Goal: Task Accomplishment & Management: Manage account settings

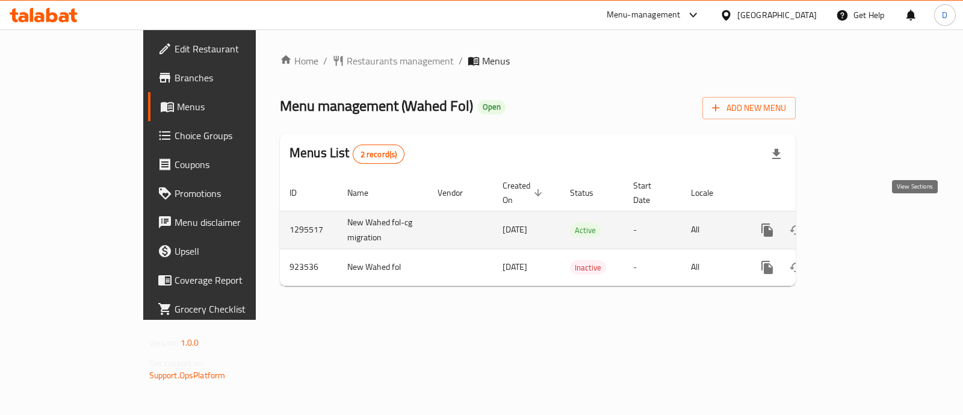
click at [861, 223] on icon "enhanced table" at bounding box center [854, 230] width 14 height 14
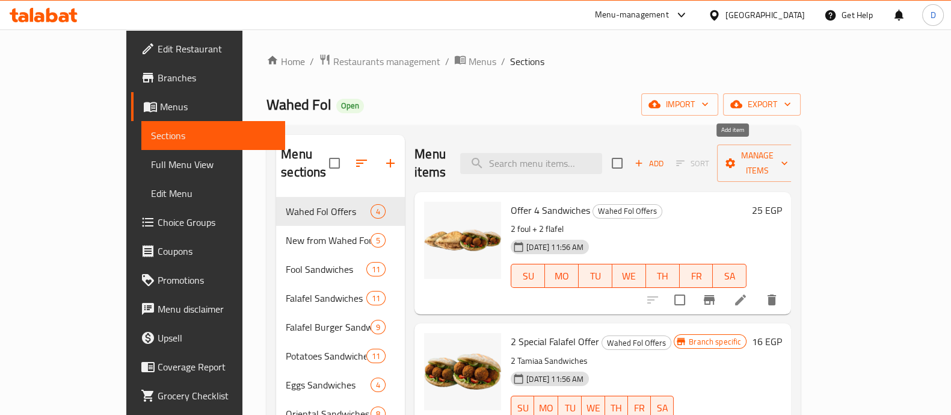
click at [665, 156] on span "Add" at bounding box center [649, 163] width 32 height 14
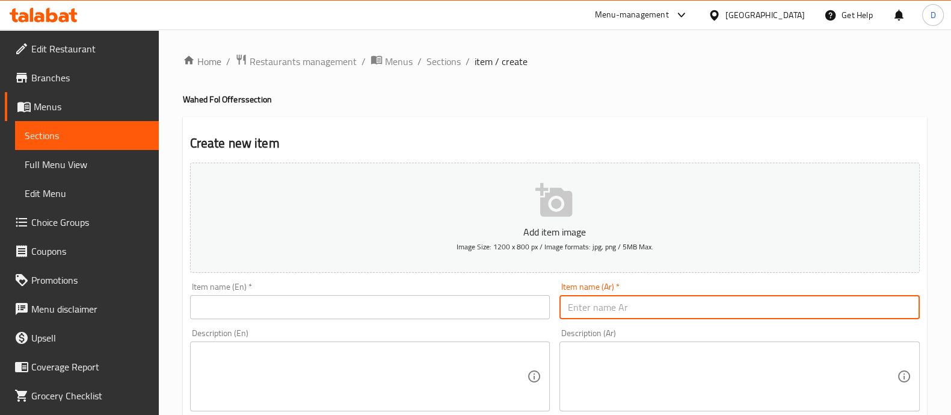
click at [735, 308] on input "text" at bounding box center [740, 307] width 360 height 24
paste input "عرض 2فول + 2 طعمية 15ج"
drag, startPoint x: 891, startPoint y: 310, endPoint x: 926, endPoint y: 311, distance: 35.5
click at [791, 311] on input "2فول + 2 طعمية 15ج" at bounding box center [740, 307] width 360 height 24
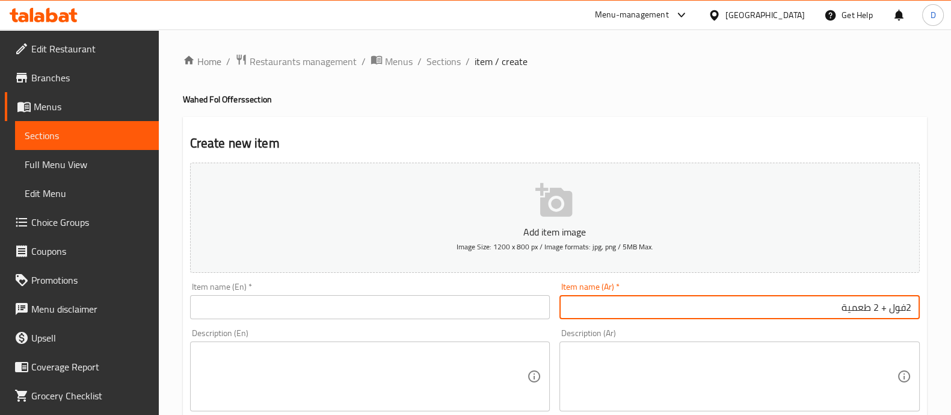
click at [906, 309] on input "2فول + 2 طعمية" at bounding box center [740, 307] width 360 height 24
click at [836, 303] on input "2 فول + 2 طعمية" at bounding box center [740, 307] width 360 height 24
type input "2 فول + 2 طعمية"
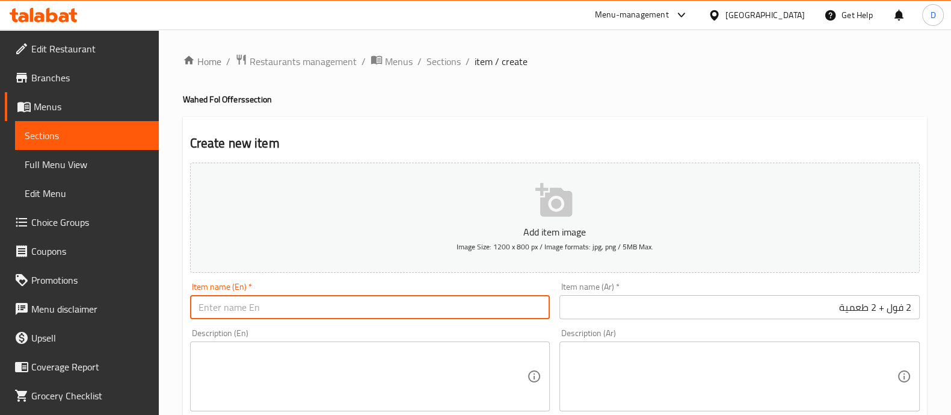
click at [403, 305] on input "text" at bounding box center [370, 307] width 360 height 24
paste input "2 beans + 2 falafel"
click at [221, 307] on input "2 beans + 2 falafel" at bounding box center [370, 307] width 360 height 24
click at [254, 304] on input "2 Foul+ 2 falafel" at bounding box center [370, 307] width 360 height 24
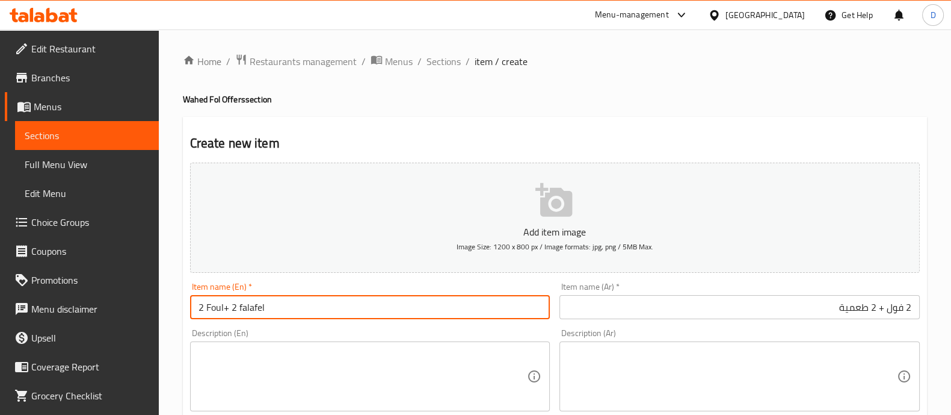
click at [254, 304] on input "2 Foul+ 2 falafel" at bounding box center [370, 307] width 360 height 24
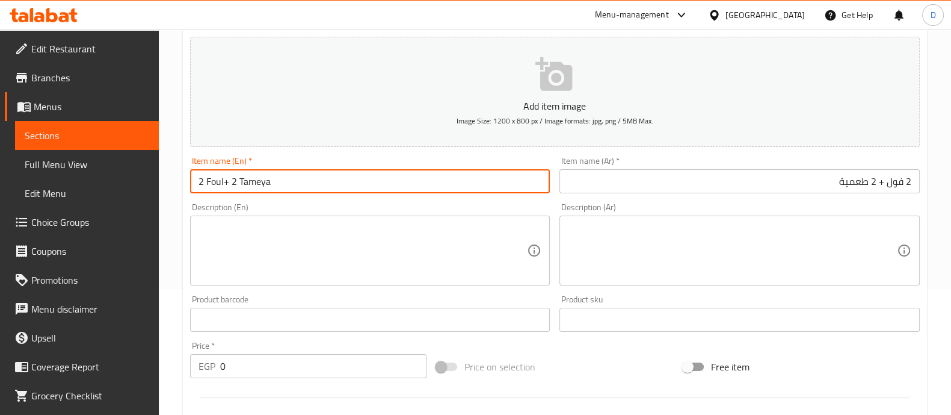
scroll to position [127, 0]
type input "2 Foul+ 2 Tameya"
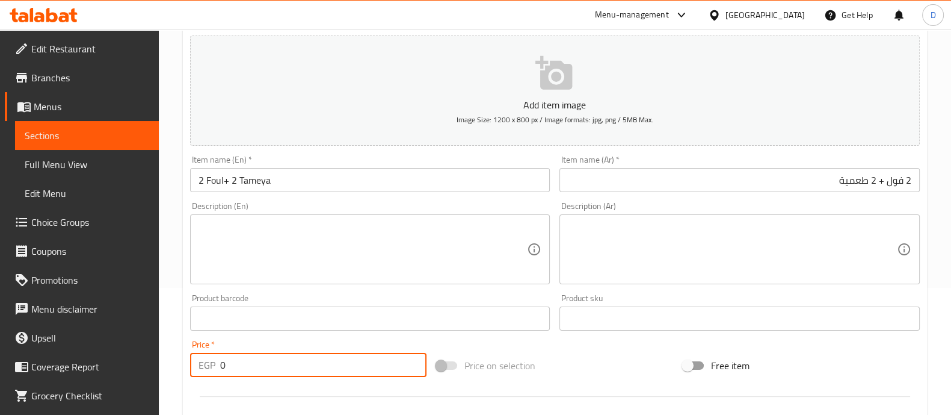
click at [267, 363] on input "0" at bounding box center [323, 365] width 207 height 24
click at [267, 363] on input "2" at bounding box center [323, 365] width 207 height 24
type input "25"
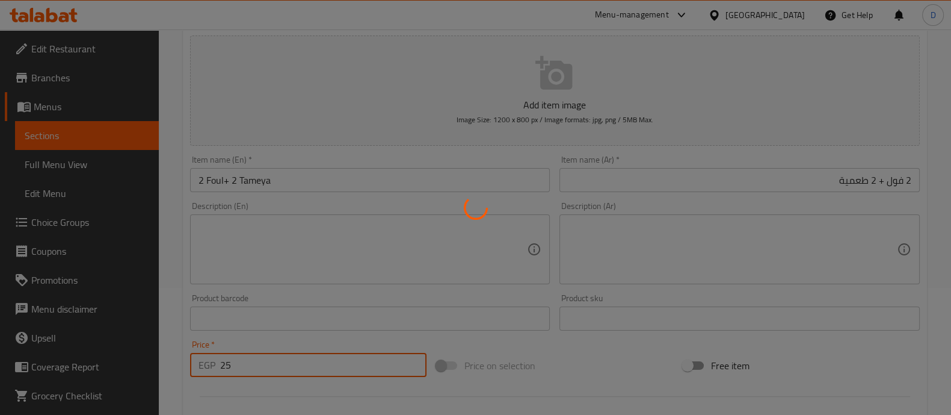
type input "0"
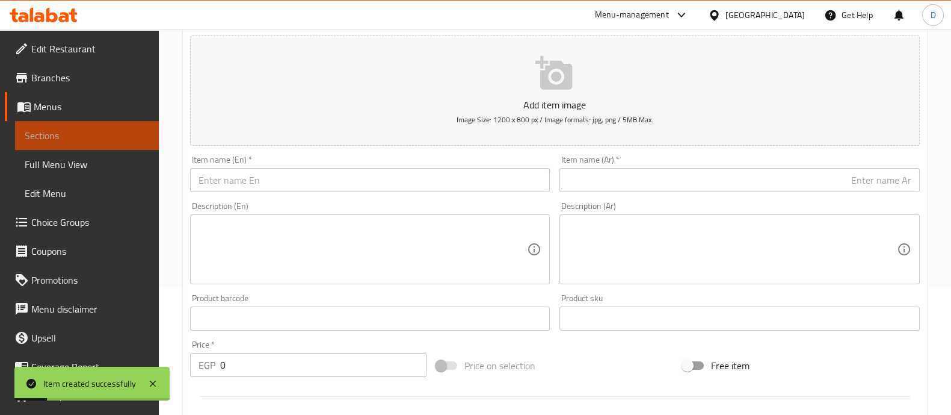
click at [97, 134] on span "Sections" at bounding box center [87, 135] width 125 height 14
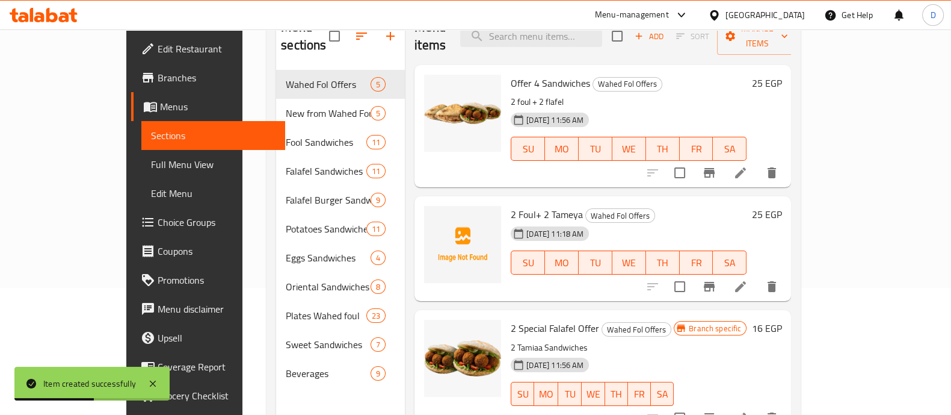
click at [509, 201] on div "2 Foul+ 2 Tameya Wahed Fol Offers 20-08-2025 11:18 AM SU MO TU WE TH FR SA" at bounding box center [628, 248] width 245 height 95
copy h6 "2 Foul+ 2 Tameya"
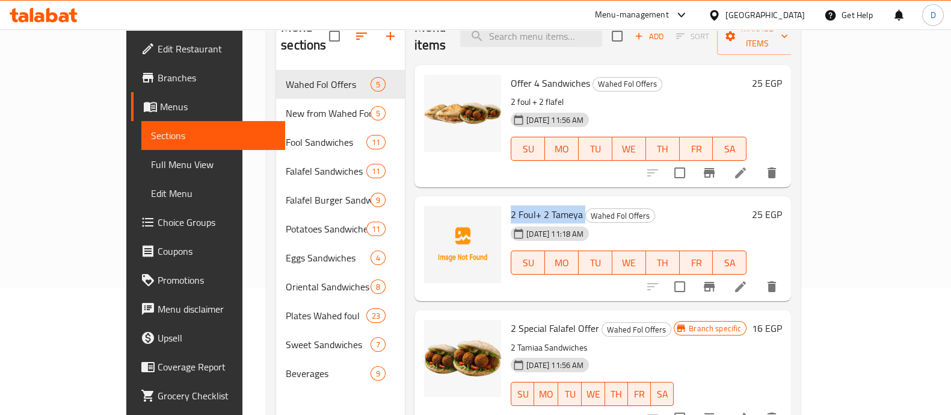
scroll to position [45, 0]
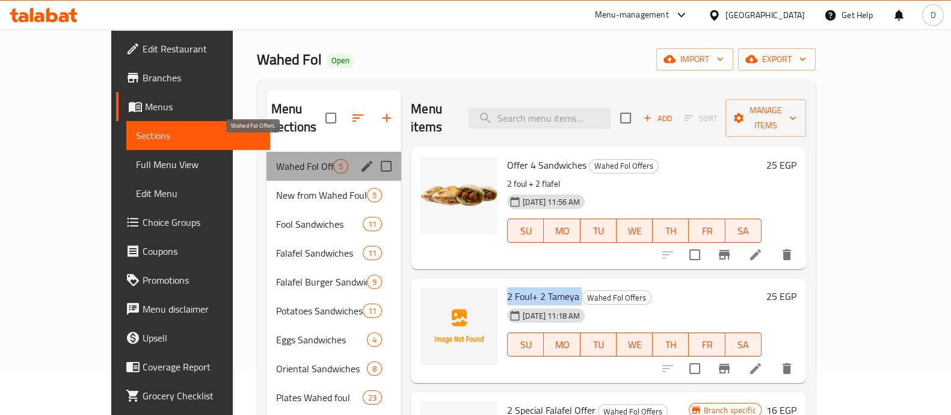
click at [276, 159] on span "Wahed Fol Offers" at bounding box center [304, 166] width 57 height 14
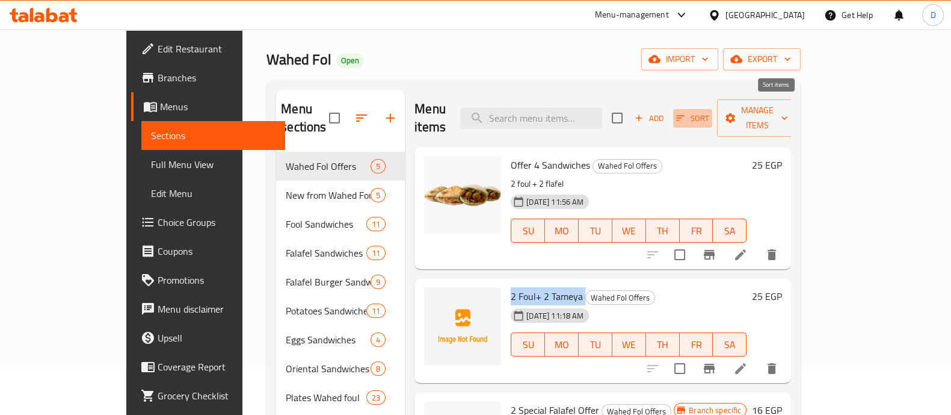
click at [712, 109] on button "Sort" at bounding box center [692, 118] width 39 height 19
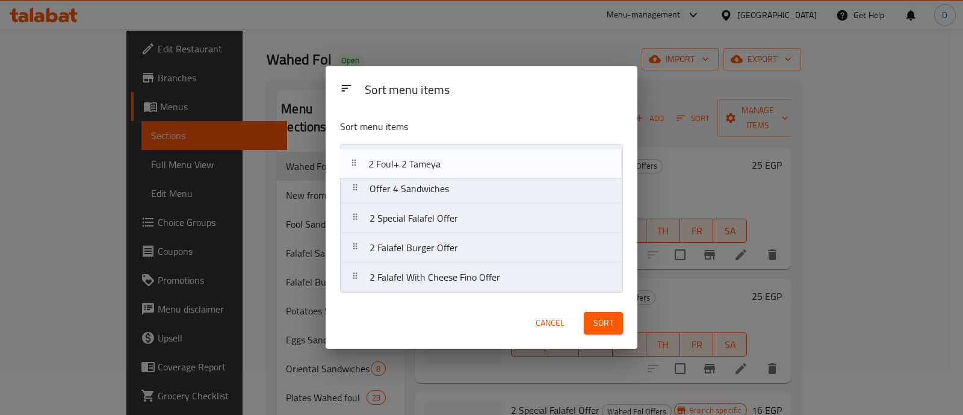
drag, startPoint x: 593, startPoint y: 185, endPoint x: 588, endPoint y: 155, distance: 29.8
click at [588, 155] on nav "Offer 4 Sandwiches 2 Foul+ 2 Tameya 2 Special Falafel Offer 2 Falafel Burger Of…" at bounding box center [481, 218] width 282 height 149
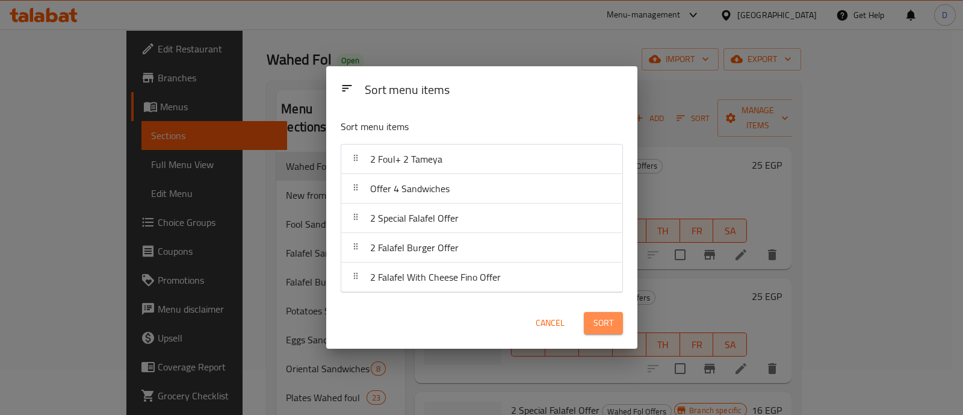
click at [602, 326] on span "Sort" at bounding box center [603, 322] width 20 height 15
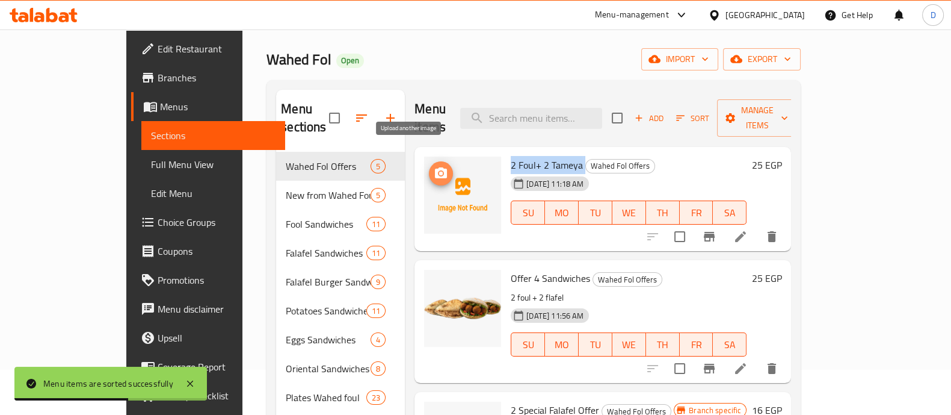
click at [435, 167] on icon "upload picture" at bounding box center [441, 172] width 12 height 11
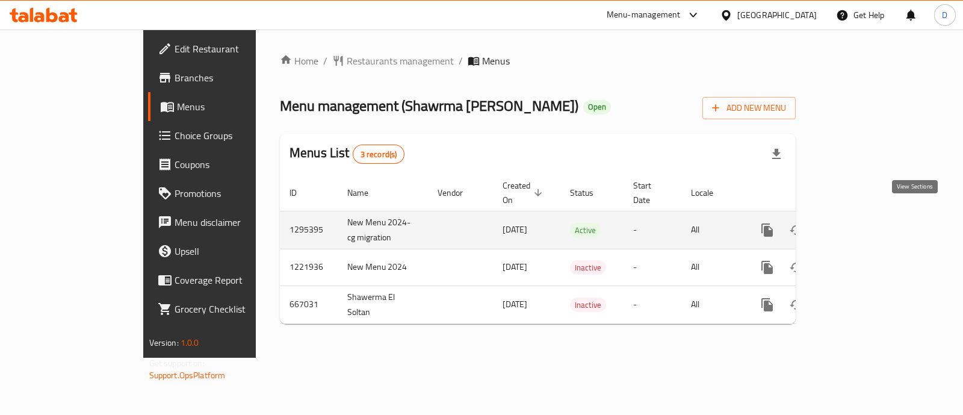
click at [861, 223] on icon "enhanced table" at bounding box center [854, 230] width 14 height 14
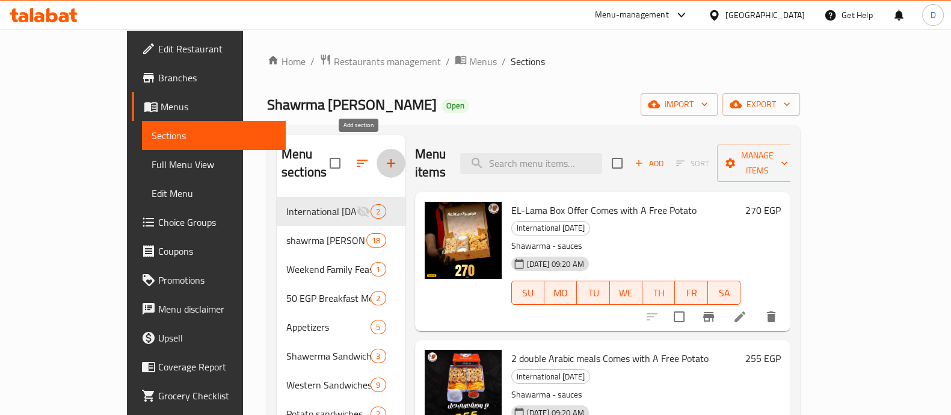
click at [377, 164] on button "button" at bounding box center [391, 163] width 29 height 29
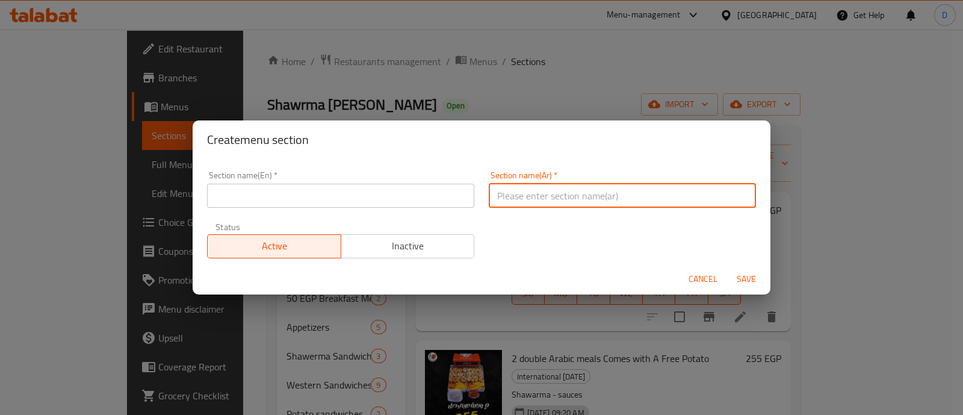
click at [505, 202] on input "text" at bounding box center [622, 196] width 267 height 24
type input "h"
type input "الماريا"
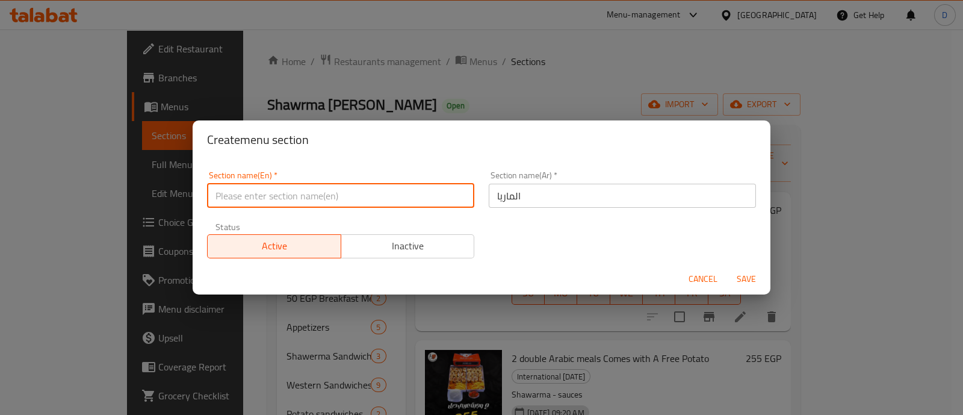
click at [402, 204] on input "text" at bounding box center [340, 196] width 267 height 24
paste input "Maria"
click at [218, 194] on input "Maria" at bounding box center [340, 196] width 267 height 24
type input "El-Maria"
click at [727, 268] on button "Save" at bounding box center [746, 279] width 39 height 22
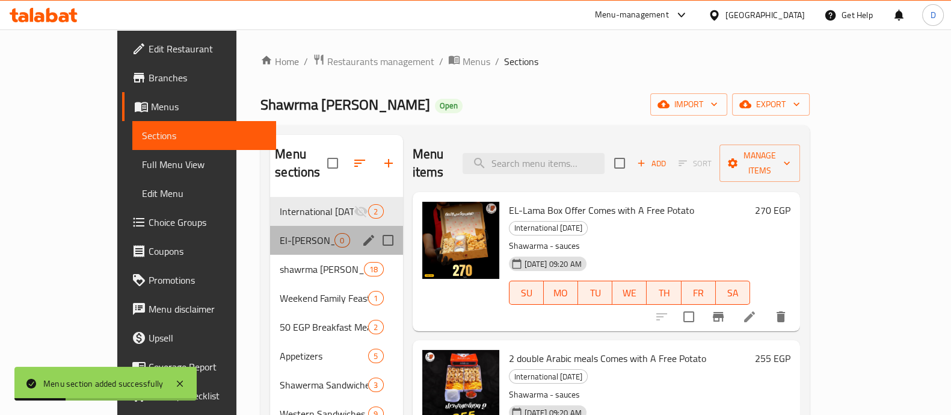
click at [276, 226] on div "El-Maria 0" at bounding box center [336, 240] width 132 height 29
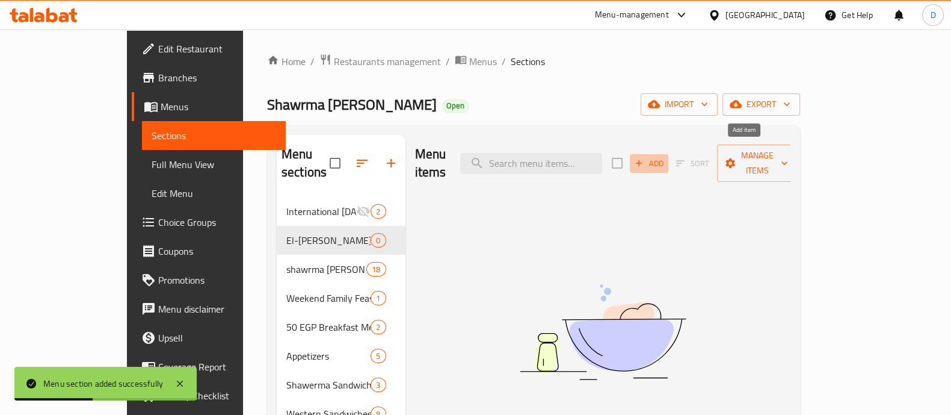
click at [665, 156] on span "Add" at bounding box center [649, 163] width 32 height 14
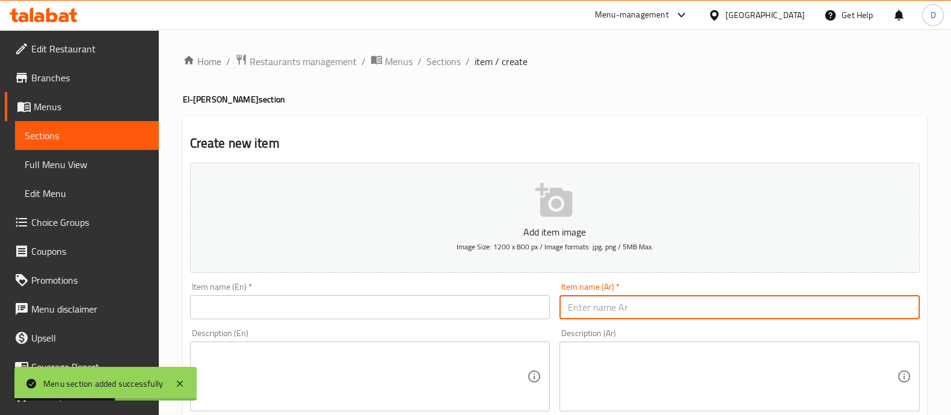
click at [689, 314] on input "text" at bounding box center [740, 307] width 360 height 24
type input "h"
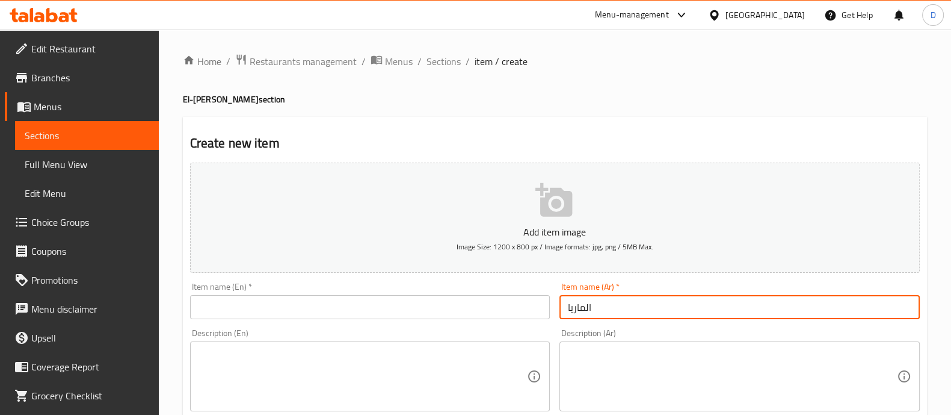
type input "الماريا"
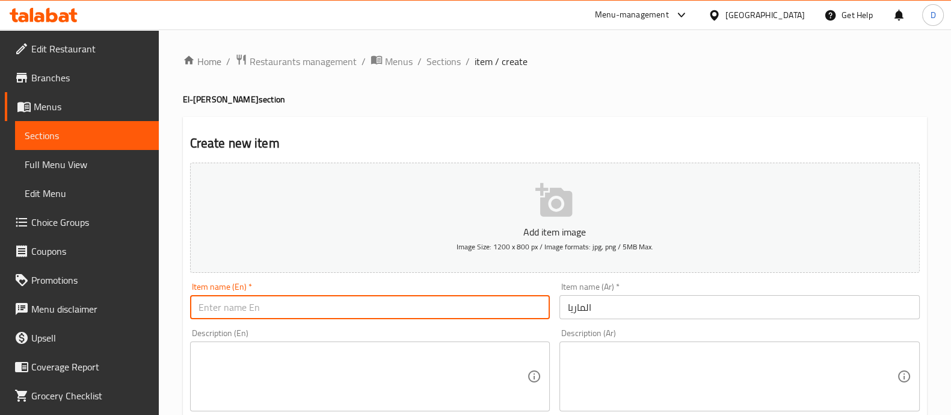
click at [502, 309] on input "text" at bounding box center [370, 307] width 360 height 24
click at [657, 315] on input "الماريا" at bounding box center [740, 307] width 360 height 24
click at [501, 307] on input "text" at bounding box center [370, 307] width 360 height 24
type input "ث"
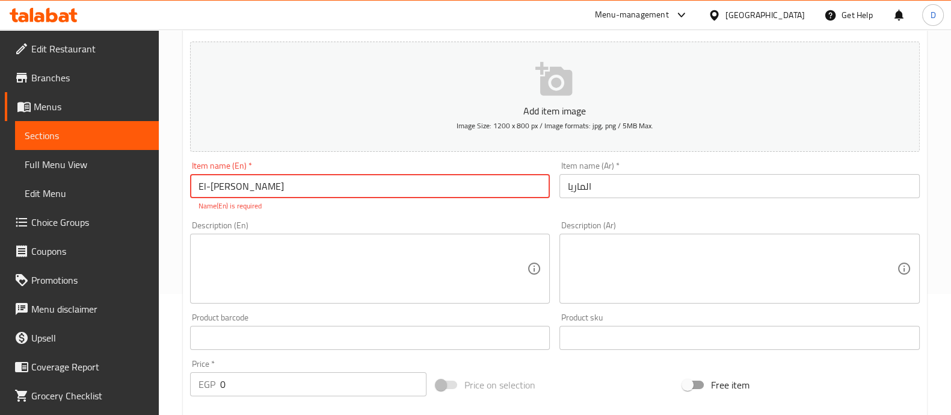
scroll to position [126, 0]
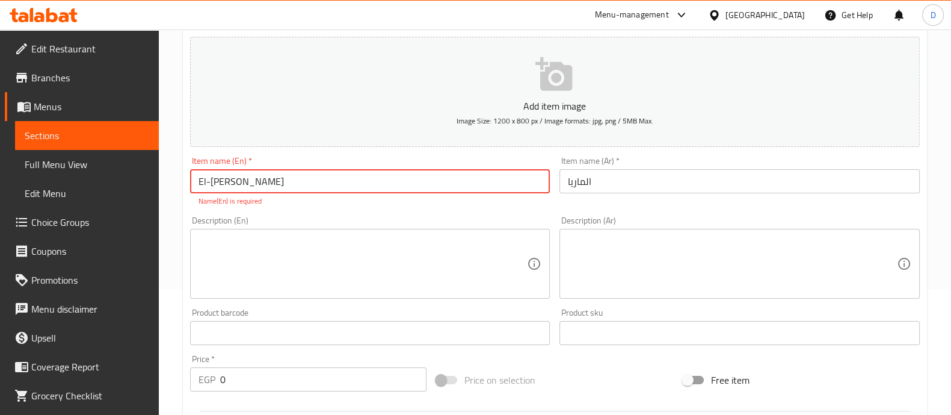
type input "El-Maria"
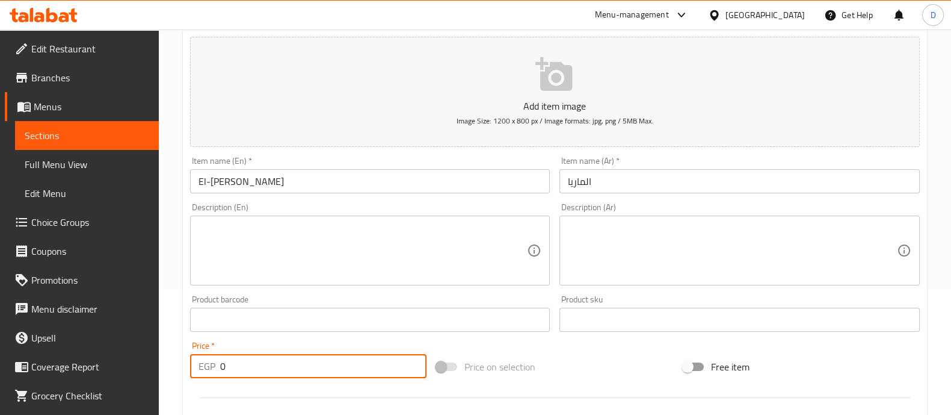
click at [348, 377] on input "0" at bounding box center [323, 366] width 207 height 24
click at [348, 377] on input "1" at bounding box center [323, 366] width 207 height 24
type input "140"
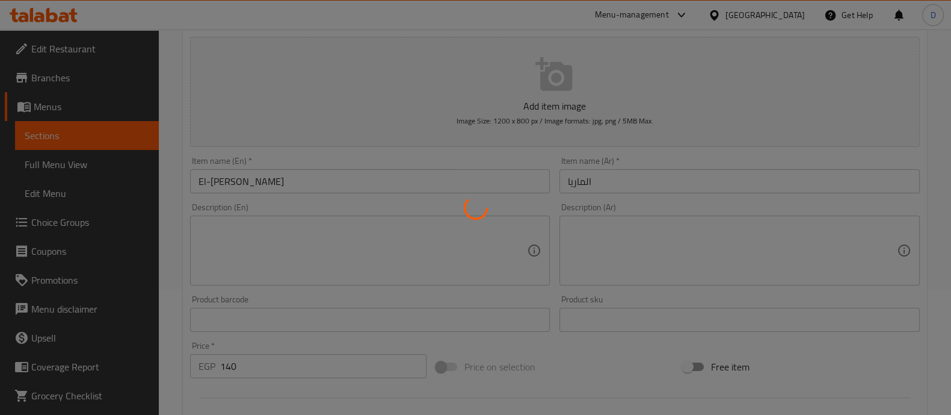
type input "0"
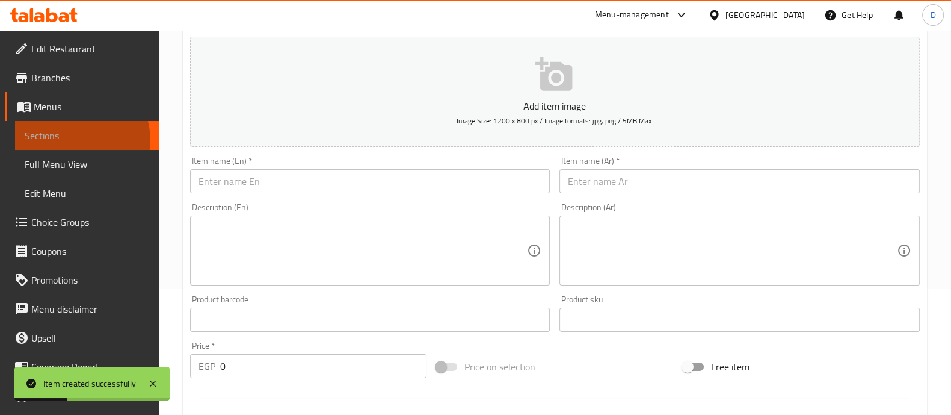
click at [81, 140] on span "Sections" at bounding box center [87, 135] width 125 height 14
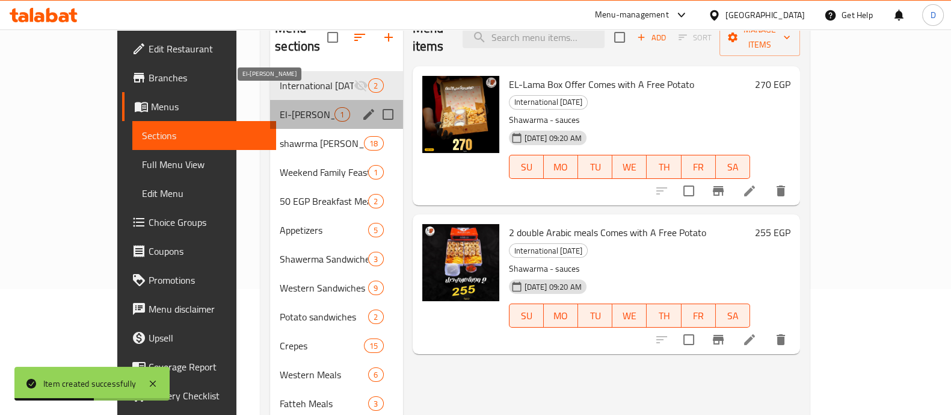
click at [280, 107] on span "El-Maria" at bounding box center [307, 114] width 55 height 14
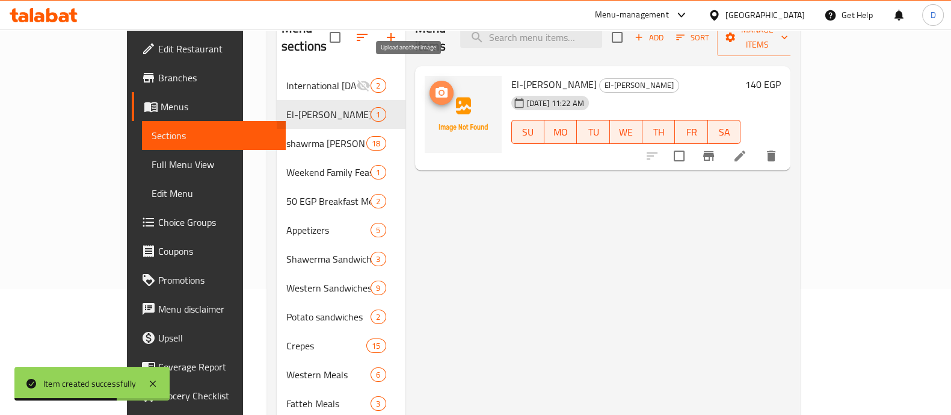
click at [434, 85] on icon "upload picture" at bounding box center [441, 92] width 14 height 14
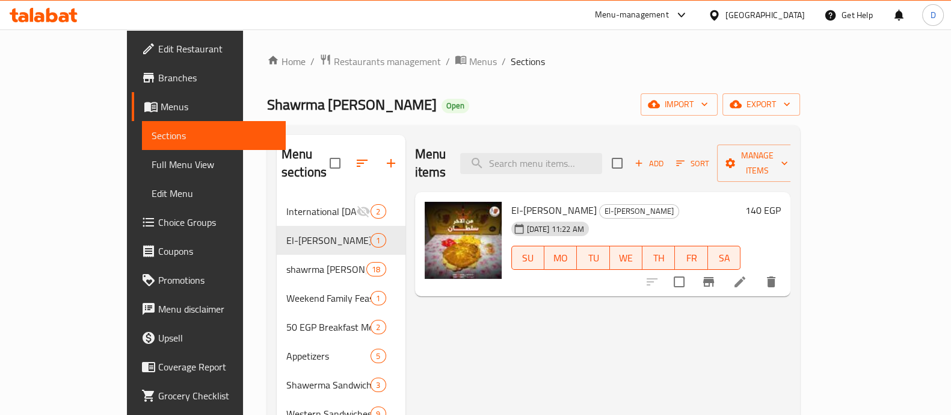
click at [54, 14] on icon at bounding box center [51, 15] width 11 height 14
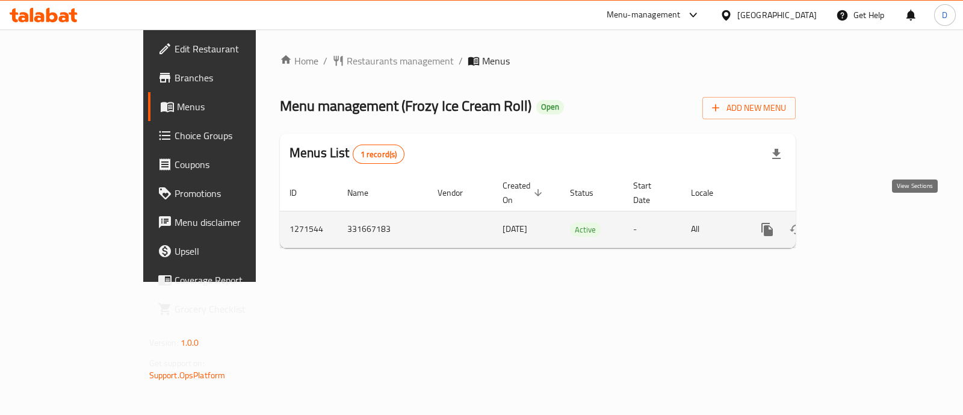
click at [868, 223] on link "enhanced table" at bounding box center [853, 229] width 29 height 29
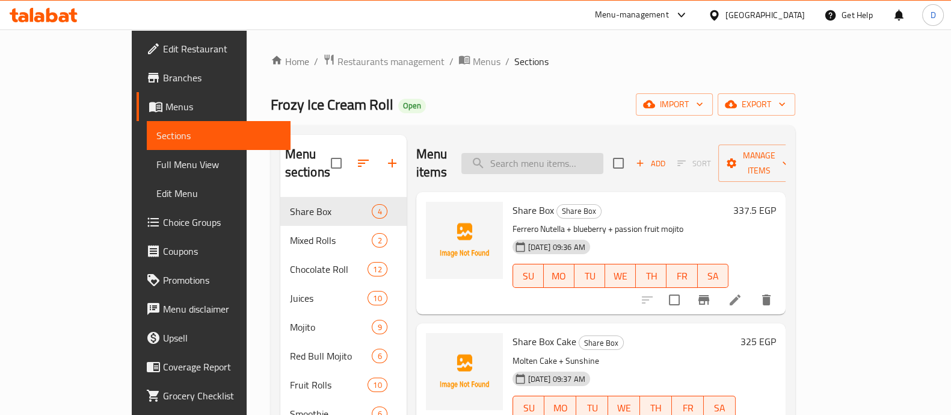
click at [600, 153] on input "search" at bounding box center [532, 163] width 142 height 21
type input "'"
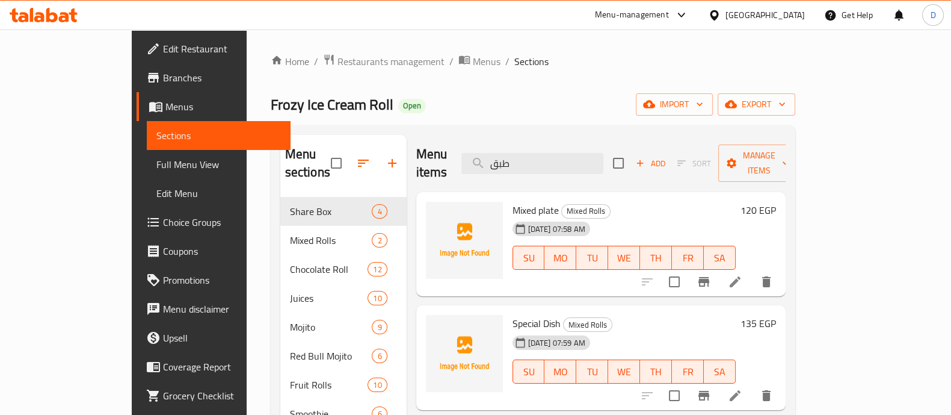
type input "طبق"
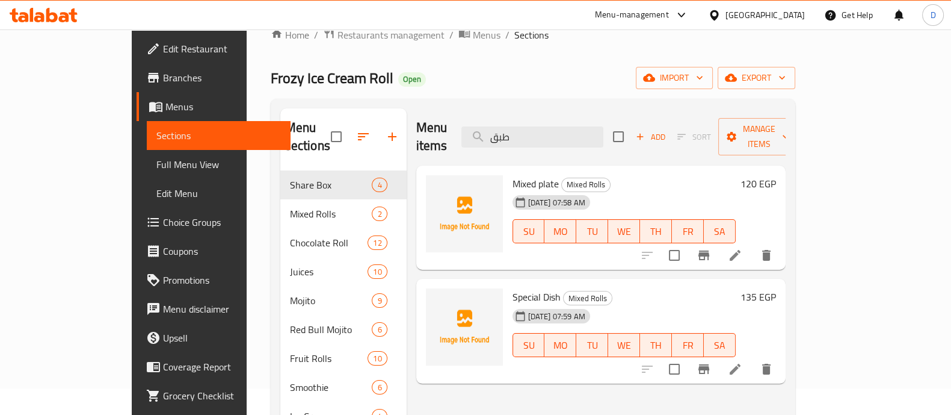
scroll to position [27, 0]
click at [742, 247] on icon at bounding box center [735, 254] width 14 height 14
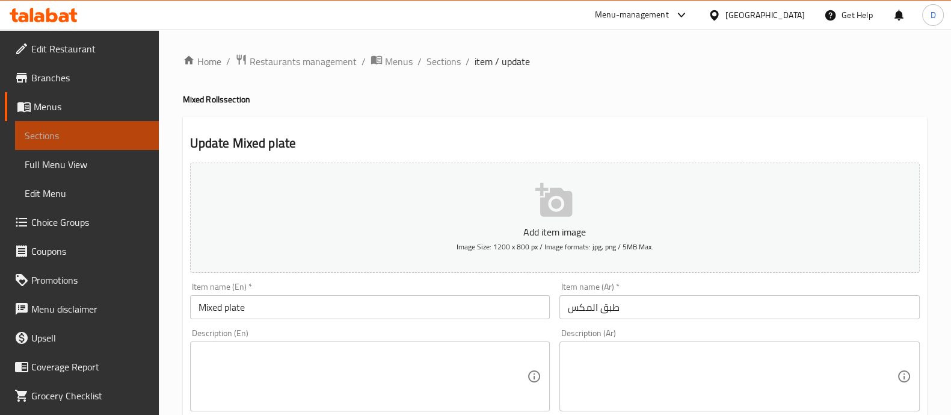
click at [100, 133] on span "Sections" at bounding box center [87, 135] width 125 height 14
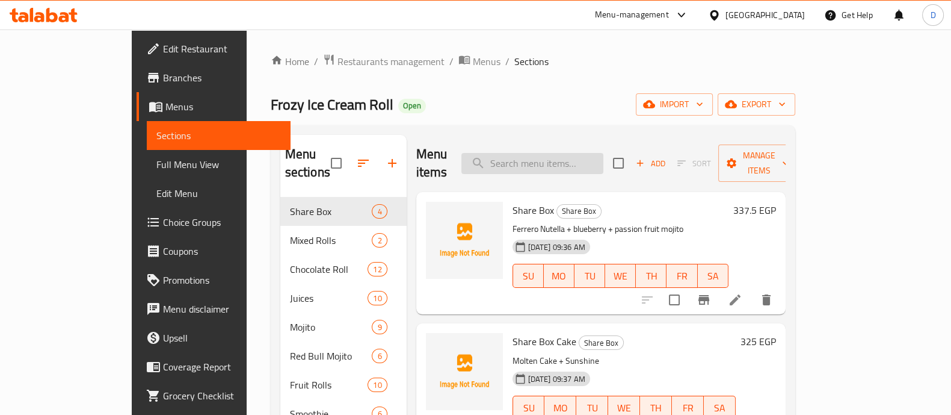
click at [575, 161] on input "search" at bounding box center [532, 163] width 142 height 21
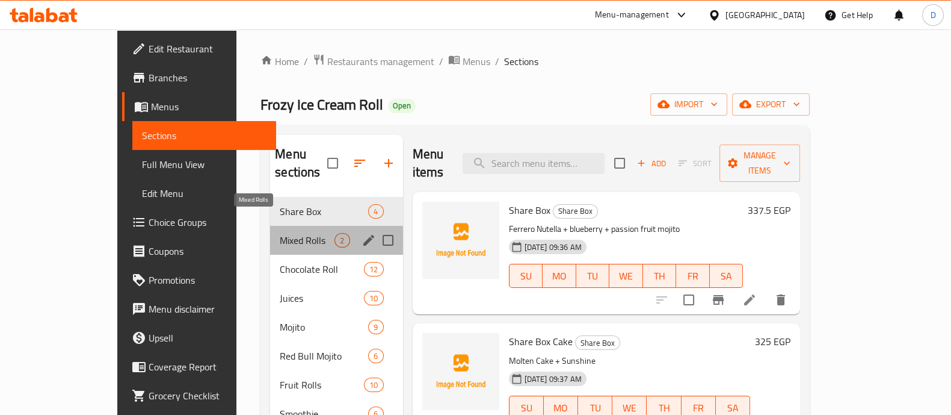
click at [294, 233] on span "Mixed Rolls" at bounding box center [307, 240] width 55 height 14
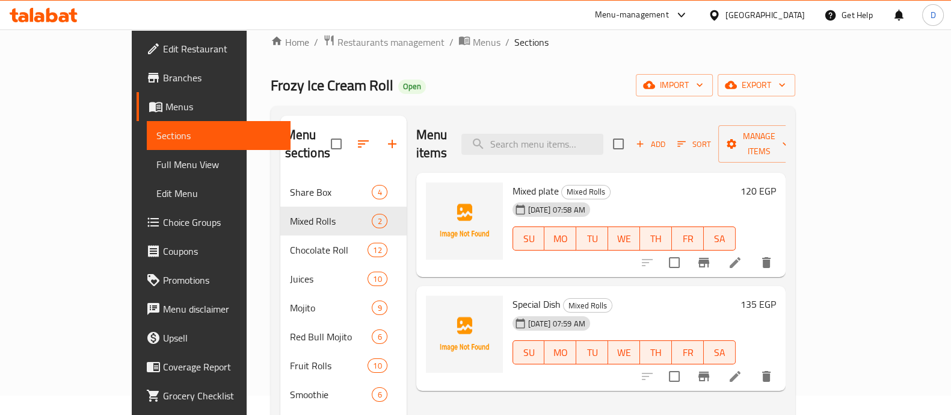
scroll to position [20, 0]
click at [774, 254] on icon "delete" at bounding box center [766, 261] width 14 height 14
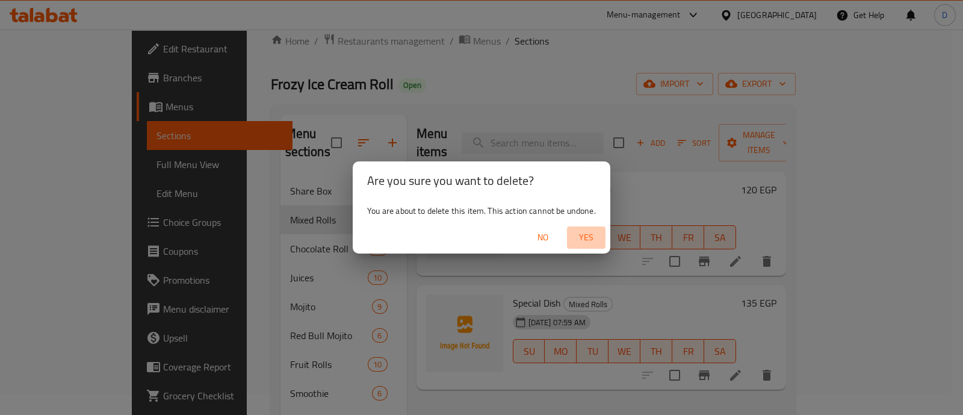
click at [597, 235] on span "Yes" at bounding box center [586, 237] width 29 height 15
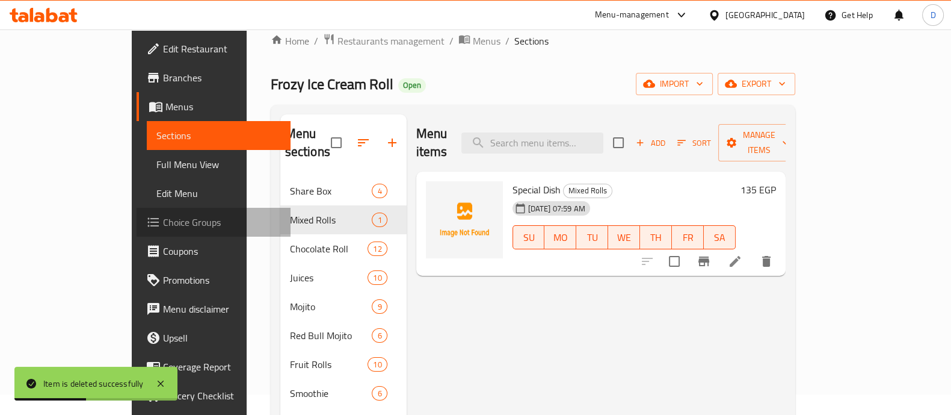
click at [137, 214] on link "Choice Groups" at bounding box center [214, 222] width 154 height 29
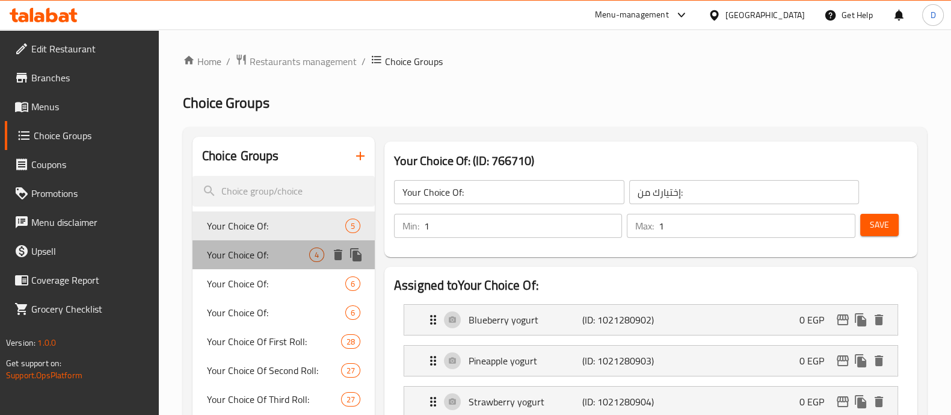
click at [275, 251] on span "Your Choice Of:" at bounding box center [258, 254] width 102 height 14
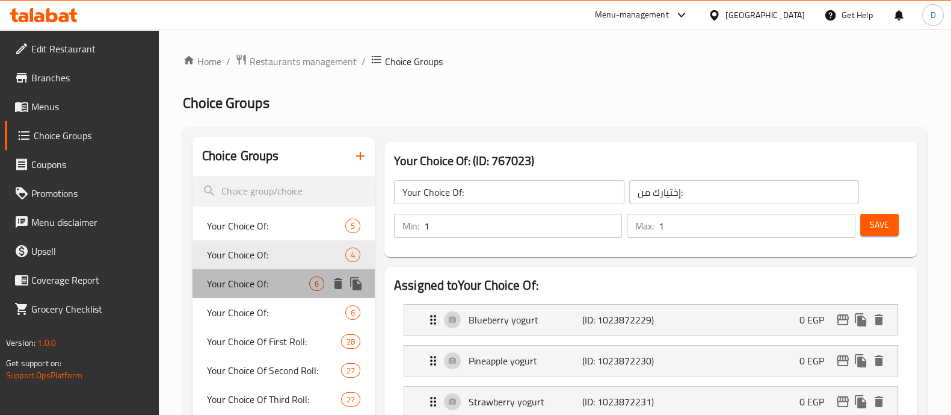
click at [277, 277] on span "Your Choice Of:" at bounding box center [258, 283] width 102 height 14
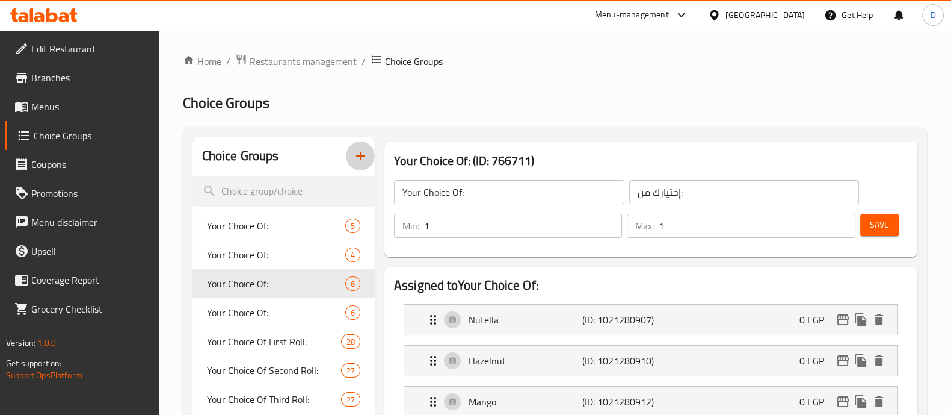
click at [360, 153] on icon "button" at bounding box center [360, 156] width 8 height 8
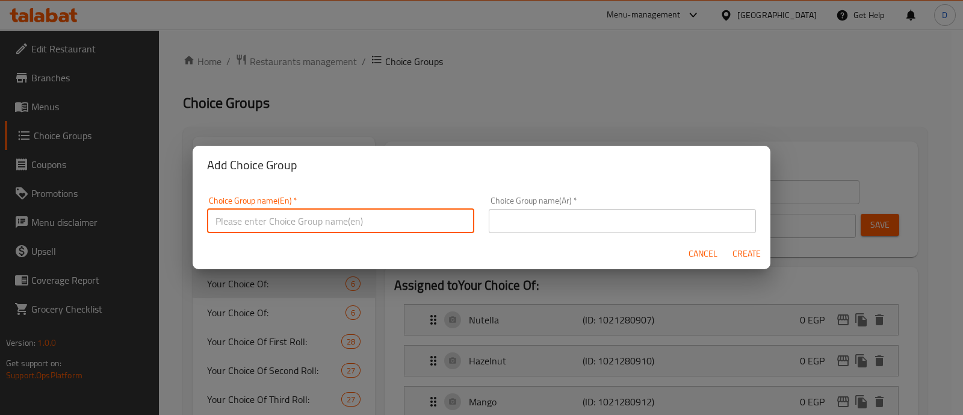
click at [373, 218] on input "text" at bounding box center [340, 221] width 267 height 24
type input "غ"
click at [295, 220] on input "Your Choice Of dessert :" at bounding box center [340, 221] width 267 height 24
type input "Your Choice Of Special Dish :"
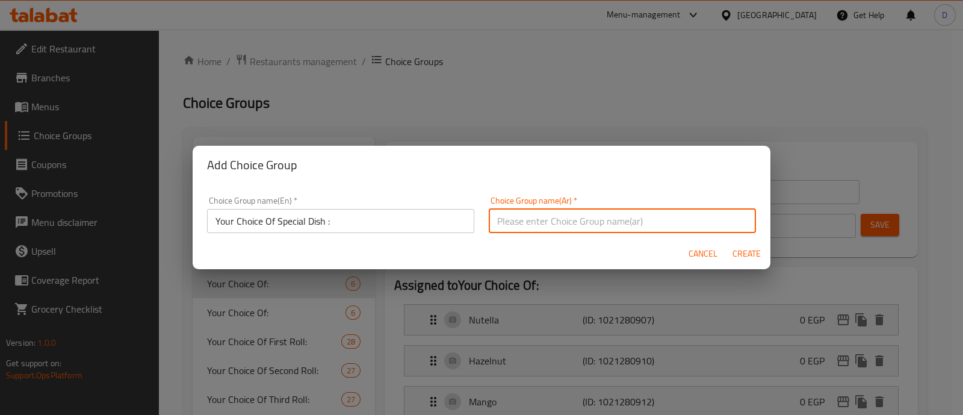
click at [671, 224] on input "text" at bounding box center [622, 221] width 267 height 24
type input "اختيارك من الطبق المميز :"
click at [742, 246] on span "Create" at bounding box center [746, 253] width 29 height 15
type input "Your Choice Of Special Dish :"
type input "اختيارك من الطبق المميز :"
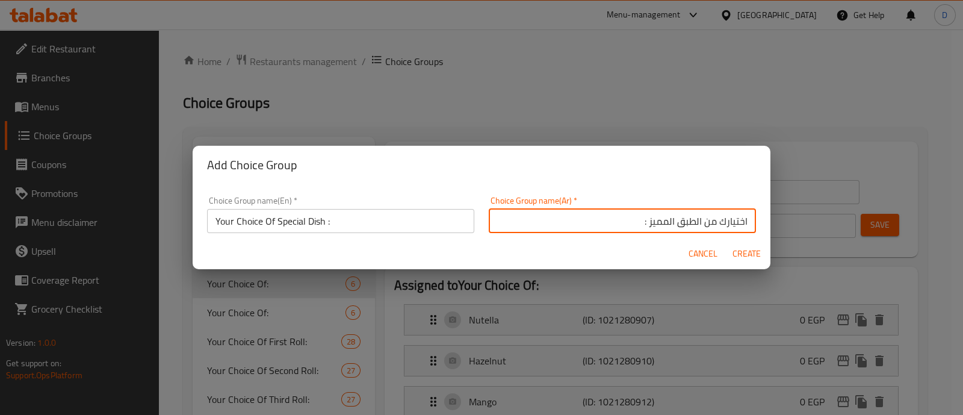
type input "0"
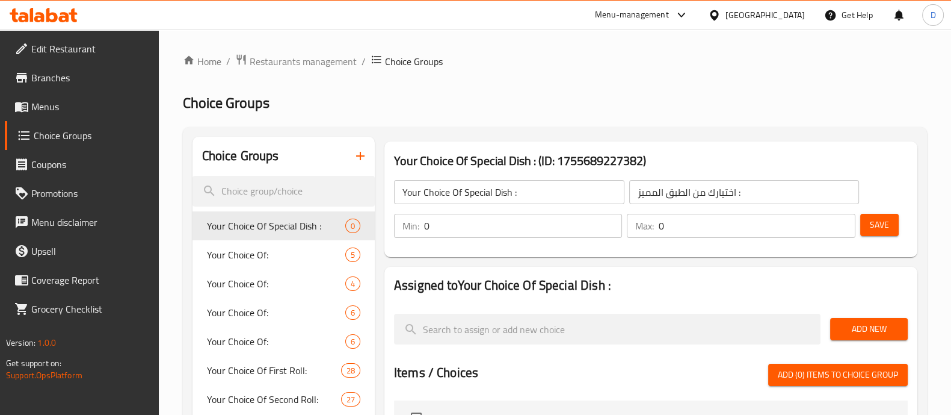
scroll to position [76, 0]
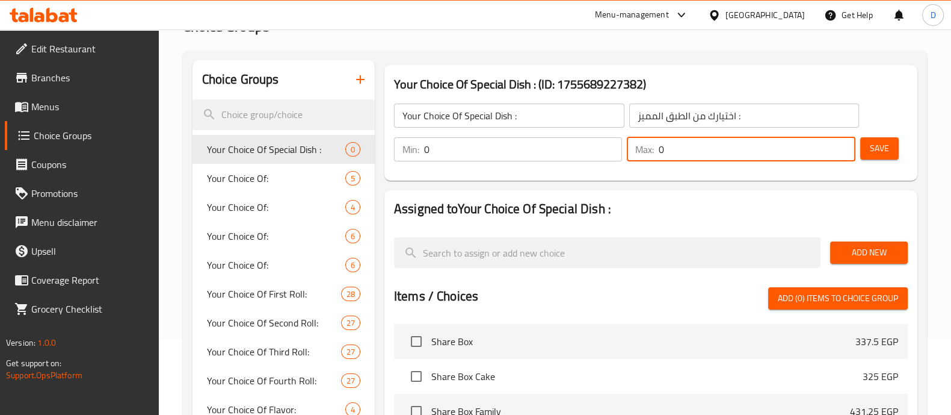
click at [708, 155] on input "0" at bounding box center [757, 149] width 196 height 24
type input "5"
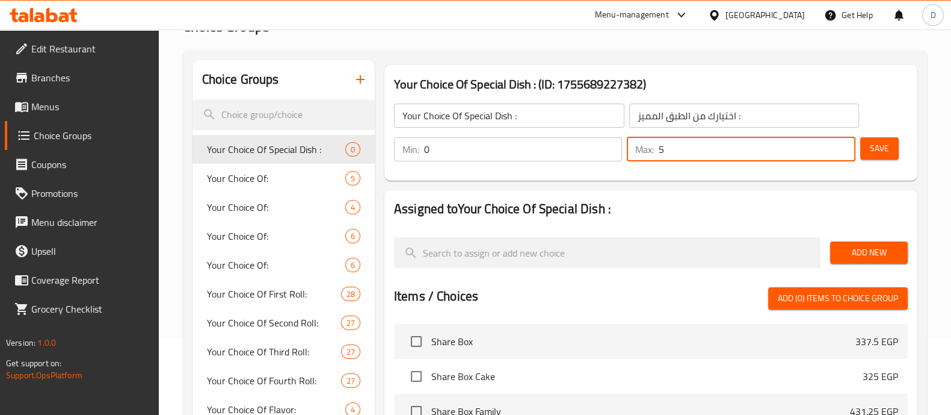
click at [854, 252] on span "Add New" at bounding box center [869, 252] width 58 height 15
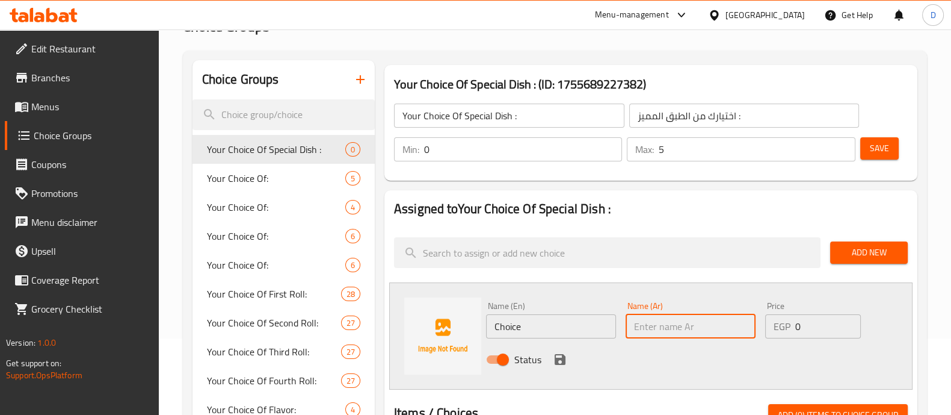
click at [650, 324] on input "text" at bounding box center [691, 326] width 130 height 24
paste input "اوريو"
type input "اوريو"
click at [536, 336] on input "Choice" at bounding box center [551, 326] width 130 height 24
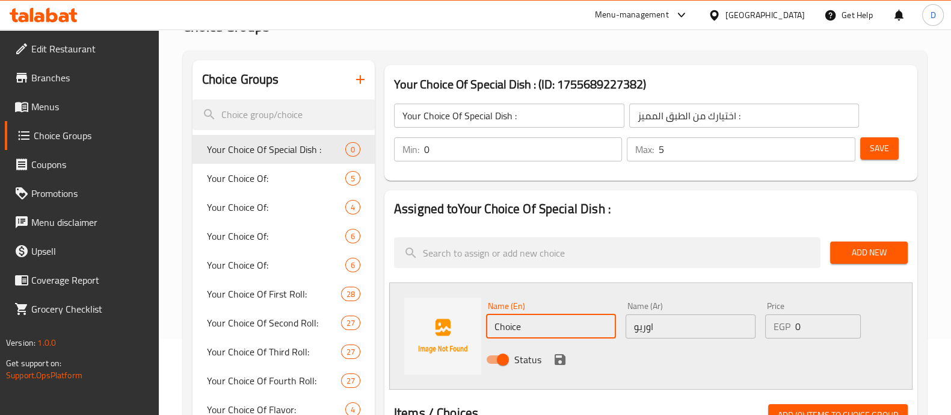
click at [536, 336] on input "Choice" at bounding box center [551, 326] width 130 height 24
paste input "Oreo"
click at [536, 336] on input "Oreo" at bounding box center [551, 326] width 130 height 24
type input "Oreo"
click at [560, 359] on icon "save" at bounding box center [560, 359] width 11 height 11
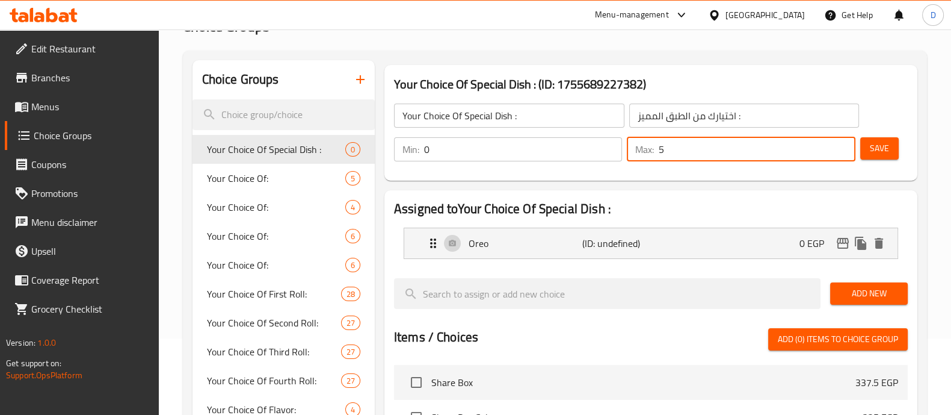
click at [694, 151] on input "5" at bounding box center [757, 149] width 196 height 24
type input "1"
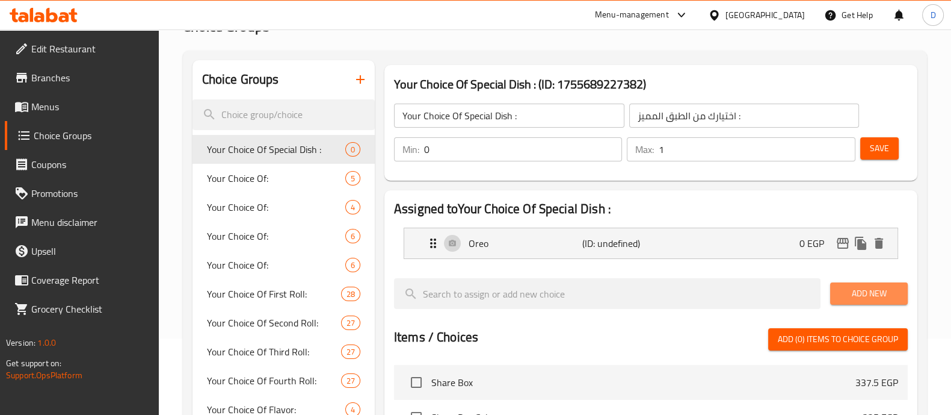
click at [848, 297] on span "Add New" at bounding box center [869, 293] width 58 height 15
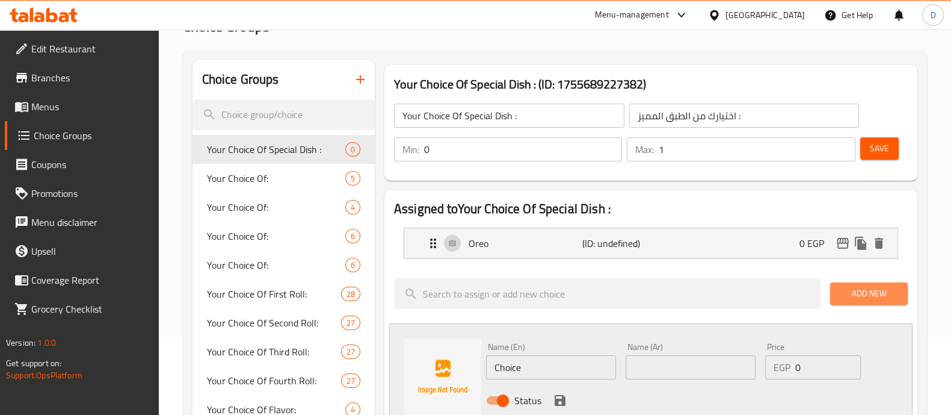
click at [848, 297] on span "Add New" at bounding box center [869, 293] width 58 height 15
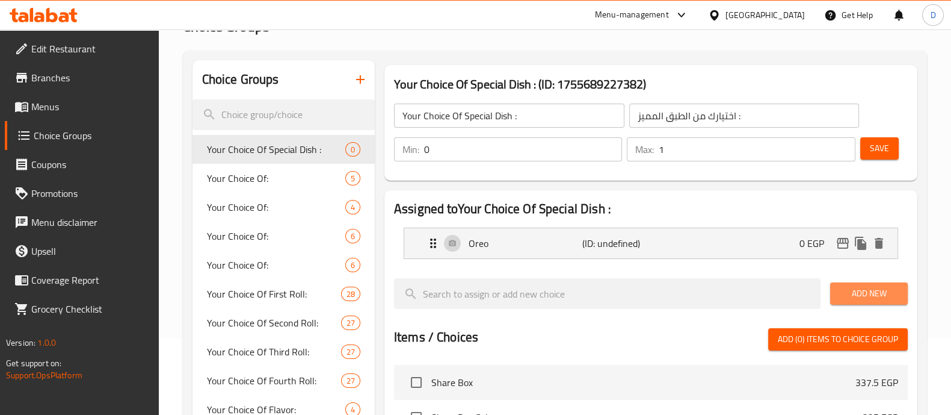
click at [842, 288] on span "Add New" at bounding box center [869, 293] width 58 height 15
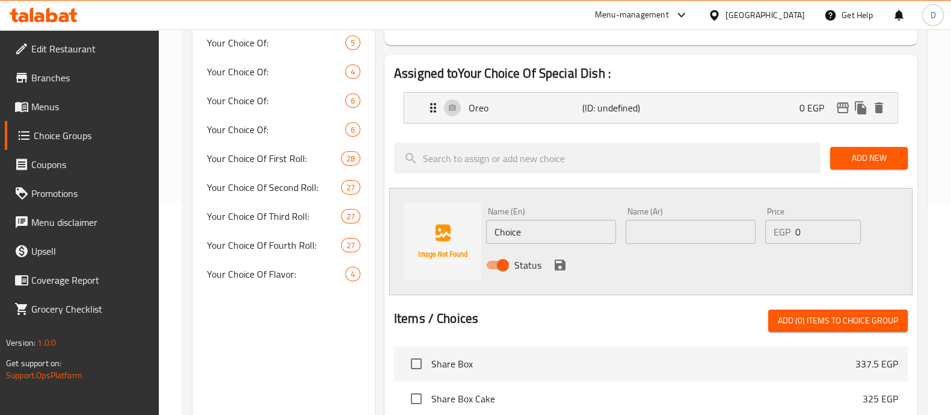
scroll to position [217, 0]
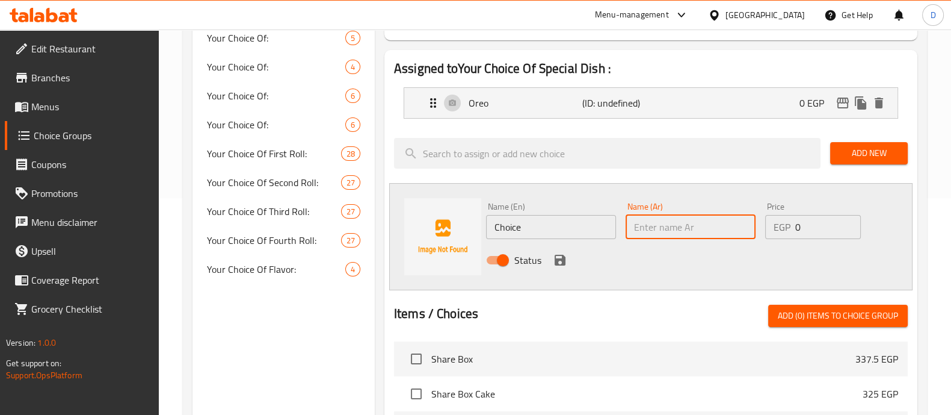
click at [649, 228] on input "text" at bounding box center [691, 227] width 130 height 24
paste input "كادبوري أوريو"
type input "كادبوري أوريو"
click at [537, 230] on input "Choice" at bounding box center [551, 227] width 130 height 24
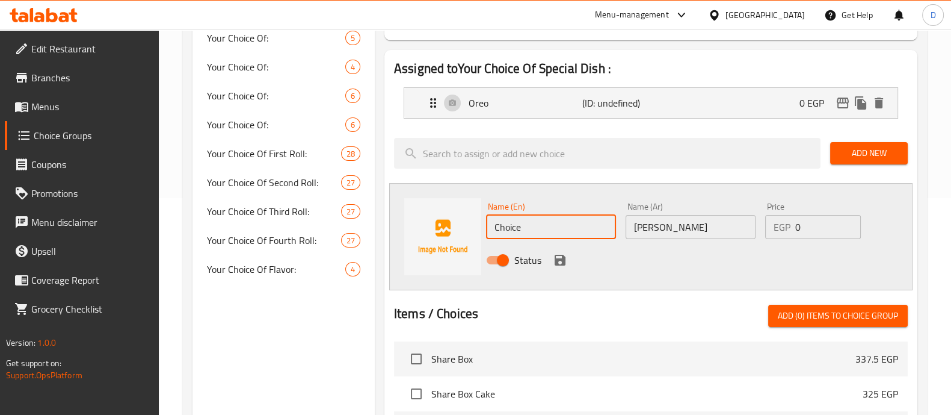
click at [537, 230] on input "Choice" at bounding box center [551, 227] width 130 height 24
paste input "adbury Oreo"
click at [537, 230] on input "Cadbury Oreo" at bounding box center [551, 227] width 130 height 24
type input "Cadbury Oreo"
click at [560, 255] on icon "save" at bounding box center [560, 260] width 11 height 11
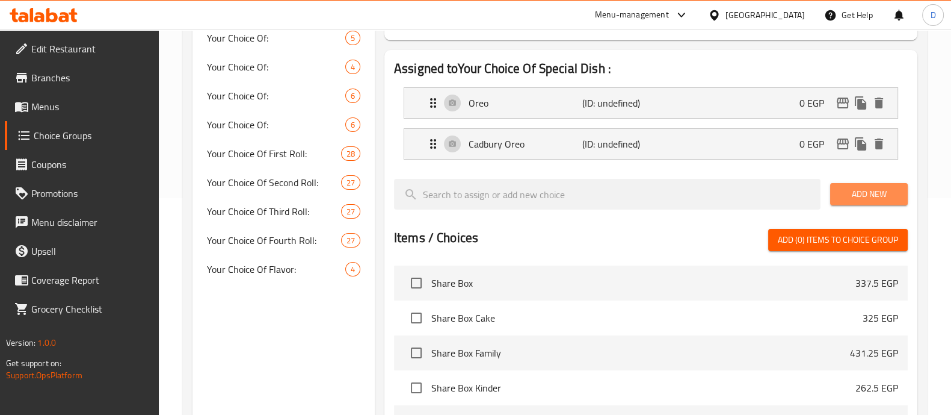
click at [849, 199] on span "Add New" at bounding box center [869, 194] width 58 height 15
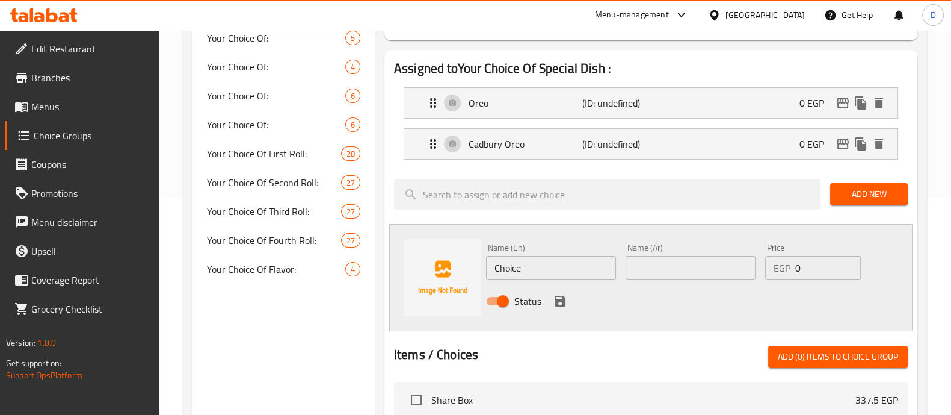
click at [689, 271] on input "text" at bounding box center [691, 268] width 130 height 24
paste input "باونتي"
type input "باونتي"
click at [547, 282] on div "Name (En) Choice Name (En)" at bounding box center [551, 261] width 140 height 46
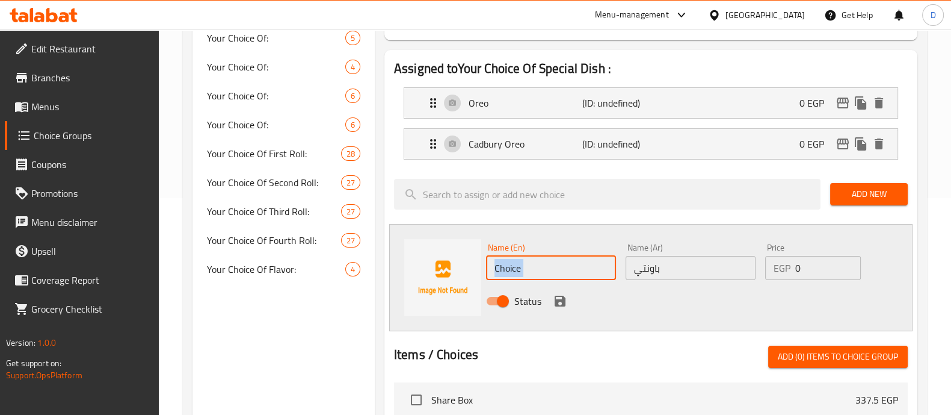
click at [542, 271] on input "Choice" at bounding box center [551, 268] width 130 height 24
paste input "Bounty"
type input "Bounty"
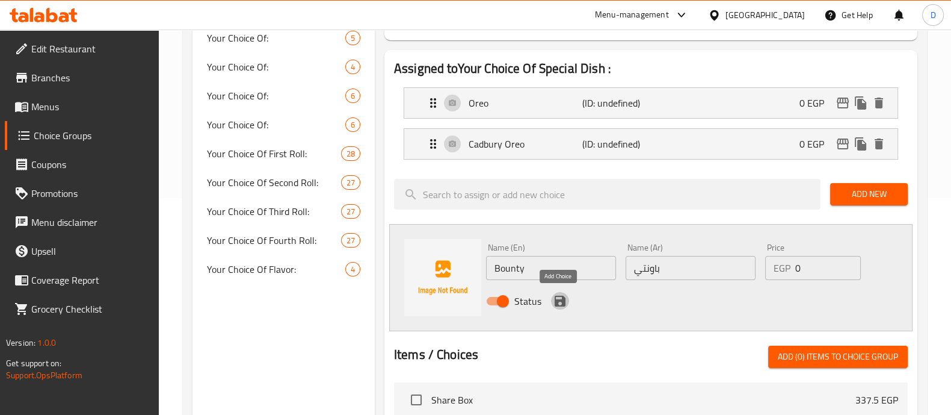
click at [557, 298] on icon "save" at bounding box center [560, 301] width 14 height 14
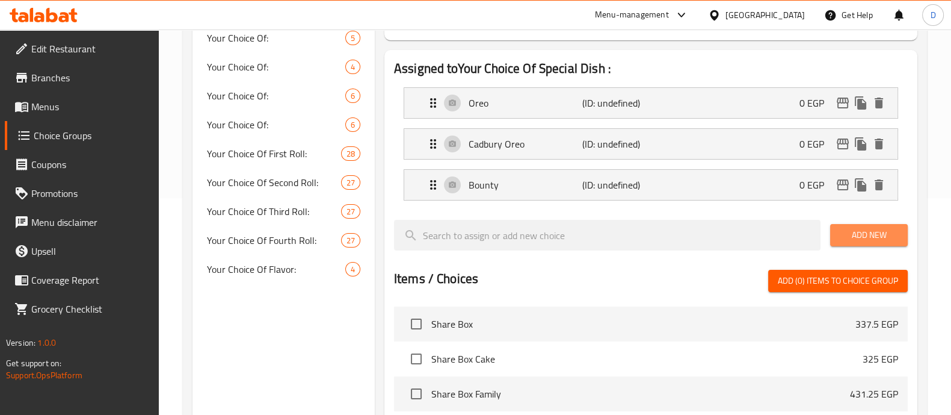
click at [879, 230] on span "Add New" at bounding box center [869, 234] width 58 height 15
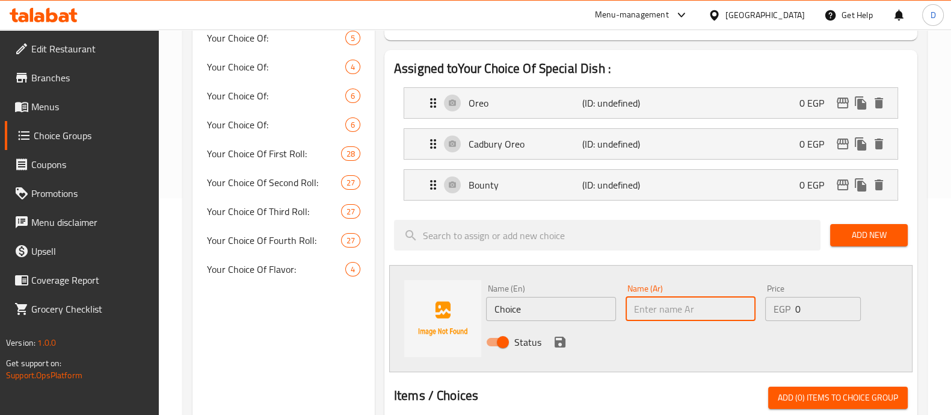
click at [656, 303] on input "text" at bounding box center [691, 309] width 130 height 24
paste input "نسكافية"
type input "نسكافية"
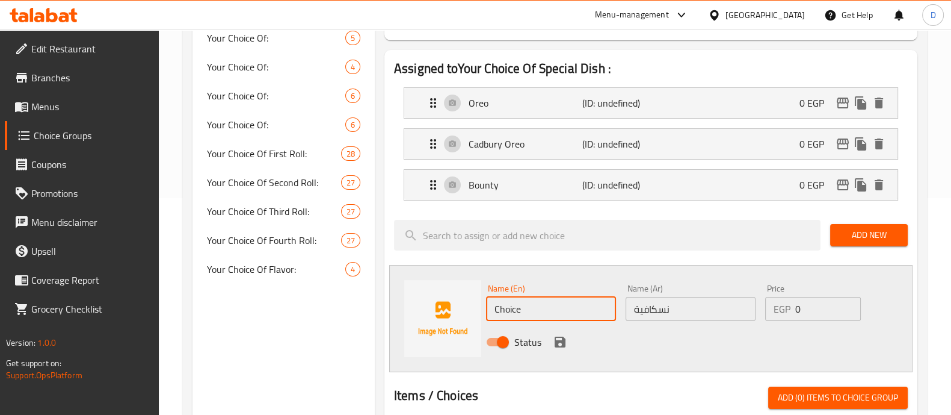
click at [565, 303] on input "Choice" at bounding box center [551, 309] width 130 height 24
paste input "Nescaf"
type input "Nescafe"
click at [515, 368] on div at bounding box center [651, 372] width 514 height 10
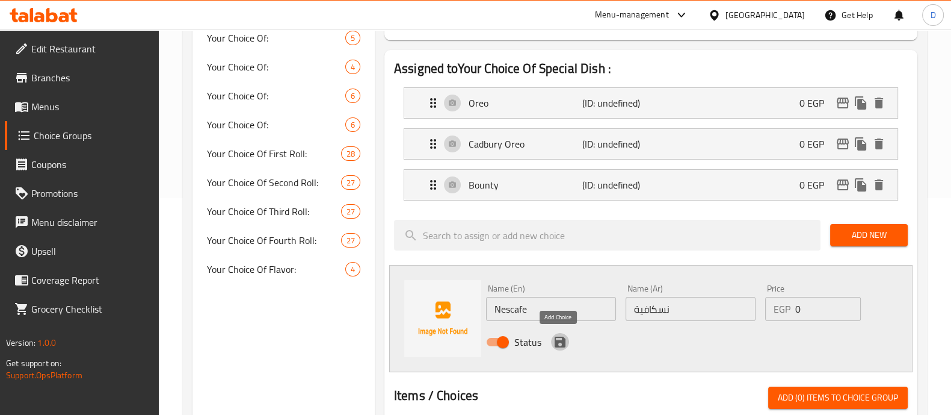
click at [560, 333] on button "save" at bounding box center [560, 342] width 18 height 18
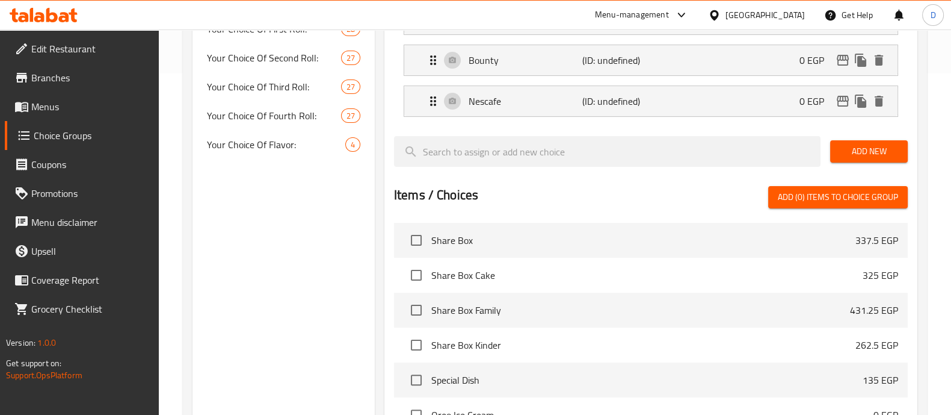
scroll to position [342, 0]
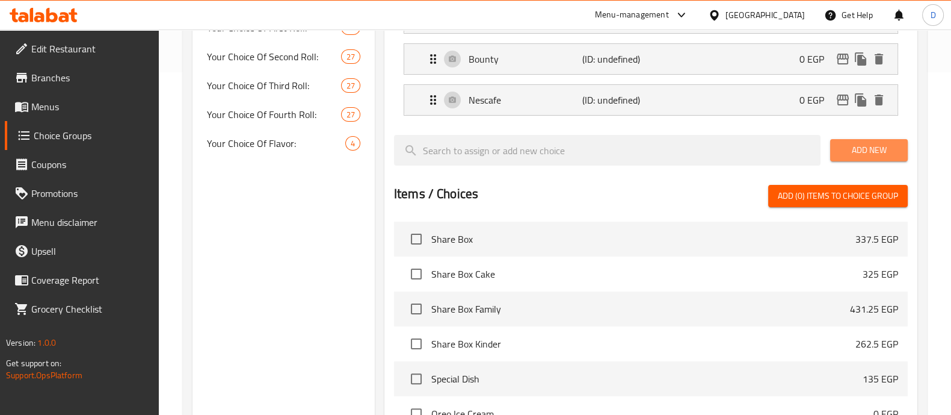
click at [854, 147] on span "Add New" at bounding box center [869, 150] width 58 height 15
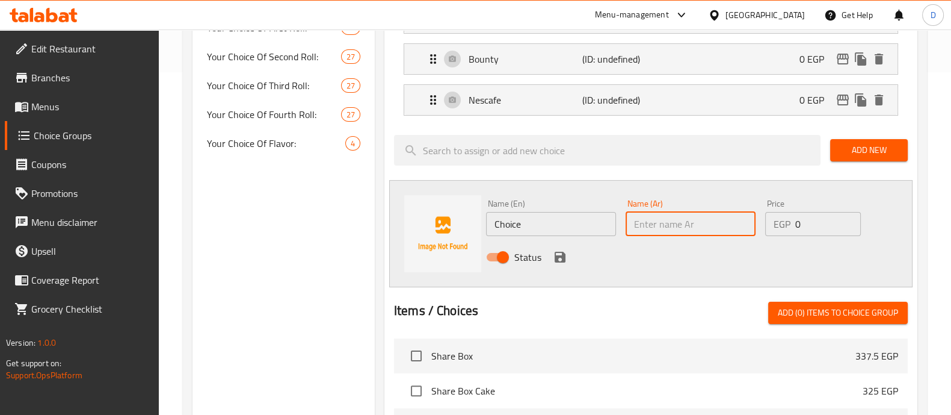
click at [677, 220] on input "text" at bounding box center [691, 224] width 130 height 24
paste input "سنيكرز"
type input "سنيكرز"
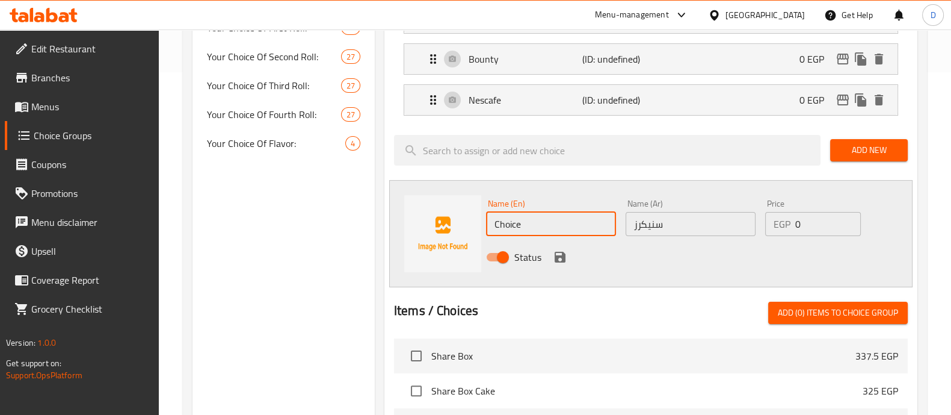
click at [533, 224] on input "Choice" at bounding box center [551, 224] width 130 height 24
paste input "Snickers"
click at [533, 224] on input "Snickers" at bounding box center [551, 224] width 130 height 24
type input "Snickers"
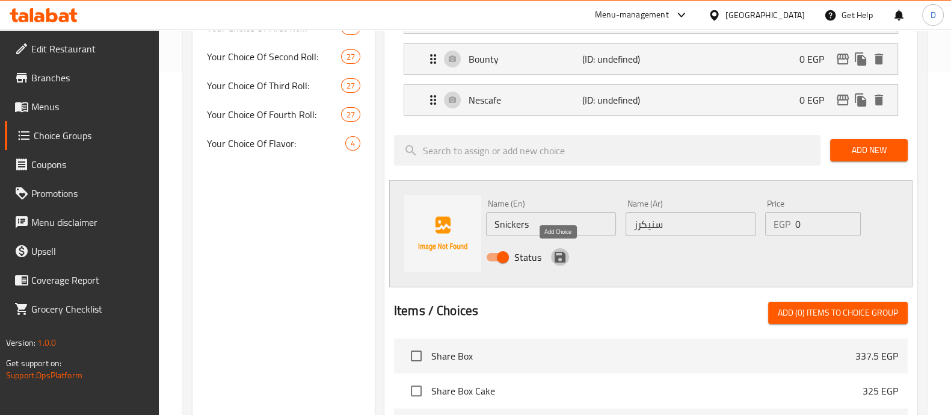
click at [556, 254] on icon "save" at bounding box center [560, 257] width 11 height 11
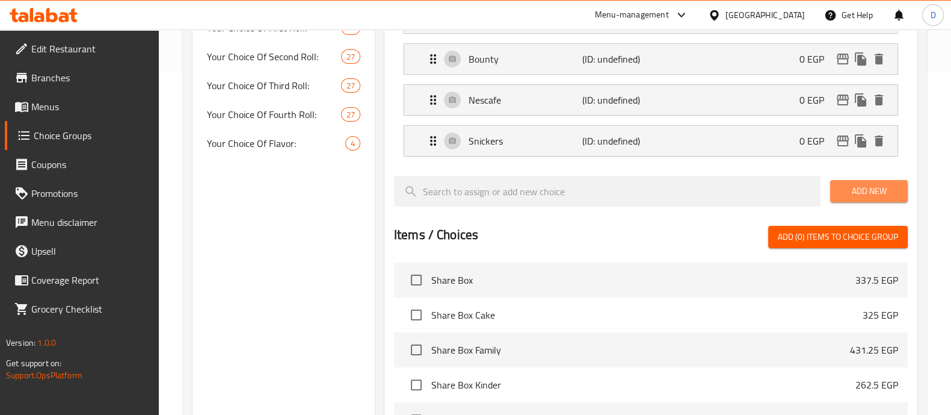
click at [859, 197] on button "Add New" at bounding box center [869, 191] width 78 height 22
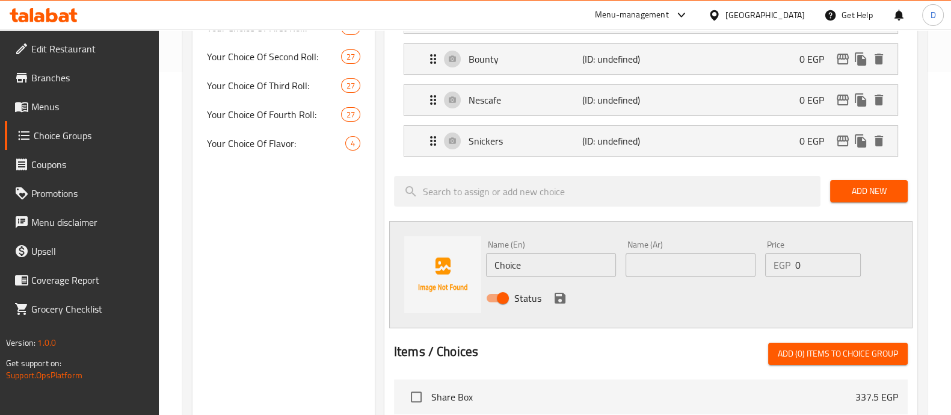
click at [655, 261] on input "text" at bounding box center [691, 265] width 130 height 24
paste input "جلاكسي"
type input "جلاكسي"
click at [542, 266] on input "Choice" at bounding box center [551, 265] width 130 height 24
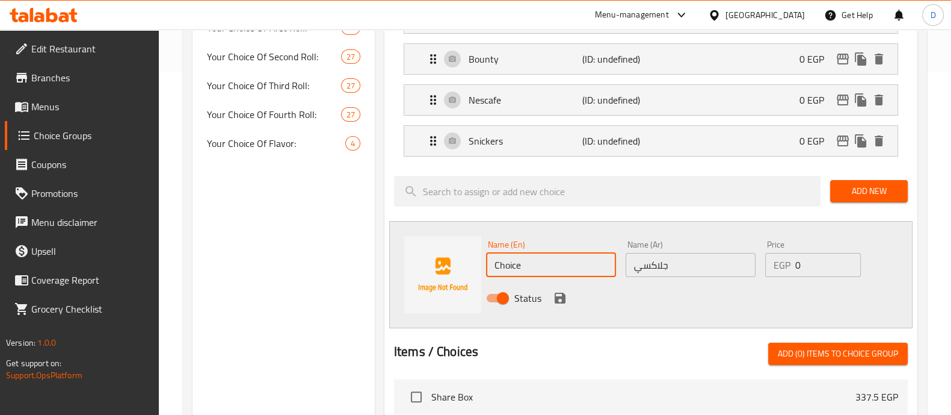
paste input "Galaxy"
type input "Galaxy"
click at [671, 306] on div "Status" at bounding box center [690, 298] width 419 height 32
click at [558, 292] on icon "save" at bounding box center [560, 297] width 11 height 11
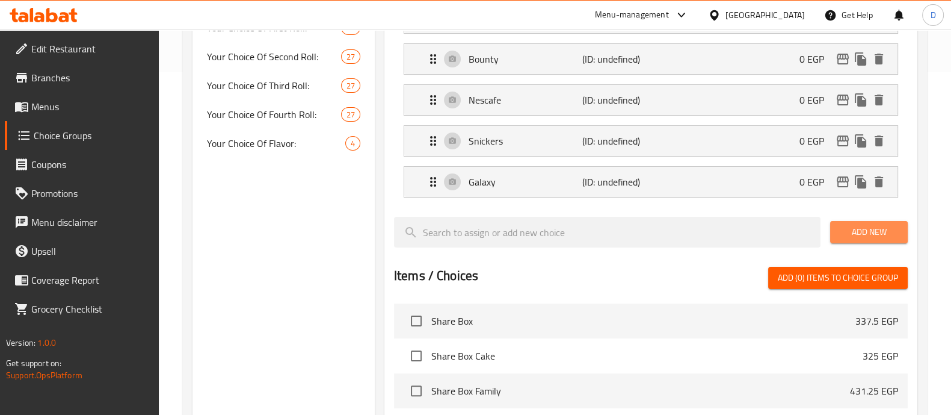
click at [859, 224] on span "Add New" at bounding box center [869, 231] width 58 height 15
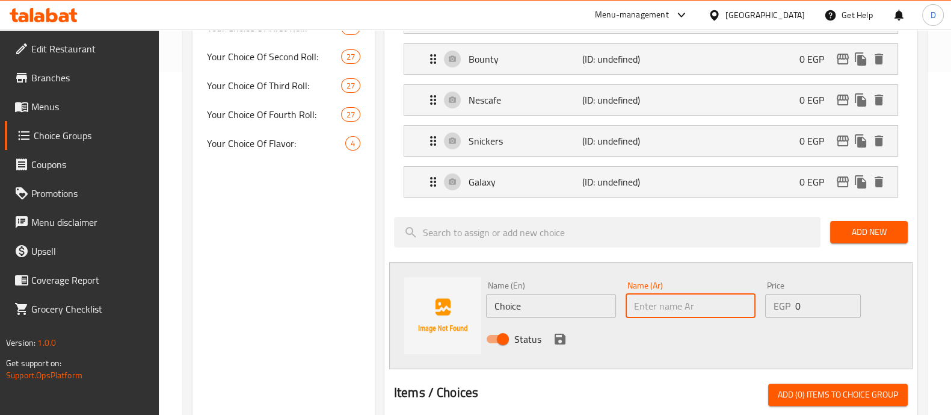
click at [656, 299] on input "text" at bounding box center [691, 306] width 130 height 24
paste input "لوتس"
type input "لوتس"
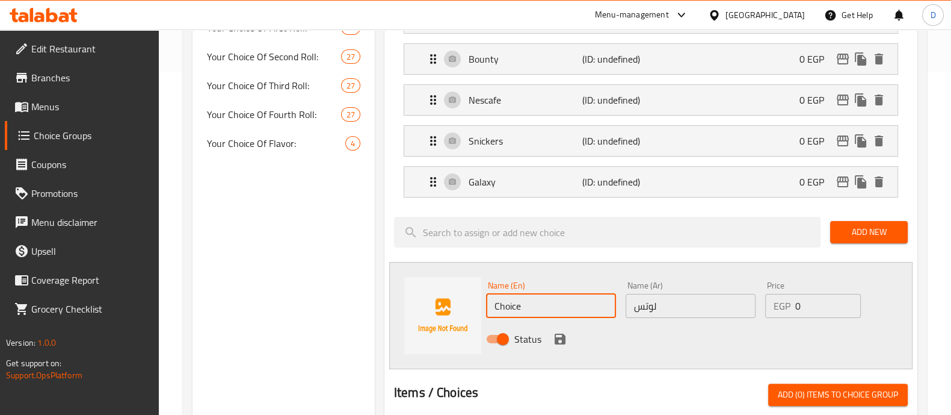
click at [571, 295] on input "Choice" at bounding box center [551, 306] width 130 height 24
paste input "Lotus"
click at [571, 295] on input "Lotus" at bounding box center [551, 306] width 130 height 24
type input "Lotus"
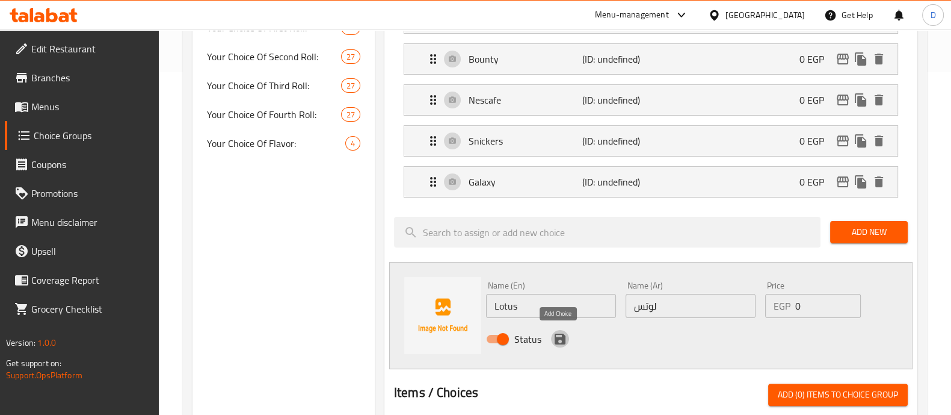
click at [557, 336] on icon "save" at bounding box center [560, 338] width 11 height 11
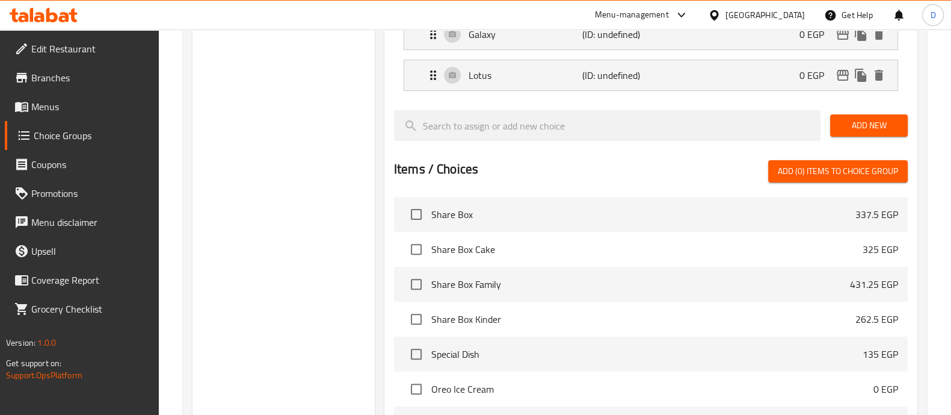
scroll to position [491, 0]
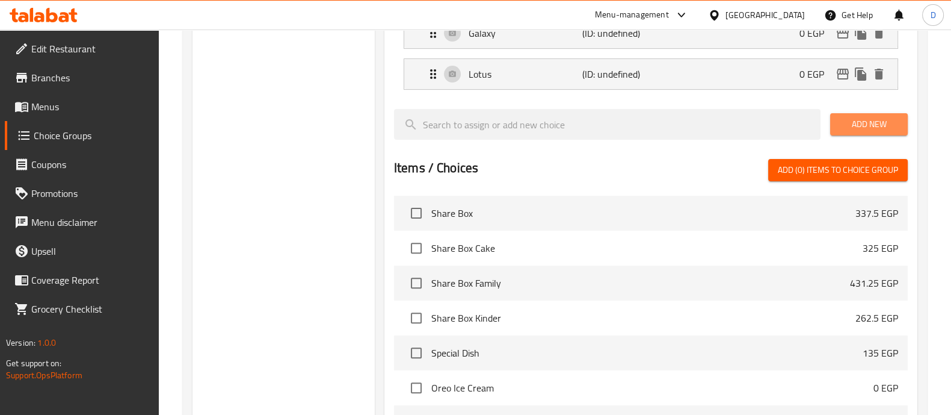
click at [862, 123] on span "Add New" at bounding box center [869, 124] width 58 height 15
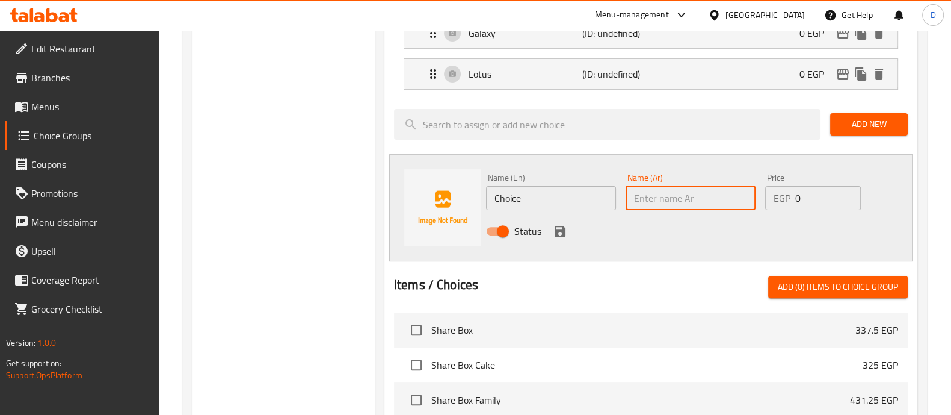
paste input "تويكس"
click at [686, 200] on input "text" at bounding box center [691, 198] width 130 height 24
type input "تويكس"
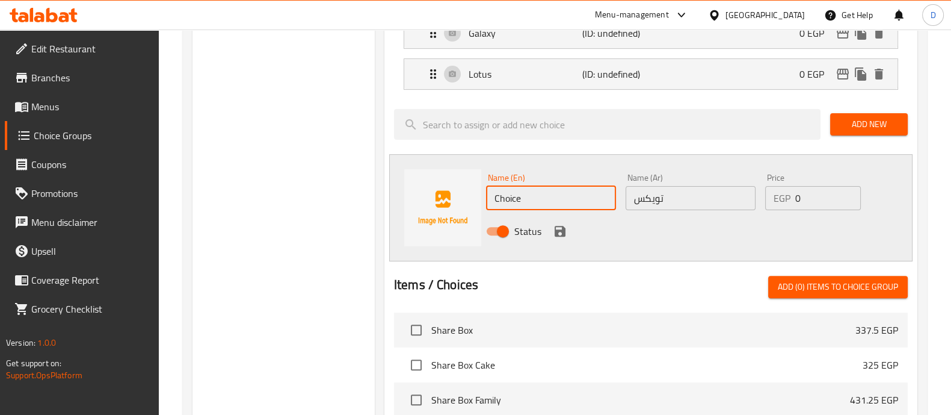
click at [548, 186] on input "Choice" at bounding box center [551, 198] width 130 height 24
paste input "Twix"
click at [548, 186] on input "Twix" at bounding box center [551, 198] width 130 height 24
type input "Twix"
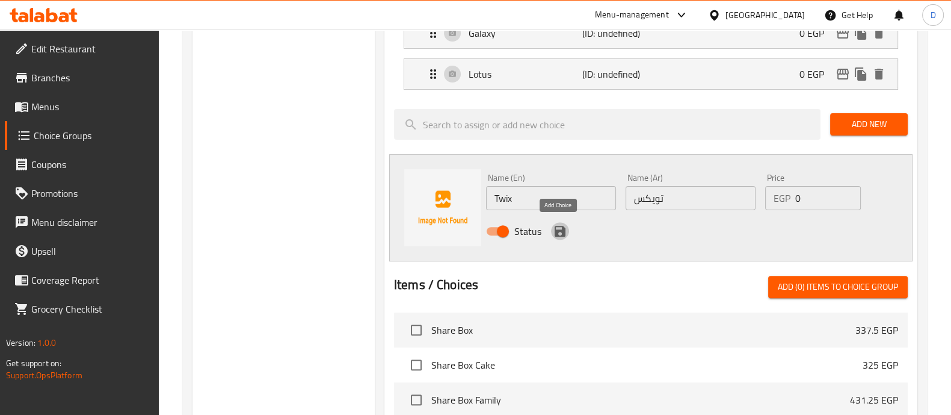
click at [560, 231] on icon "save" at bounding box center [560, 231] width 14 height 14
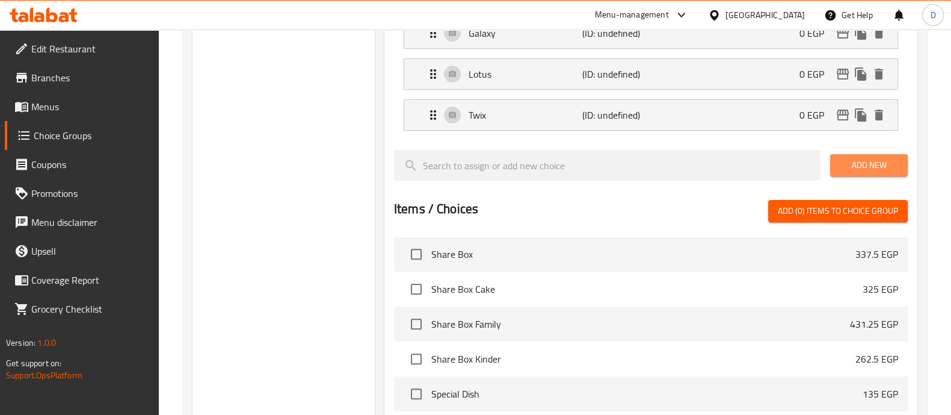
click at [866, 167] on span "Add New" at bounding box center [869, 165] width 58 height 15
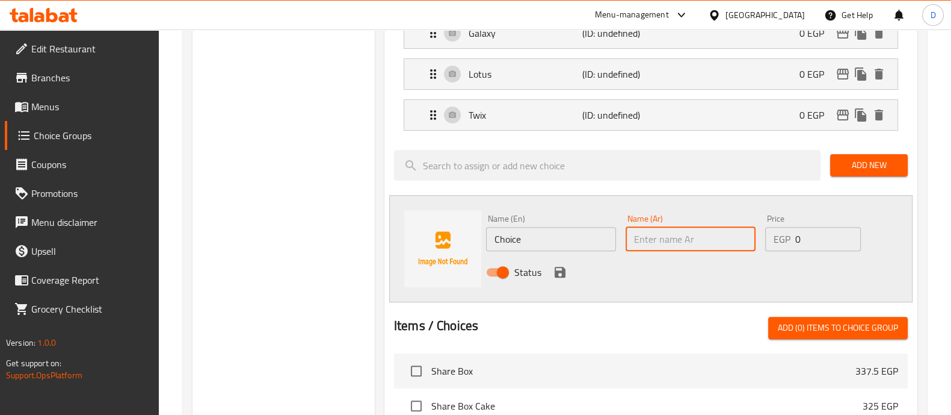
paste input "كيندر"
click at [695, 242] on input "كيندر" at bounding box center [691, 239] width 130 height 24
type input "كيندر"
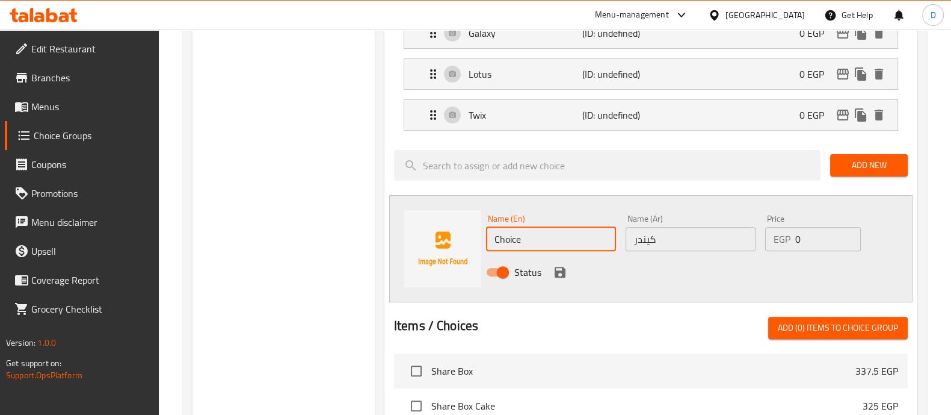
click at [549, 238] on input "Choice" at bounding box center [551, 239] width 130 height 24
paste input "Kinder"
click at [549, 238] on input "Kinder" at bounding box center [551, 239] width 130 height 24
type input "Kinder"
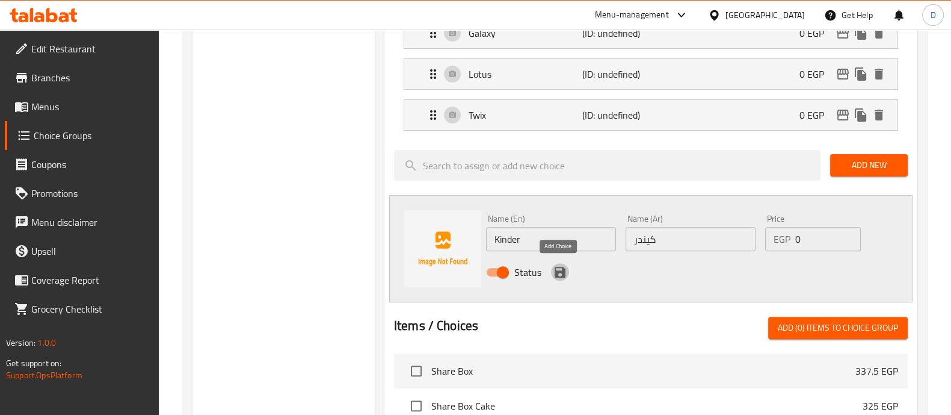
click at [557, 269] on icon "save" at bounding box center [560, 272] width 11 height 11
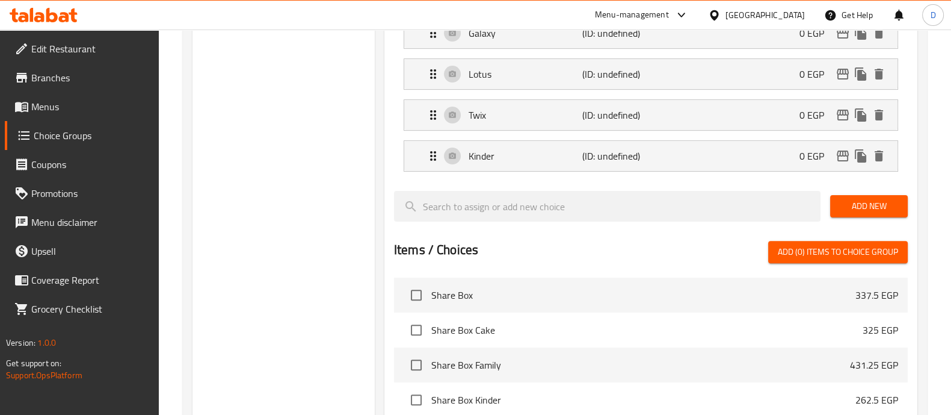
click at [865, 202] on span "Add New" at bounding box center [869, 206] width 58 height 15
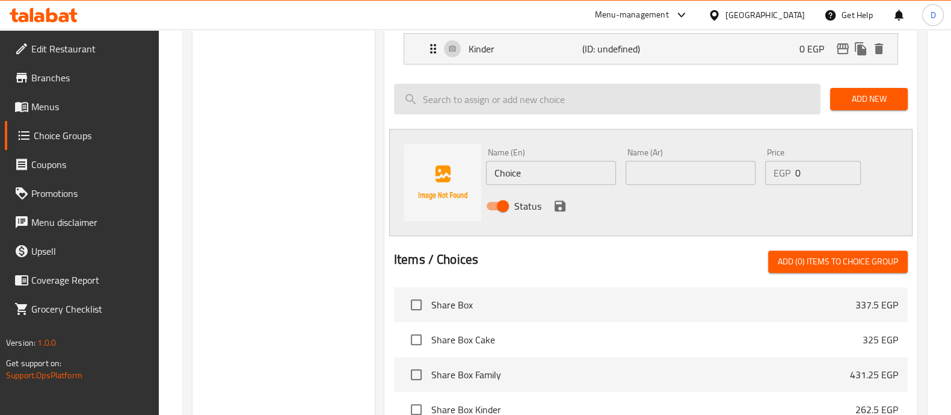
scroll to position [603, 0]
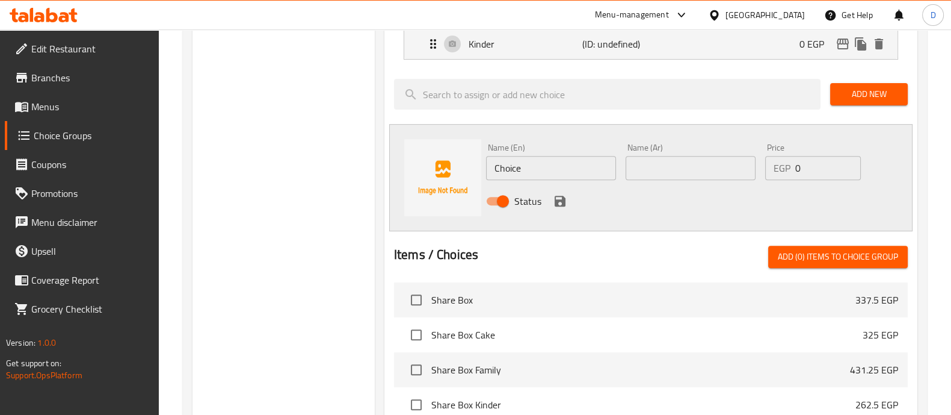
click at [662, 175] on input "text" at bounding box center [691, 168] width 130 height 24
paste input "نوتيلا"
type input "نوتيلا"
click at [582, 156] on input "Choice" at bounding box center [551, 168] width 130 height 24
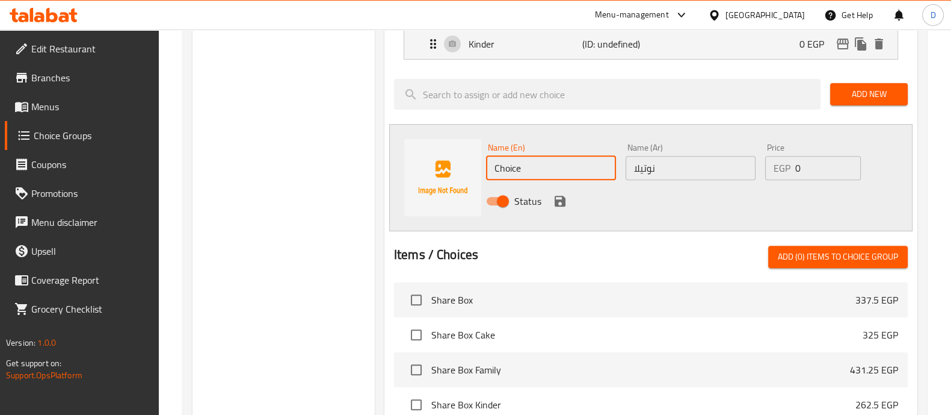
paste input "Nutella"
click at [582, 156] on input "Nutella" at bounding box center [551, 168] width 130 height 24
type input "Nutella"
click at [508, 229] on div at bounding box center [651, 231] width 514 height 10
click at [562, 200] on icon "save" at bounding box center [560, 201] width 11 height 11
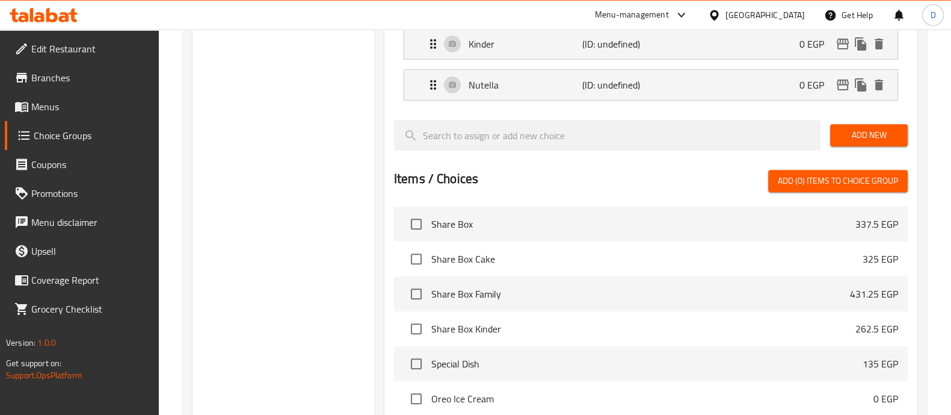
click at [879, 128] on span "Add New" at bounding box center [869, 135] width 58 height 15
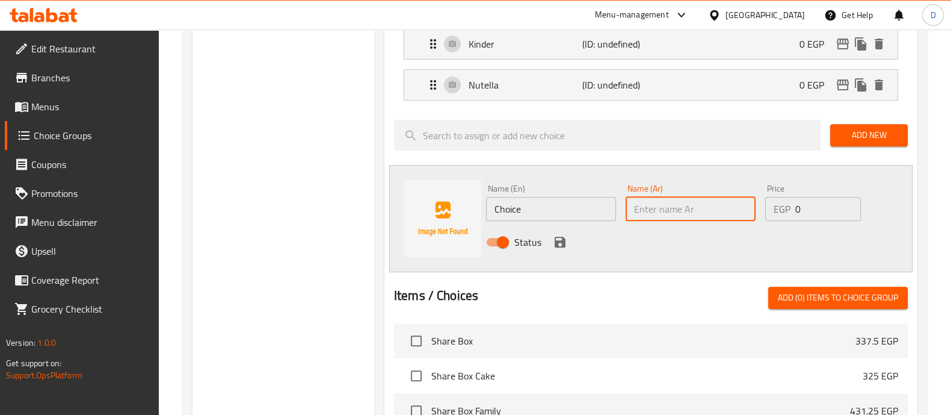
click at [649, 210] on input "text" at bounding box center [691, 209] width 130 height 24
paste input "مالتيززر"
type input "مالتيززر"
click at [584, 213] on input "Choice" at bounding box center [551, 209] width 130 height 24
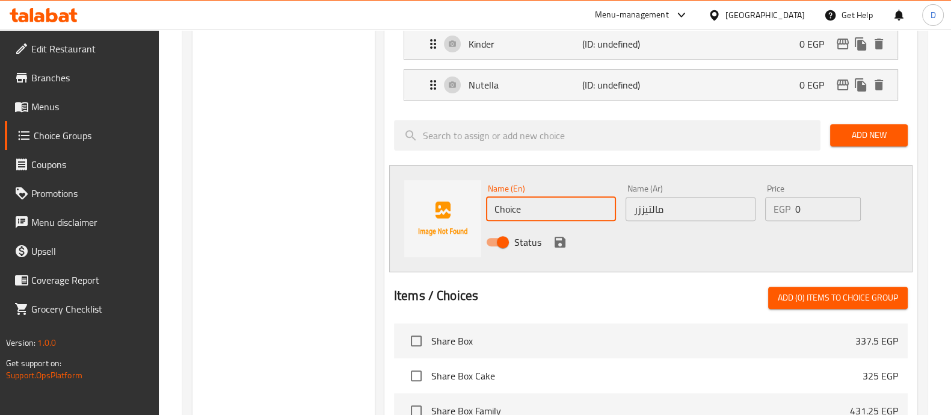
click at [584, 213] on input "Choice" at bounding box center [551, 209] width 130 height 24
paste input "Maltesers"
click at [584, 213] on input "Maltesers" at bounding box center [551, 209] width 130 height 24
type input "Maltesers"
click at [685, 236] on div "Status" at bounding box center [690, 242] width 419 height 32
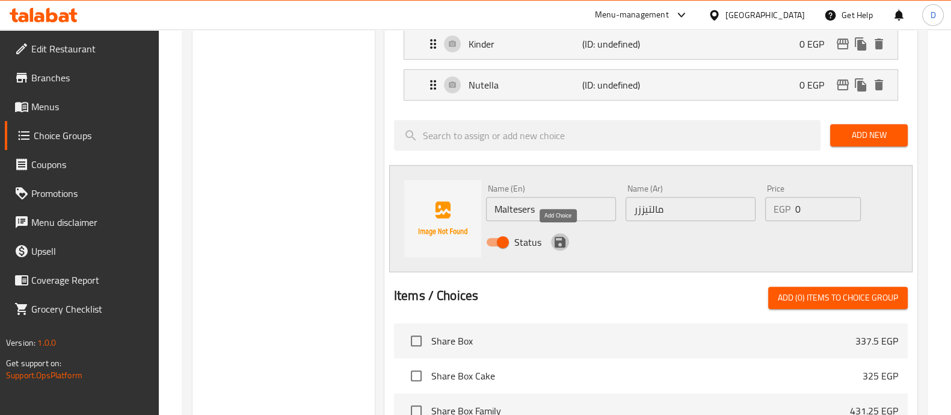
click at [554, 241] on icon "save" at bounding box center [560, 242] width 14 height 14
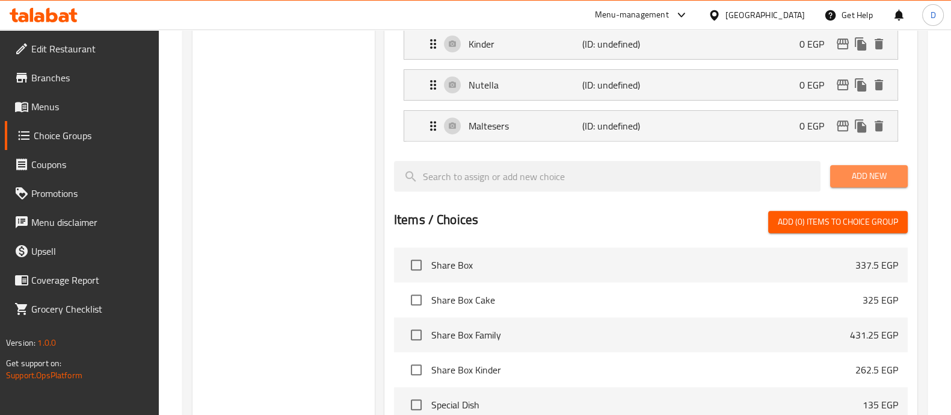
click at [881, 170] on span "Add New" at bounding box center [869, 175] width 58 height 15
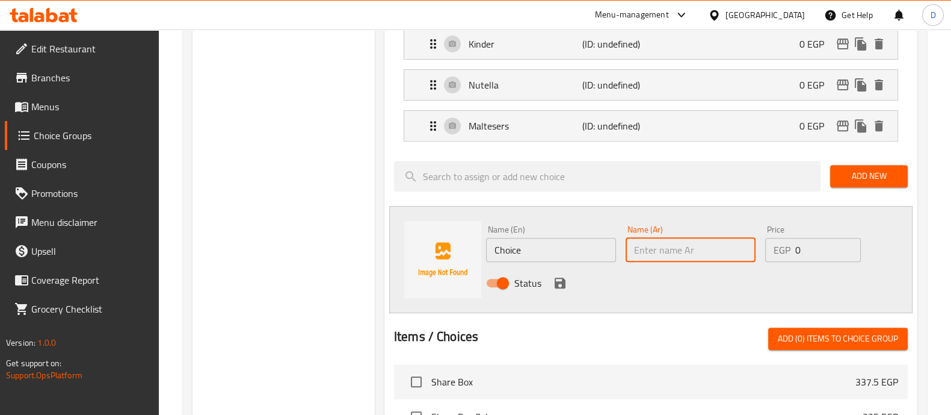
paste input "فيريروشية نوتيلا"
click at [676, 248] on input "text" at bounding box center [691, 250] width 130 height 24
type input "فيريروشية نوتيلا"
click at [582, 244] on input "Choice" at bounding box center [551, 250] width 130 height 24
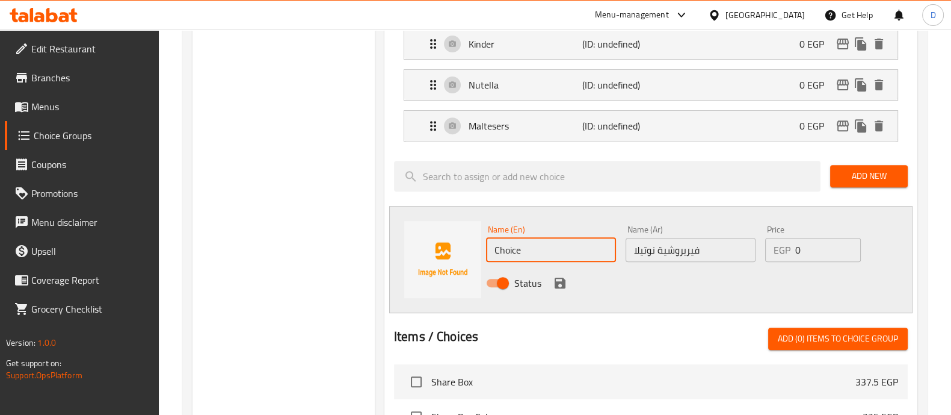
click at [582, 244] on input "Choice" at bounding box center [551, 250] width 130 height 24
paste input "Ferrero Rocher Nutella"
type input "Ferrero Rocher Nutella"
click at [577, 308] on div at bounding box center [651, 313] width 514 height 10
click at [561, 280] on icon "save" at bounding box center [560, 282] width 11 height 11
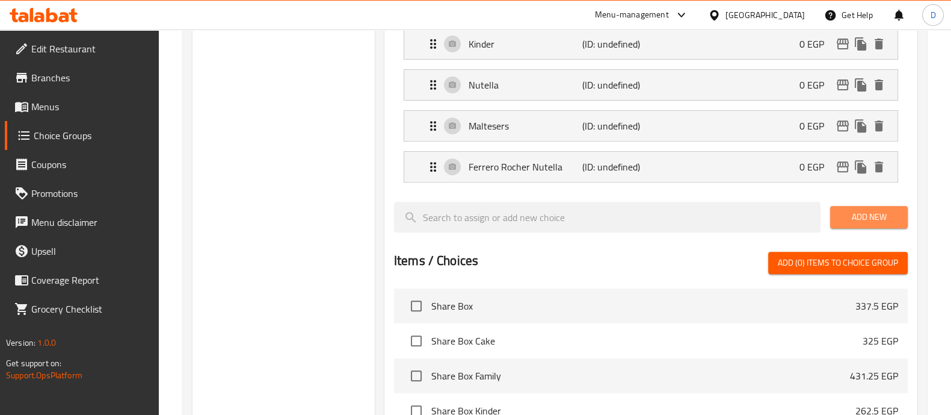
click at [856, 209] on span "Add New" at bounding box center [869, 216] width 58 height 15
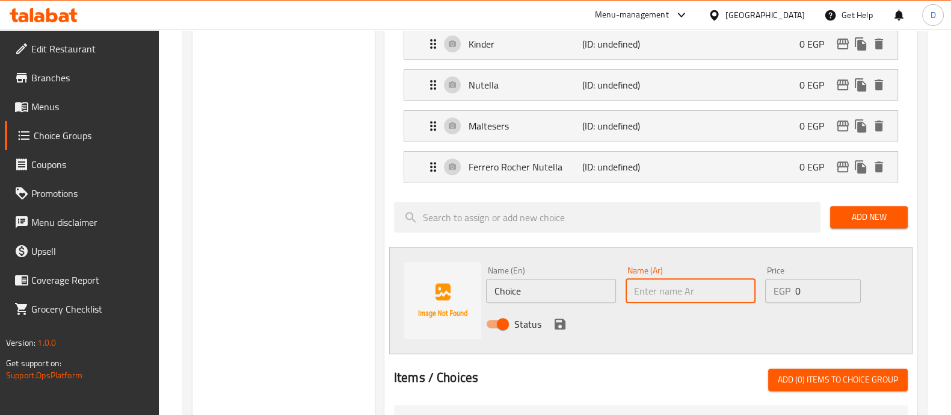
click at [638, 291] on input "text" at bounding box center [691, 291] width 130 height 24
paste input "توت أزرق"
type input "توت أزرق"
click at [563, 293] on input "Choice" at bounding box center [551, 291] width 130 height 24
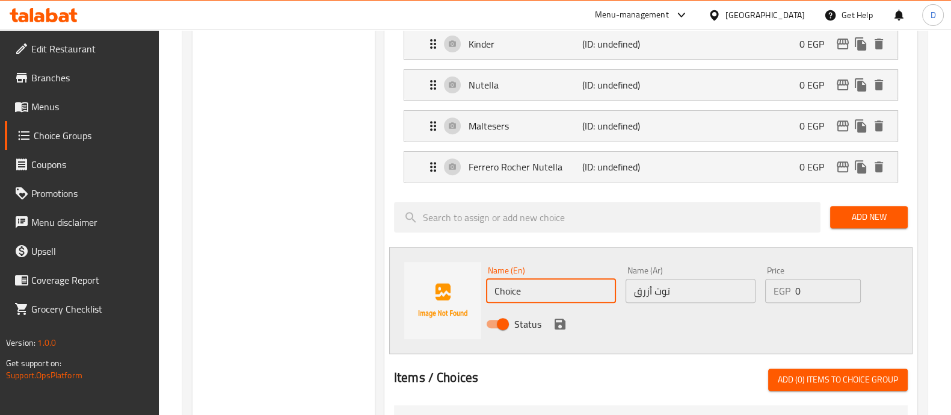
click at [563, 293] on input "Choice" at bounding box center [551, 291] width 130 height 24
paste input "blueberry"
click at [563, 293] on input "blueberry" at bounding box center [551, 291] width 130 height 24
type input "blueberry"
click at [555, 318] on icon "save" at bounding box center [560, 323] width 11 height 11
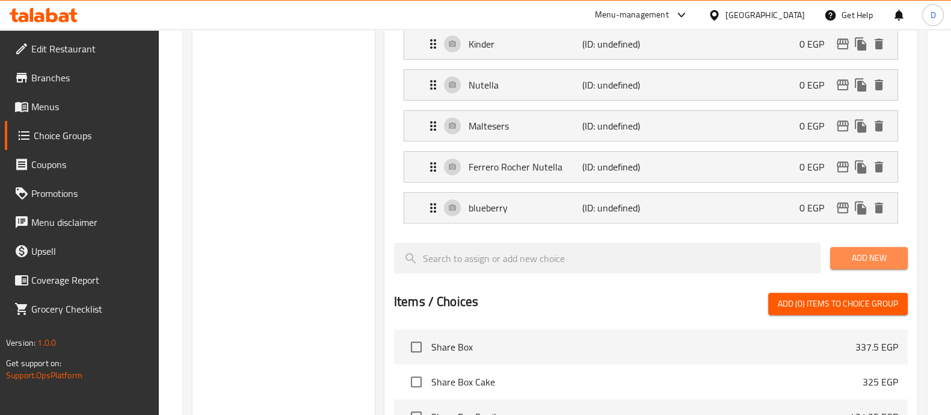
click at [870, 251] on span "Add New" at bounding box center [869, 257] width 58 height 15
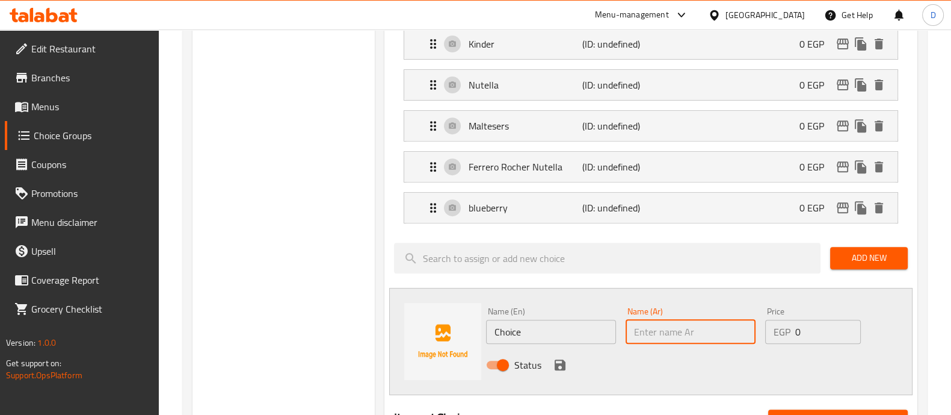
click at [646, 323] on input "text" at bounding box center [691, 331] width 130 height 24
paste input "أناناس"
type input "أناناس"
click at [549, 333] on input "Choice" at bounding box center [551, 331] width 130 height 24
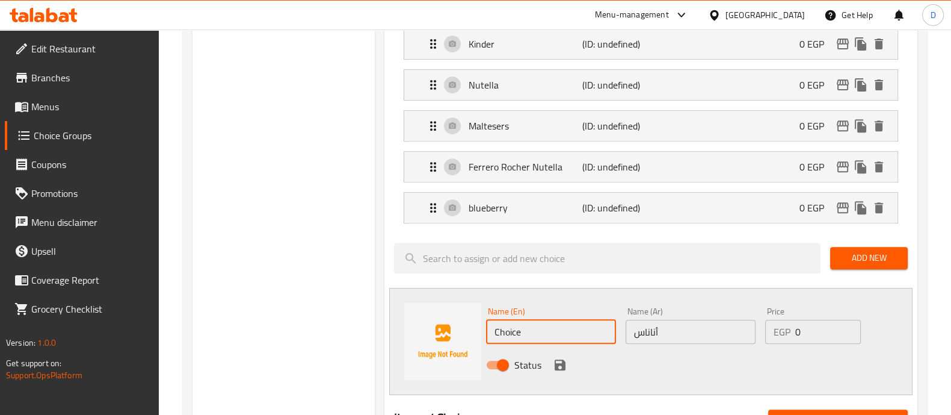
click at [549, 333] on input "Choice" at bounding box center [551, 331] width 130 height 24
paste input "pineappl"
click at [549, 333] on input "Choice" at bounding box center [551, 331] width 130 height 24
type input "pineapple"
click at [557, 367] on icon "save" at bounding box center [560, 364] width 14 height 14
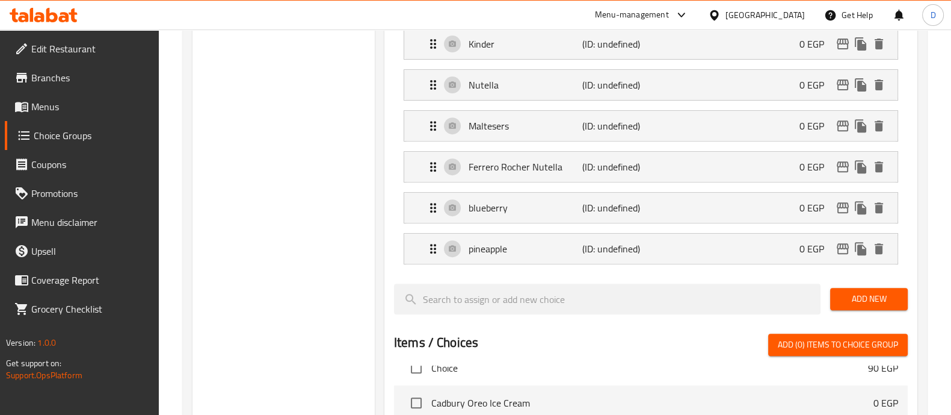
scroll to position [265, 0]
click at [878, 291] on span "Add New" at bounding box center [869, 298] width 58 height 15
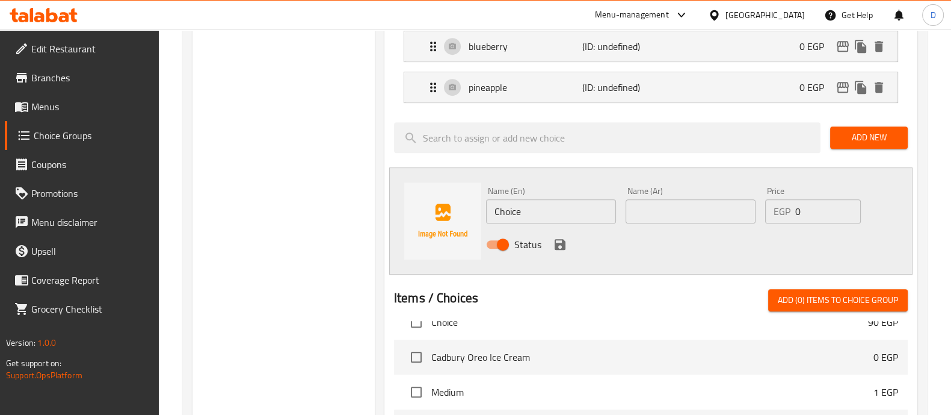
scroll to position [789, 0]
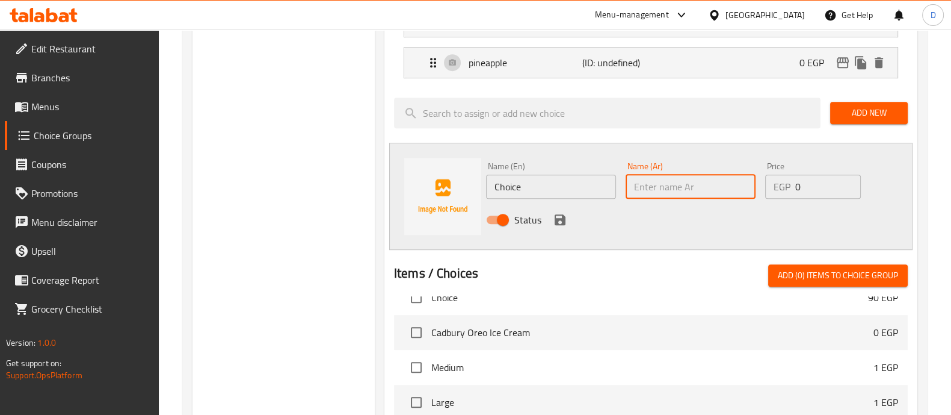
click at [695, 185] on input "text" at bounding box center [691, 186] width 130 height 24
paste input "فراولة"
type input "فراولة"
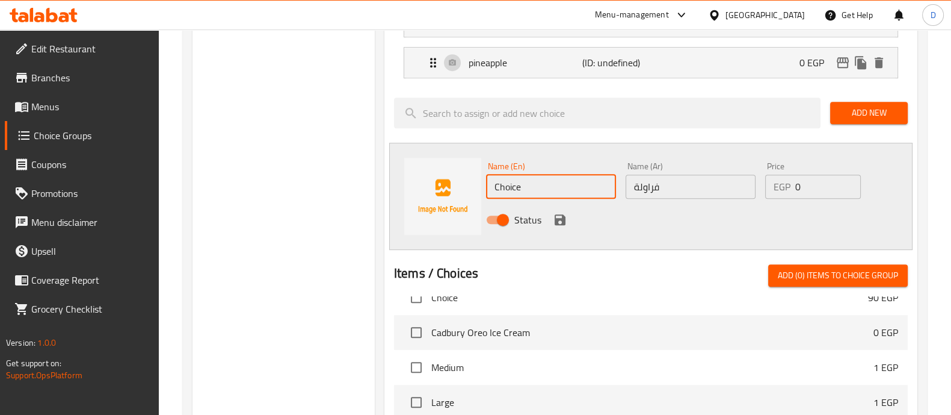
click at [593, 174] on input "Choice" at bounding box center [551, 186] width 130 height 24
paste input "Strawberry"
type input "Strawberry"
click at [517, 228] on div "Status" at bounding box center [690, 219] width 419 height 32
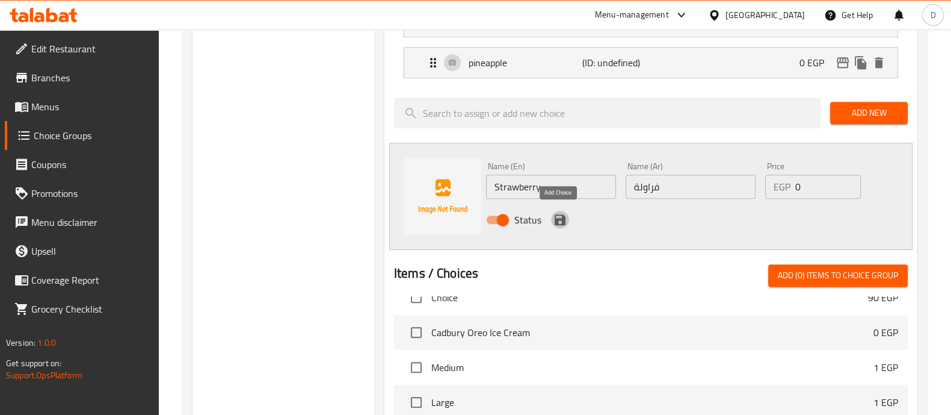
click at [555, 220] on icon "save" at bounding box center [560, 219] width 11 height 11
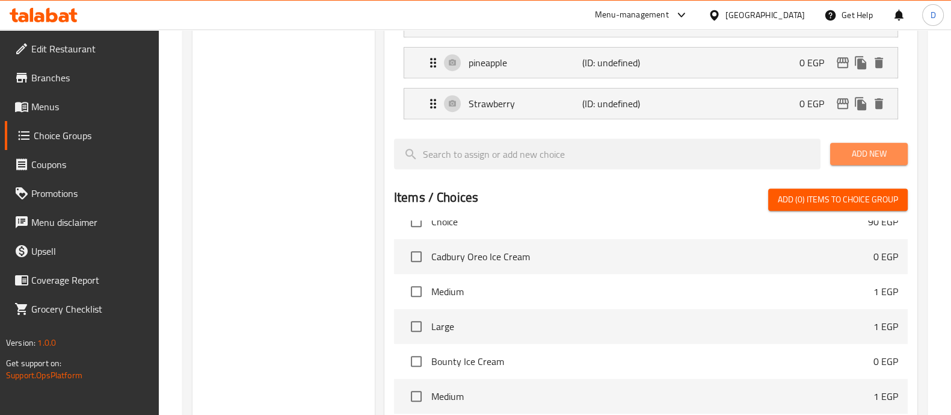
click at [862, 151] on span "Add New" at bounding box center [869, 153] width 58 height 15
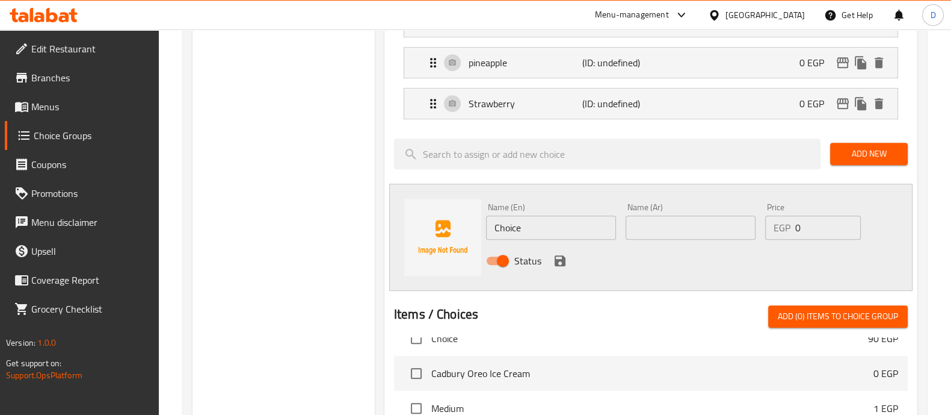
click at [707, 205] on div "Name (Ar) Name (Ar)" at bounding box center [691, 221] width 130 height 37
click at [708, 220] on input "text" at bounding box center [691, 227] width 130 height 24
paste input "خوخ"
type input "خوخ"
click at [571, 221] on input "Choice" at bounding box center [551, 227] width 130 height 24
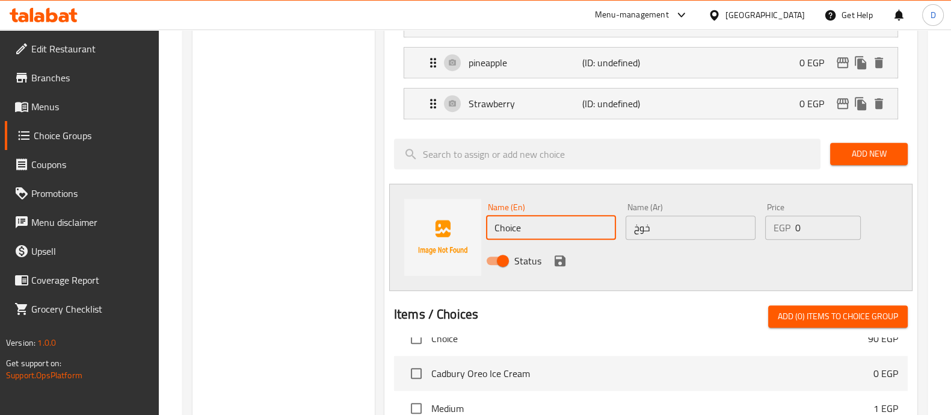
click at [571, 221] on input "Choice" at bounding box center [551, 227] width 130 height 24
paste input "peach"
type input "peach"
click at [514, 276] on div "Name (En) peach Name (En) Name (Ar) خوخ Name (Ar) Price EGP 0 Price Status" at bounding box center [650, 237] width 523 height 107
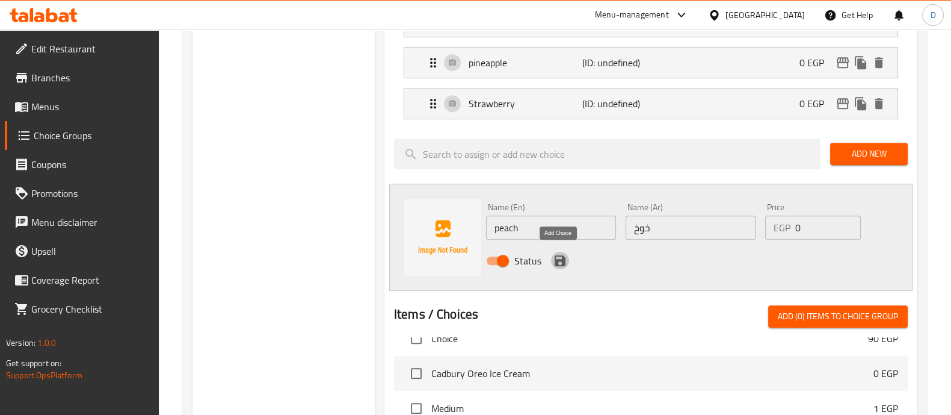
click at [563, 256] on icon "save" at bounding box center [560, 260] width 11 height 11
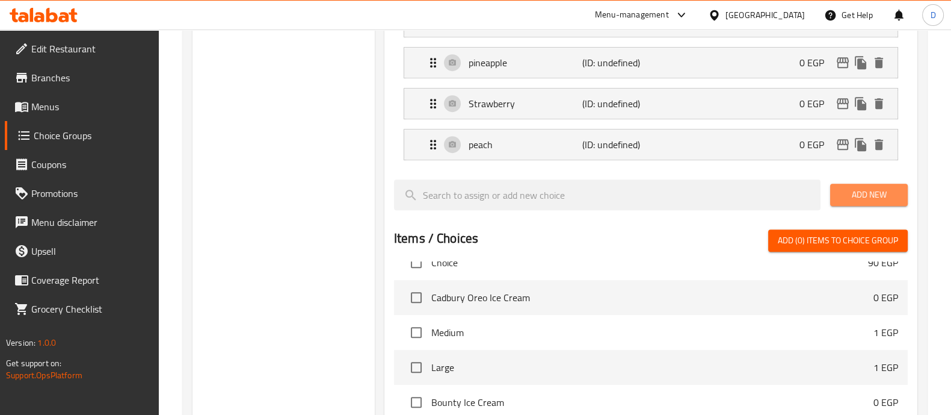
click at [852, 191] on span "Add New" at bounding box center [869, 194] width 58 height 15
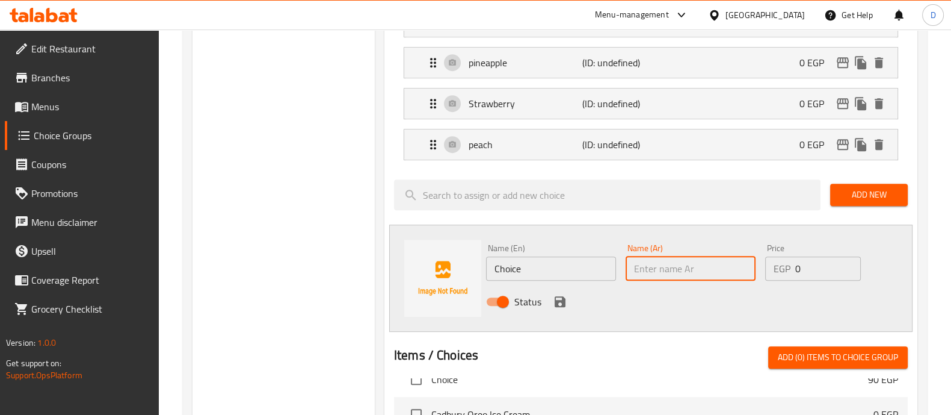
click at [674, 272] on input "text" at bounding box center [691, 268] width 130 height 24
paste input "مانجو"
type input "مانجو"
click at [522, 263] on input "Choice" at bounding box center [551, 268] width 130 height 24
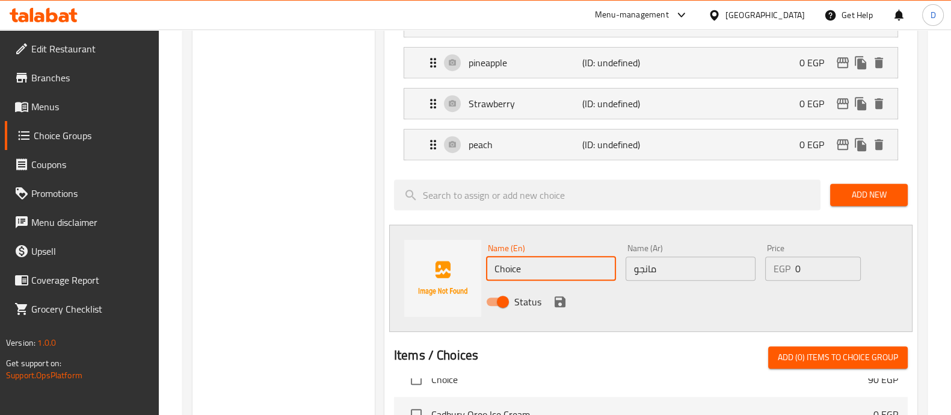
click at [522, 263] on input "Choice" at bounding box center [551, 268] width 130 height 24
paste input "mango"
click at [522, 263] on input "mango" at bounding box center [551, 268] width 130 height 24
type input "mango"
click at [561, 296] on icon "save" at bounding box center [560, 301] width 11 height 11
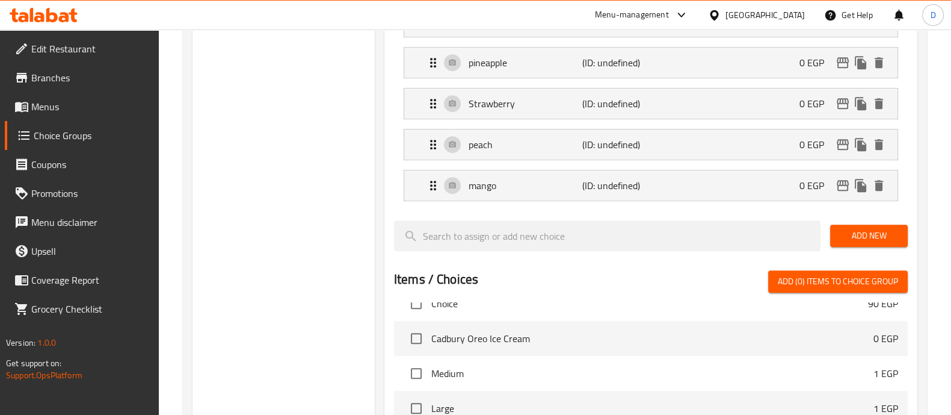
click at [884, 236] on span "Add New" at bounding box center [869, 235] width 58 height 15
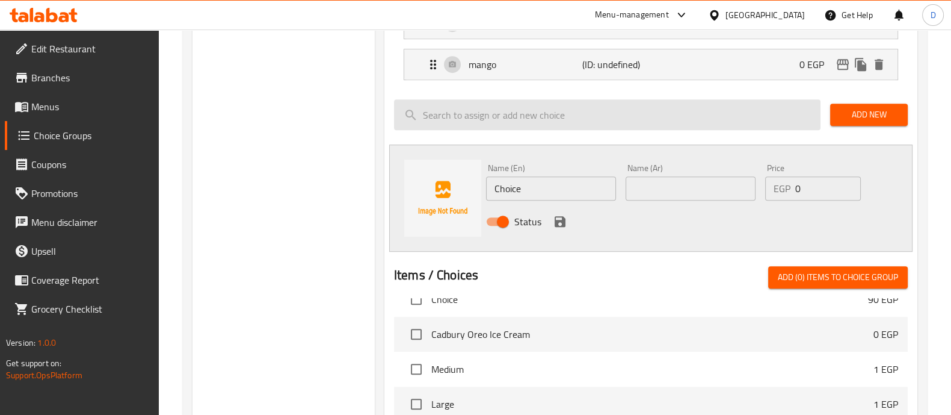
scroll to position [911, 0]
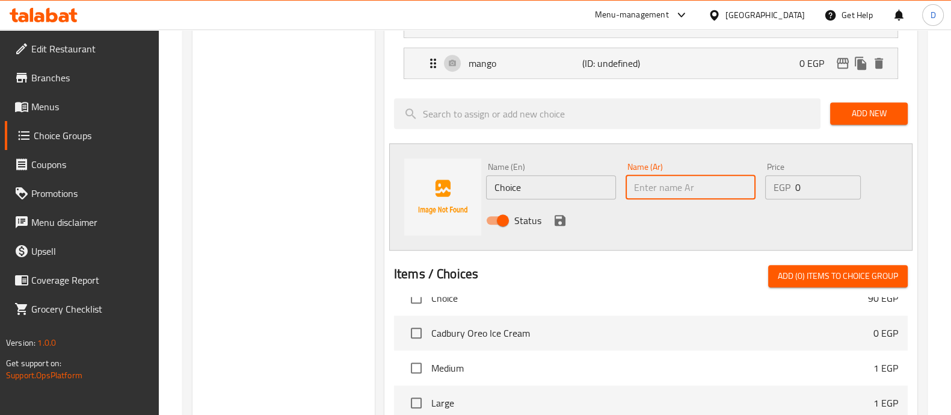
click at [670, 184] on input "text" at bounding box center [691, 187] width 130 height 24
paste input "بيناكولادا"
type input "بيناكولادا"
click at [576, 178] on input "Choice" at bounding box center [551, 187] width 130 height 24
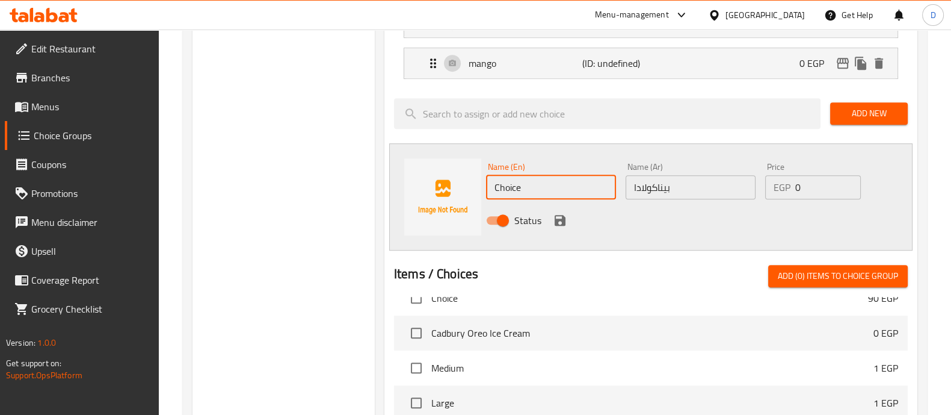
click at [576, 178] on input "Choice" at bounding box center [551, 187] width 130 height 24
paste input "Pinacolada"
click at [576, 178] on input "Pinacolada" at bounding box center [551, 187] width 130 height 24
type input "Pinacolada"
click at [560, 215] on icon "save" at bounding box center [560, 220] width 11 height 11
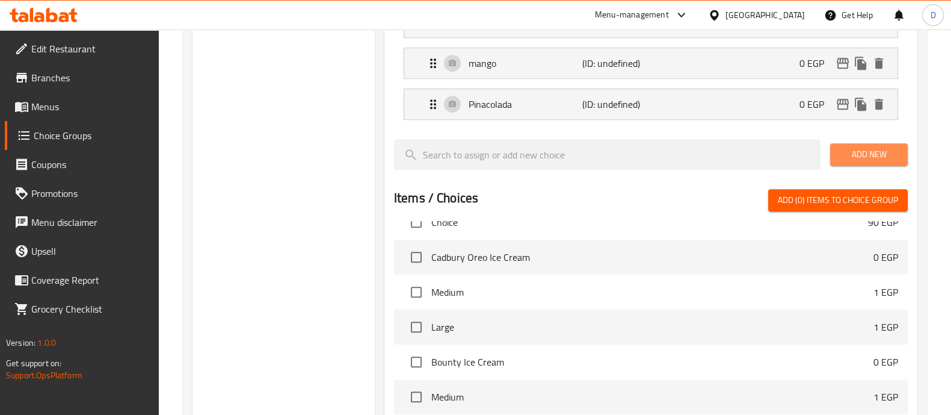
click at [878, 149] on span "Add New" at bounding box center [869, 154] width 58 height 15
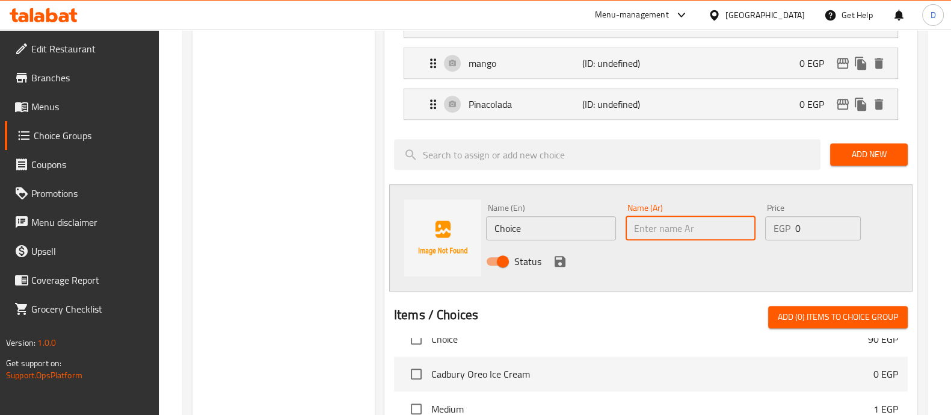
click at [688, 230] on input "text" at bounding box center [691, 228] width 130 height 24
paste input "باشون خوخ"
type input "باشون خوخ"
click at [578, 227] on input "Choice" at bounding box center [551, 228] width 130 height 24
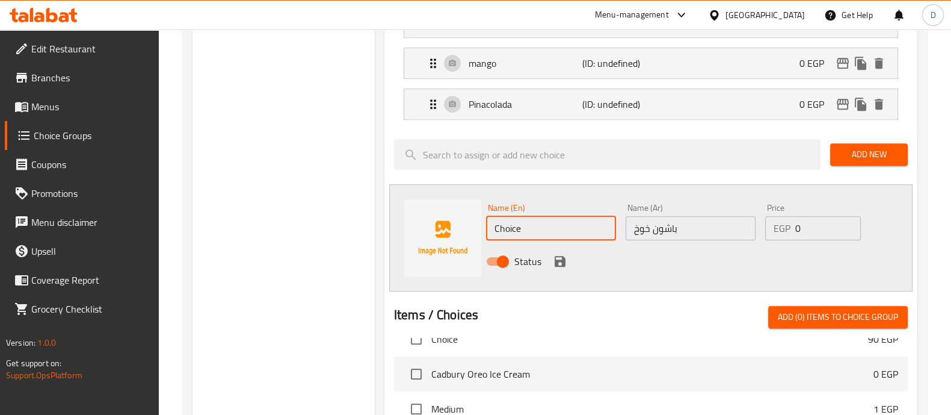
click at [578, 227] on input "Choice" at bounding box center [551, 228] width 130 height 24
paste input "Peach Passion"
click at [578, 227] on input "Peach Passion" at bounding box center [551, 228] width 130 height 24
type input "Peach Passion"
click at [561, 258] on icon "save" at bounding box center [560, 261] width 11 height 11
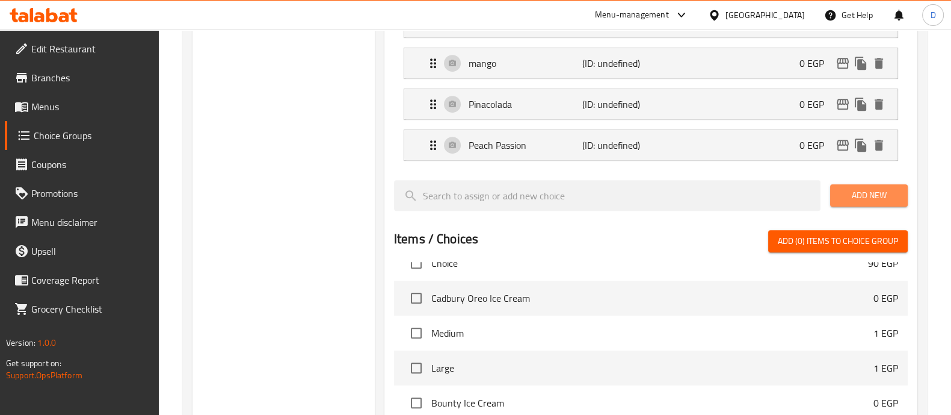
click at [863, 188] on span "Add New" at bounding box center [869, 195] width 58 height 15
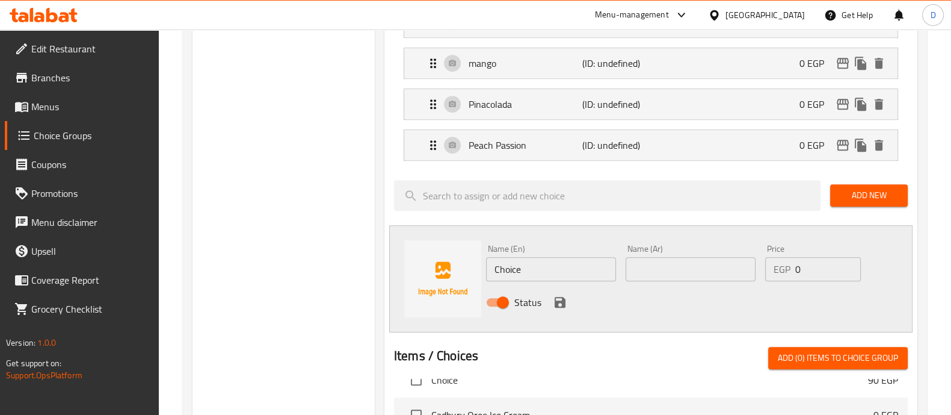
click at [682, 274] on input "text" at bounding box center [691, 269] width 130 height 24
paste input "تفاح اخضر"
type input "تفاح اخضر"
click at [575, 267] on input "Choice" at bounding box center [551, 269] width 130 height 24
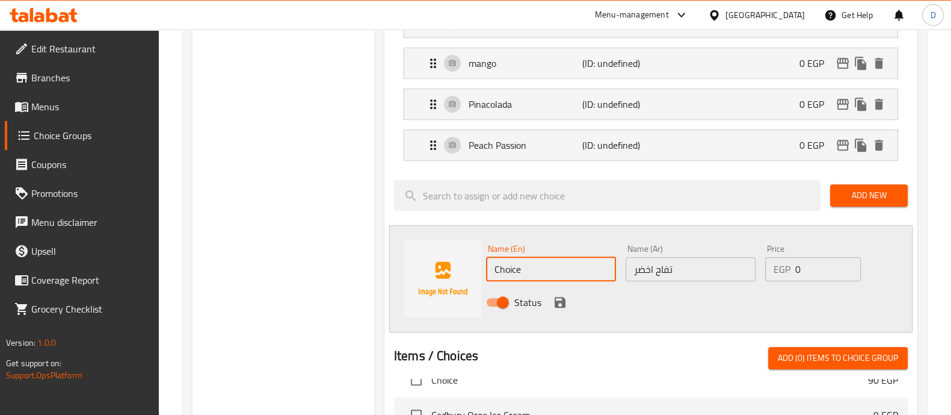
click at [575, 267] on input "Choice" at bounding box center [551, 269] width 130 height 24
paste input "green appl"
type input "green apple"
click at [515, 327] on div at bounding box center [651, 332] width 514 height 10
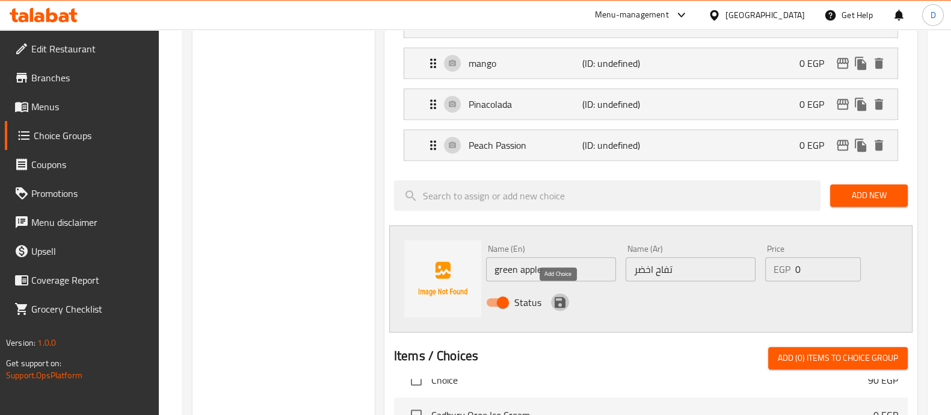
click at [558, 298] on icon "save" at bounding box center [560, 302] width 11 height 11
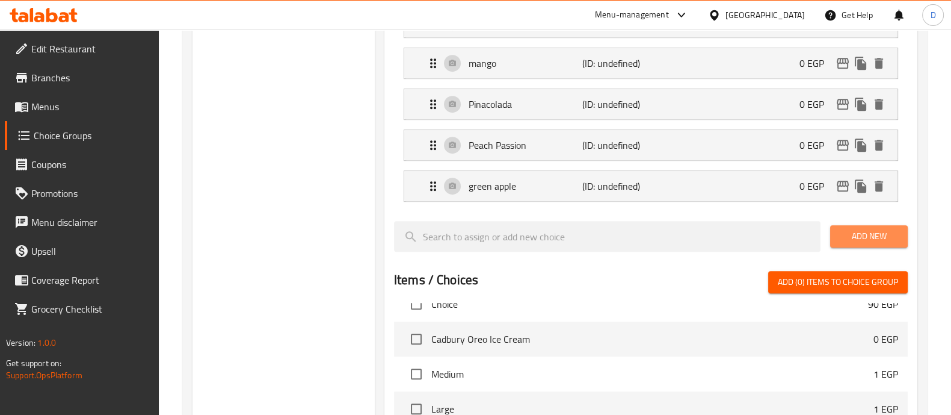
click at [872, 229] on span "Add New" at bounding box center [869, 236] width 58 height 15
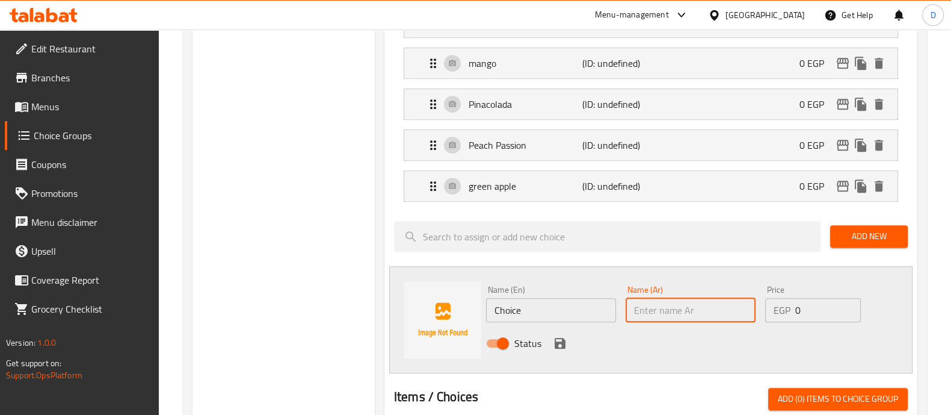
click at [680, 313] on input "text" at bounding box center [691, 310] width 130 height 24
paste input "باناكراميل"
type input "باناكراميل"
paste input "بنانا كراميل"
type input "بنانا كراميل"
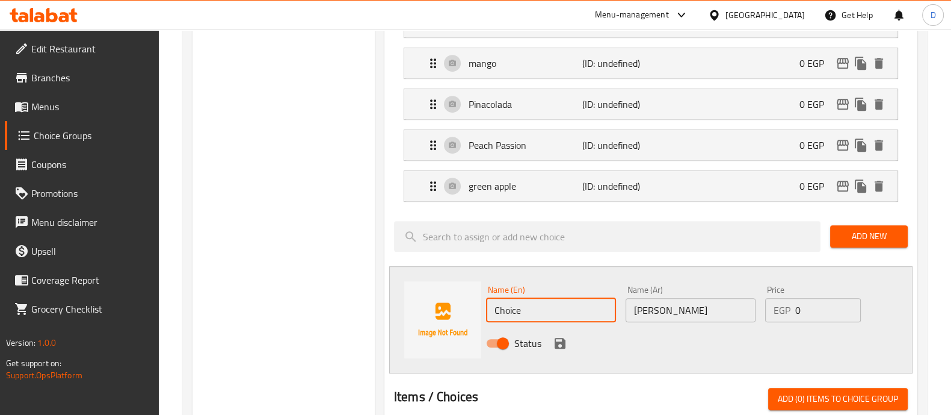
click at [563, 306] on input "Choice" at bounding box center [551, 310] width 130 height 24
paste input "Banana caramel"
type input "Banana caramel"
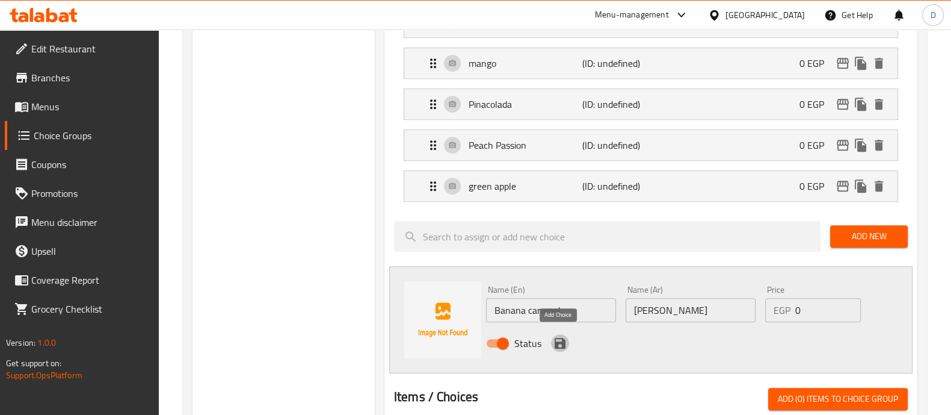
click at [563, 336] on icon "save" at bounding box center [560, 343] width 14 height 14
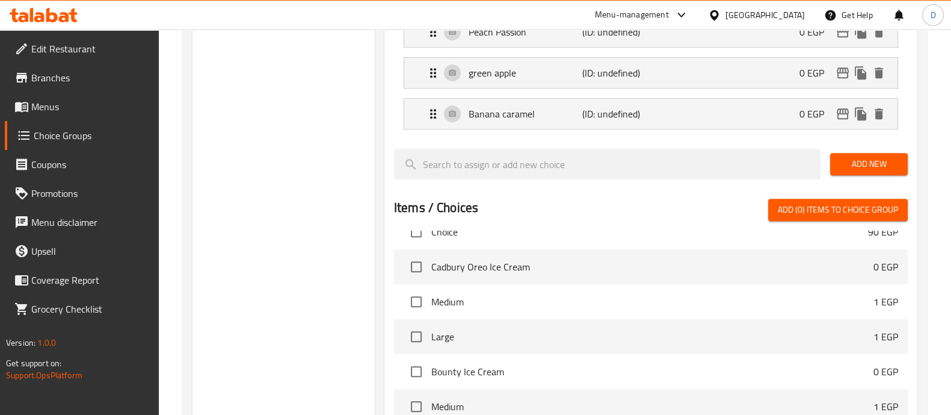
scroll to position [1026, 0]
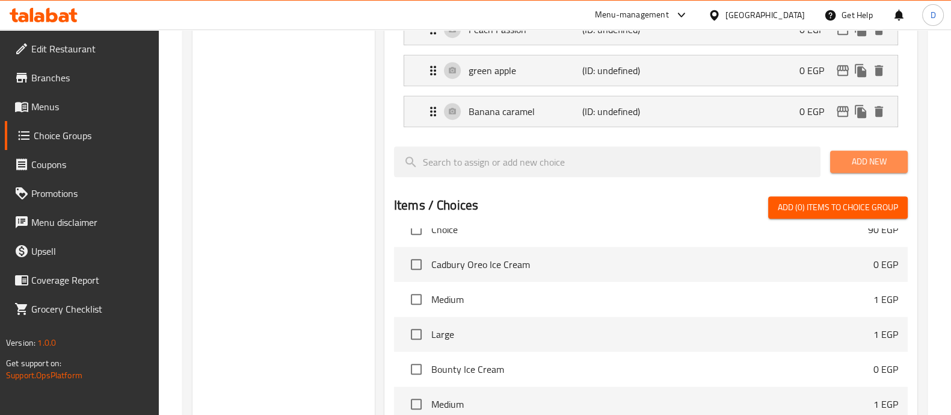
click at [871, 161] on span "Add New" at bounding box center [869, 161] width 58 height 15
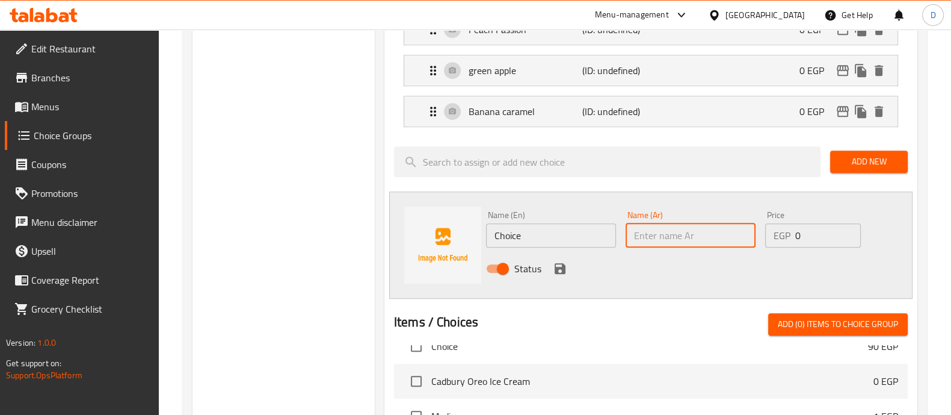
click at [697, 223] on input "text" at bounding box center [691, 235] width 130 height 24
paste input "بلو راسبيري"
type input "بلو راسبيري"
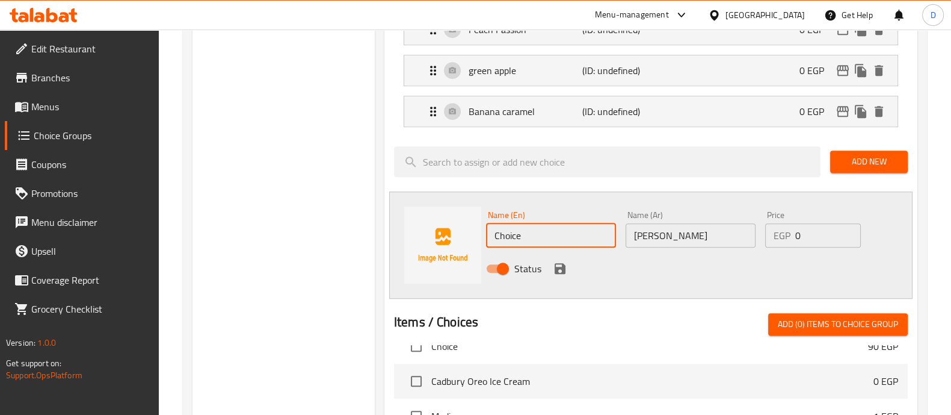
click at [545, 230] on input "Choice" at bounding box center [551, 235] width 130 height 24
paste input "Blue Raspberry"
click at [545, 230] on input "Blue Raspberry" at bounding box center [551, 235] width 130 height 24
type input "Blue Raspberry"
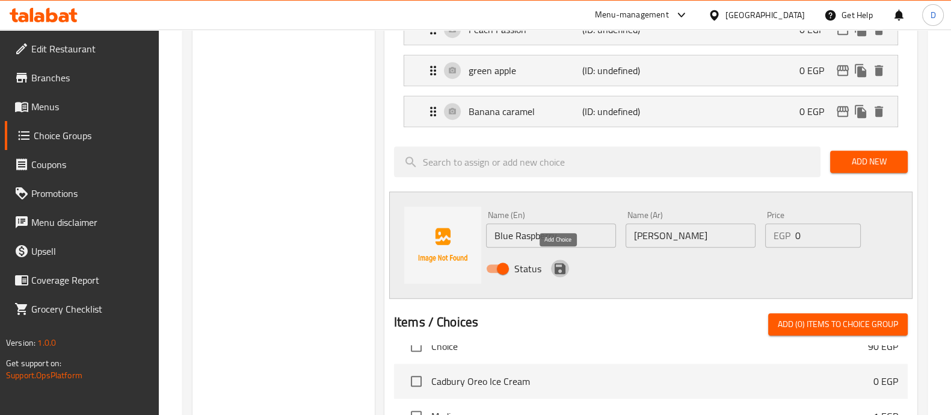
click at [558, 261] on icon "save" at bounding box center [560, 268] width 14 height 14
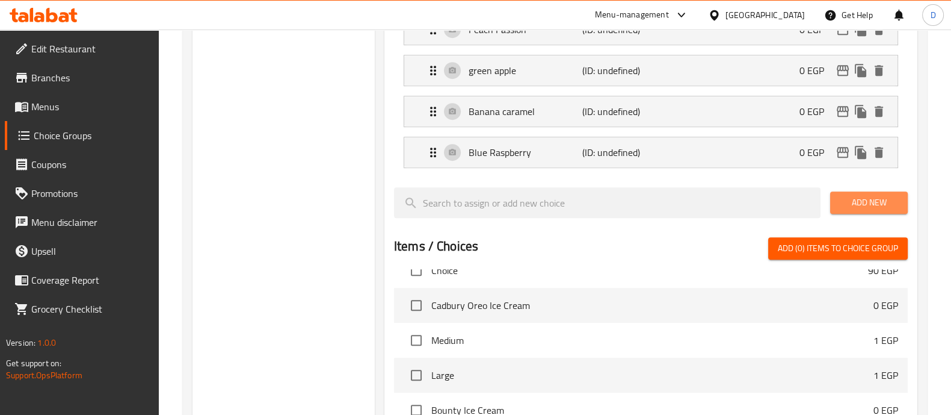
click at [857, 196] on span "Add New" at bounding box center [869, 202] width 58 height 15
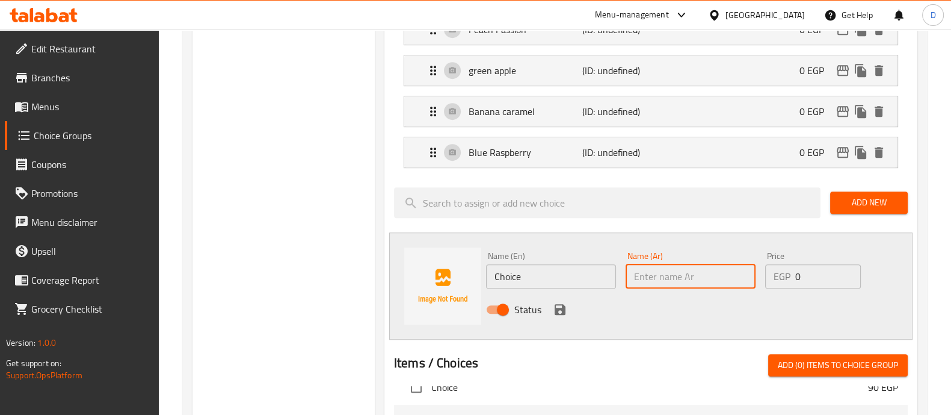
paste input "ميكس فواكه"
click at [684, 266] on input "text" at bounding box center [691, 276] width 130 height 24
type input "ميكس فواكه"
click at [578, 269] on input "Choice" at bounding box center [551, 276] width 130 height 24
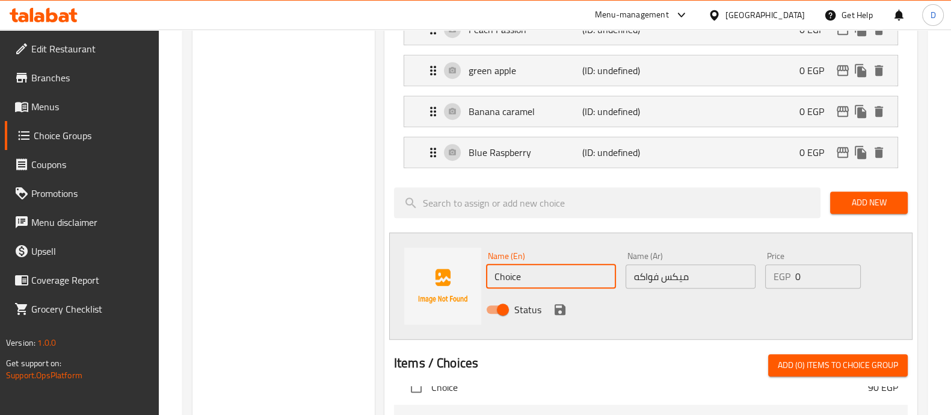
click at [578, 269] on input "Choice" at bounding box center [551, 276] width 130 height 24
paste input "Mixed fruits"
click at [578, 269] on input "Mixed fruits" at bounding box center [551, 276] width 130 height 24
type input "Mixed fruits"
drag, startPoint x: 567, startPoint y: 298, endPoint x: 552, endPoint y: 296, distance: 15.2
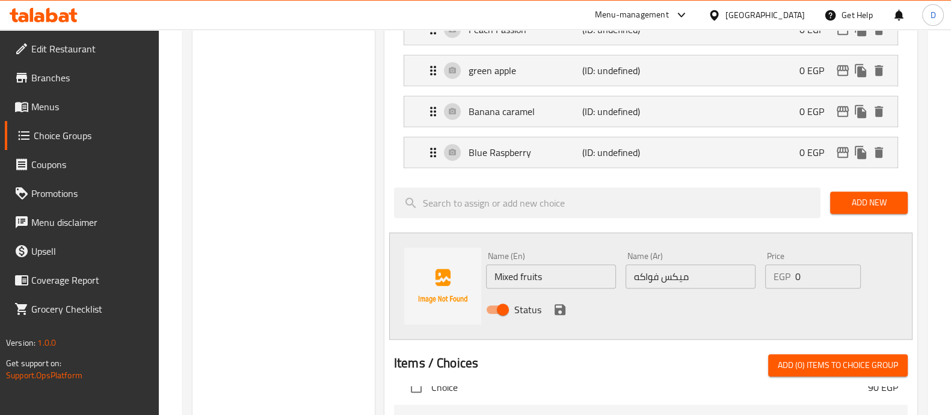
click at [552, 296] on div "Status" at bounding box center [690, 309] width 419 height 32
click at [553, 302] on icon "save" at bounding box center [560, 309] width 14 height 14
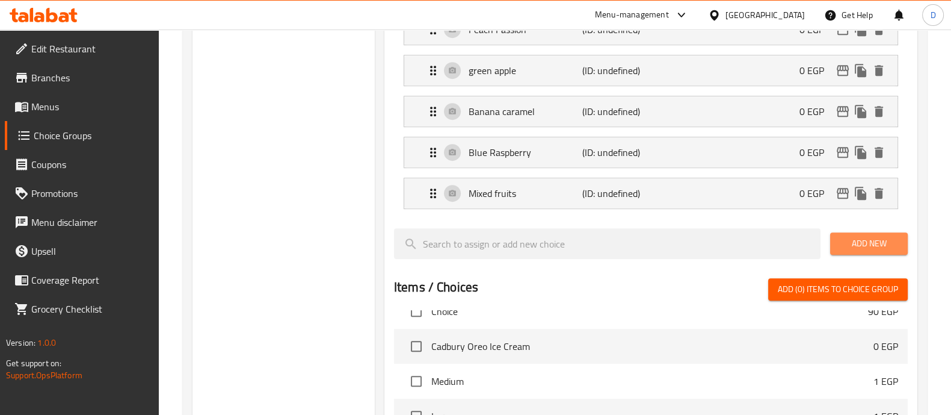
click at [840, 236] on span "Add New" at bounding box center [869, 243] width 58 height 15
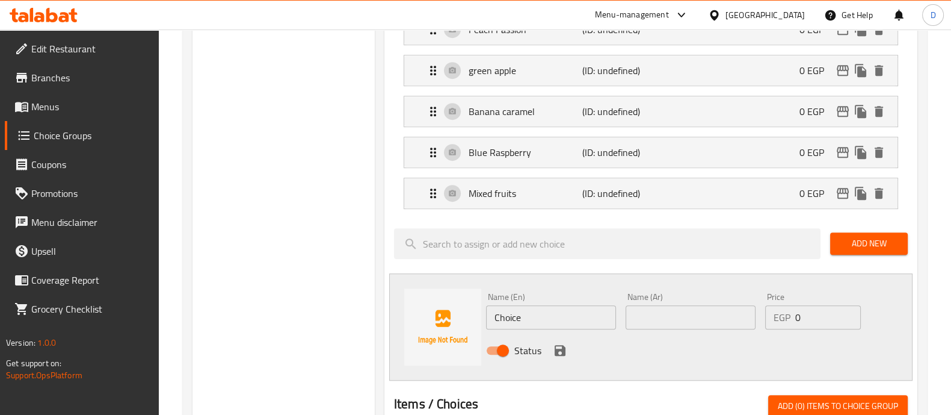
paste input "ميكس توت"
click at [682, 305] on input "ميكس توت" at bounding box center [691, 317] width 130 height 24
type input "ميكس توت"
drag, startPoint x: 561, startPoint y: 326, endPoint x: 553, endPoint y: 316, distance: 12.3
click at [553, 316] on div "Name (En) Choice Name (En)" at bounding box center [551, 311] width 140 height 46
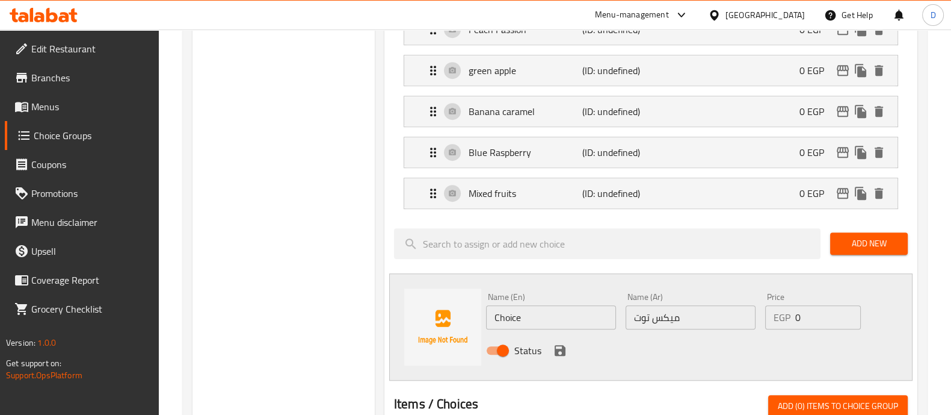
click at [553, 316] on input "Choice" at bounding box center [551, 317] width 130 height 24
paste input "Mixed berries"
click at [553, 316] on input "Mixed berries" at bounding box center [551, 317] width 130 height 24
type input "Mixed berries"
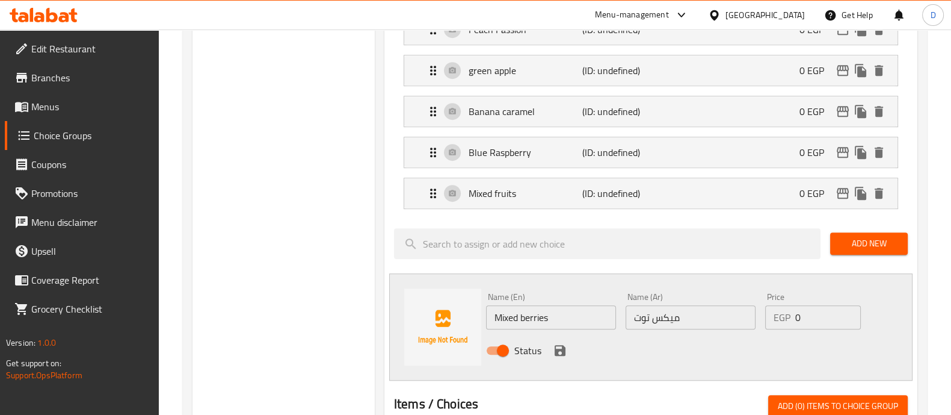
click at [556, 335] on div "Status" at bounding box center [690, 350] width 419 height 32
click at [560, 347] on icon "save" at bounding box center [560, 350] width 14 height 14
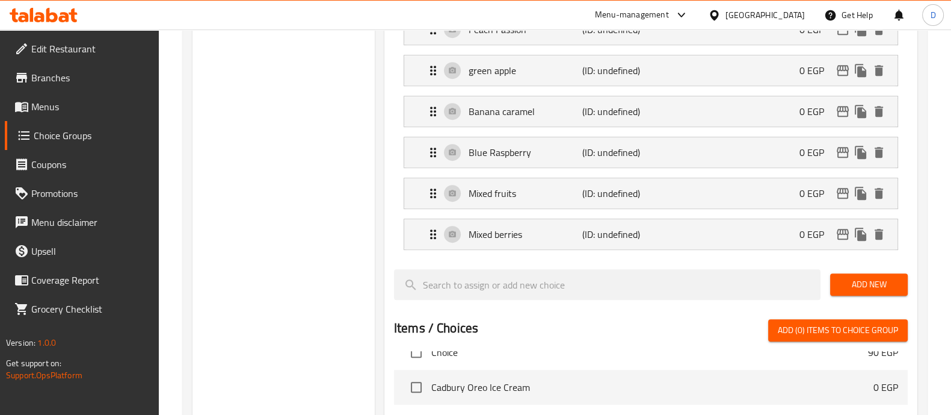
click at [560, 347] on span "Choice" at bounding box center [649, 352] width 437 height 14
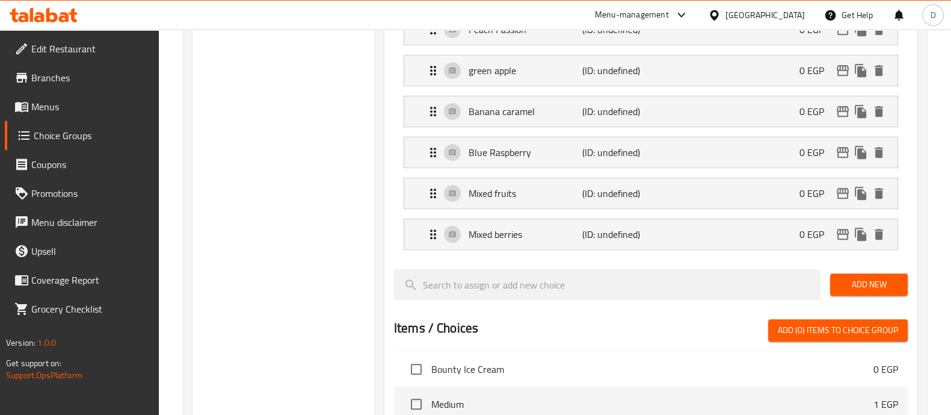
scroll to position [394, 0]
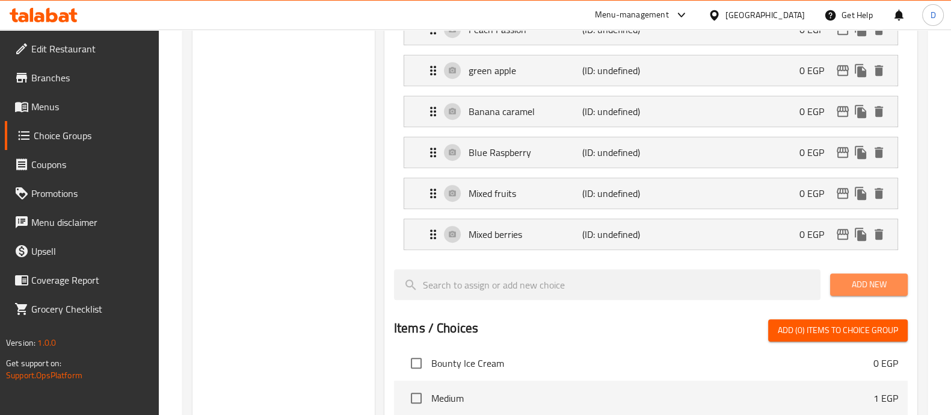
click at [863, 281] on span "Add New" at bounding box center [869, 284] width 58 height 15
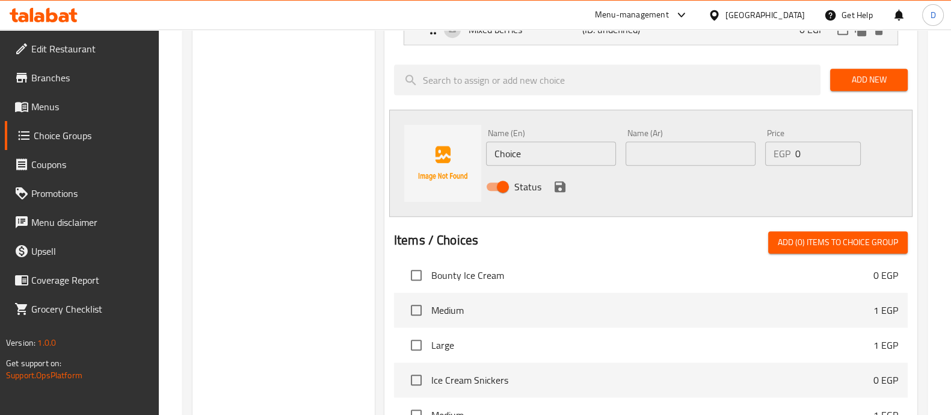
scroll to position [1233, 0]
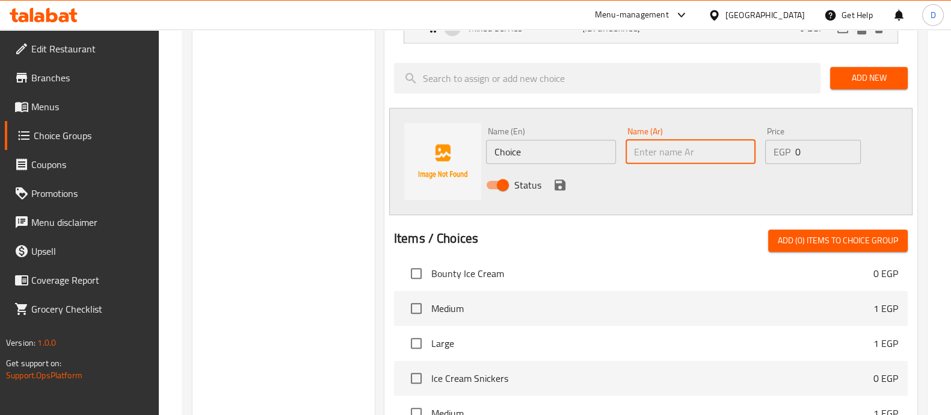
paste input "مكسرات"
click at [651, 149] on input "مكسرات" at bounding box center [691, 152] width 130 height 24
type input "مكسرات"
click at [566, 152] on input "Choice" at bounding box center [551, 152] width 130 height 24
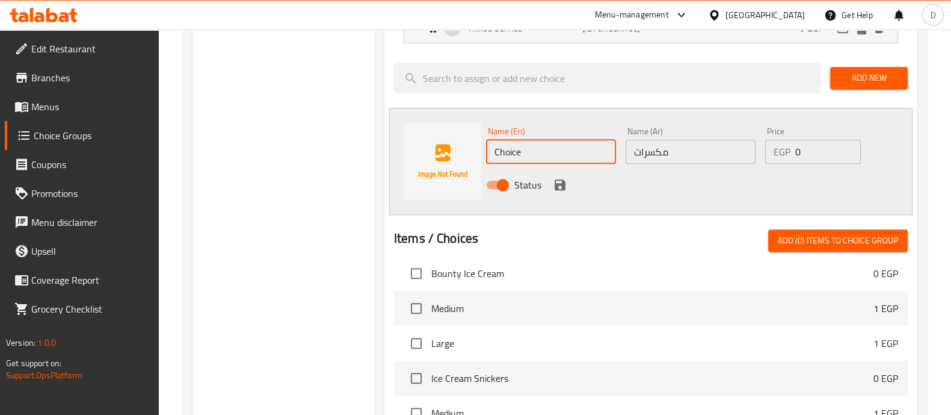
paste input "Nuts"
click at [566, 152] on input "Nuts" at bounding box center [551, 152] width 130 height 24
type input "Nuts"
click at [511, 202] on div "Name (En) Nuts Name (En) Name (Ar) مكسرات Name (Ar) Price EGP 0 Price Status" at bounding box center [650, 161] width 523 height 107
click at [560, 179] on icon "save" at bounding box center [560, 184] width 11 height 11
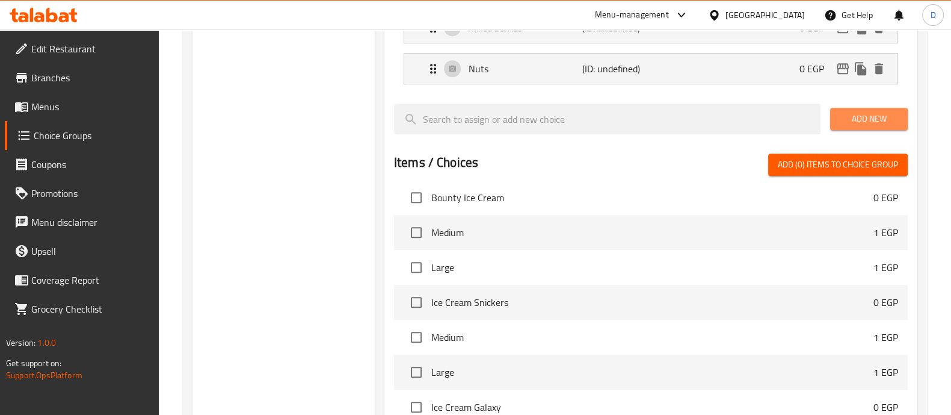
click at [852, 113] on span "Add New" at bounding box center [869, 118] width 58 height 15
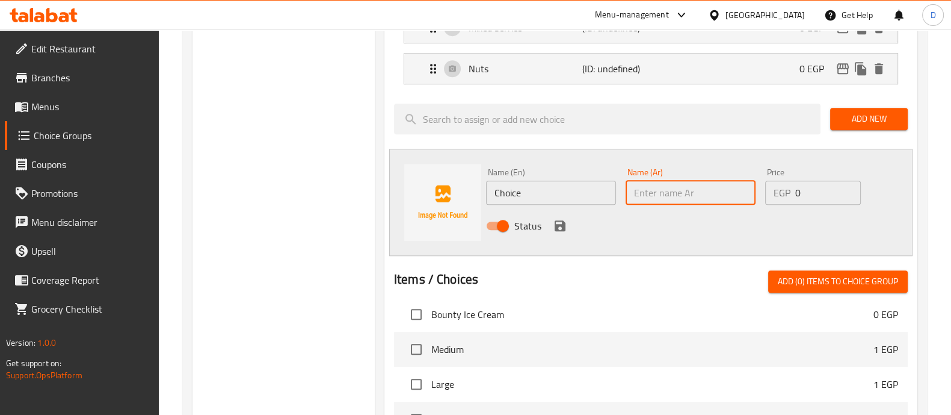
paste input "بستاشيو"
click at [680, 182] on input "بستاشيو" at bounding box center [691, 193] width 130 height 24
click at [691, 32] on div "Mixed berries (ID: undefined) 0 EGP" at bounding box center [654, 28] width 457 height 30
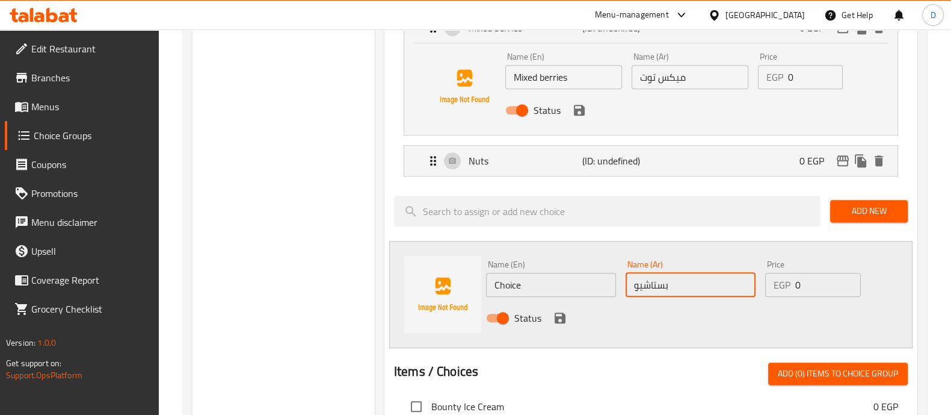
type input "بستاشيو"
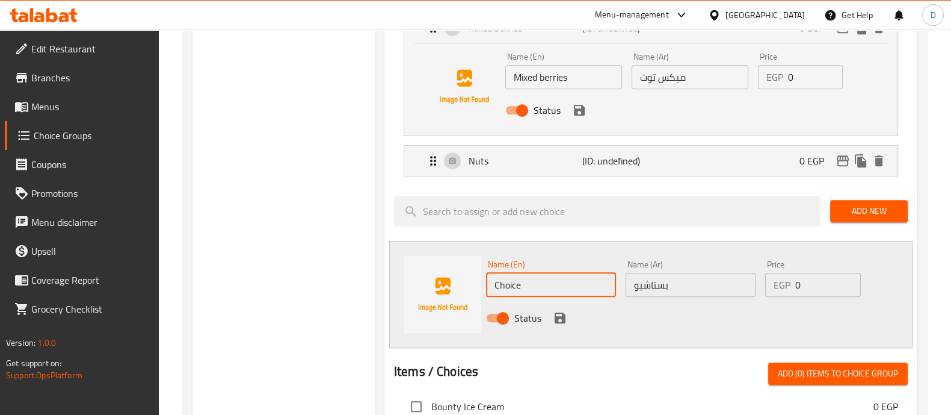
click at [569, 288] on input "Choice" at bounding box center [551, 285] width 130 height 24
paste input "Pistachio"
type input "Pistachio"
click at [563, 314] on icon "save" at bounding box center [560, 317] width 11 height 11
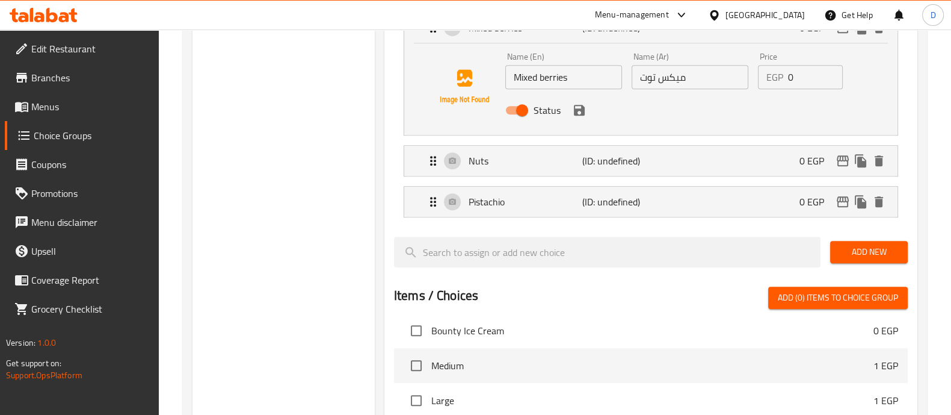
scroll to position [531, 0]
click at [862, 244] on span "Add New" at bounding box center [869, 251] width 58 height 15
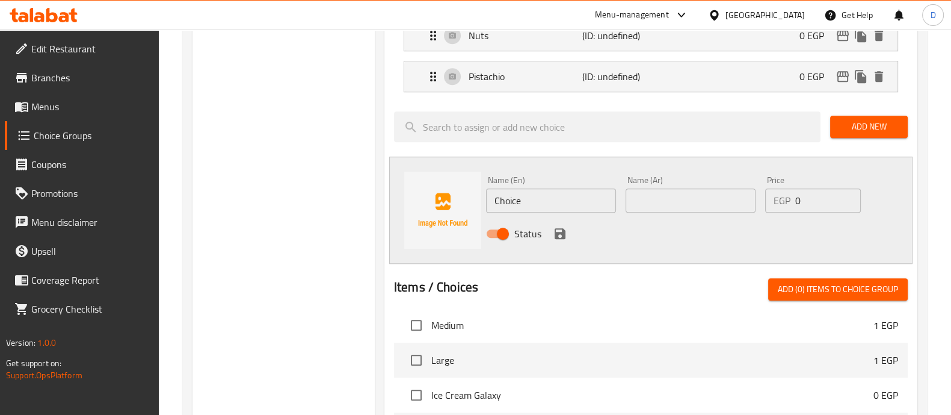
scroll to position [1360, 0]
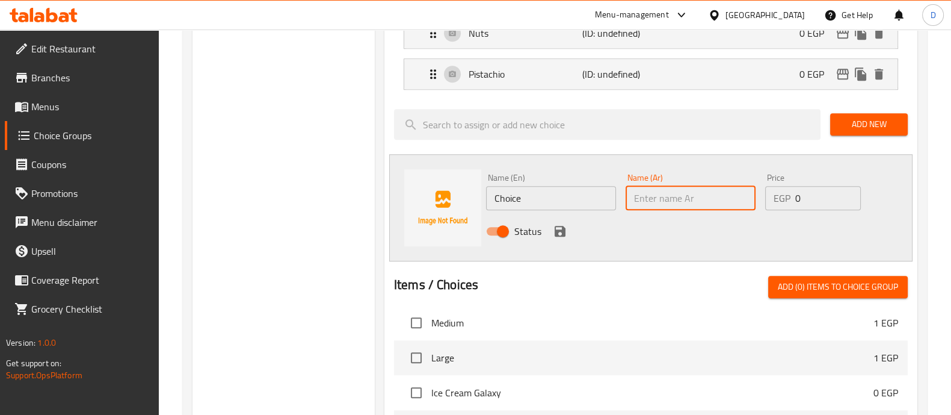
paste input "بندق"
click at [689, 192] on input "بندق" at bounding box center [691, 198] width 130 height 24
type input "بندق"
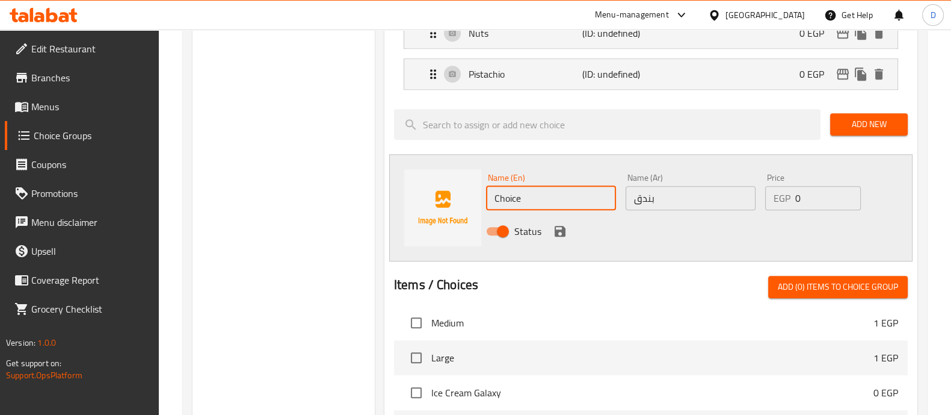
click at [552, 193] on input "Choice" at bounding box center [551, 198] width 130 height 24
paste input "hazelnut"
click at [552, 193] on input "hazelnut" at bounding box center [551, 198] width 130 height 24
type input "hazelnut"
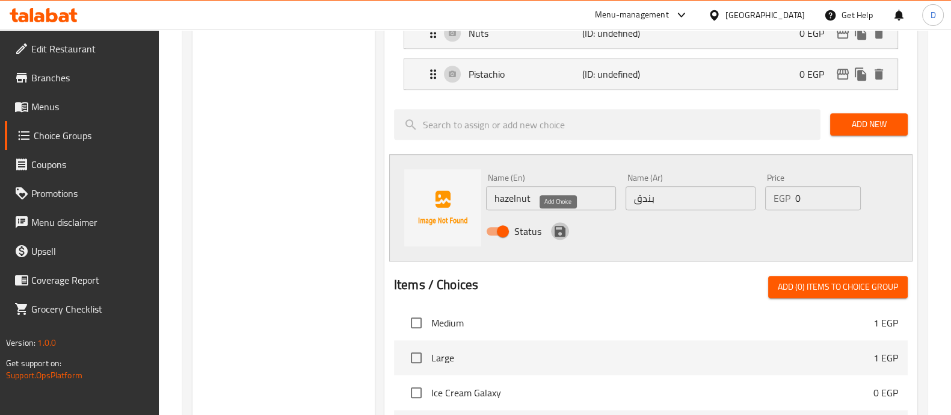
click at [556, 224] on icon "save" at bounding box center [560, 231] width 14 height 14
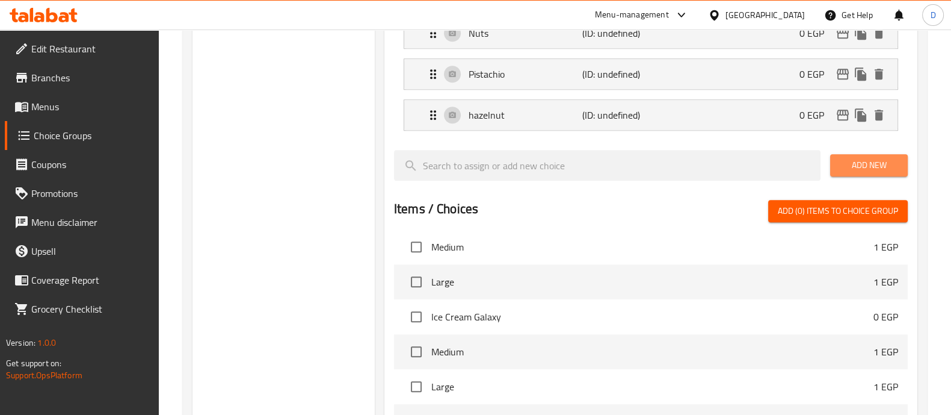
click at [868, 161] on span "Add New" at bounding box center [869, 165] width 58 height 15
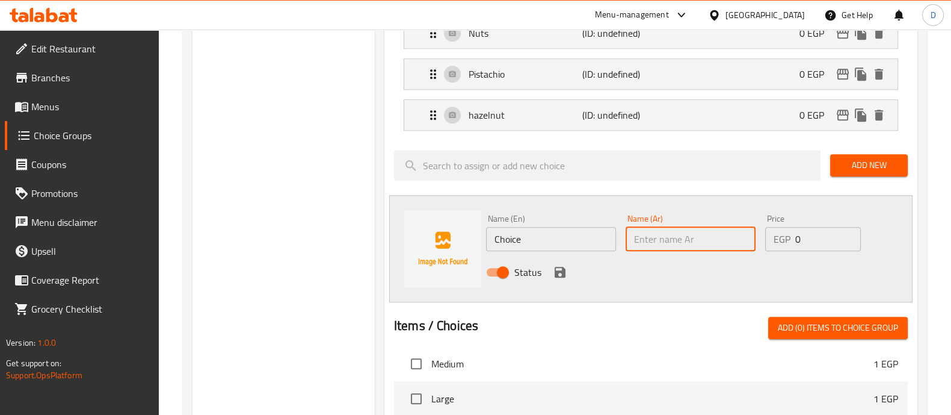
click at [677, 229] on input "text" at bounding box center [691, 239] width 130 height 24
paste input "كاجو"
type input "كاجو"
click at [584, 227] on input "Choice" at bounding box center [551, 239] width 130 height 24
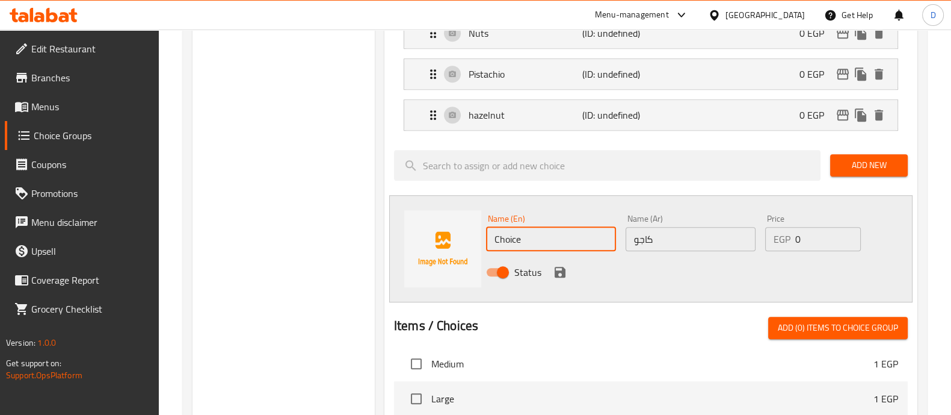
click at [584, 227] on input "Choice" at bounding box center [551, 239] width 130 height 24
paste input "cashew nuts"
click at [584, 227] on input "cashew nuts" at bounding box center [551, 239] width 130 height 24
type input "cashew nuts"
click at [564, 267] on icon "save" at bounding box center [560, 272] width 11 height 11
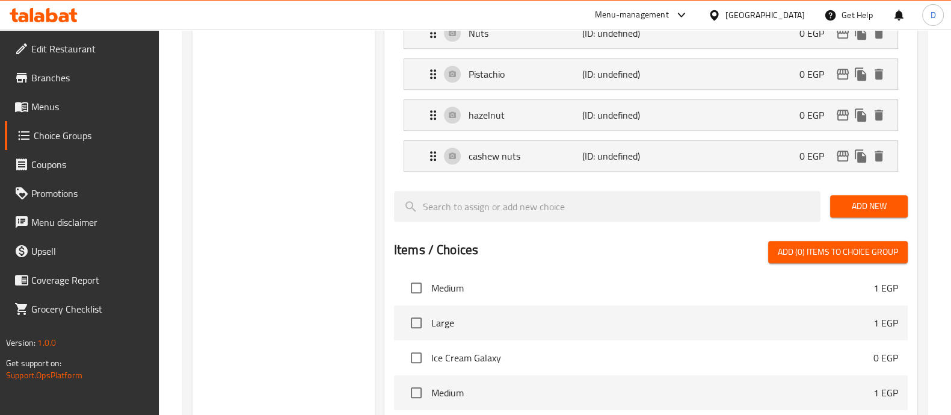
click at [564, 270] on li "Medium 1 EGP" at bounding box center [651, 287] width 514 height 35
click at [845, 199] on span "Add New" at bounding box center [869, 206] width 58 height 15
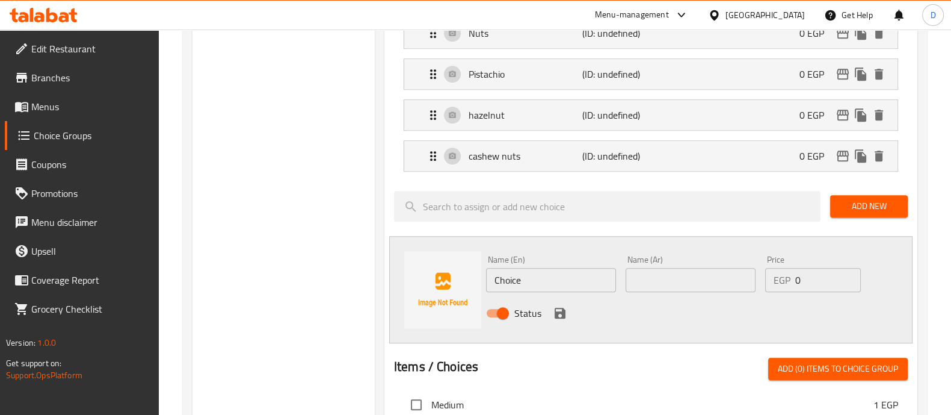
click at [683, 297] on div "Status" at bounding box center [690, 313] width 419 height 32
click at [668, 268] on input "text" at bounding box center [691, 280] width 130 height 24
paste input "جيلي كولا"
type input "جيلي كولا"
click at [582, 269] on input "Choice" at bounding box center [551, 280] width 130 height 24
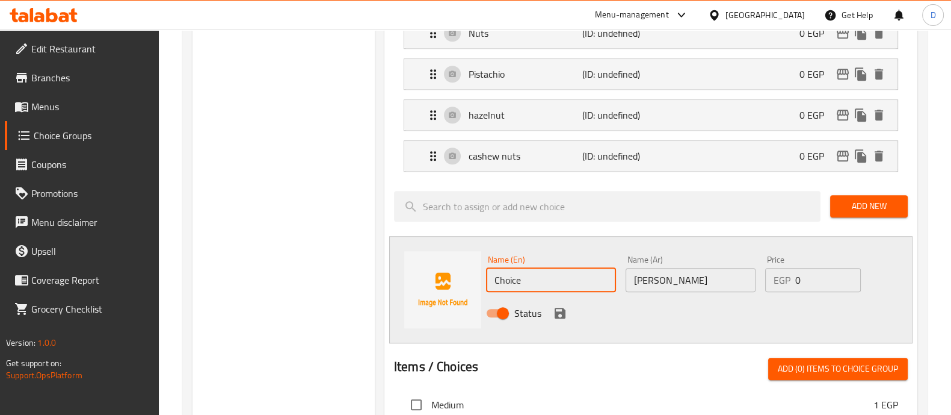
click at [582, 269] on input "Choice" at bounding box center [551, 280] width 130 height 24
paste input "Jelly Cola"
click at [582, 269] on input "Jelly Cola" at bounding box center [551, 280] width 130 height 24
type input "Jelly Cola"
click at [558, 307] on icon "save" at bounding box center [560, 312] width 11 height 11
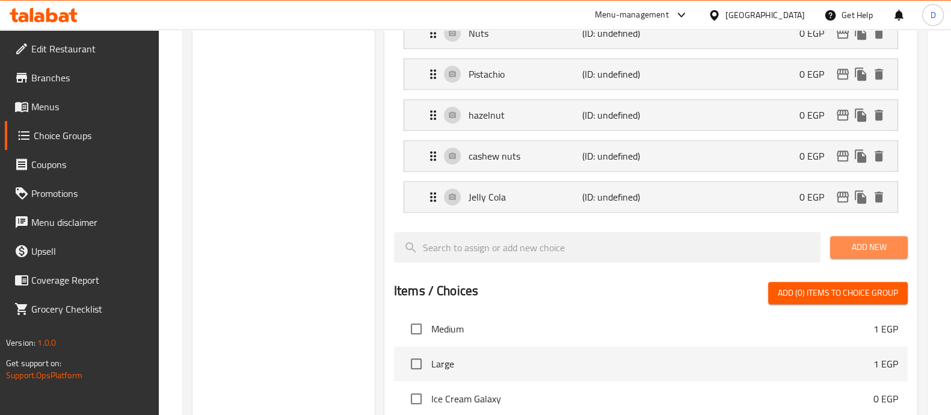
click at [859, 250] on button "Add New" at bounding box center [869, 247] width 78 height 22
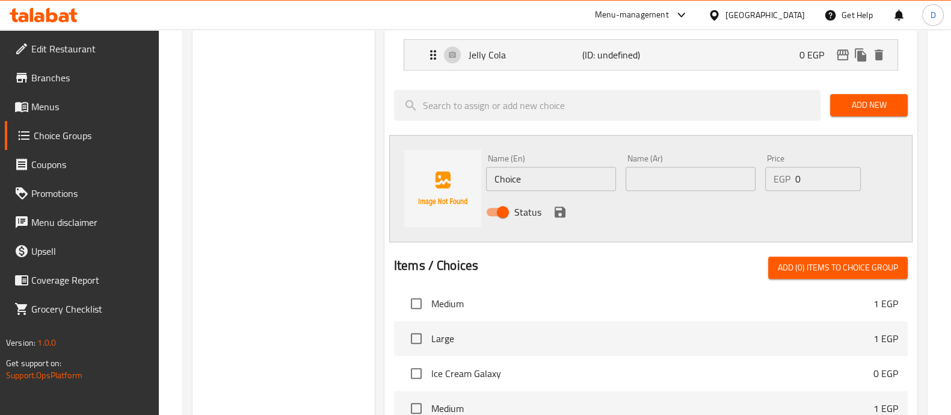
scroll to position [1505, 0]
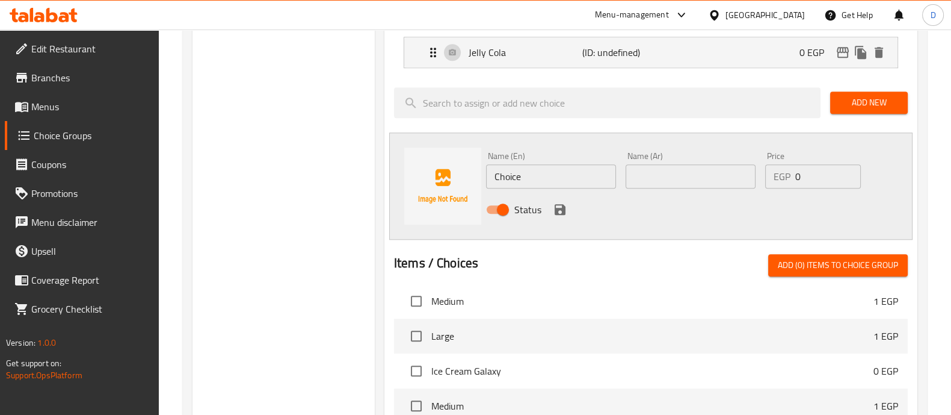
click at [670, 152] on div "Name (Ar) Name (Ar)" at bounding box center [691, 170] width 130 height 37
paste input "مارشملو"
click at [680, 170] on input "مارشملو" at bounding box center [691, 176] width 130 height 24
click at [656, 62] on li "Jelly Cola (ID: undefined) 0 EGP Name (En) Jelly Cola Name (En) Name (Ar) جيلي …" at bounding box center [651, 52] width 514 height 41
type input "مارشملو"
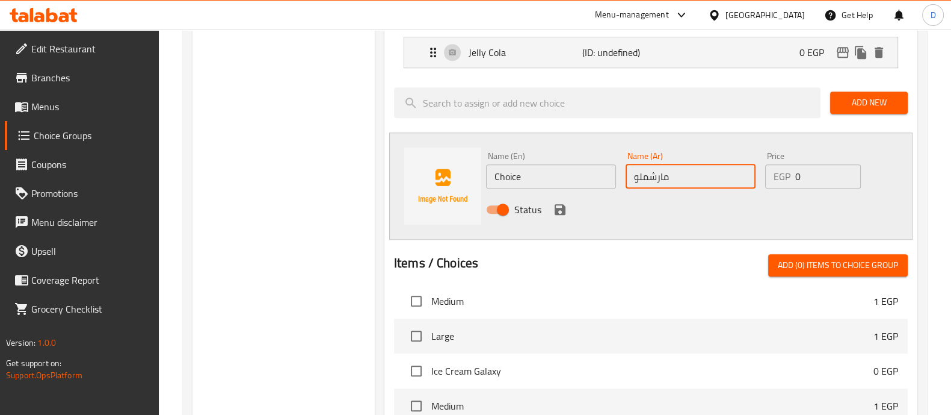
click at [643, 18] on div "Menu-management Egypt Get Help D" at bounding box center [475, 15] width 951 height 29
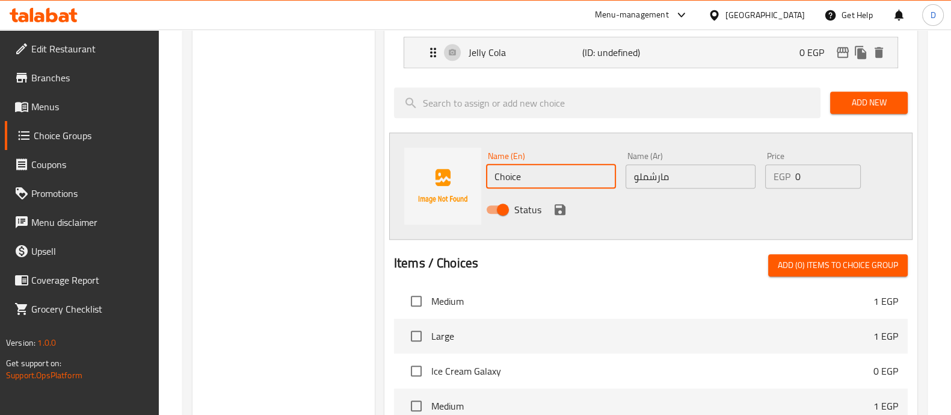
click at [551, 173] on input "Choice" at bounding box center [551, 176] width 130 height 24
paste input "Marshmallow"
click at [551, 173] on input "Marshmallow" at bounding box center [551, 176] width 130 height 24
type input "Marshmallow"
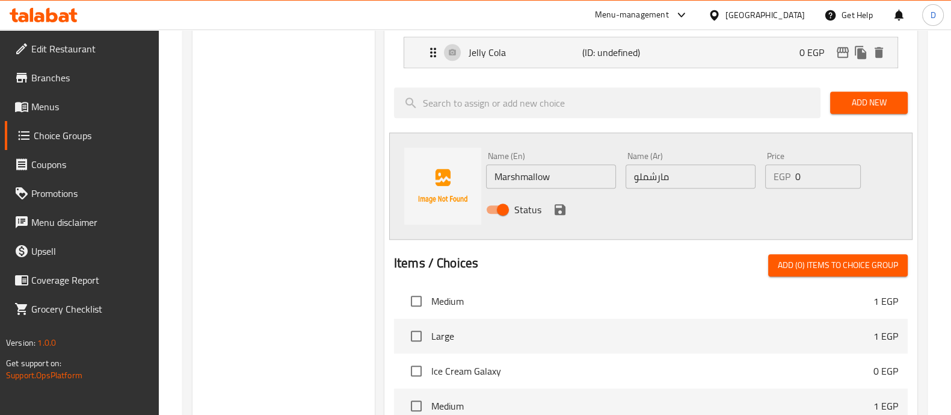
click at [749, 206] on div "Status" at bounding box center [690, 209] width 419 height 32
click at [563, 204] on icon "save" at bounding box center [560, 209] width 11 height 11
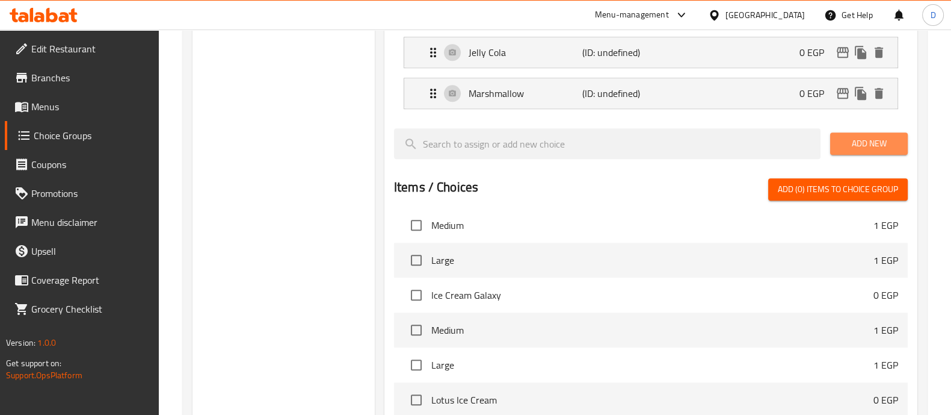
click at [874, 138] on span "Add New" at bounding box center [869, 143] width 58 height 15
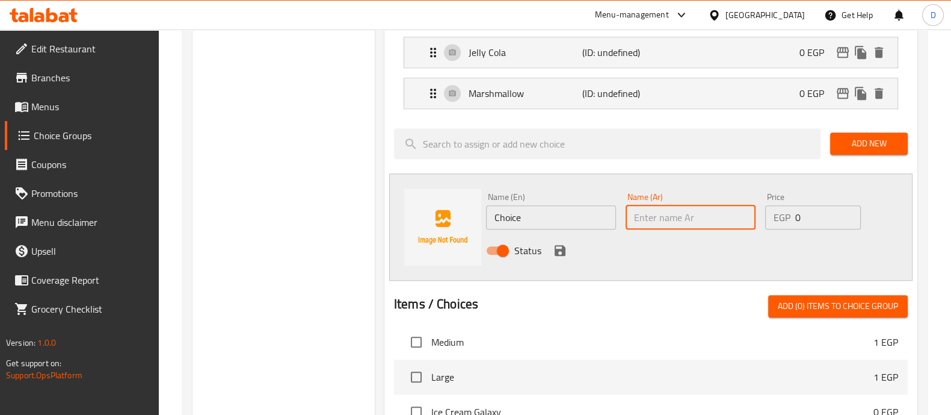
click at [672, 218] on input "text" at bounding box center [691, 217] width 130 height 24
paste input "لبان"
type input "لبان"
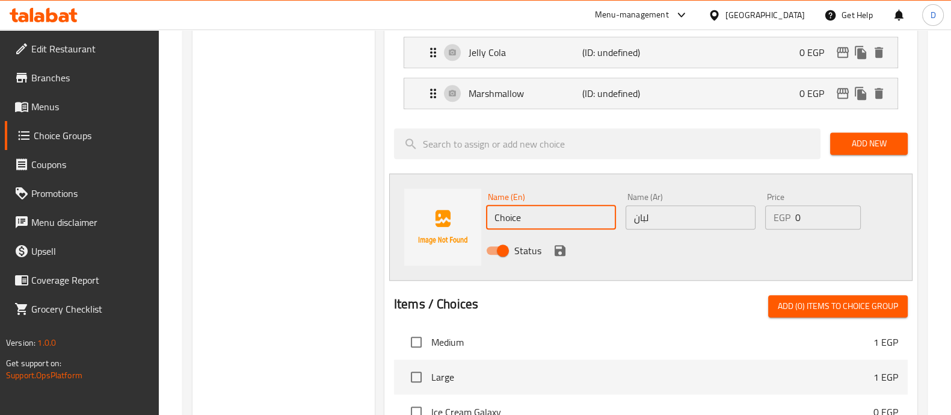
click at [576, 214] on input "Choice" at bounding box center [551, 217] width 130 height 24
type input "ل"
type input "Gum"
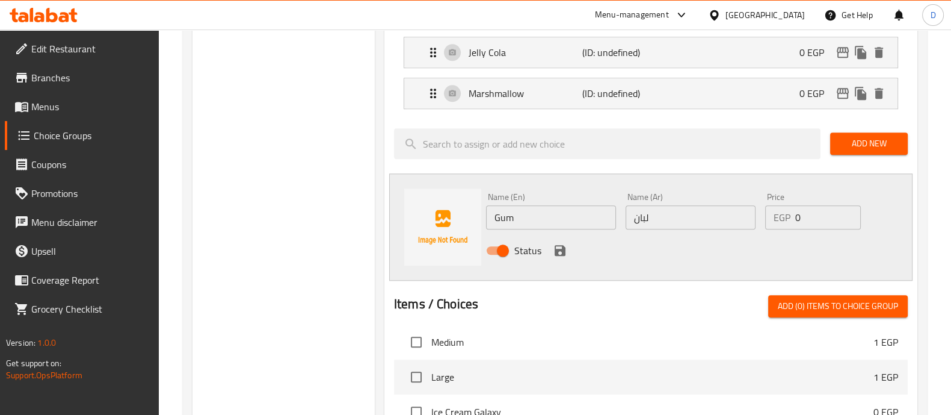
click at [568, 239] on div "Status" at bounding box center [690, 250] width 419 height 32
click at [555, 243] on icon "save" at bounding box center [560, 250] width 14 height 14
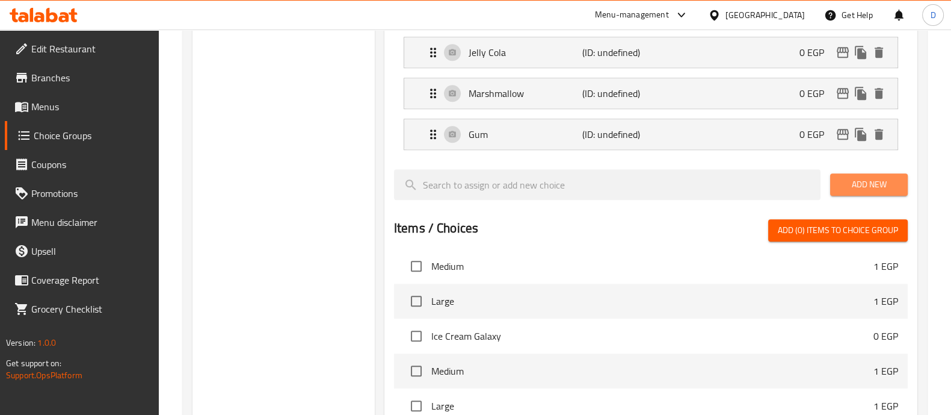
click at [884, 177] on span "Add New" at bounding box center [869, 184] width 58 height 15
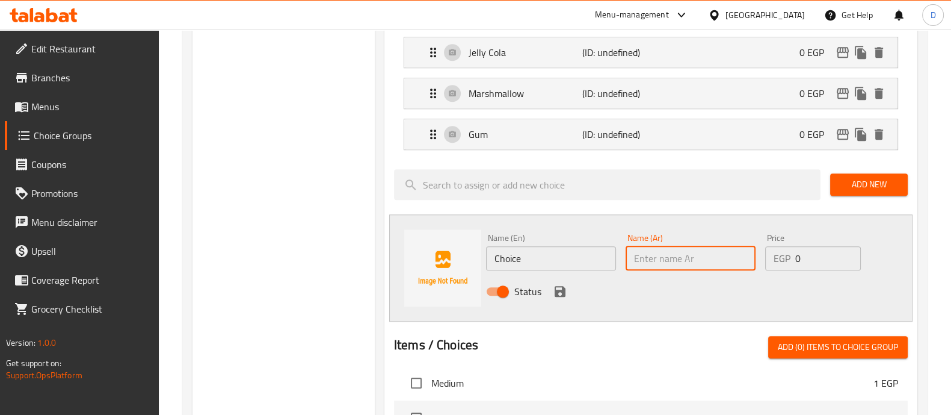
click at [668, 253] on input "text" at bounding box center [691, 258] width 130 height 24
paste input "ام اند ام"
type input "ام اند ام"
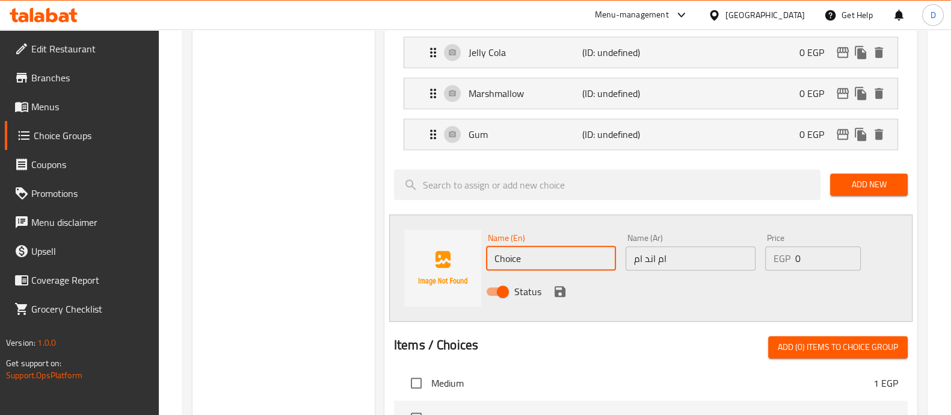
click at [566, 246] on input "Choice" at bounding box center [551, 258] width 130 height 24
type input "M&M"
click at [490, 303] on div "Name (En) M&M Name (En) Name (Ar) ام اند ام Name (Ar) Price EGP 0 Price Status" at bounding box center [650, 267] width 523 height 107
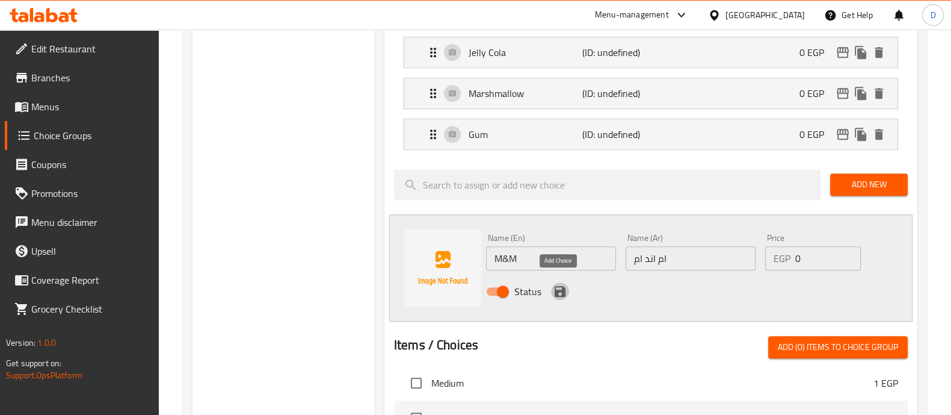
click at [563, 287] on icon "save" at bounding box center [560, 291] width 11 height 11
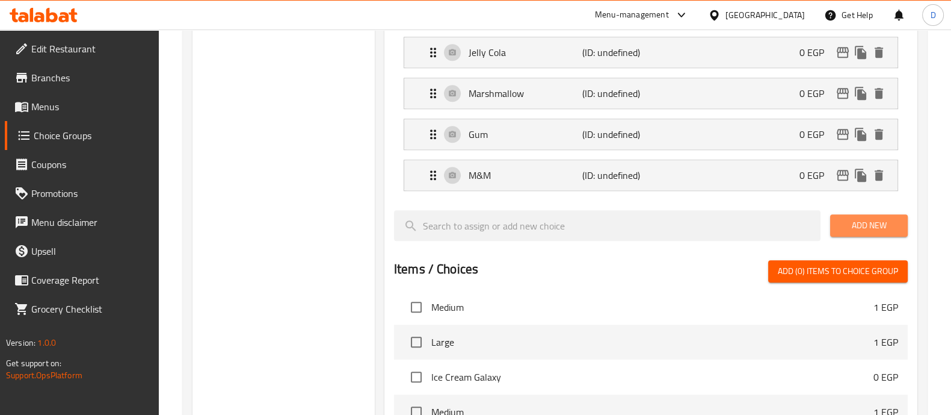
click at [866, 218] on span "Add New" at bounding box center [869, 225] width 58 height 15
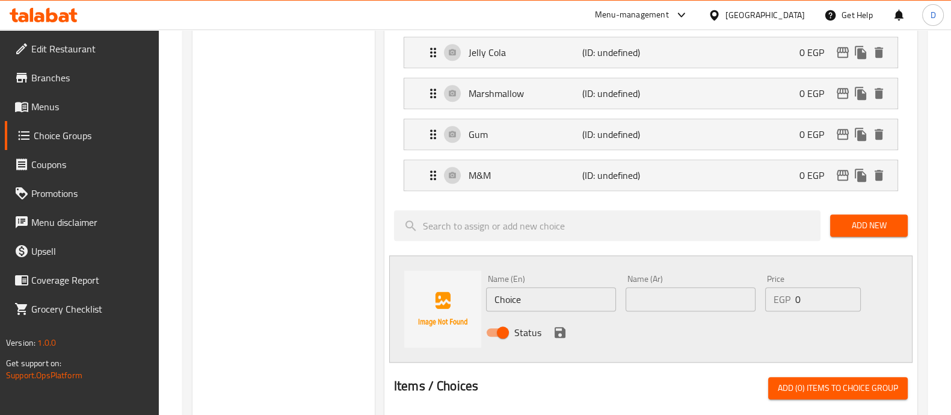
click at [588, 296] on input "Choice" at bounding box center [551, 299] width 130 height 24
type input "Matcha"
click at [665, 287] on input "text" at bounding box center [691, 299] width 130 height 24
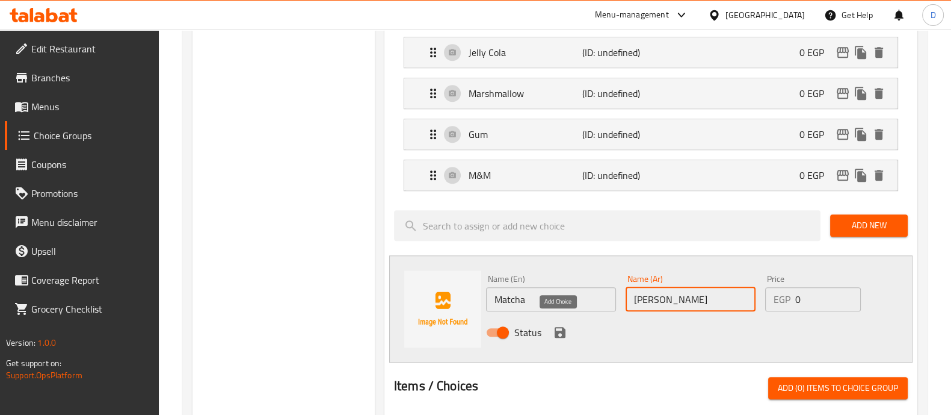
type input "ماتشا"
click at [563, 325] on icon "save" at bounding box center [560, 332] width 14 height 14
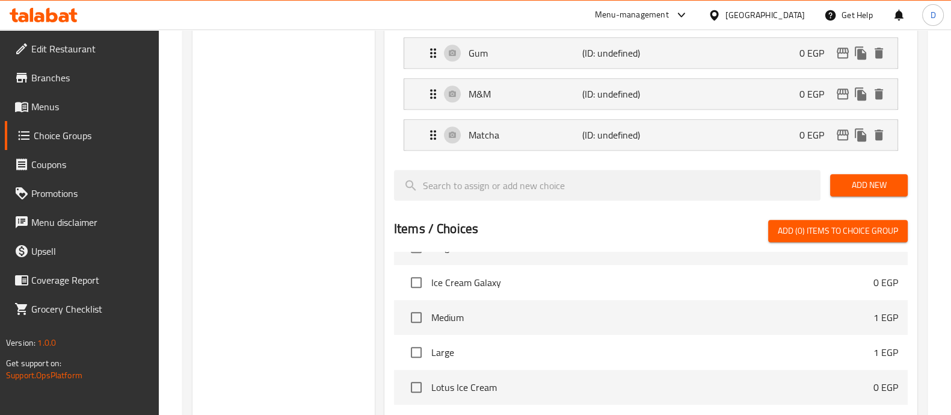
scroll to position [586, 0]
click at [859, 177] on span "Add New" at bounding box center [869, 184] width 58 height 15
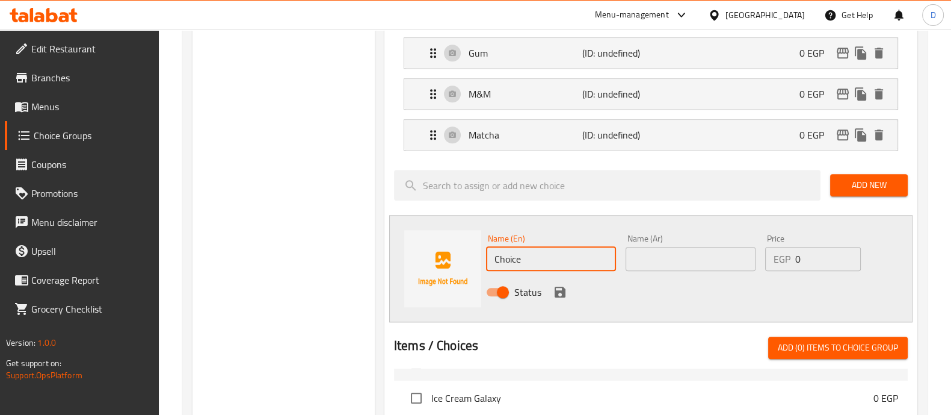
click at [540, 247] on input "Choice" at bounding box center [551, 259] width 130 height 24
type input "ؤ"
type input "Caramel"
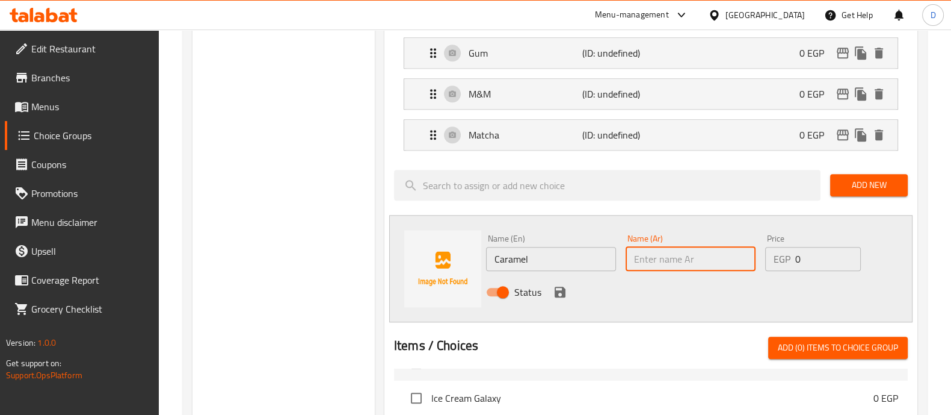
click at [661, 254] on input "text" at bounding box center [691, 259] width 130 height 24
type input "كراميل"
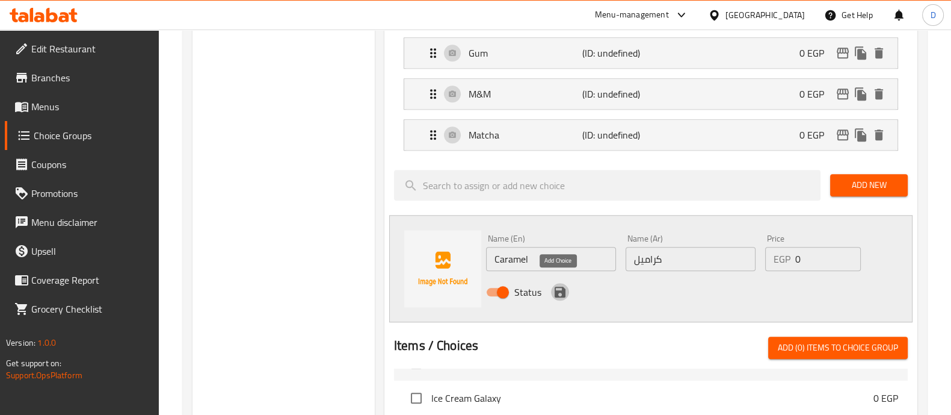
click at [560, 285] on icon "save" at bounding box center [560, 292] width 14 height 14
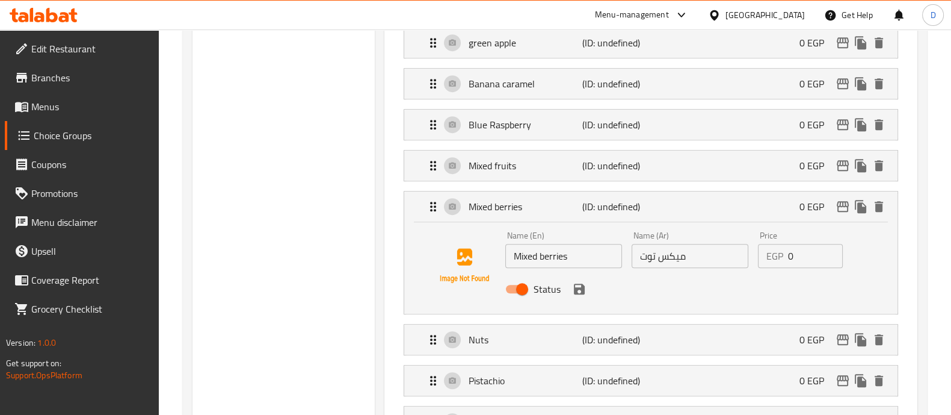
scroll to position [1058, 0]
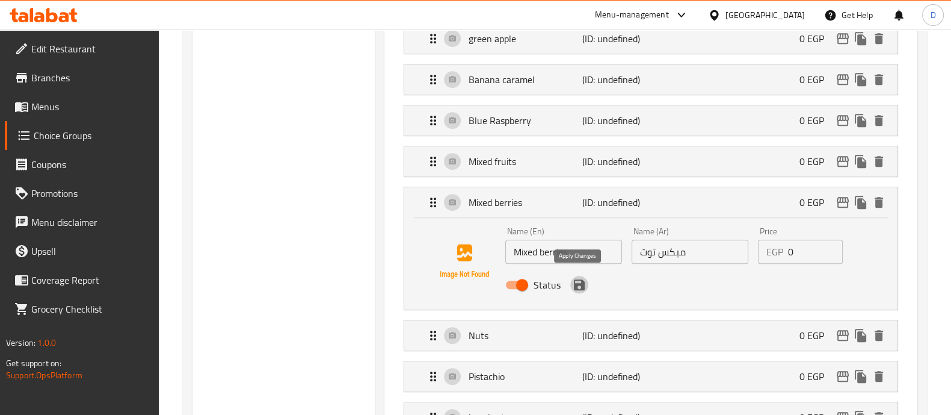
click at [581, 281] on icon "save" at bounding box center [579, 284] width 11 height 11
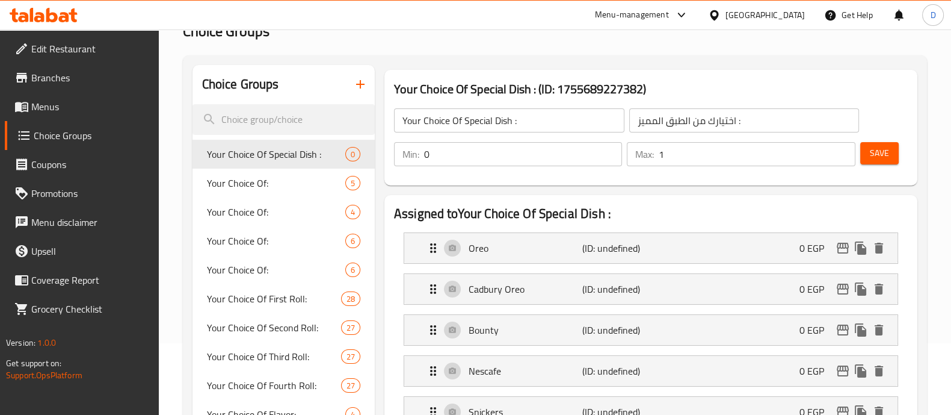
scroll to position [42, 0]
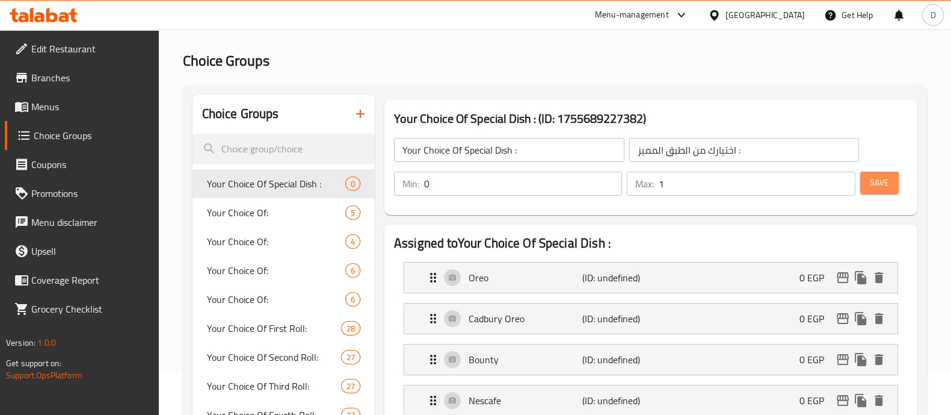
click at [872, 188] on span "Save" at bounding box center [879, 182] width 19 height 15
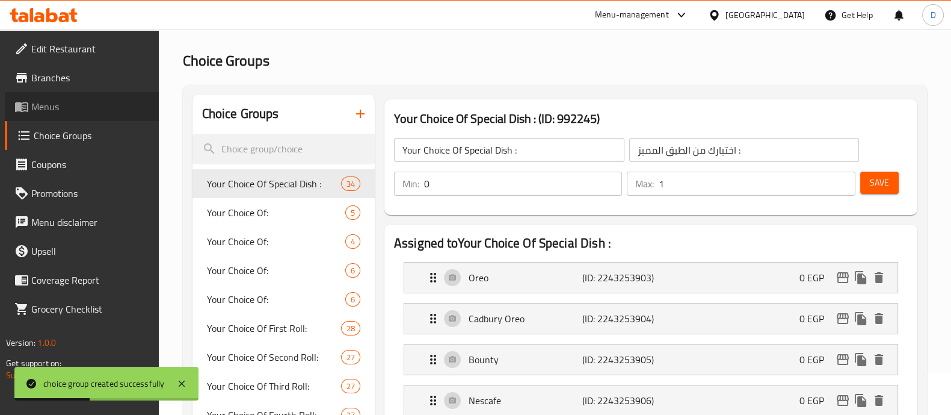
click at [76, 108] on span "Menus" at bounding box center [90, 106] width 118 height 14
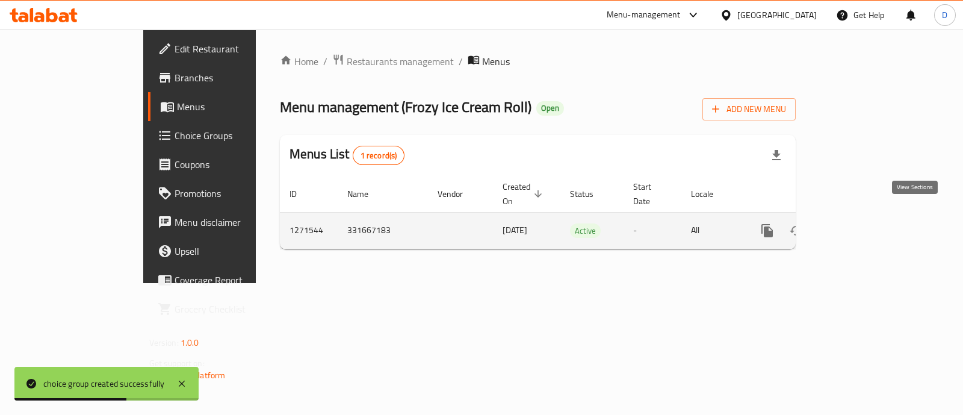
click at [868, 220] on link "enhanced table" at bounding box center [853, 230] width 29 height 29
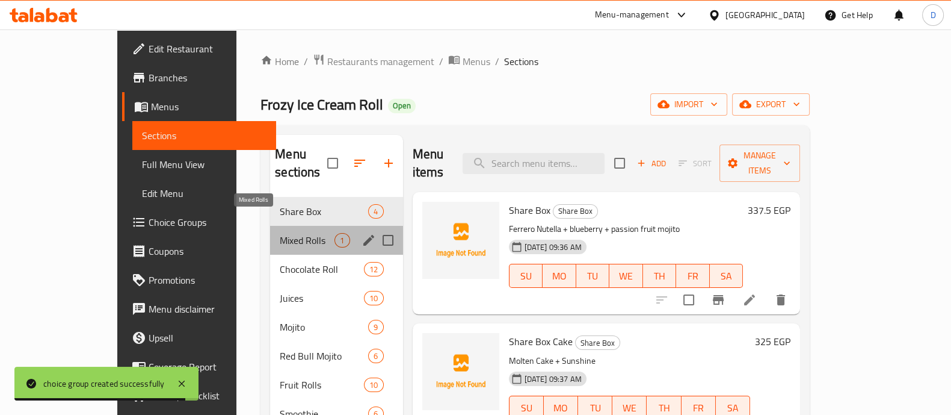
click at [295, 233] on span "Mixed Rolls" at bounding box center [307, 240] width 55 height 14
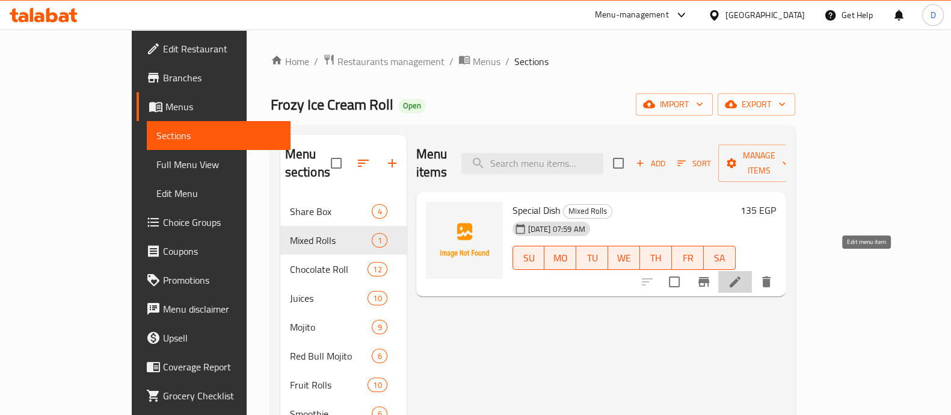
click at [742, 274] on icon at bounding box center [735, 281] width 14 height 14
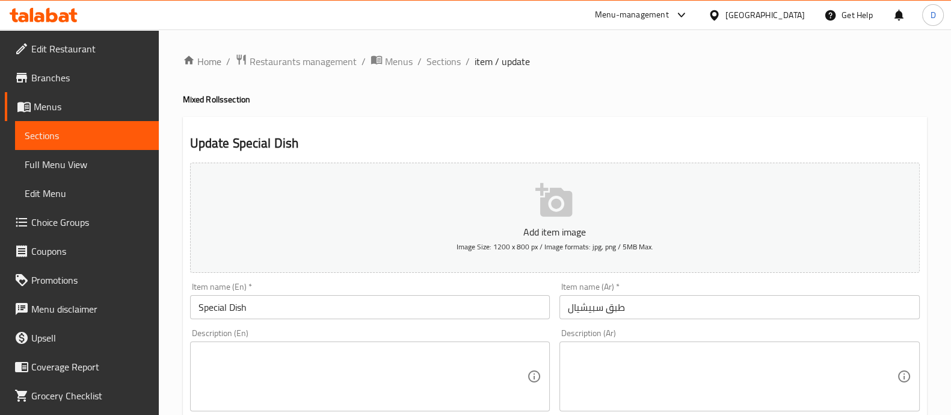
scroll to position [434, 0]
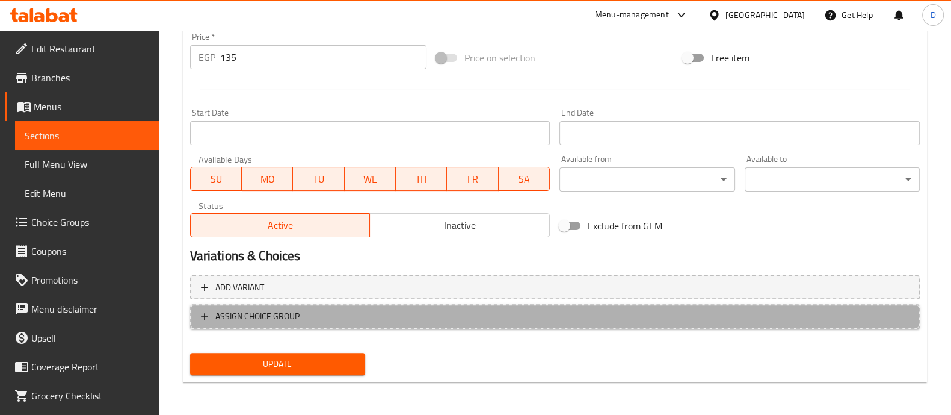
click at [611, 313] on span "ASSIGN CHOICE GROUP" at bounding box center [555, 316] width 708 height 15
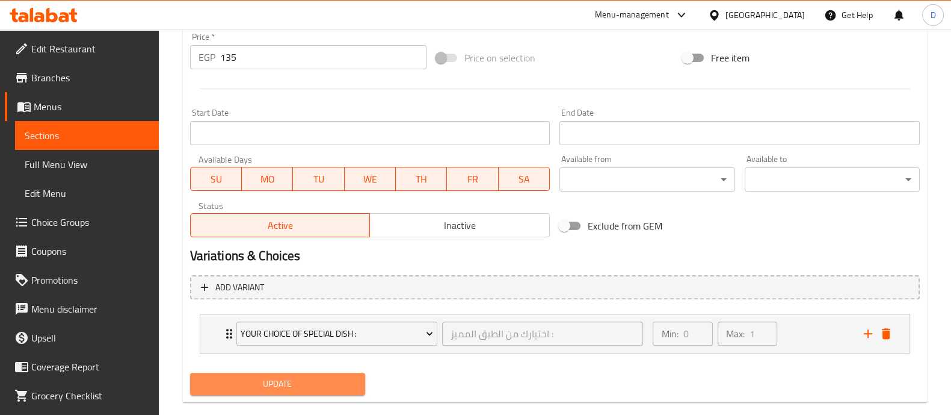
click at [325, 374] on button "Update" at bounding box center [277, 383] width 175 height 22
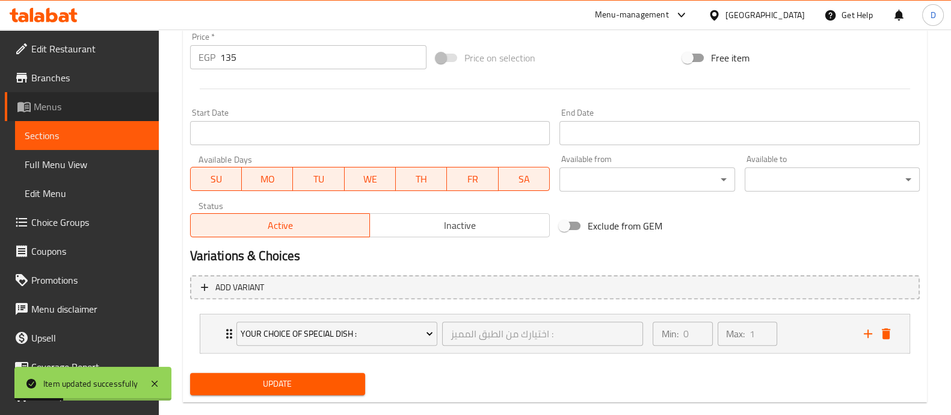
click at [93, 110] on span "Menus" at bounding box center [92, 106] width 116 height 14
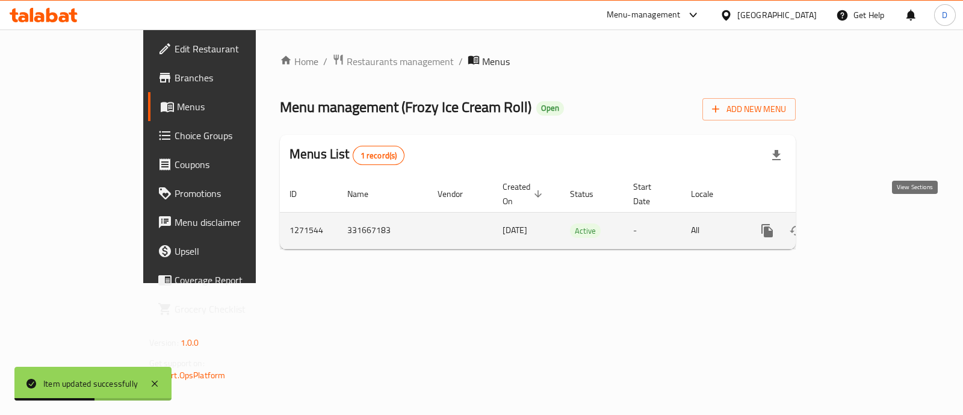
click at [861, 223] on icon "enhanced table" at bounding box center [854, 230] width 14 height 14
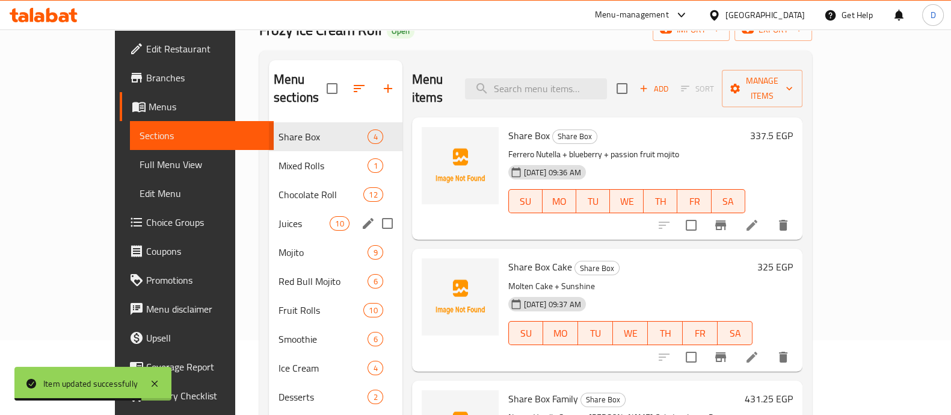
scroll to position [78, 0]
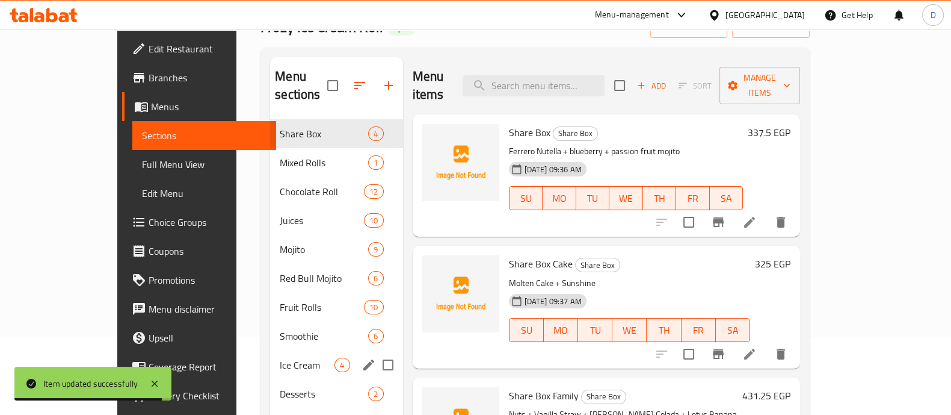
click at [271, 350] on div "Ice Cream 4" at bounding box center [336, 364] width 132 height 29
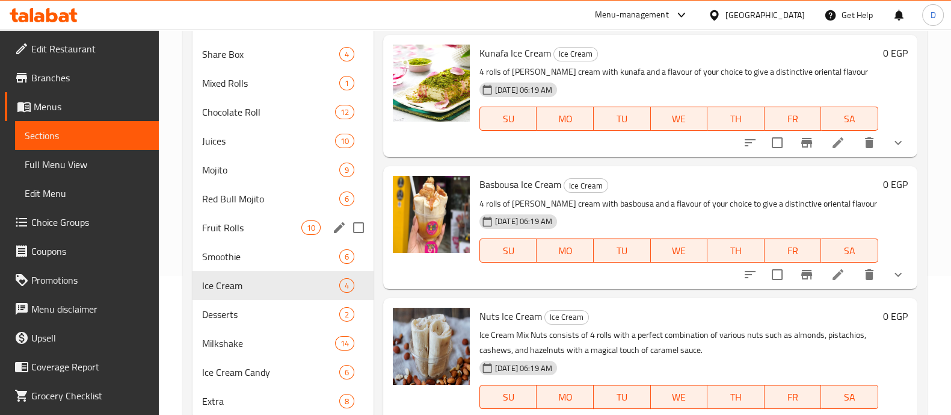
scroll to position [177, 0]
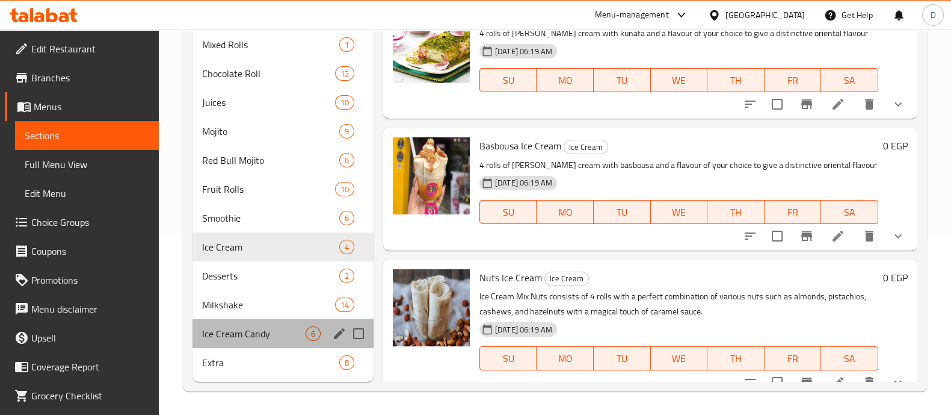
click at [292, 341] on div "Ice Cream Candy 6" at bounding box center [283, 333] width 181 height 29
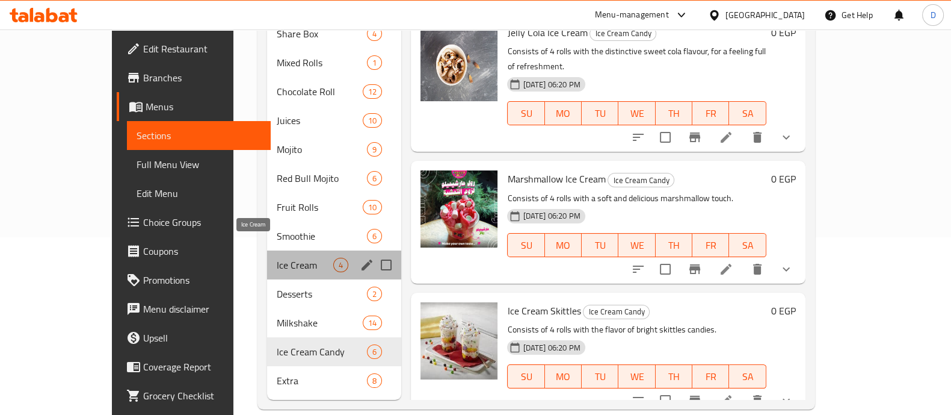
click at [277, 258] on span "Ice Cream" at bounding box center [305, 265] width 57 height 14
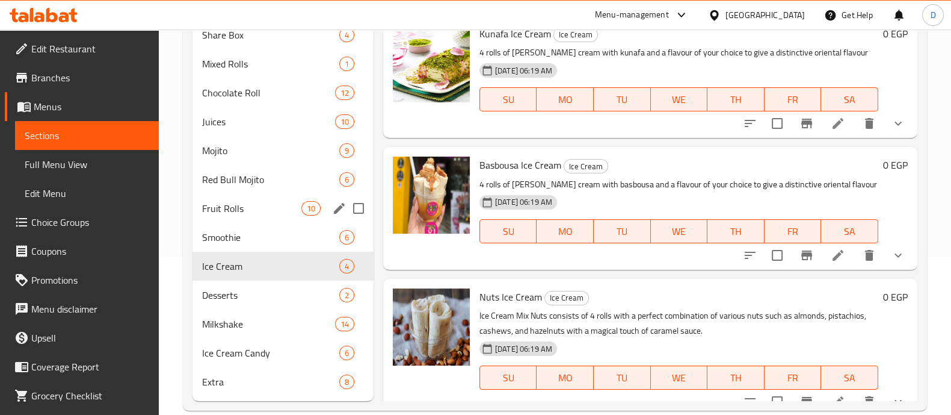
scroll to position [177, 0]
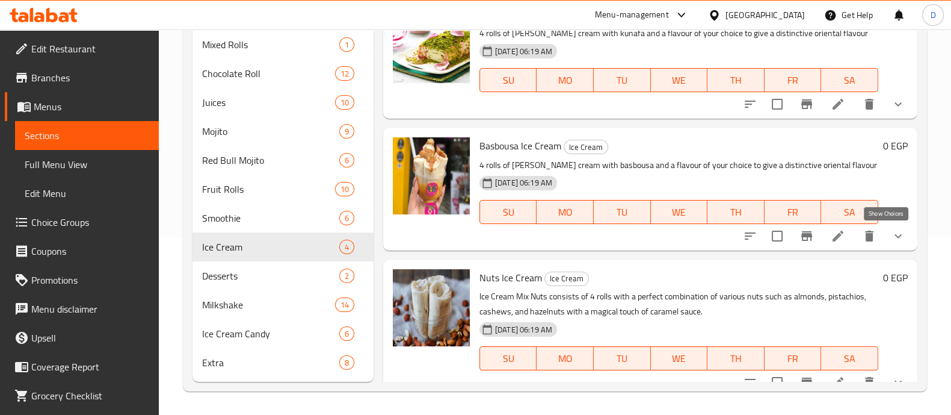
click at [891, 232] on icon "show more" at bounding box center [898, 236] width 14 height 14
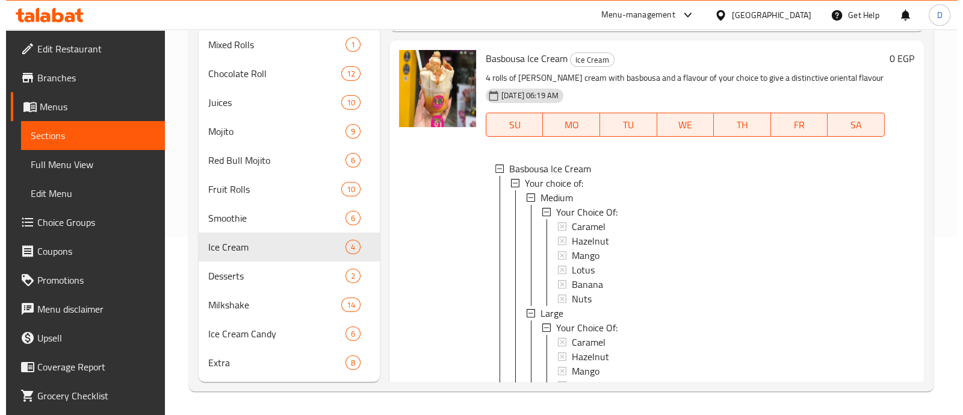
scroll to position [103, 0]
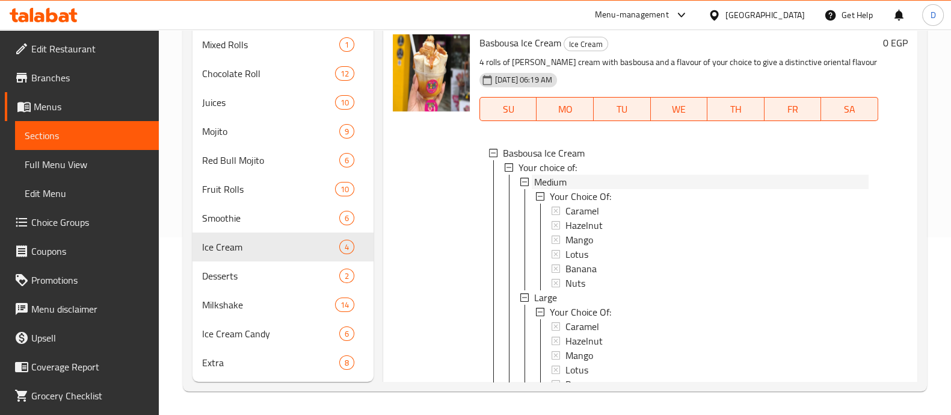
click at [587, 183] on div "Medium" at bounding box center [701, 181] width 335 height 14
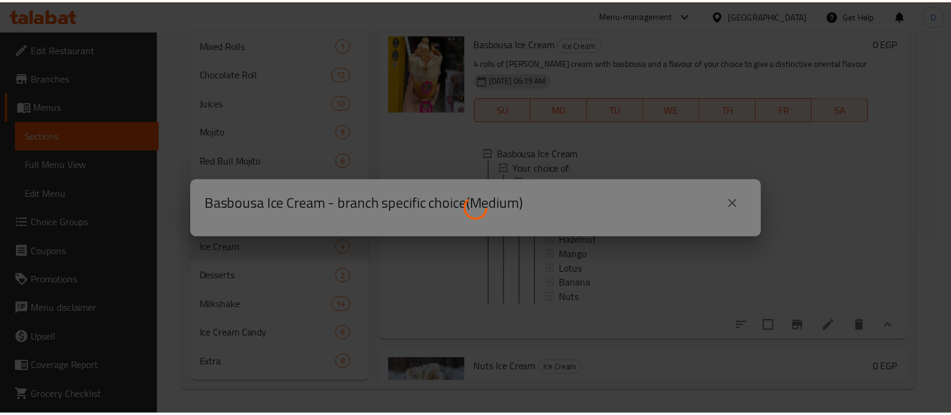
scroll to position [1, 0]
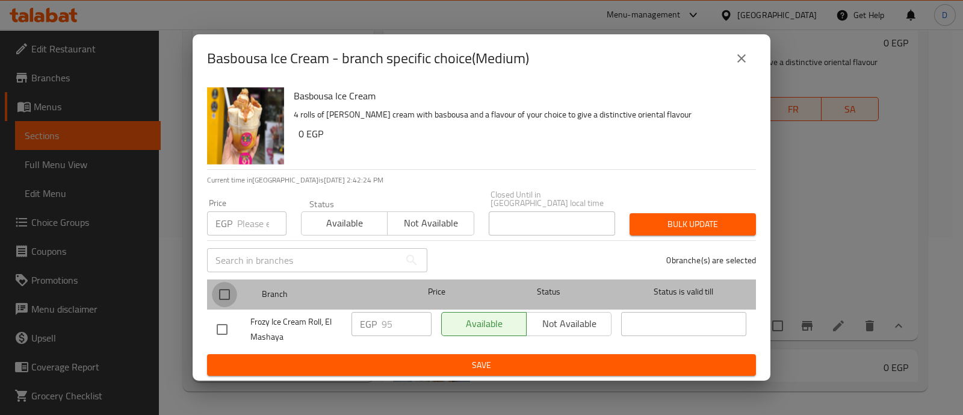
click at [225, 293] on input "checkbox" at bounding box center [224, 294] width 25 height 25
checkbox input "true"
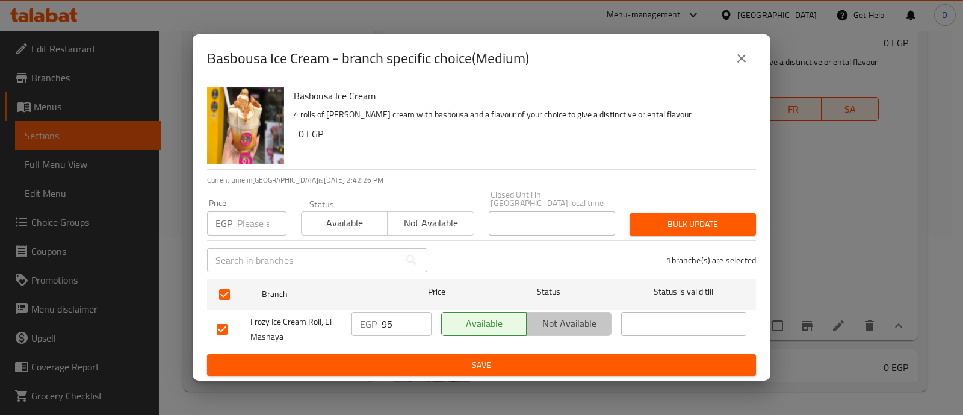
click at [552, 323] on span "Not available" at bounding box center [568, 323] width 75 height 17
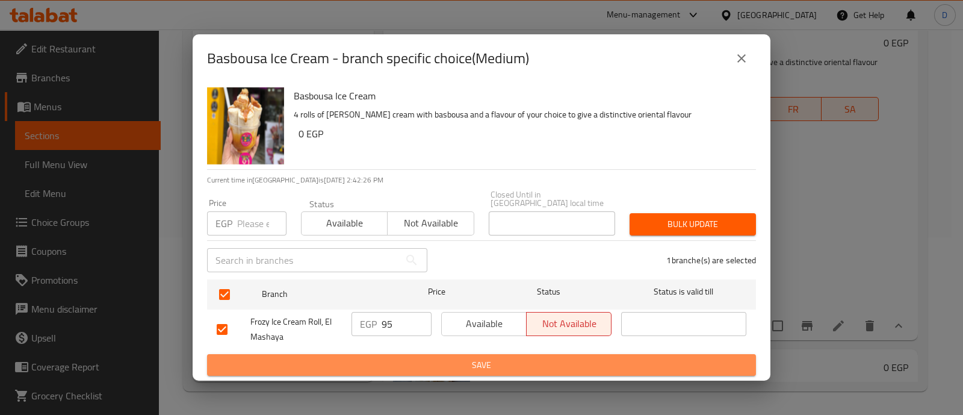
click at [574, 368] on button "Save" at bounding box center [481, 365] width 549 height 22
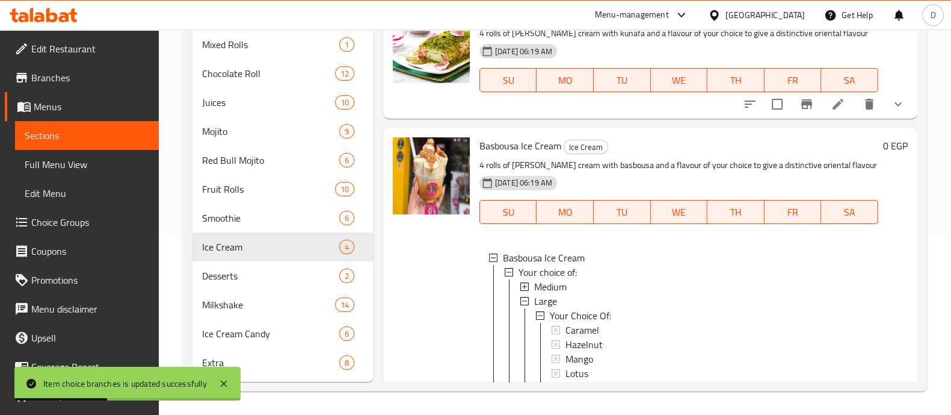
scroll to position [0, 0]
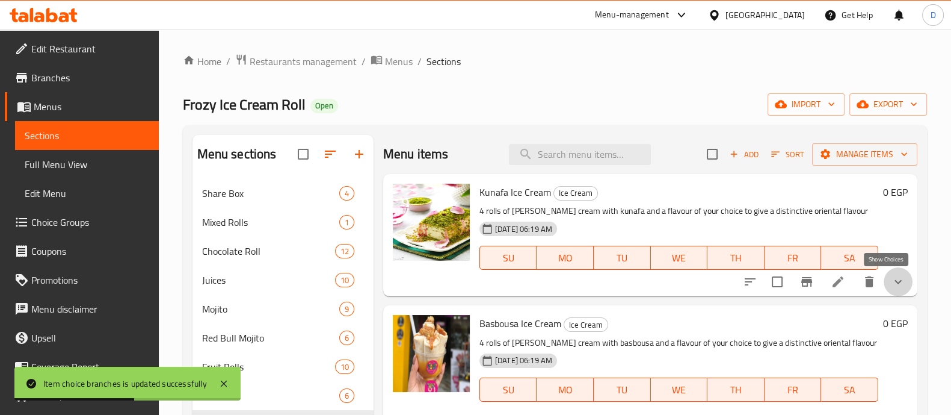
click at [895, 282] on icon "show more" at bounding box center [898, 282] width 7 height 4
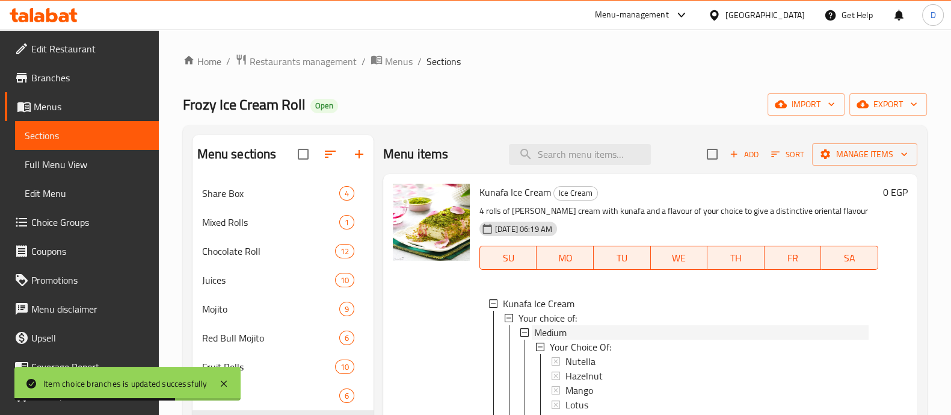
click at [576, 330] on div "Medium" at bounding box center [701, 332] width 335 height 14
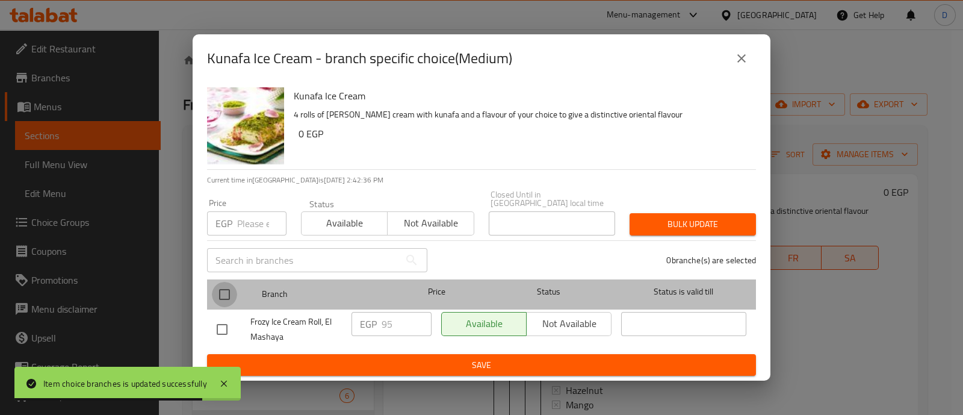
click at [227, 287] on input "checkbox" at bounding box center [224, 294] width 25 height 25
checkbox input "true"
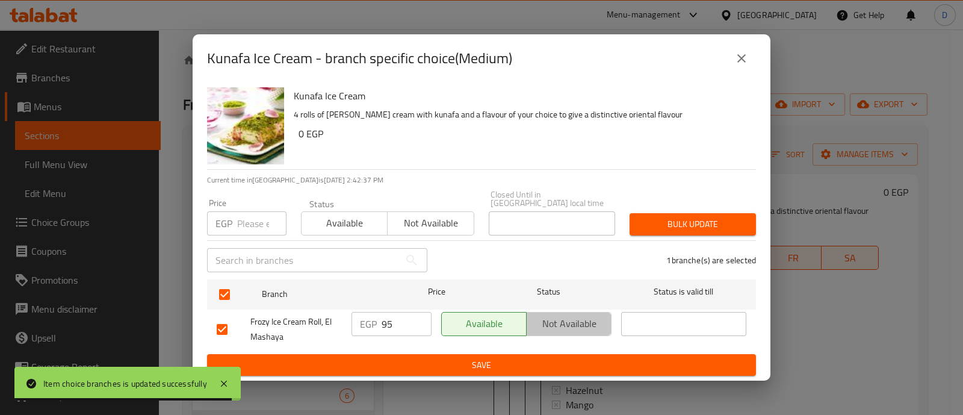
click at [583, 319] on span "Not available" at bounding box center [568, 323] width 75 height 17
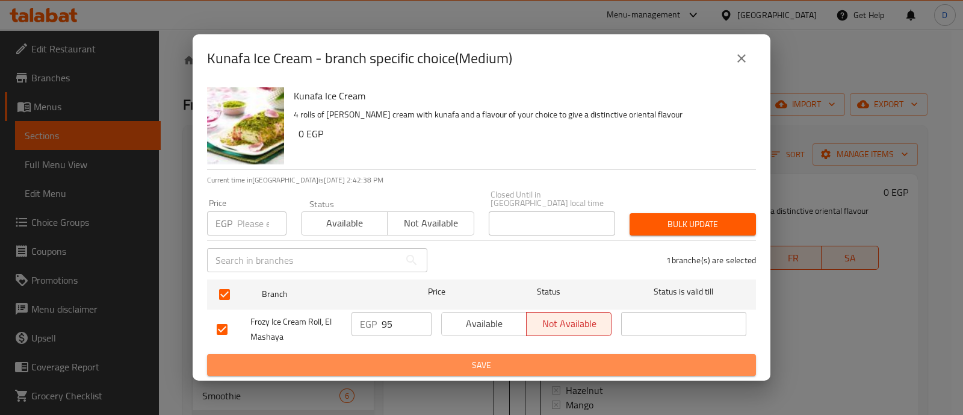
click at [607, 365] on span "Save" at bounding box center [481, 364] width 529 height 15
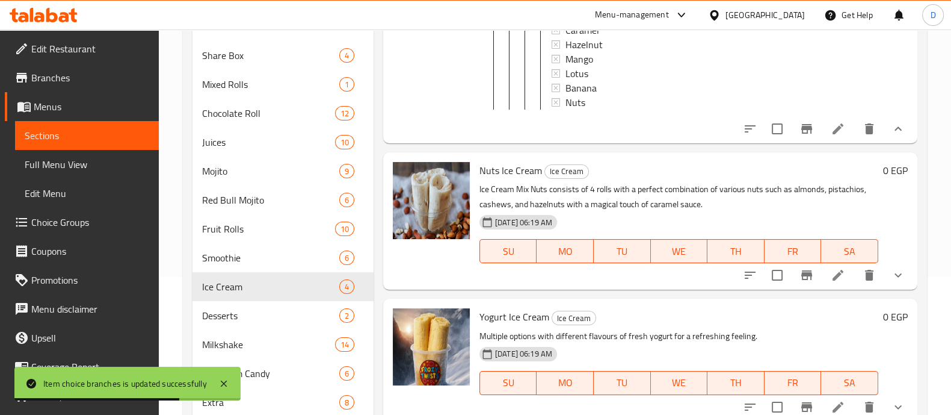
scroll to position [177, 0]
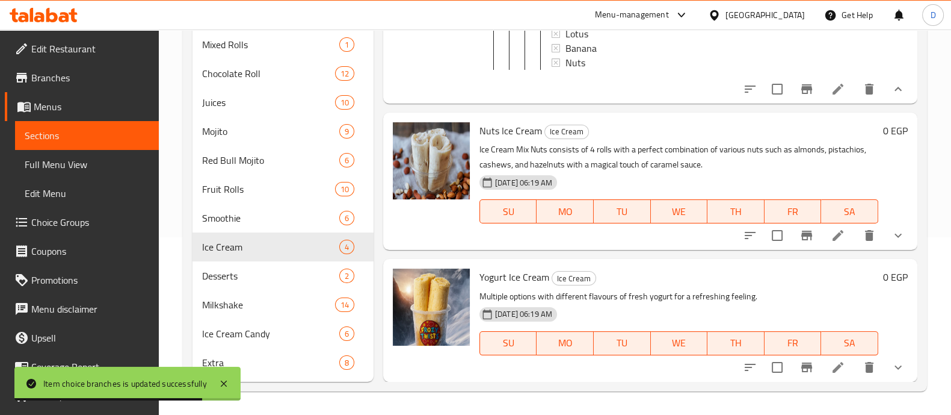
click at [896, 236] on button "show more" at bounding box center [898, 235] width 29 height 29
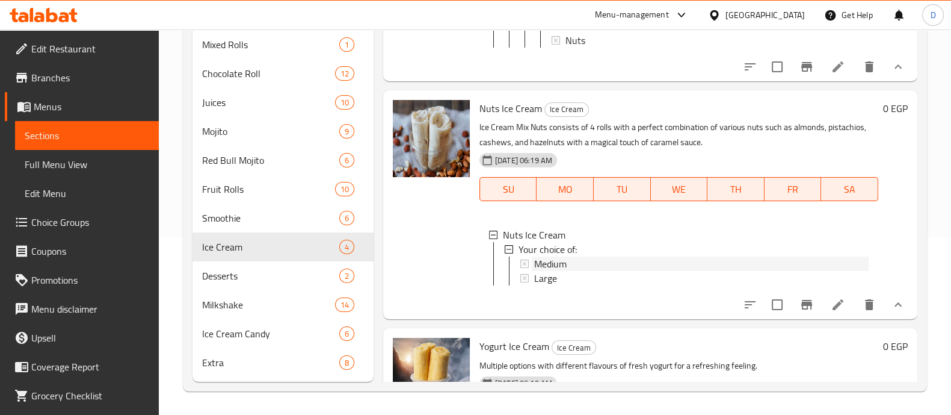
click at [584, 271] on div "Medium" at bounding box center [701, 263] width 335 height 14
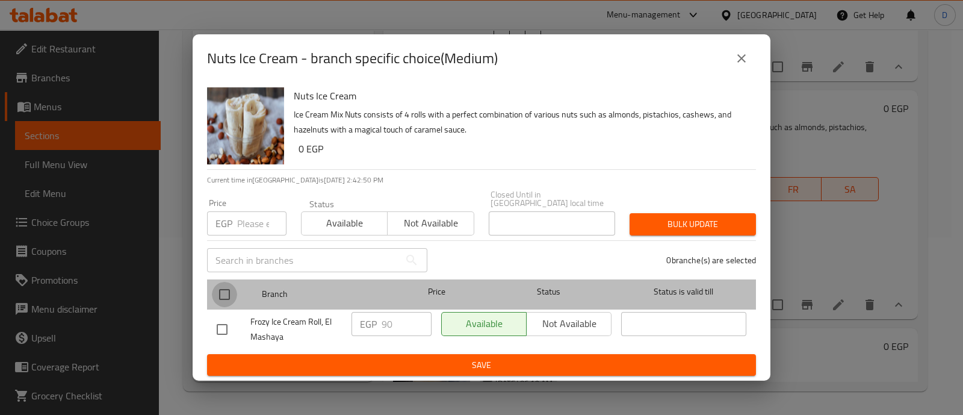
click at [226, 287] on input "checkbox" at bounding box center [224, 294] width 25 height 25
checkbox input "true"
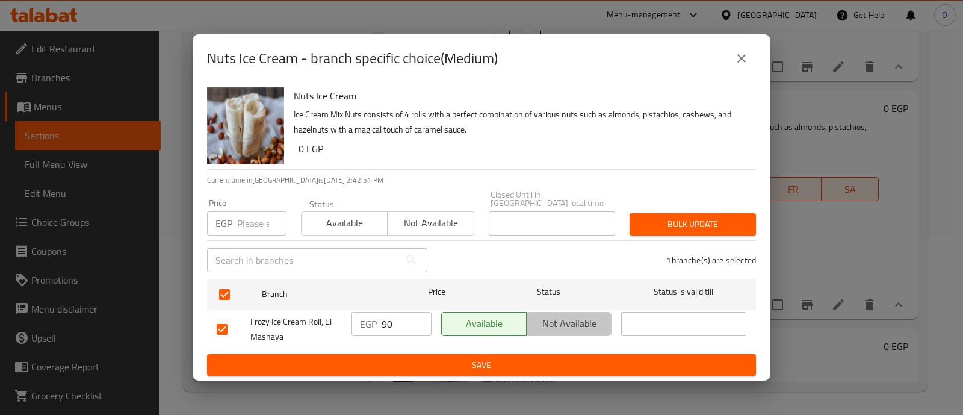
click at [561, 315] on span "Not available" at bounding box center [568, 323] width 75 height 17
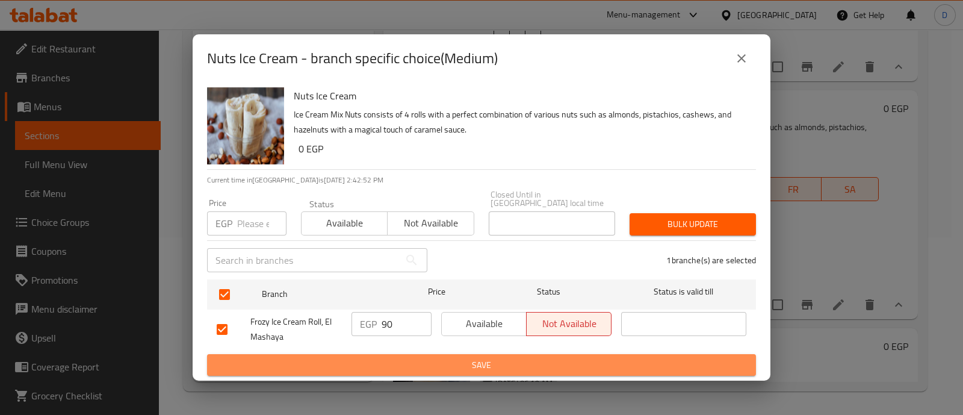
click at [585, 362] on span "Save" at bounding box center [481, 364] width 529 height 15
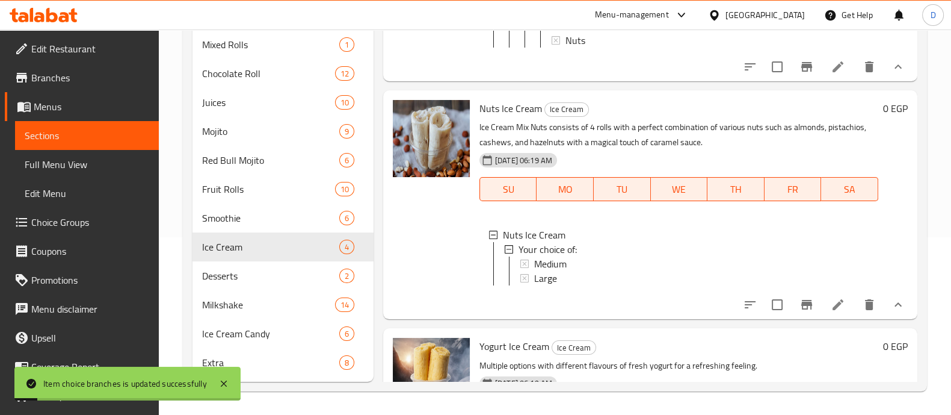
scroll to position [657, 0]
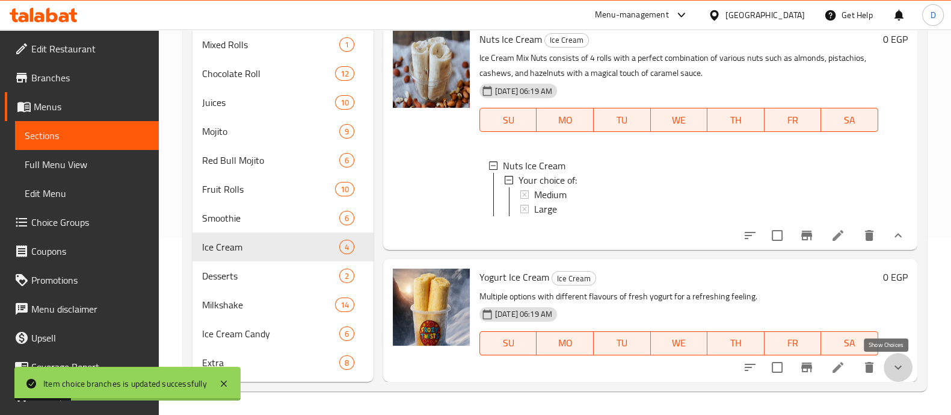
click at [891, 365] on icon "show more" at bounding box center [898, 367] width 14 height 14
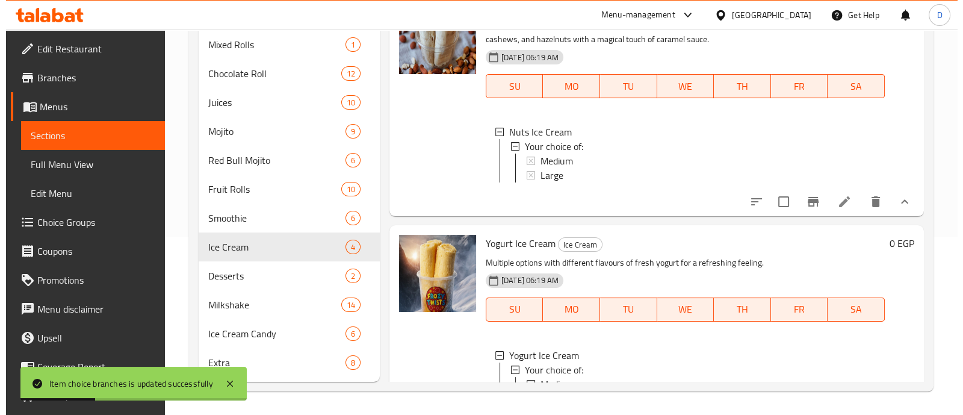
scroll to position [905, 0]
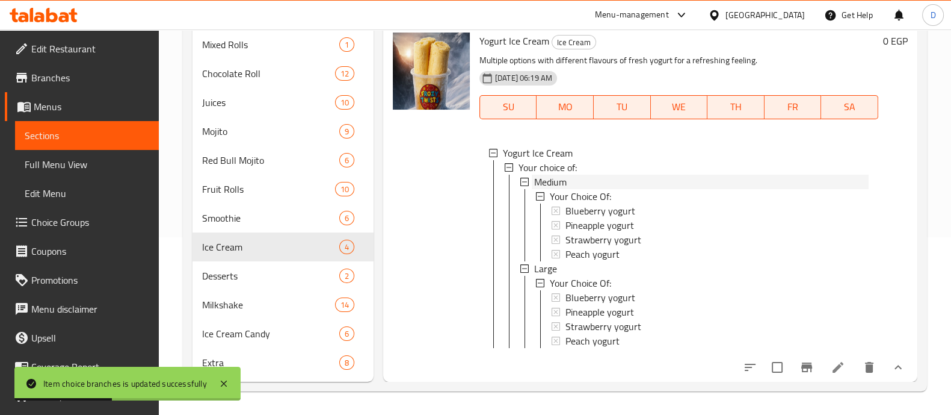
click at [598, 174] on div "Medium" at bounding box center [701, 181] width 335 height 14
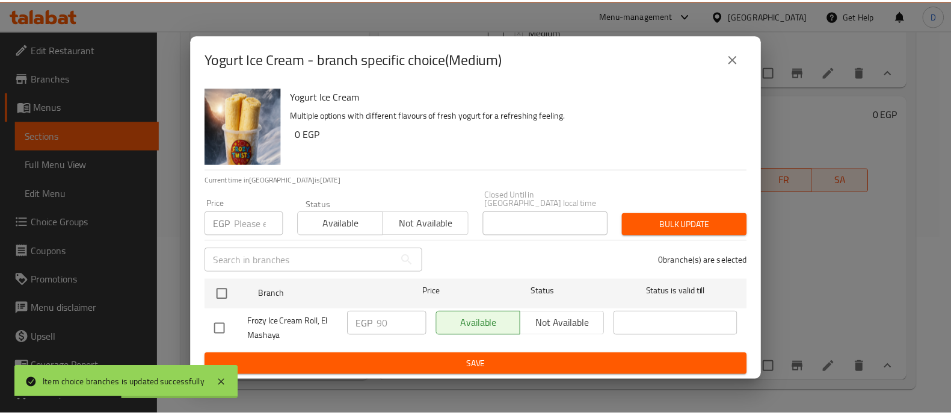
scroll to position [833, 0]
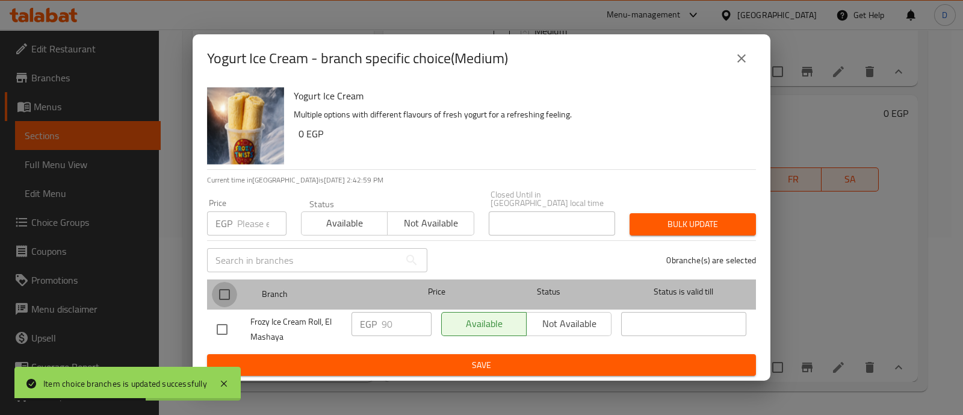
click at [224, 292] on input "checkbox" at bounding box center [224, 294] width 25 height 25
checkbox input "true"
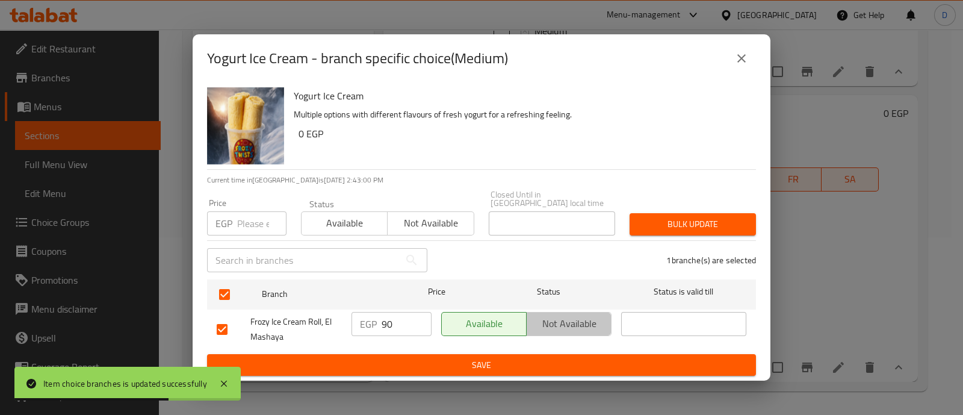
click at [565, 318] on span "Not available" at bounding box center [568, 323] width 75 height 17
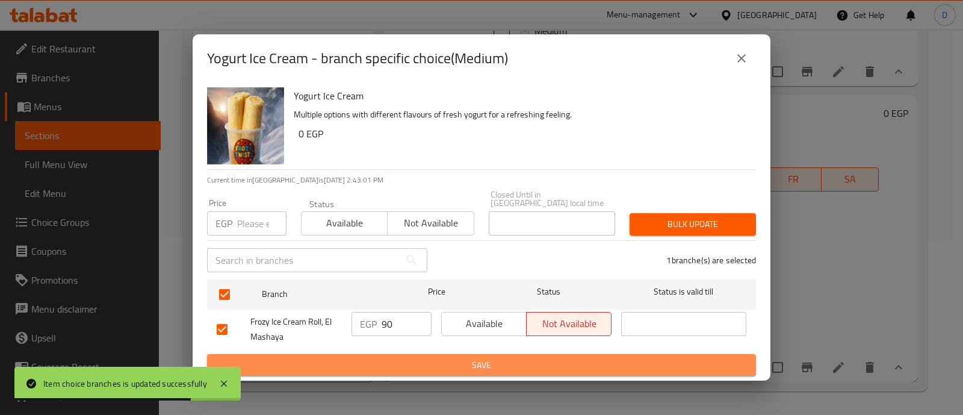
click at [593, 357] on span "Save" at bounding box center [481, 364] width 529 height 15
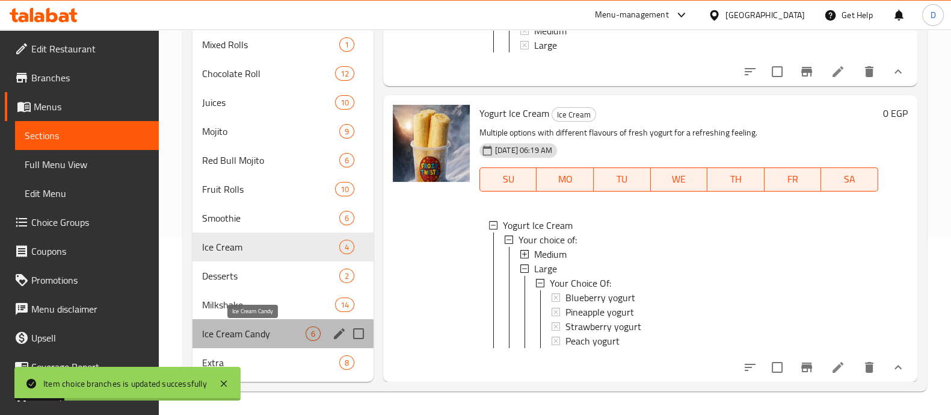
click at [271, 332] on span "Ice Cream Candy" at bounding box center [253, 333] width 103 height 14
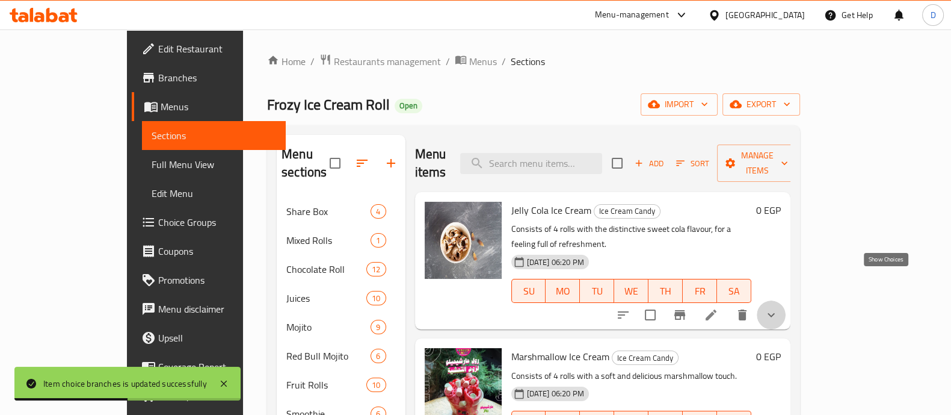
click at [779, 307] on icon "show more" at bounding box center [771, 314] width 14 height 14
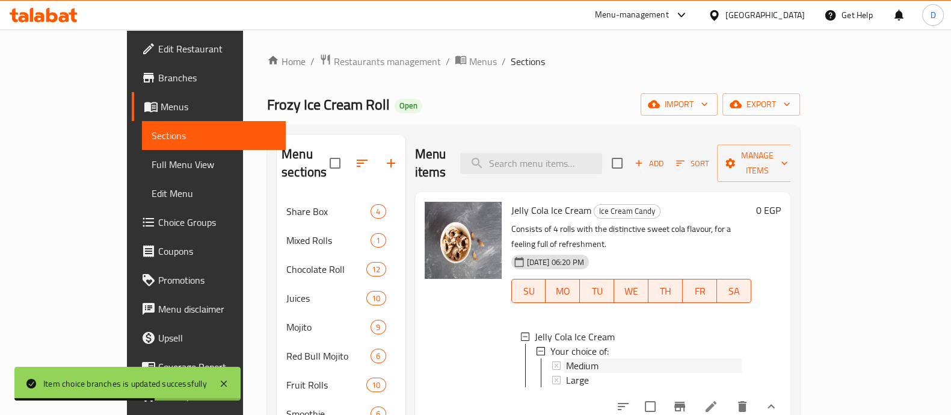
click at [594, 358] on div "Medium" at bounding box center [654, 365] width 176 height 14
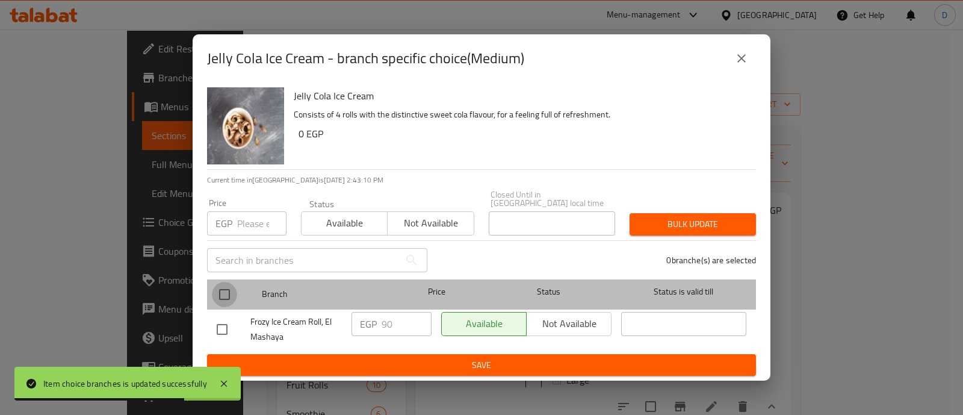
click at [229, 291] on input "checkbox" at bounding box center [224, 294] width 25 height 25
checkbox input "true"
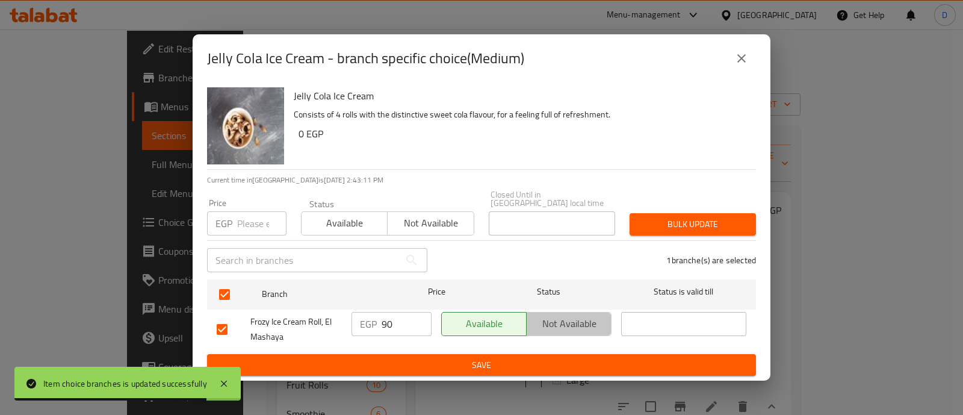
click at [568, 325] on span "Not available" at bounding box center [568, 323] width 75 height 17
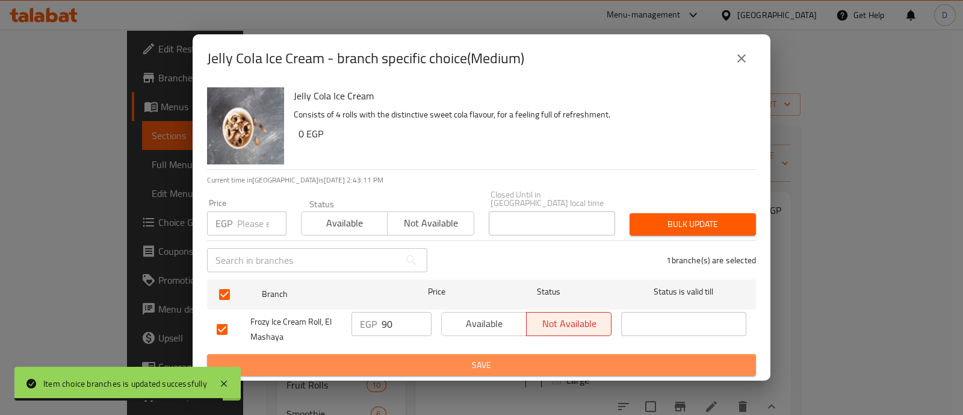
click at [590, 357] on span "Save" at bounding box center [481, 364] width 529 height 15
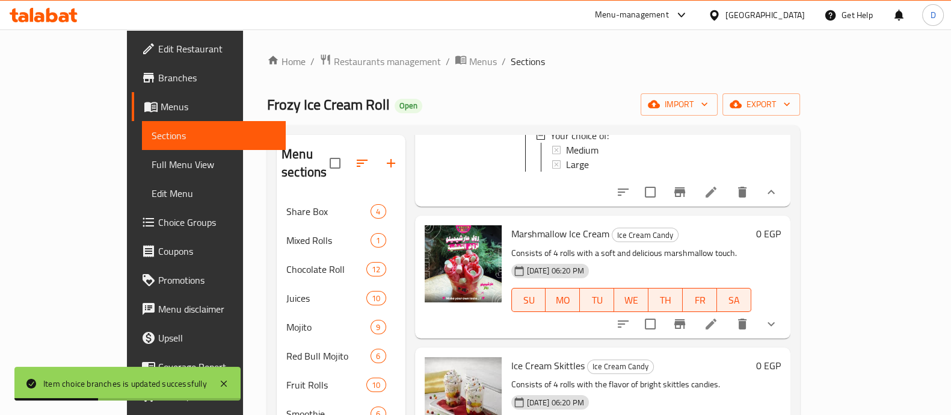
scroll to position [215, 0]
click at [786, 309] on button "show more" at bounding box center [771, 323] width 29 height 29
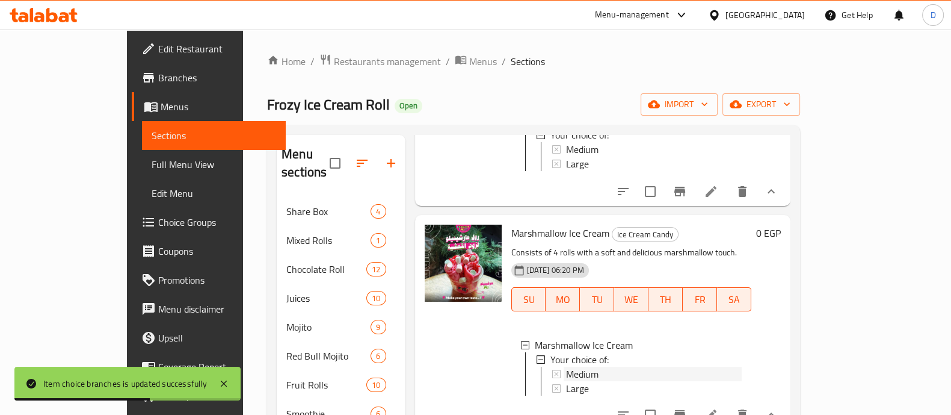
click at [682, 366] on div "Medium" at bounding box center [654, 373] width 176 height 14
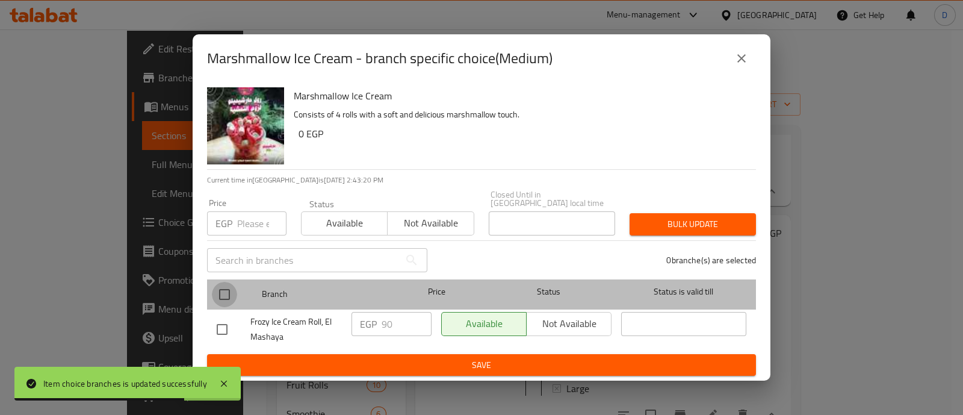
click at [218, 289] on input "checkbox" at bounding box center [224, 294] width 25 height 25
checkbox input "true"
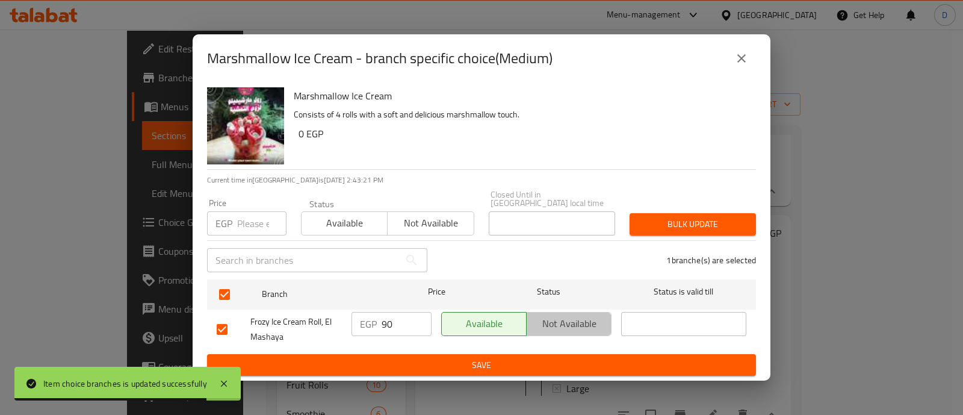
click at [588, 324] on span "Not available" at bounding box center [568, 323] width 75 height 17
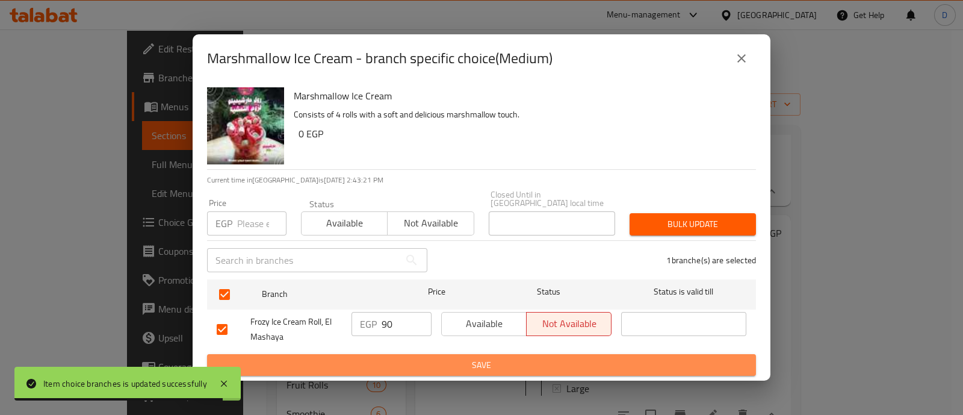
click at [603, 357] on span "Save" at bounding box center [481, 364] width 529 height 15
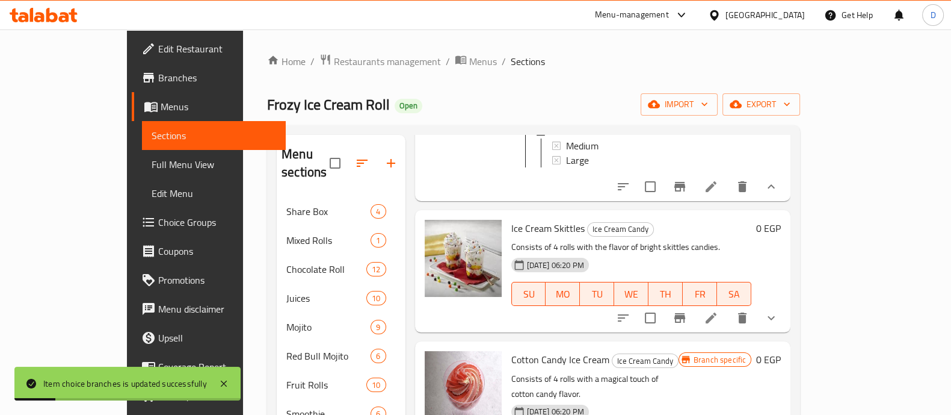
scroll to position [455, 0]
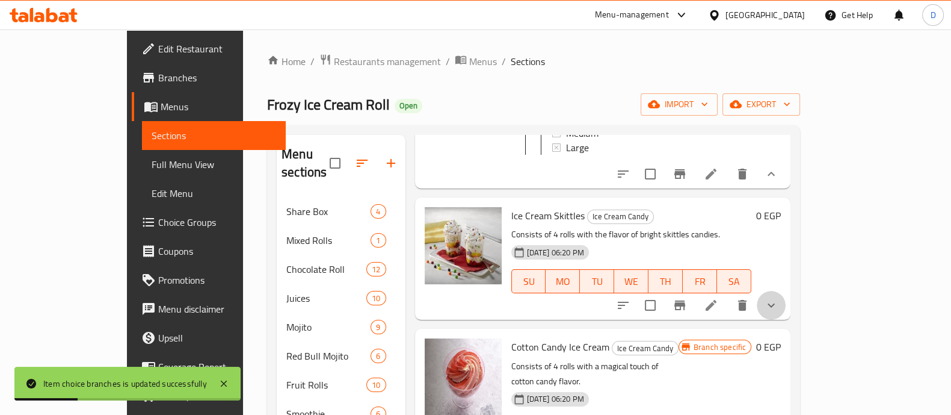
click at [786, 291] on button "show more" at bounding box center [771, 305] width 29 height 29
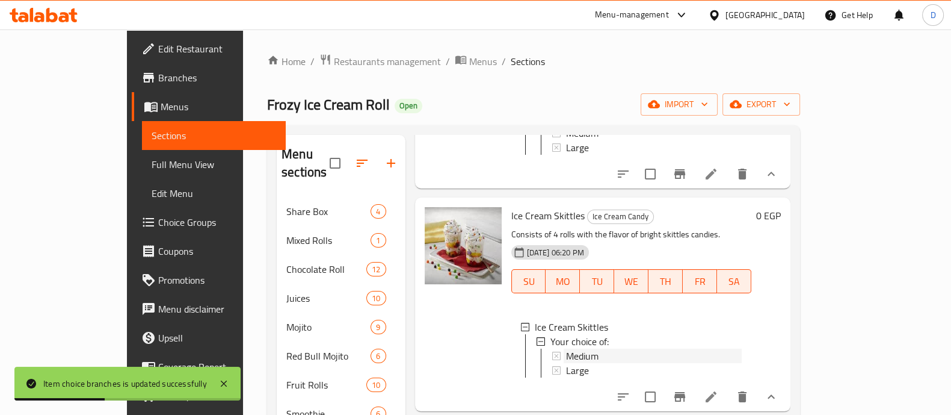
click at [646, 348] on div "Medium" at bounding box center [654, 355] width 176 height 14
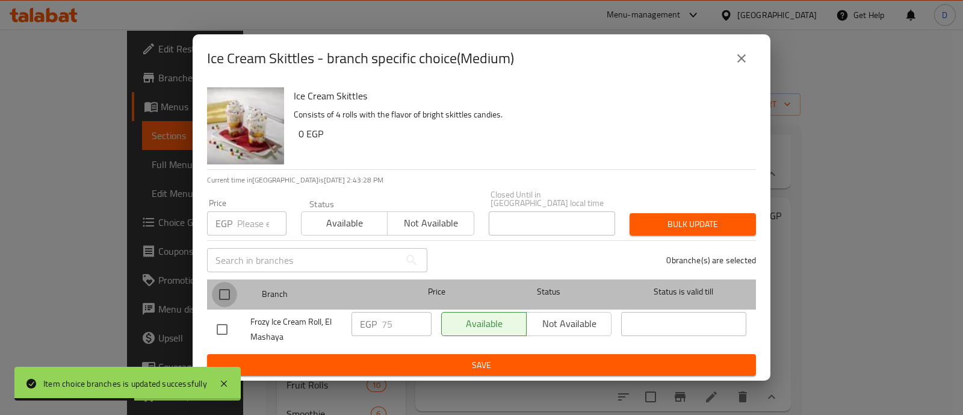
click at [220, 292] on input "checkbox" at bounding box center [224, 294] width 25 height 25
checkbox input "true"
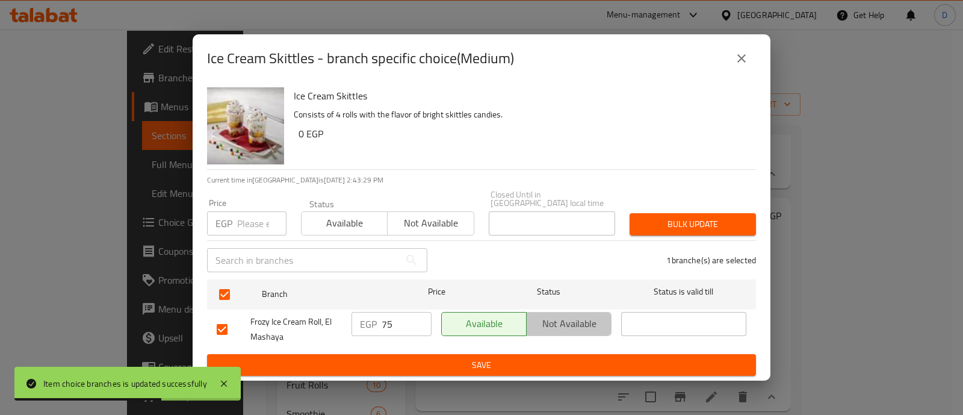
click at [566, 319] on span "Not available" at bounding box center [568, 323] width 75 height 17
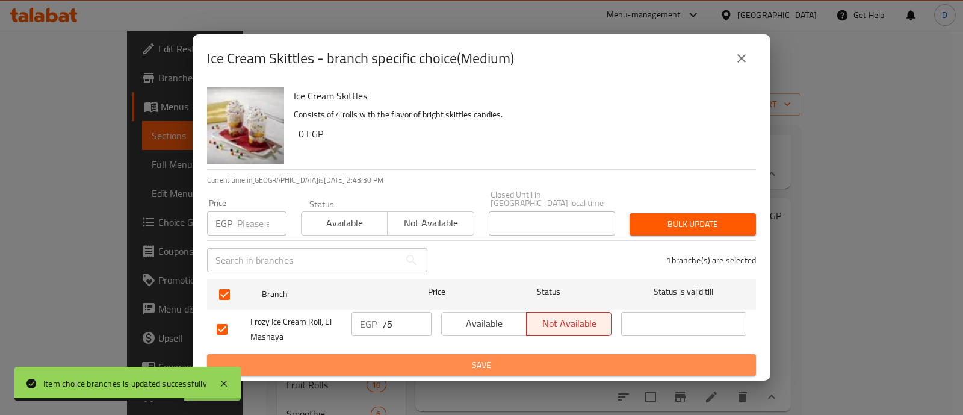
click at [582, 359] on span "Save" at bounding box center [481, 364] width 529 height 15
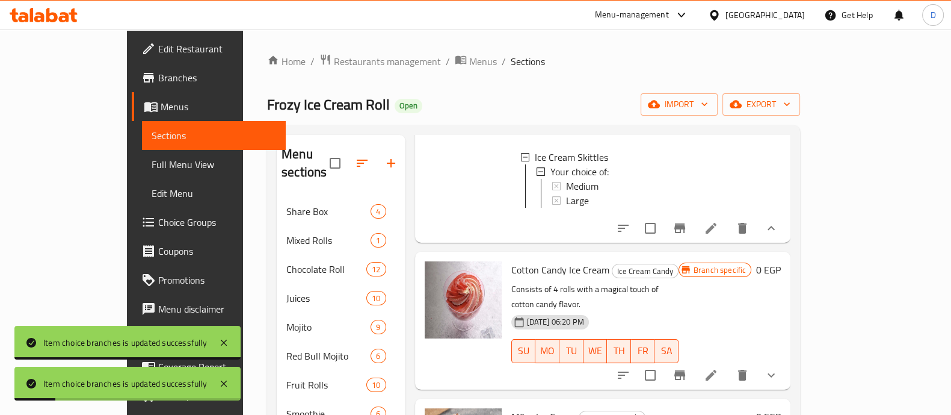
scroll to position [625, 0]
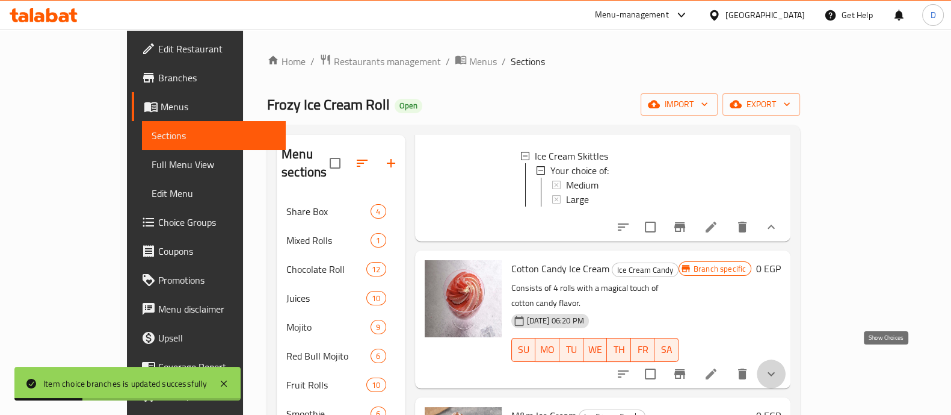
click at [779, 366] on icon "show more" at bounding box center [771, 373] width 14 height 14
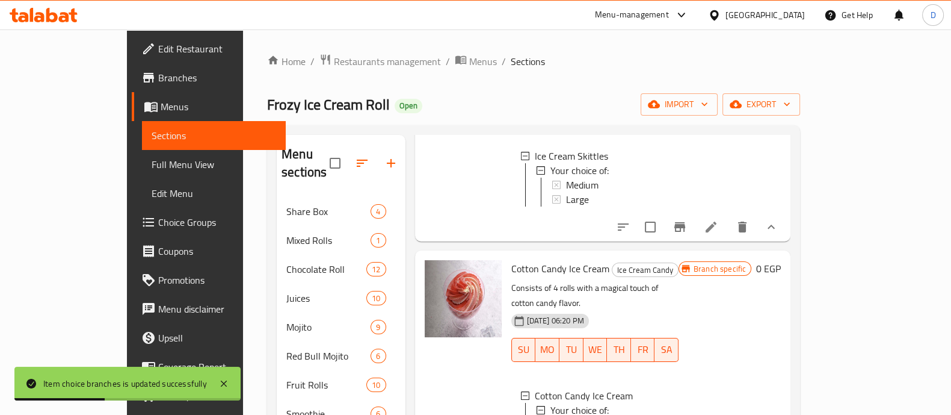
scroll to position [736, 0]
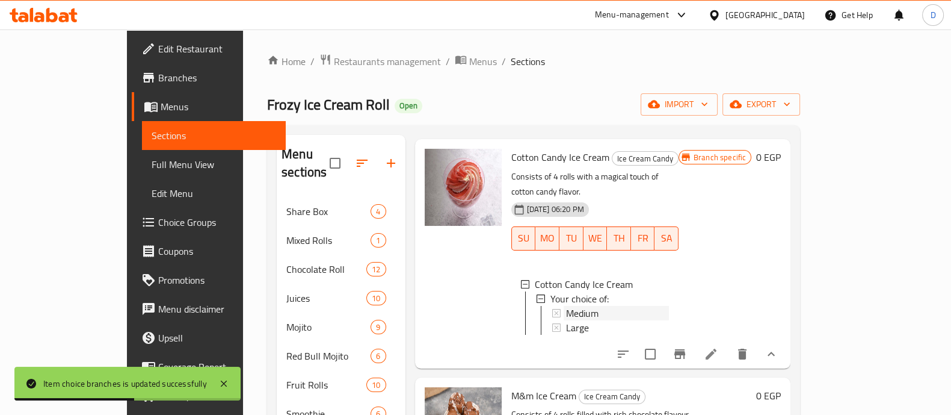
click at [588, 306] on div "Medium" at bounding box center [617, 313] width 103 height 14
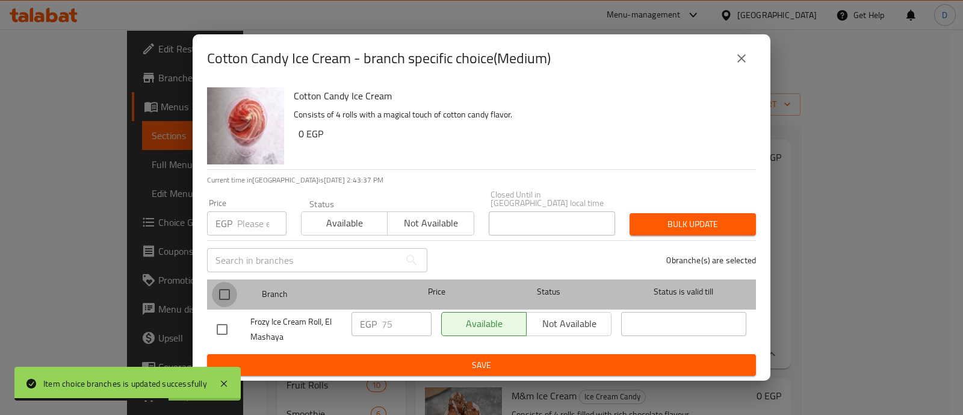
click at [227, 291] on input "checkbox" at bounding box center [224, 294] width 25 height 25
checkbox input "true"
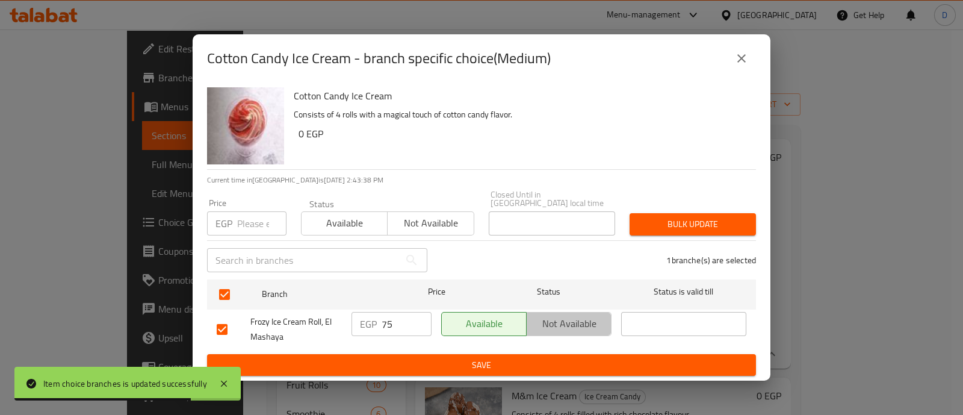
click at [594, 315] on span "Not available" at bounding box center [568, 323] width 75 height 17
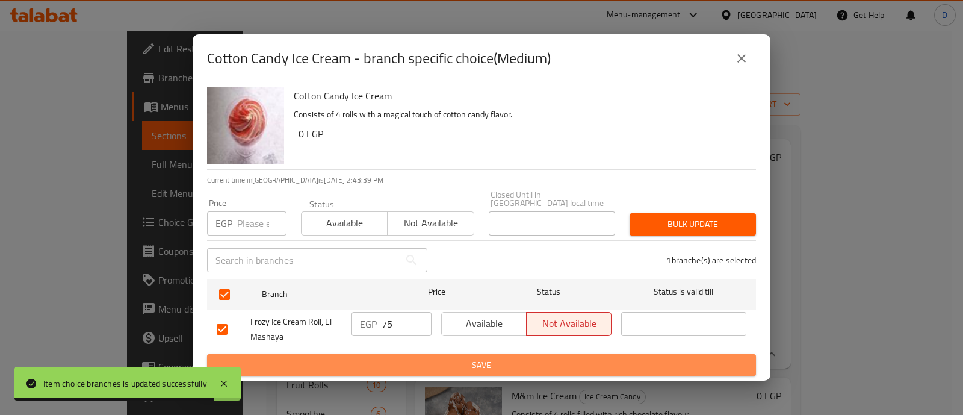
click at [603, 359] on span "Save" at bounding box center [481, 364] width 529 height 15
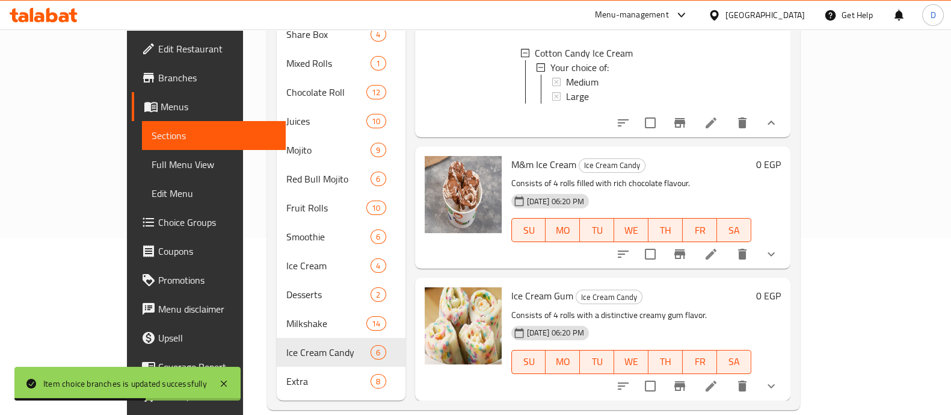
scroll to position [177, 0]
click at [786, 242] on button "show more" at bounding box center [771, 253] width 29 height 29
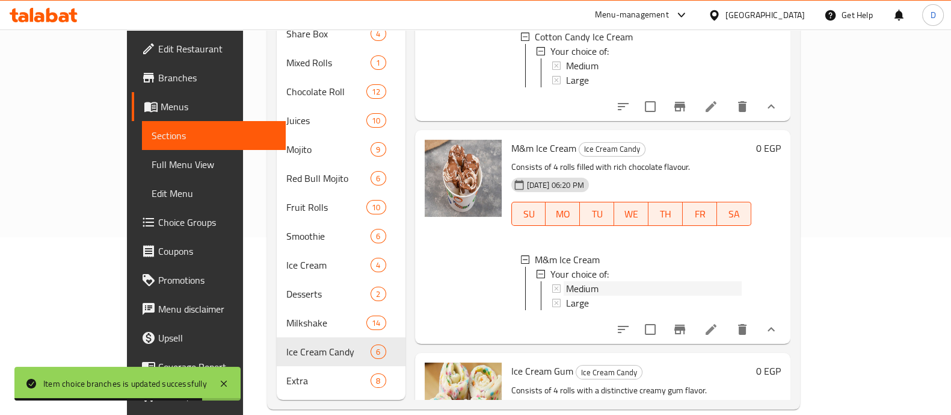
click at [686, 286] on div "Medium" at bounding box center [654, 288] width 176 height 14
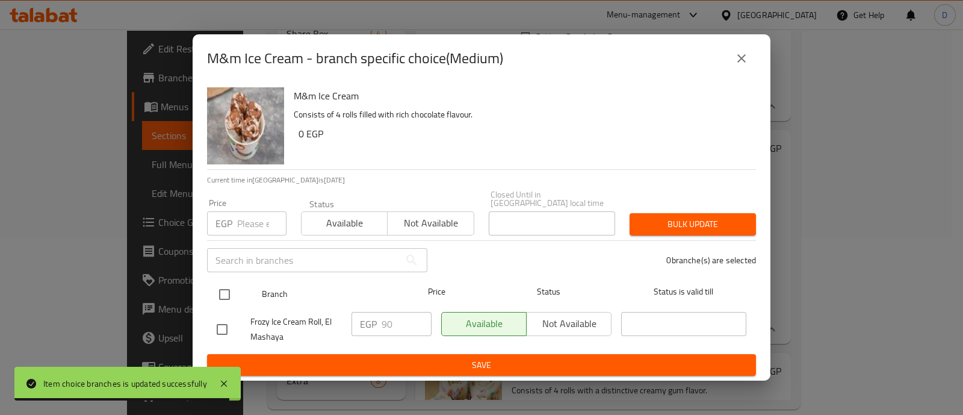
click at [223, 283] on input "checkbox" at bounding box center [224, 294] width 25 height 25
checkbox input "true"
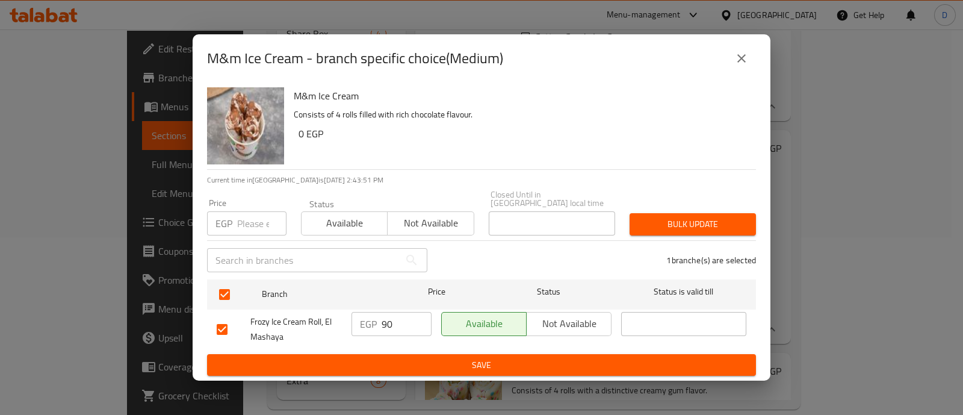
click at [575, 319] on span "Not available" at bounding box center [568, 323] width 75 height 17
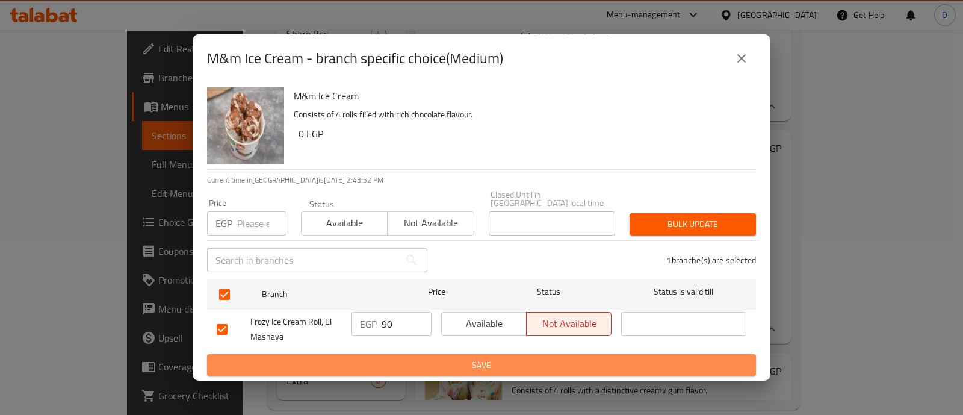
click at [599, 362] on span "Save" at bounding box center [481, 364] width 529 height 15
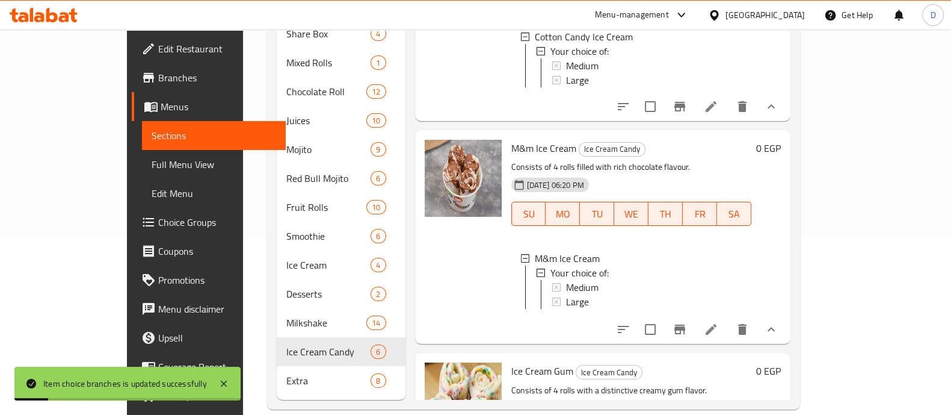
scroll to position [909, 0]
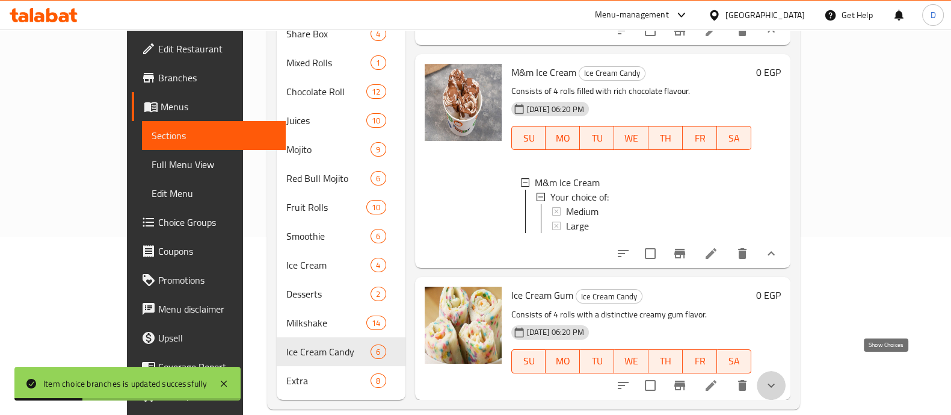
click at [779, 378] on icon "show more" at bounding box center [771, 385] width 14 height 14
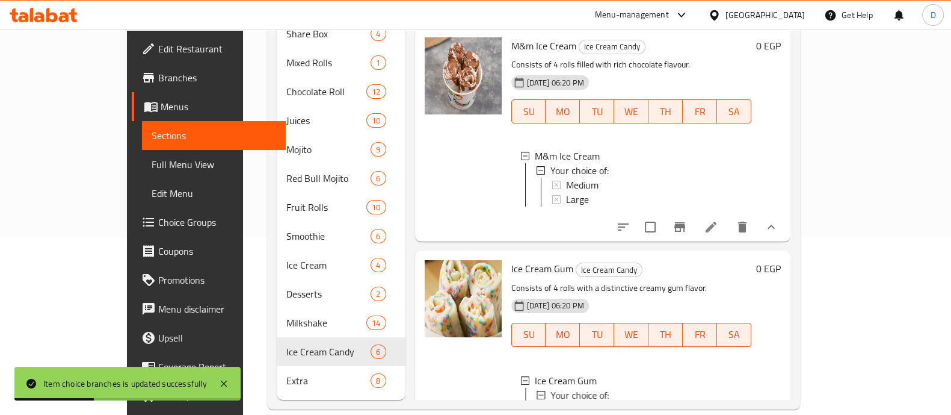
scroll to position [1012, 0]
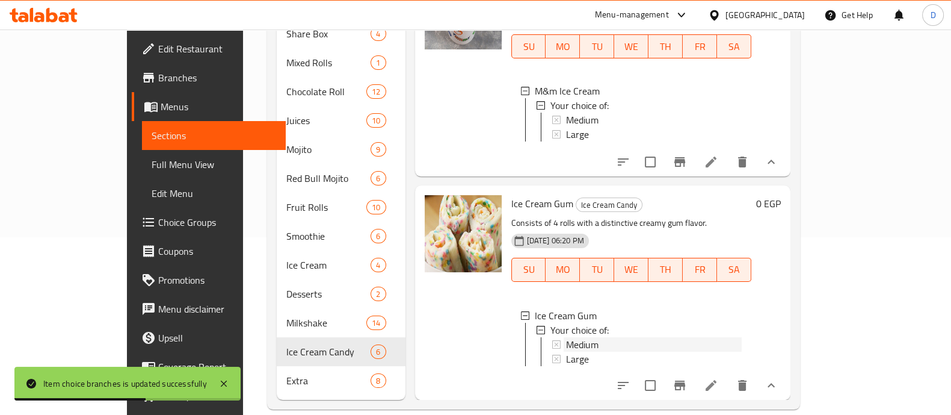
click at [713, 337] on div "Medium" at bounding box center [654, 344] width 176 height 14
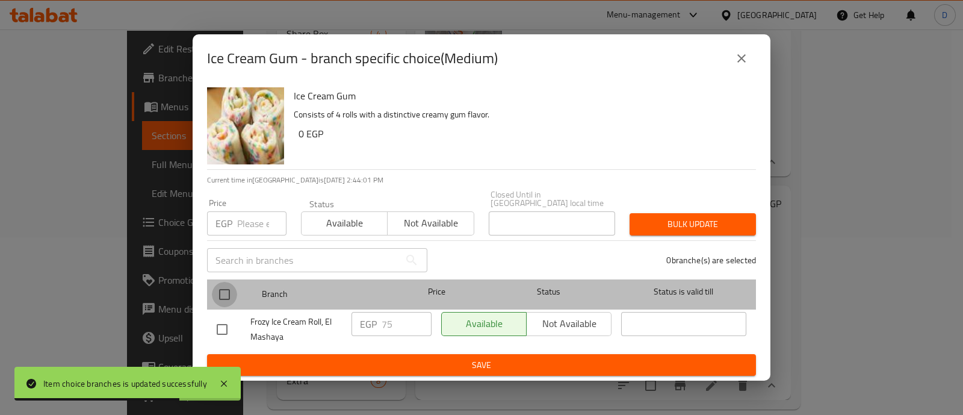
click at [217, 285] on input "checkbox" at bounding box center [224, 294] width 25 height 25
checkbox input "true"
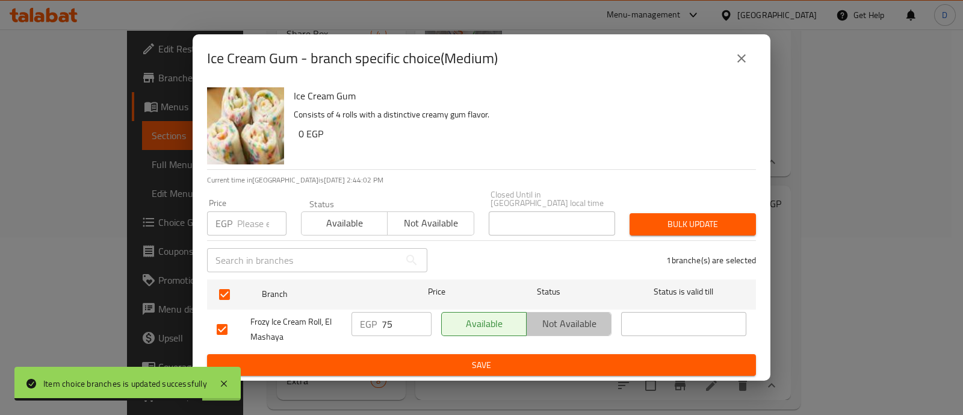
click at [596, 326] on span "Not available" at bounding box center [568, 323] width 75 height 17
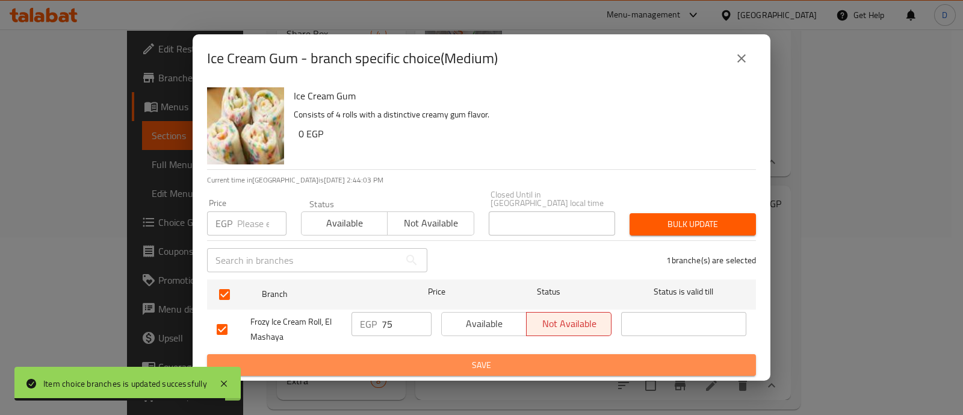
click at [605, 362] on span "Save" at bounding box center [481, 364] width 529 height 15
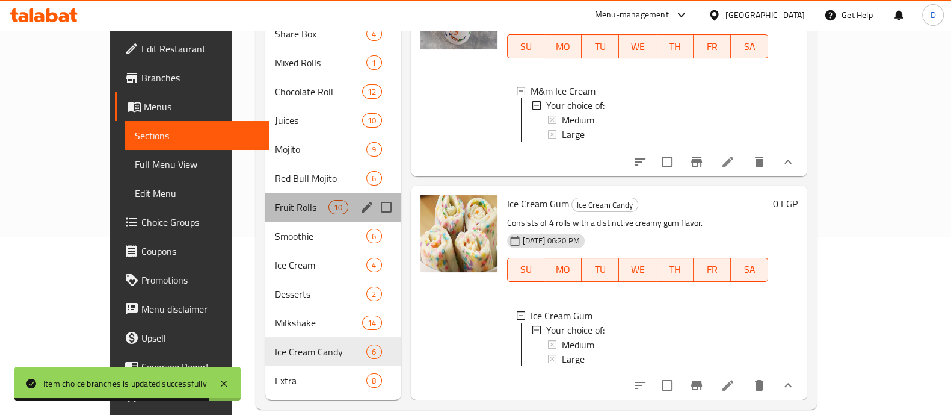
click at [286, 197] on div "Fruit Rolls 10" at bounding box center [332, 207] width 135 height 29
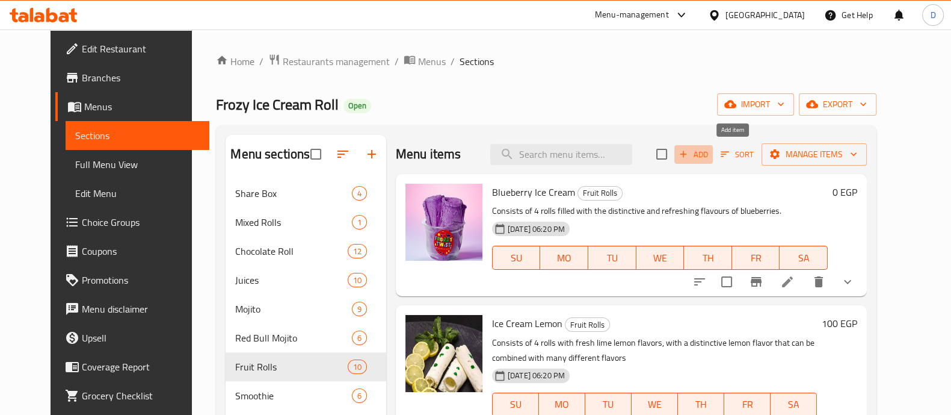
click at [710, 147] on span "Add" at bounding box center [694, 154] width 32 height 14
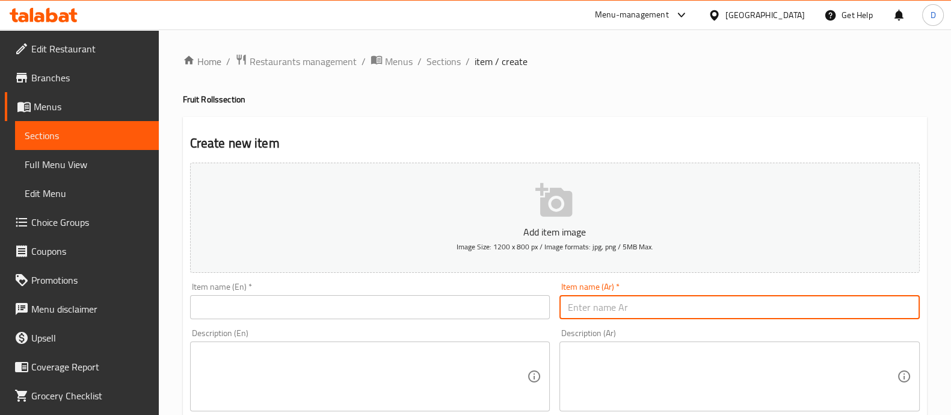
click at [662, 305] on input "text" at bounding box center [740, 307] width 360 height 24
paste input "باشون خوخ"
type input "باشون خوخ"
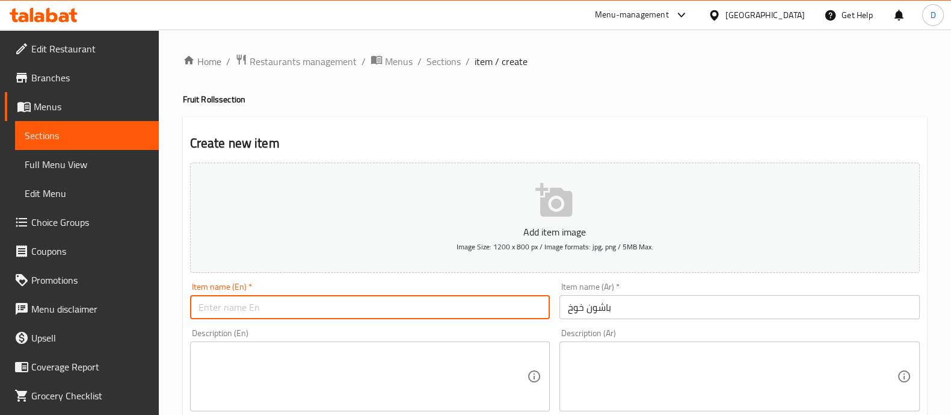
paste input "Peach Passion"
click at [400, 302] on input "Peach Passion" at bounding box center [370, 307] width 360 height 24
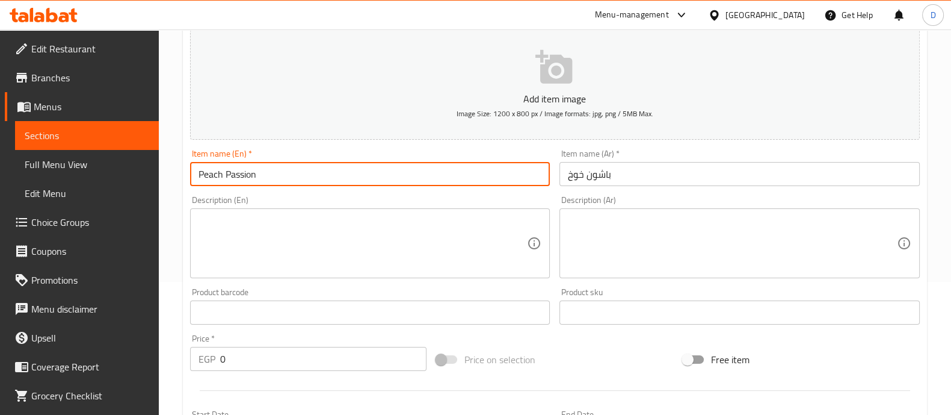
scroll to position [134, 0]
type input "Peach Passion"
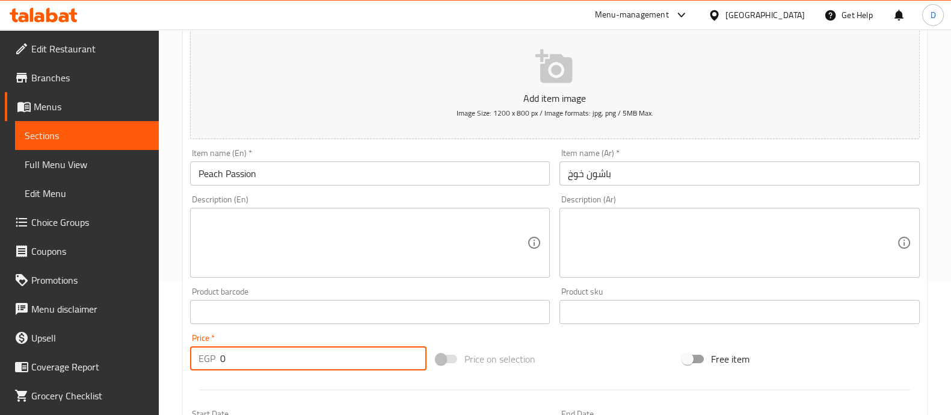
click at [389, 354] on input "0" at bounding box center [323, 358] width 207 height 24
type input "90"
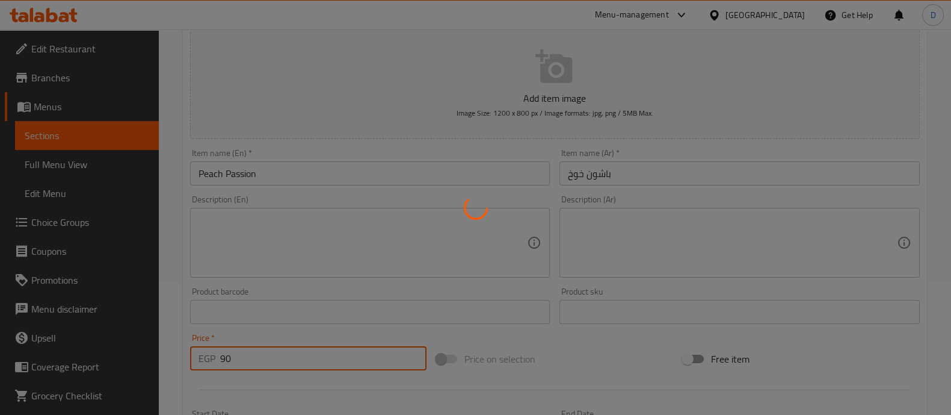
type input "0"
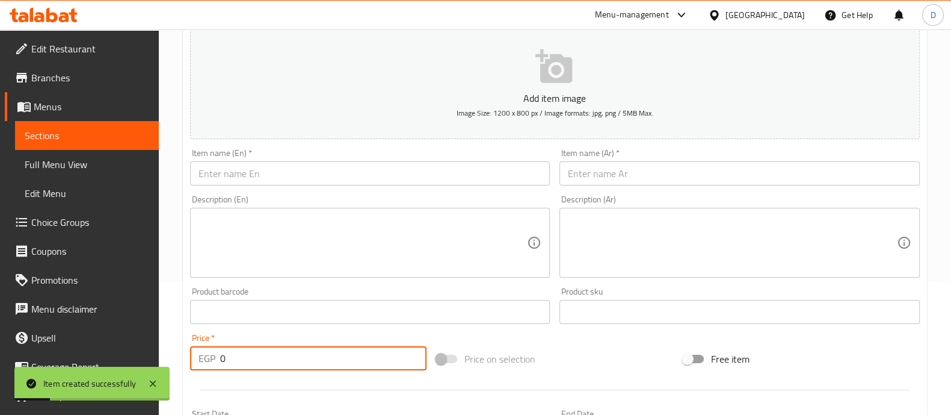
paste input "ماتشا"
click at [680, 170] on input "ماتشا" at bounding box center [740, 173] width 360 height 24
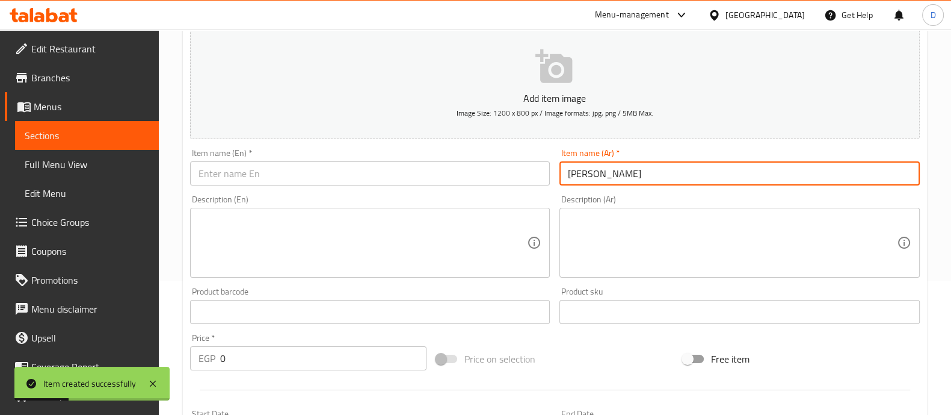
type input "ماتشا"
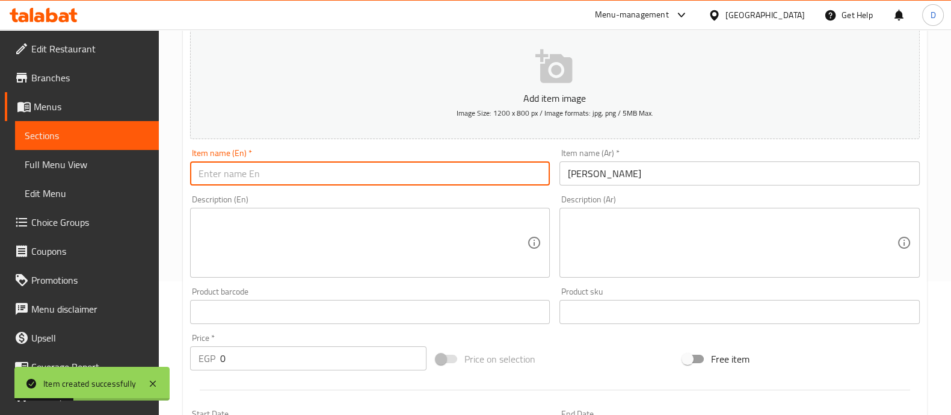
click at [498, 171] on input "text" at bounding box center [370, 173] width 360 height 24
type input "Matcha"
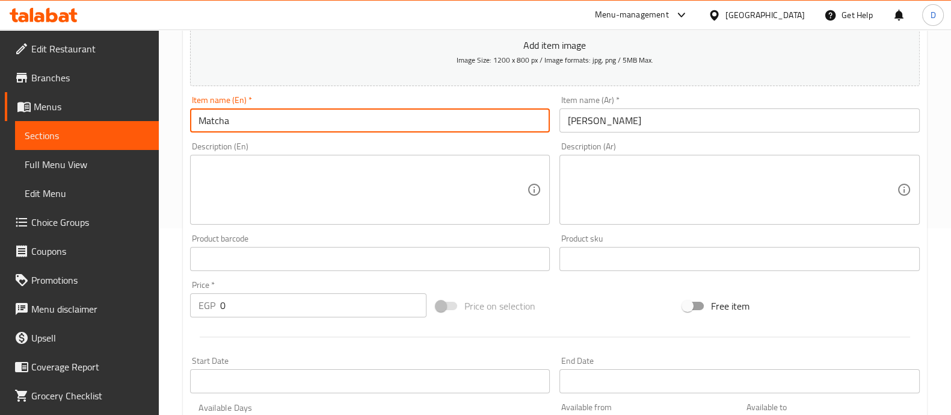
click at [380, 305] on input "0" at bounding box center [323, 305] width 207 height 24
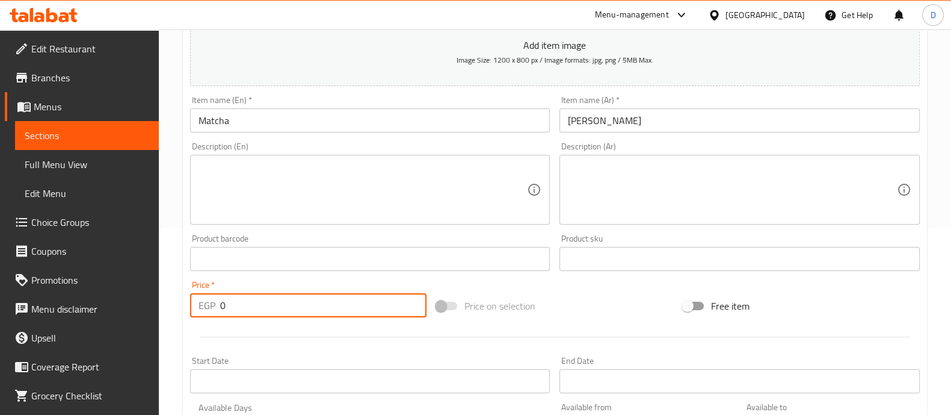
click at [380, 305] on input "0" at bounding box center [323, 305] width 207 height 24
type input "95"
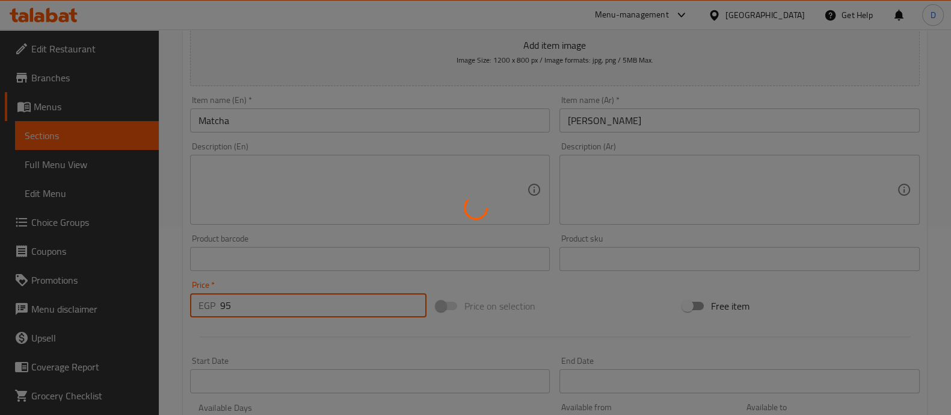
type input "0"
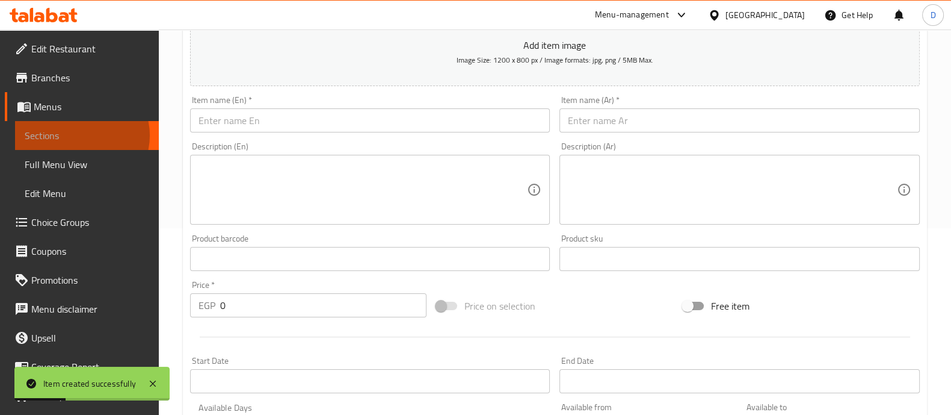
click at [81, 135] on span "Sections" at bounding box center [87, 135] width 125 height 14
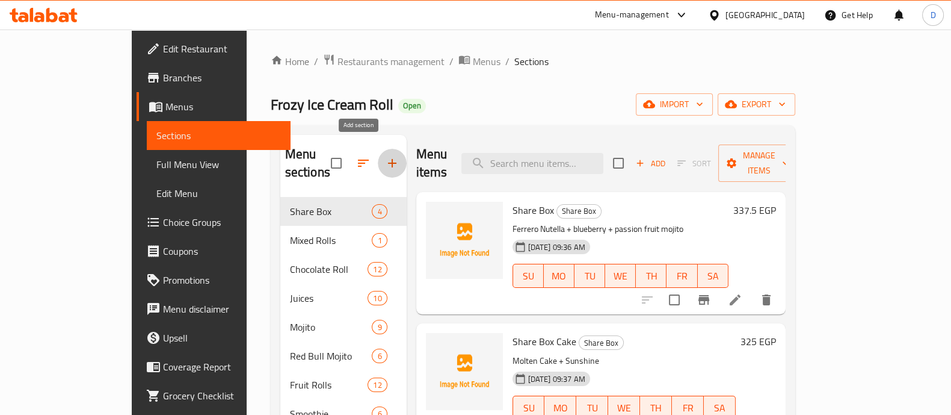
click at [385, 158] on icon "button" at bounding box center [392, 163] width 14 height 14
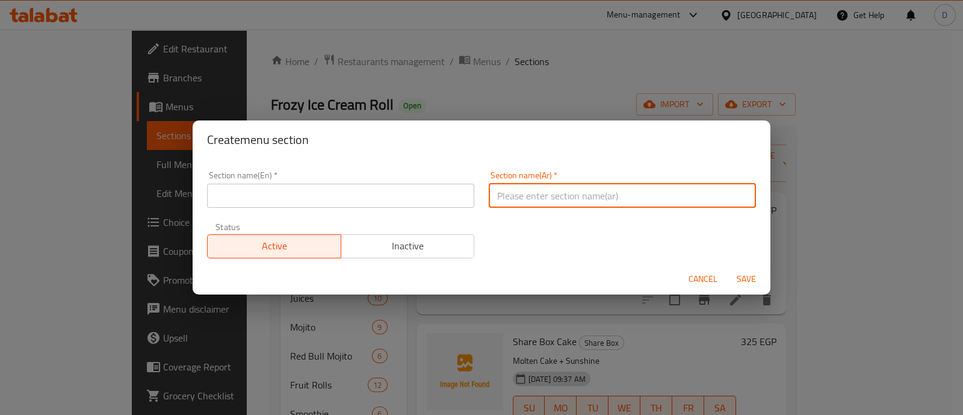
click at [545, 190] on input "text" at bounding box center [622, 196] width 267 height 24
paste input "اسبرسو فروزي"
type input "اسبرسو فروزي"
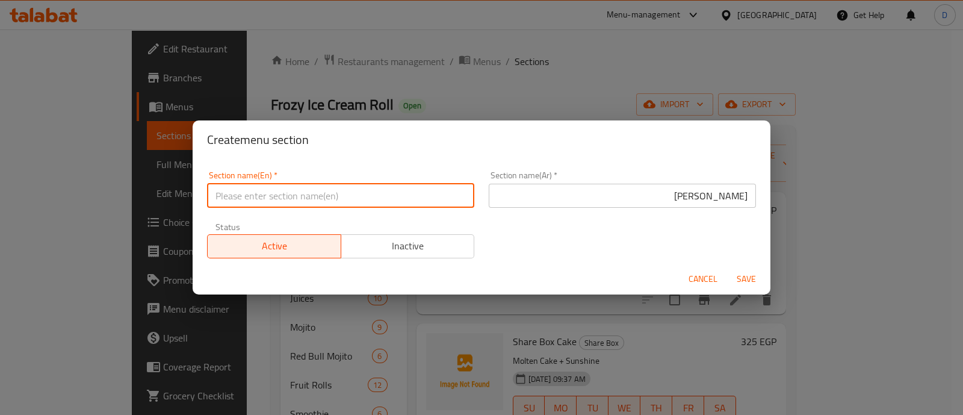
click at [443, 194] on input "text" at bounding box center [340, 196] width 267 height 24
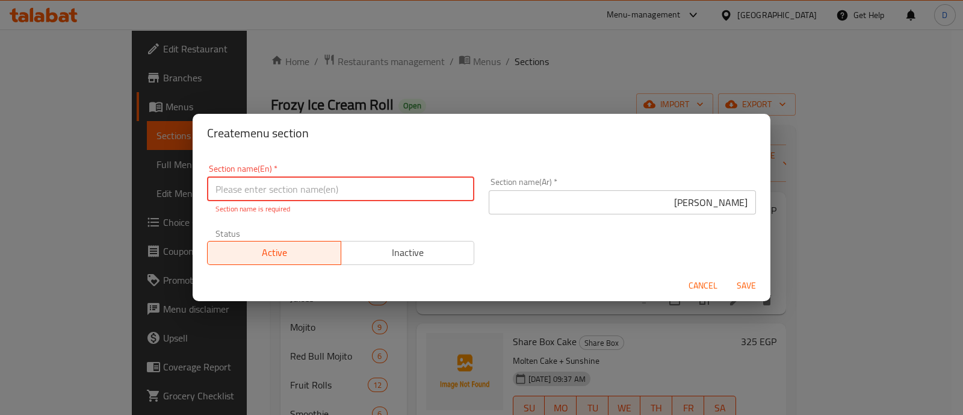
paste input "Espresso Frozen"
click at [374, 197] on input "text" at bounding box center [340, 189] width 267 height 24
type input "Espresso Frozy"
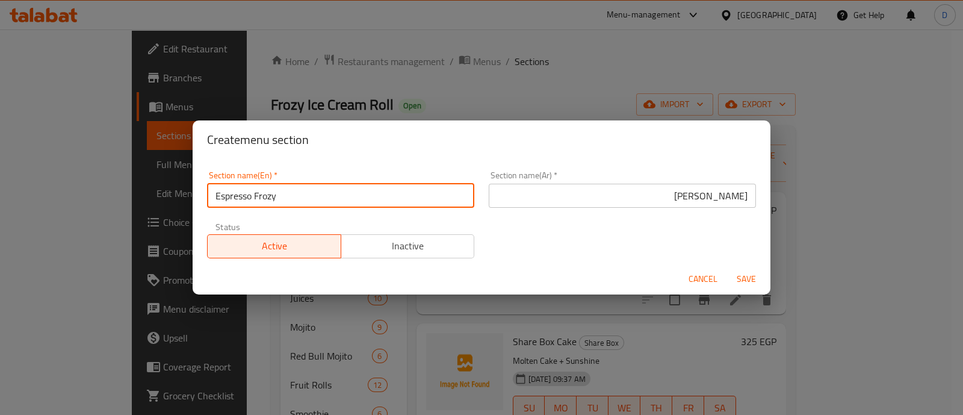
click at [714, 199] on input "اسبرسو فروزي" at bounding box center [622, 196] width 267 height 24
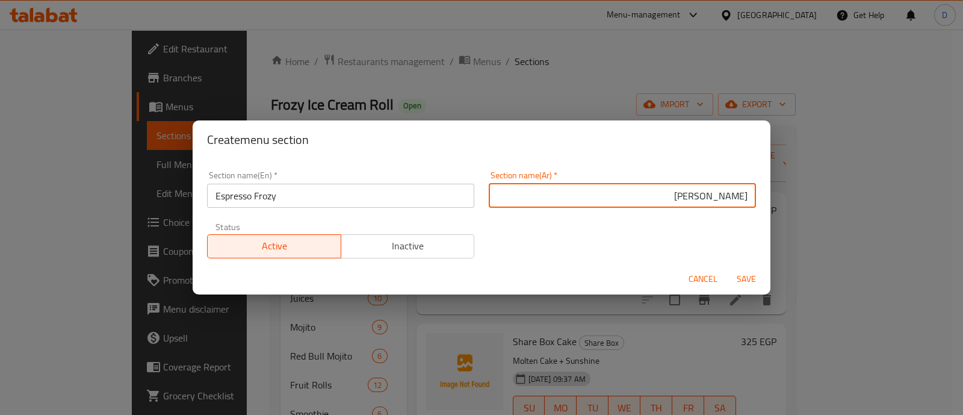
click at [714, 199] on input "اسبرسو فروزي" at bounding box center [622, 196] width 267 height 24
paste input "ي"
type input "اسبريسو فروزي"
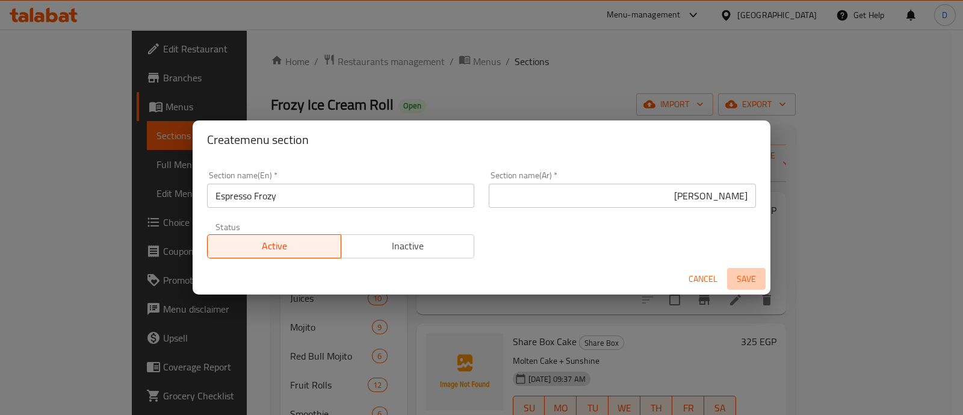
click at [746, 279] on span "Save" at bounding box center [746, 278] width 29 height 15
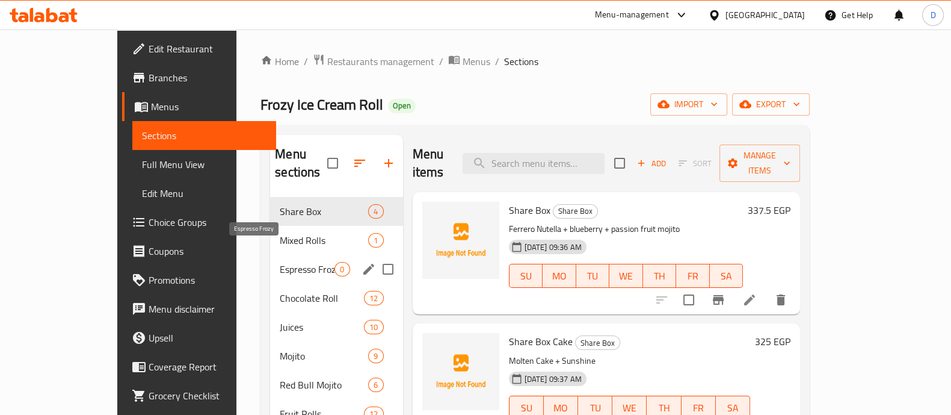
click at [283, 262] on span "Espresso Frozy" at bounding box center [307, 269] width 55 height 14
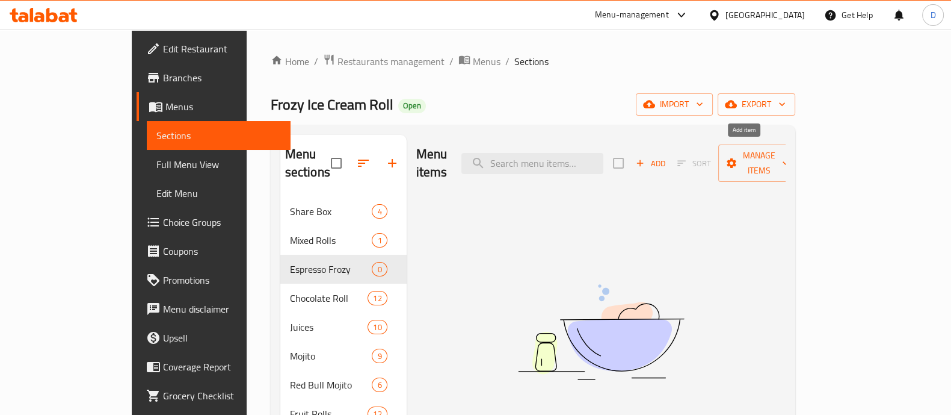
click at [667, 160] on span "Add" at bounding box center [650, 163] width 32 height 14
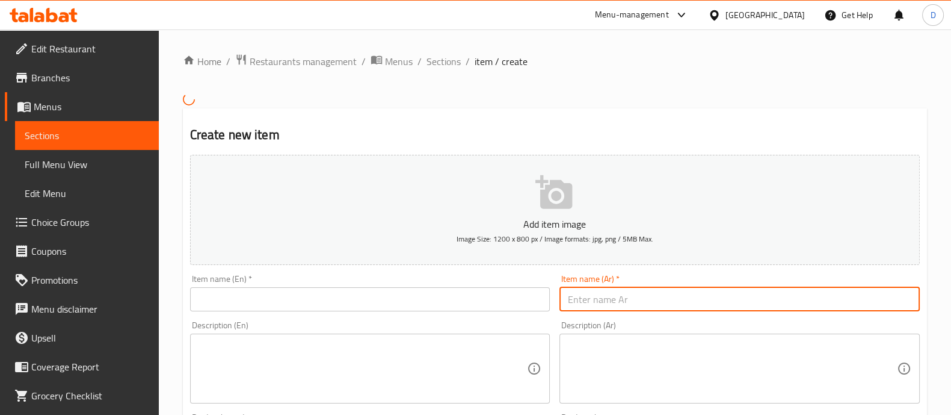
click at [673, 296] on input "text" at bounding box center [740, 299] width 360 height 24
paste input "ايس كريم نسكافية"
type input "ايس كريم نسكافية"
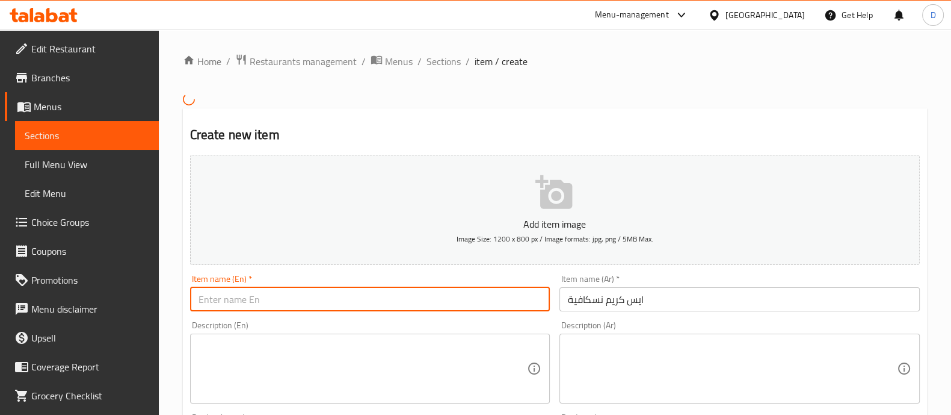
click at [424, 304] on input "text" at bounding box center [370, 299] width 360 height 24
paste input "Nescafe ice cream"
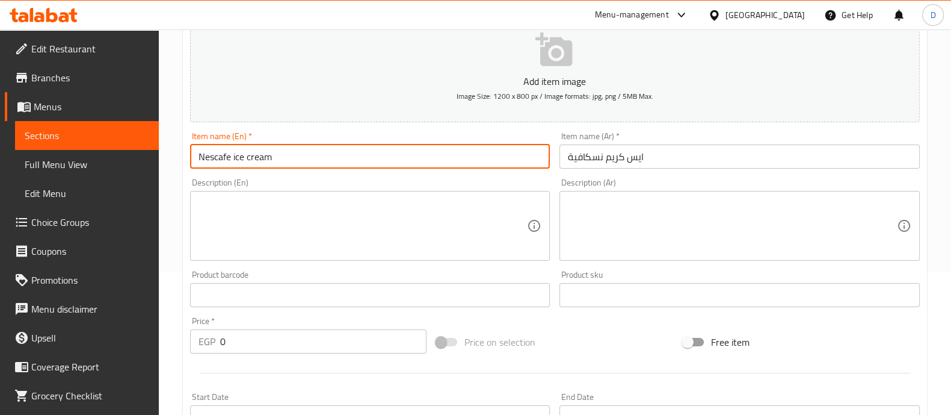
scroll to position [144, 0]
type input "Nescafe ice cream"
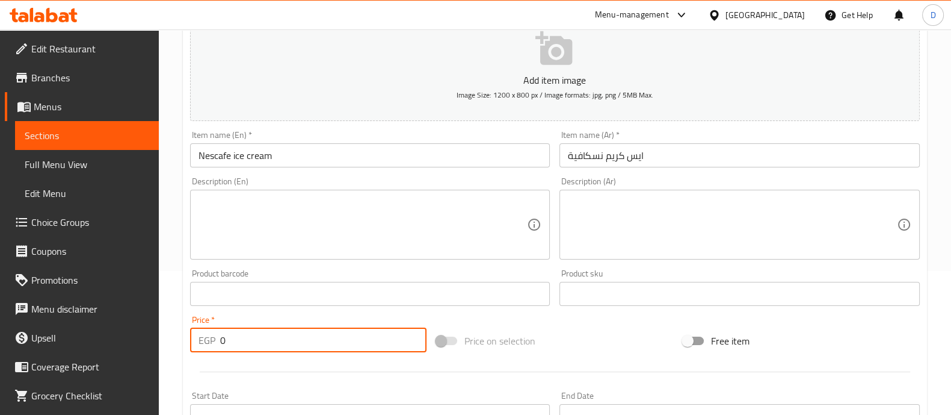
click at [380, 341] on input "0" at bounding box center [323, 340] width 207 height 24
type input "90"
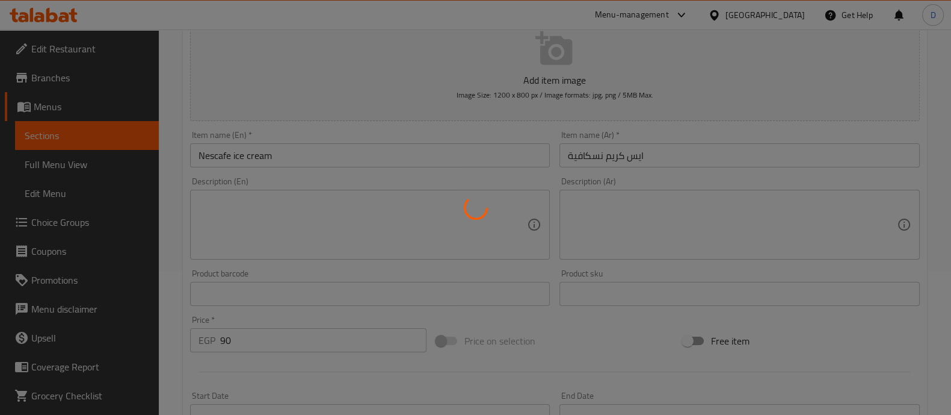
type input "0"
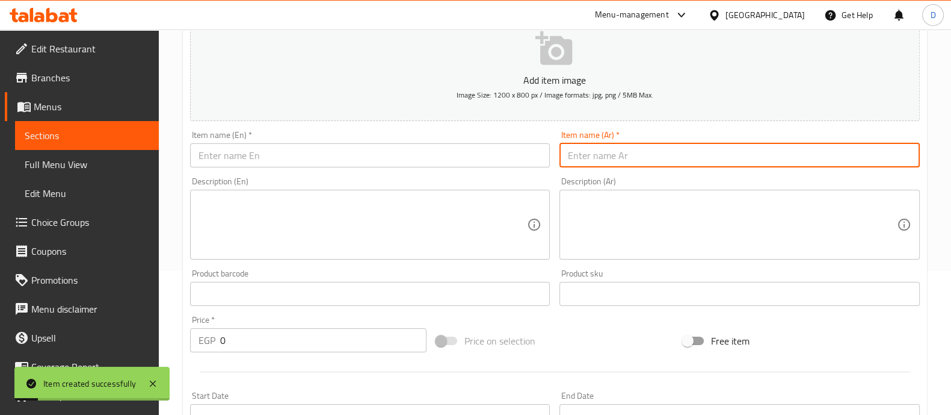
click at [691, 155] on input "text" at bounding box center [740, 155] width 360 height 24
paste input "ميلك تشيك كرامل موكا"
type input "ميلك تشيك كرامل موكا"
click at [486, 147] on input "text" at bounding box center [370, 155] width 360 height 24
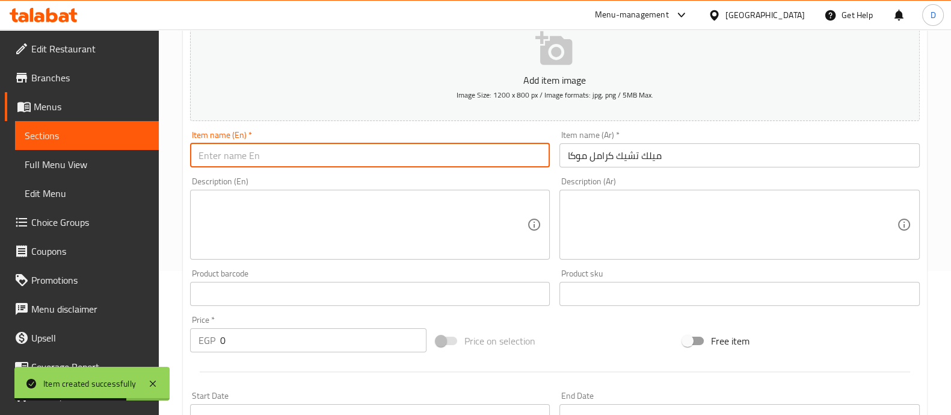
paste input "Caramel Mocha Milkshake"
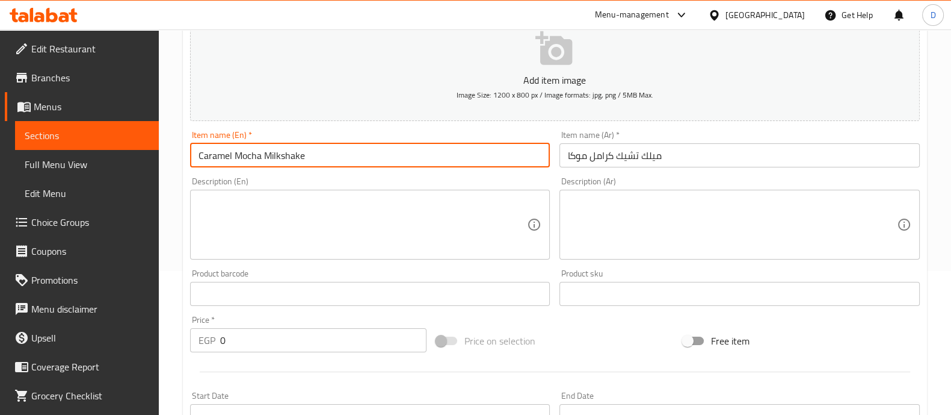
type input "Caramel Mocha Milkshake"
click at [672, 165] on input "ميلك تشيك كرامل موكا" at bounding box center [740, 155] width 360 height 24
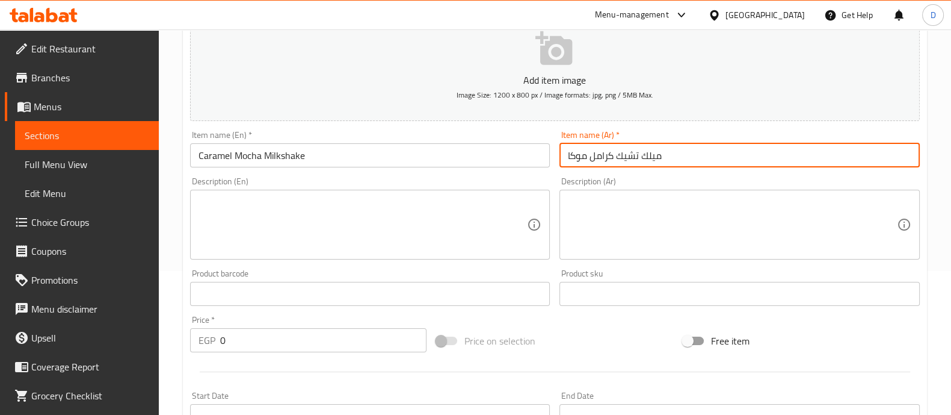
click at [672, 165] on input "ميلك تشيك كرامل موكا" at bounding box center [740, 155] width 360 height 24
paste input "يك كرامي"
type input "ميلك شيك كراميل موكا"
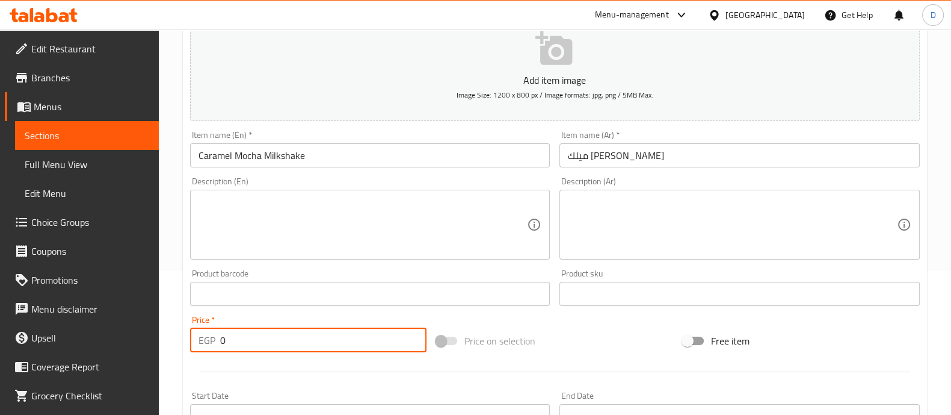
click at [279, 329] on input "0" at bounding box center [323, 340] width 207 height 24
type input "100"
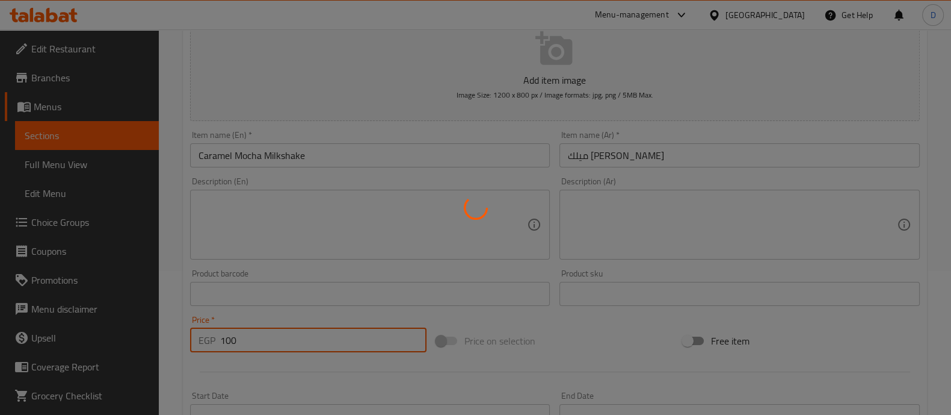
type input "0"
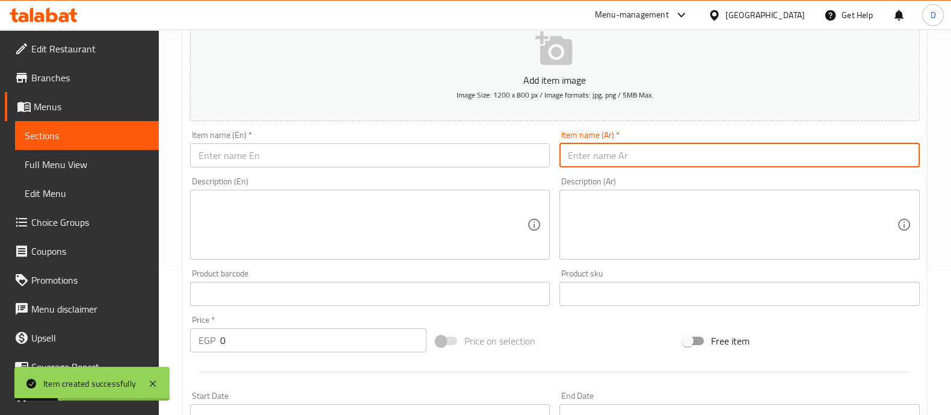
click at [688, 158] on input "text" at bounding box center [740, 155] width 360 height 24
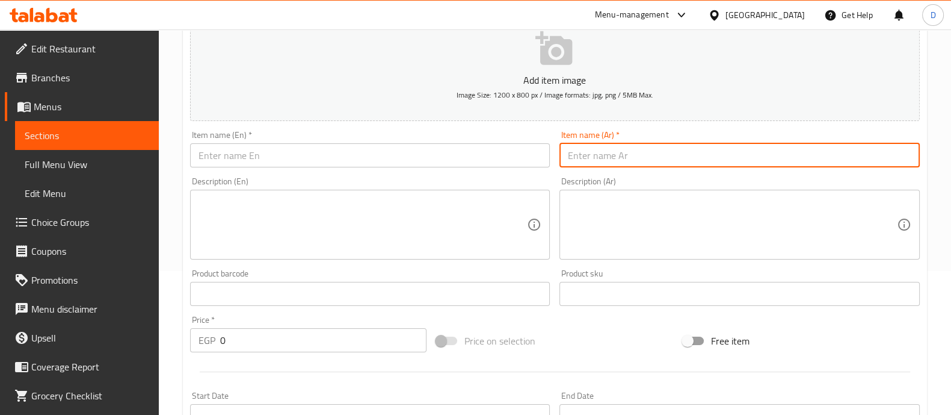
paste input "ميلك تشيك كابتشينو"
type input "ميلك شيك كابتشينو"
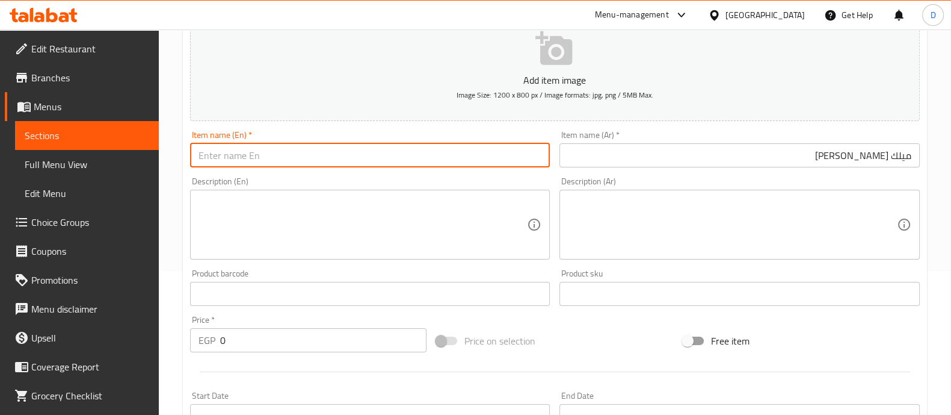
click at [492, 160] on input "text" at bounding box center [370, 155] width 360 height 24
paste input "Cappuccino milkshake"
type input "Cappuccino milkshake"
click at [385, 348] on input "0" at bounding box center [323, 340] width 207 height 24
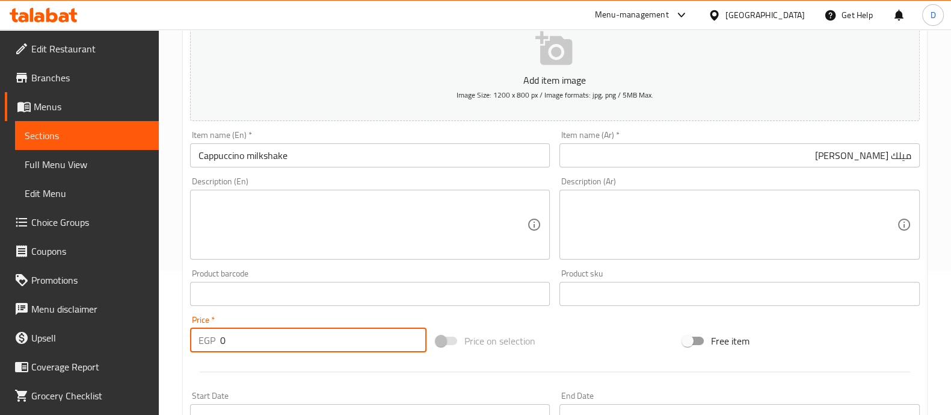
click at [385, 348] on input "0" at bounding box center [323, 340] width 207 height 24
type input "100"
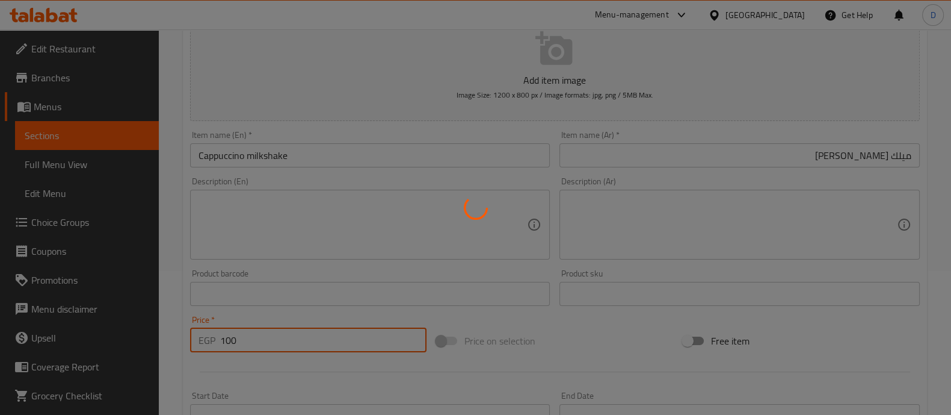
type input "0"
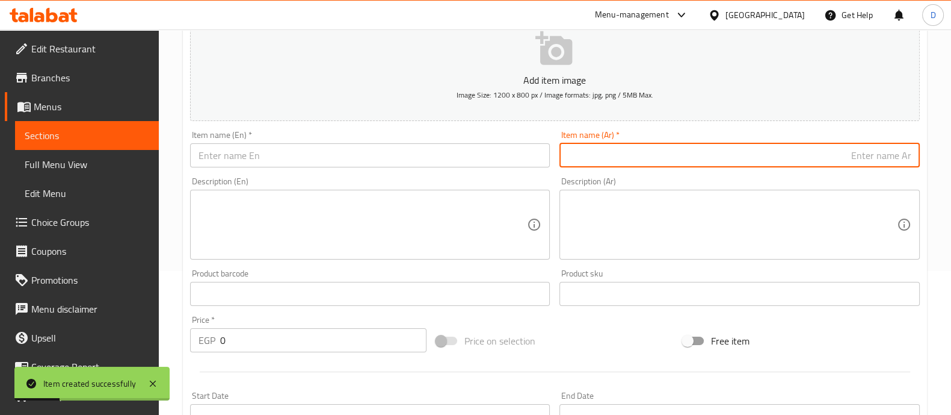
click at [671, 144] on input "text" at bounding box center [740, 155] width 360 height 24
paste input "ايس كوفي"
type input "ايس كوفي"
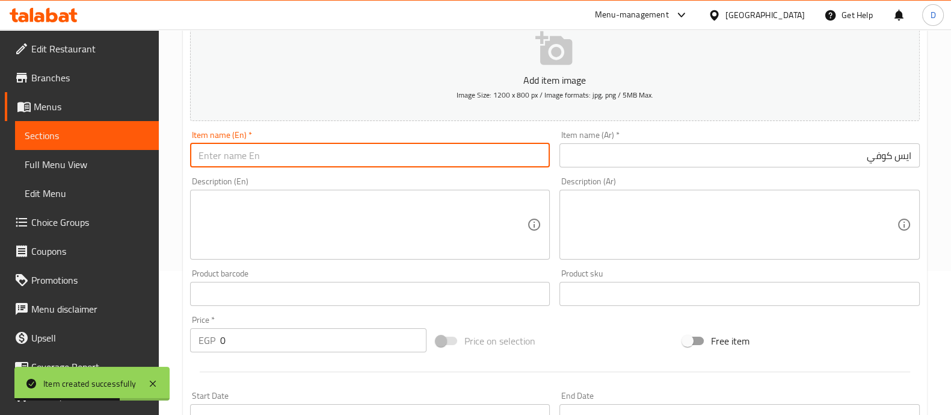
click at [478, 158] on input "text" at bounding box center [370, 155] width 360 height 24
paste input "iced coffee"
type input "iced coffee"
click at [355, 347] on input "0" at bounding box center [323, 340] width 207 height 24
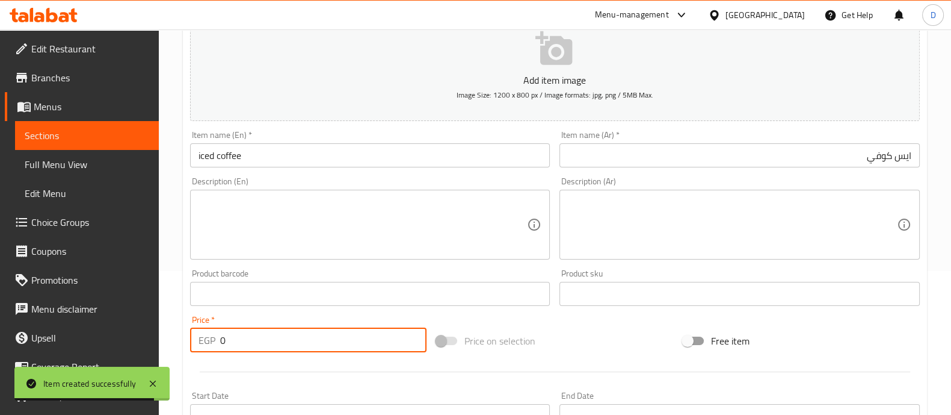
click at [355, 347] on input "0" at bounding box center [323, 340] width 207 height 24
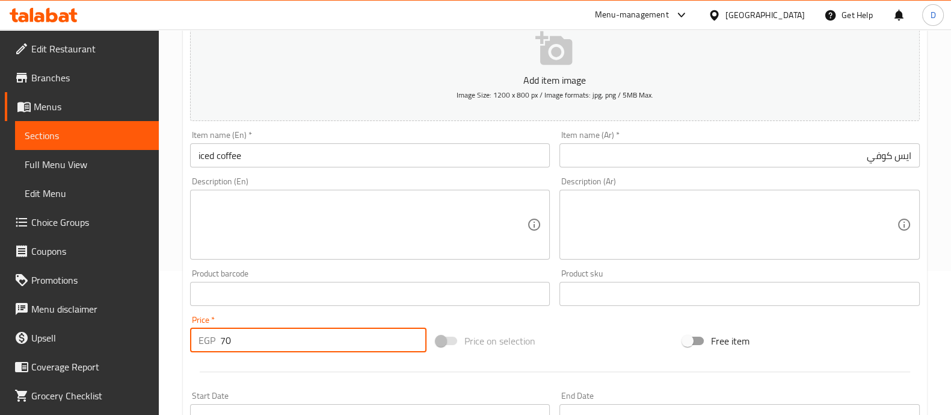
type input "70"
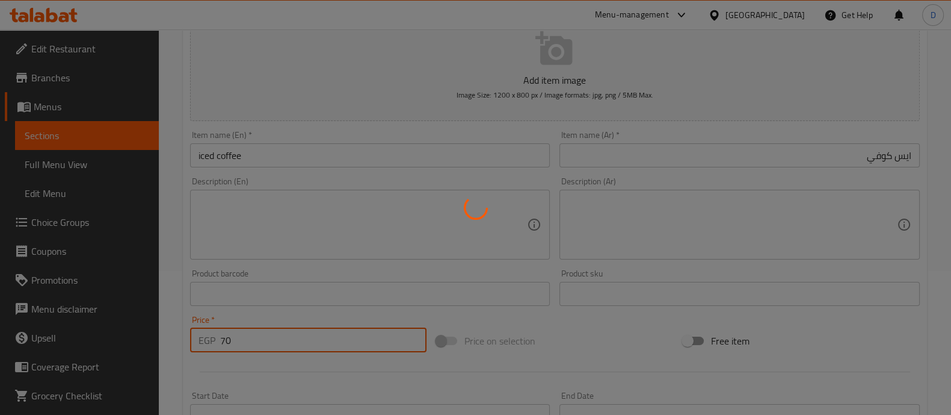
type input "0"
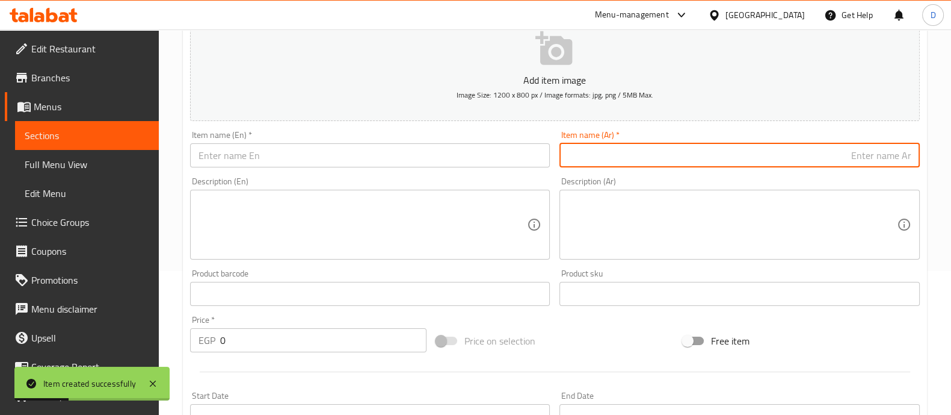
click at [716, 151] on input "text" at bounding box center [740, 155] width 360 height 24
paste input "ميلك تشيك نكسافية"
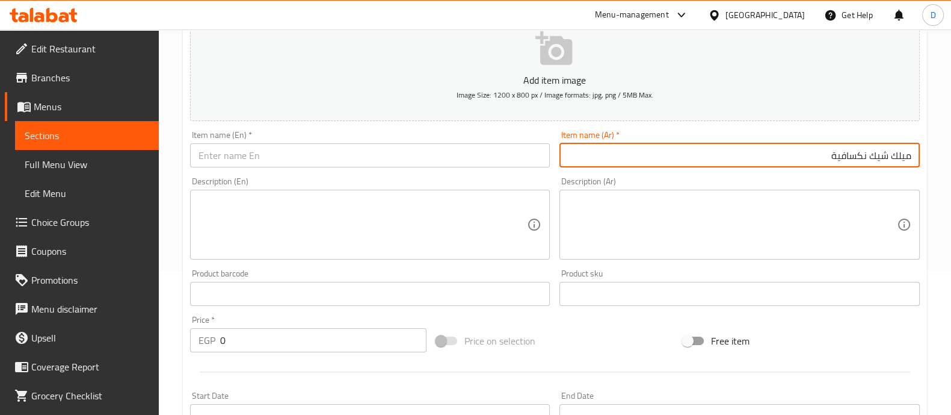
type input "ميلك شيك نكسافية"
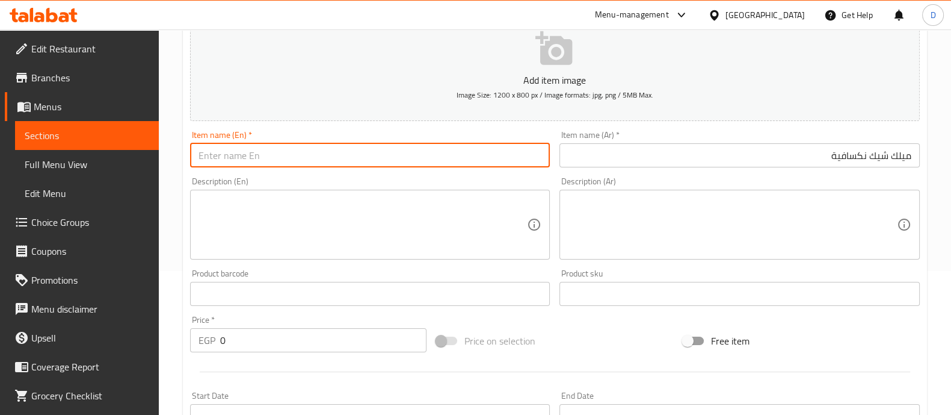
click at [492, 143] on input "text" at bounding box center [370, 155] width 360 height 24
paste input "Nescafe milkshake"
type input "Nescafe milkshake"
click at [353, 351] on div "Price   * EGP 0 Price *" at bounding box center [308, 333] width 247 height 46
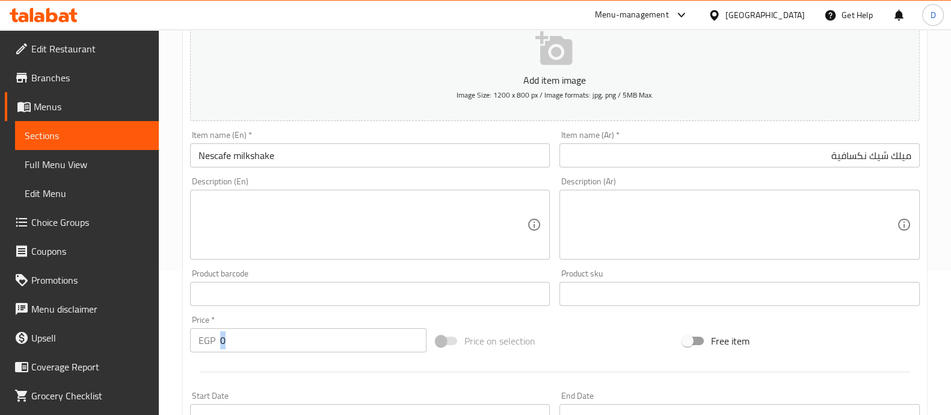
click at [353, 351] on div "Price   * EGP 0 Price *" at bounding box center [308, 333] width 247 height 46
click at [344, 341] on input "0" at bounding box center [323, 340] width 207 height 24
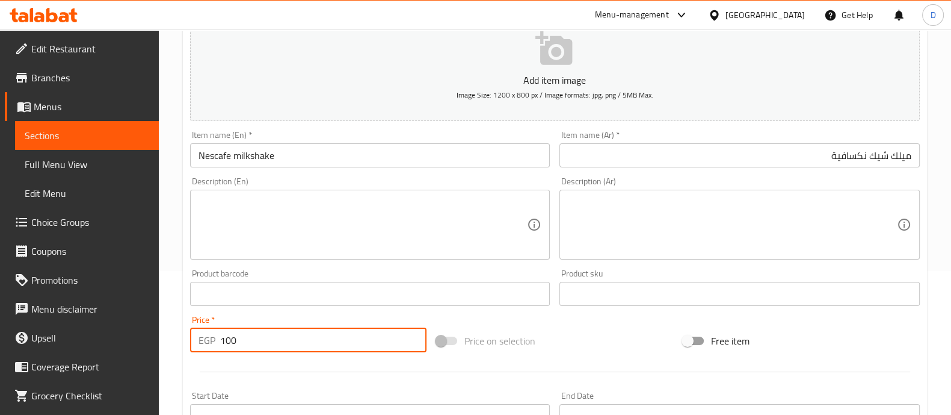
type input "100"
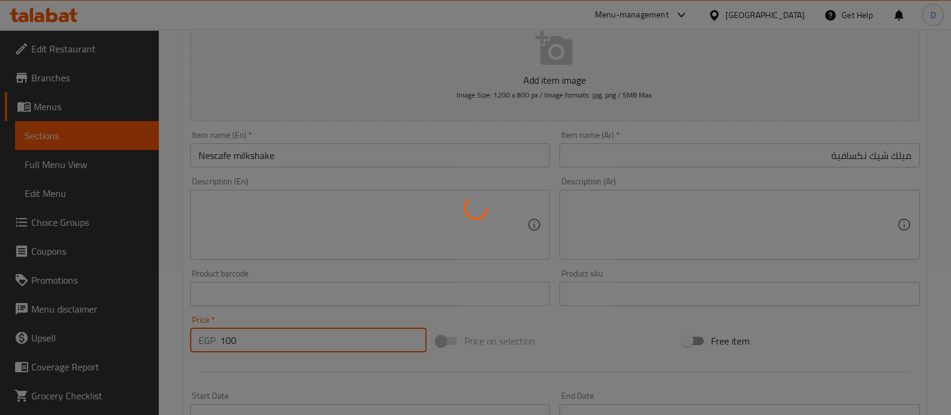
type input "0"
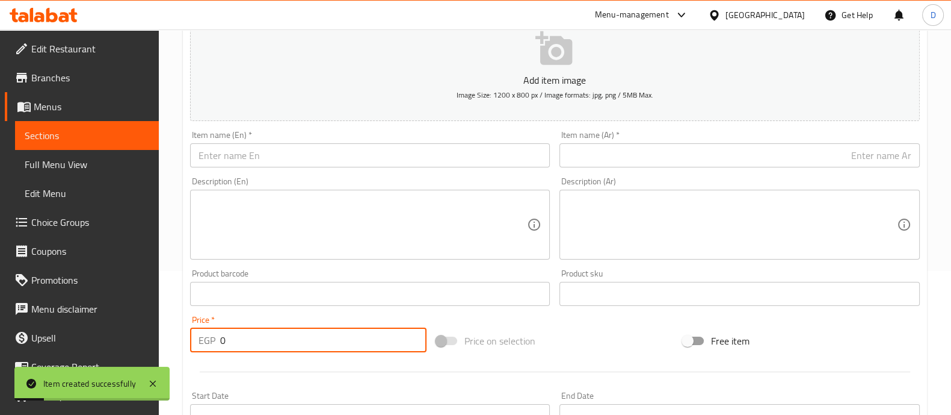
click at [706, 161] on input "text" at bounding box center [740, 155] width 360 height 24
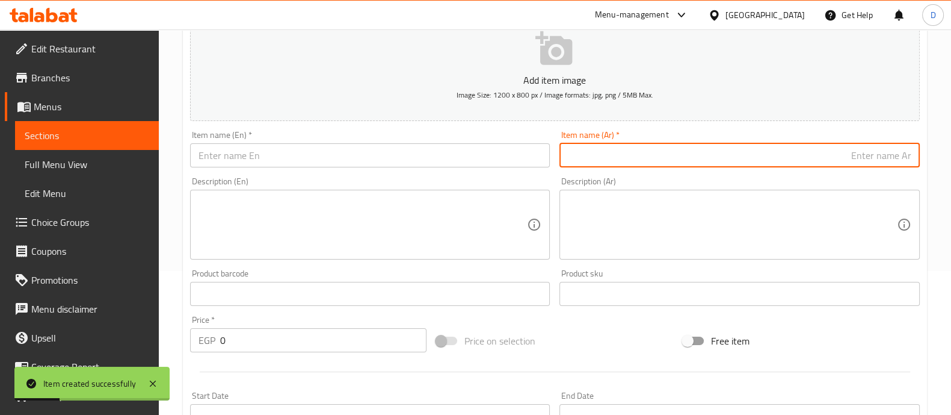
paste input "ميلك تشيك اسبرسو"
type input "ميلك تشيك اسبرسو"
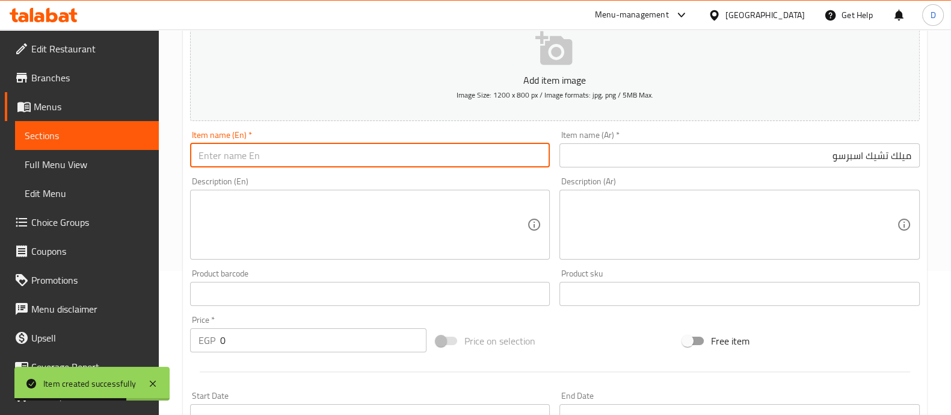
click at [451, 155] on input "text" at bounding box center [370, 155] width 360 height 24
paste input "espresso milkshake"
type input "espresso milkshake"
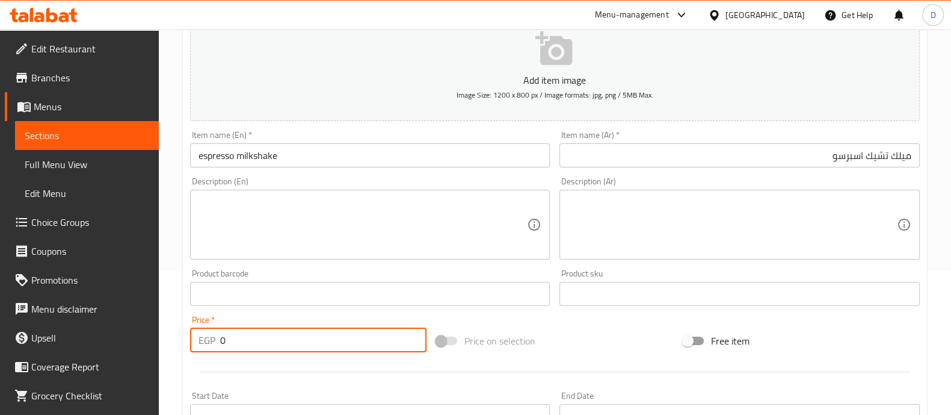
click at [373, 338] on input "0" at bounding box center [323, 340] width 207 height 24
type input "100"
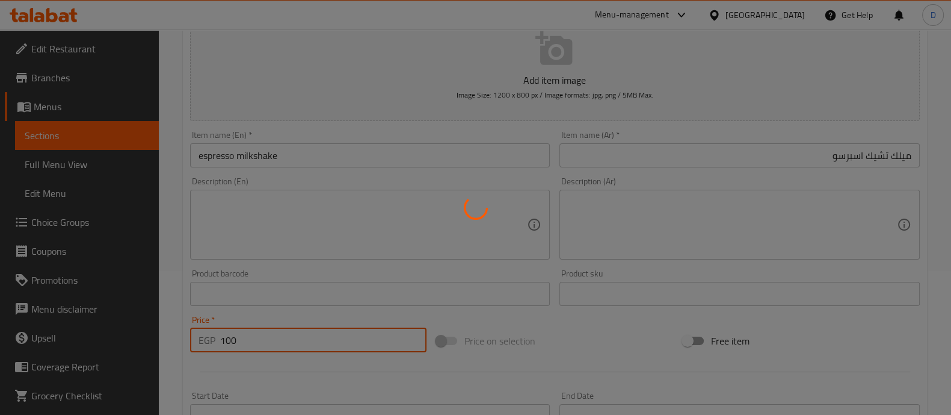
type input "0"
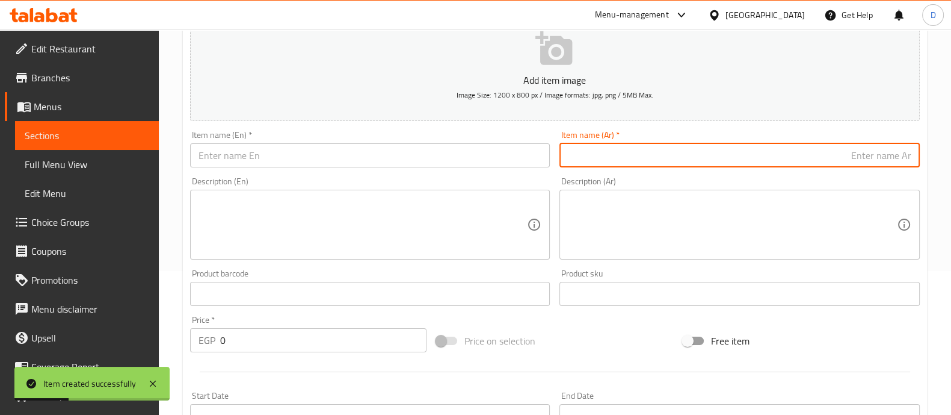
click at [722, 150] on input "text" at bounding box center [740, 155] width 360 height 24
paste input "ميلك شيك سبانش لاتية"
type input "ميلك شيك سبانش لاتية"
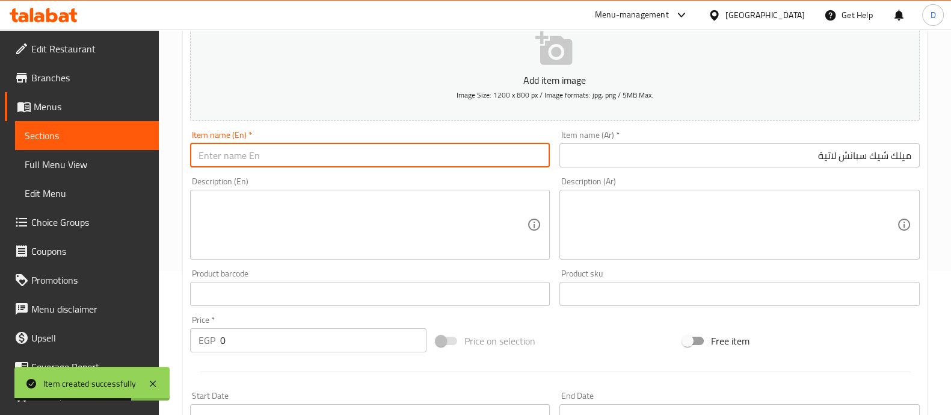
click at [509, 154] on input "text" at bounding box center [370, 155] width 360 height 24
paste input "Spanish latte milkshake"
click at [509, 154] on input "Spanish latte milkshake" at bounding box center [370, 155] width 360 height 24
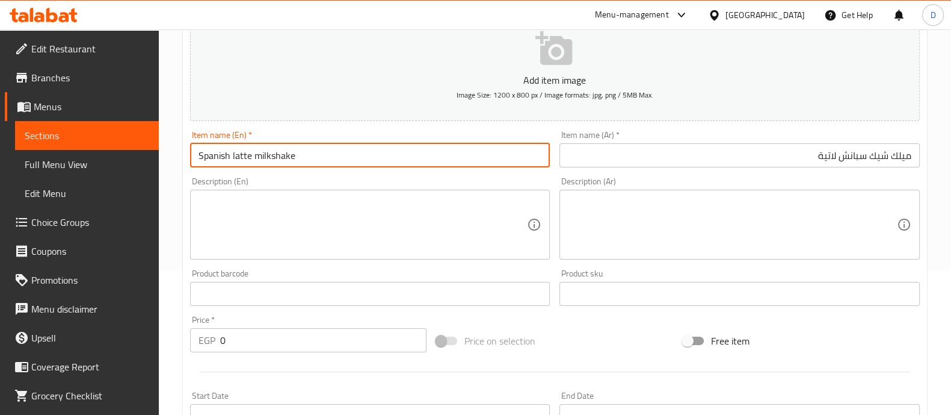
type input "Spanish latte milkshake"
click at [326, 338] on input "0" at bounding box center [323, 340] width 207 height 24
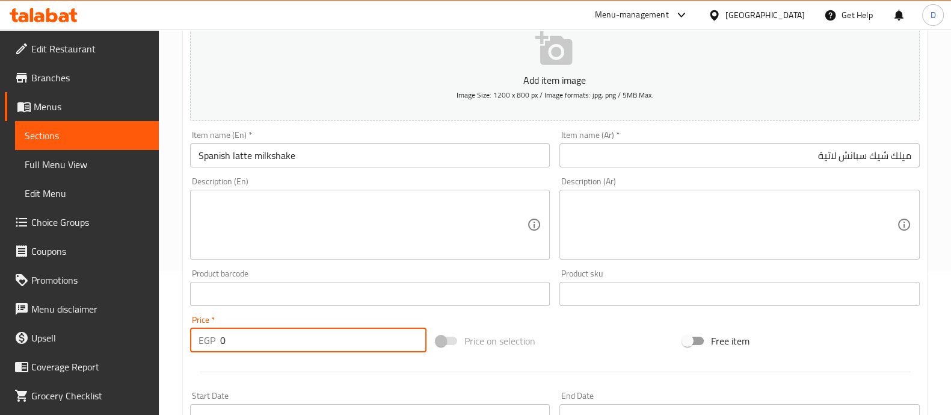
click at [326, 338] on input "0" at bounding box center [323, 340] width 207 height 24
type input "110"
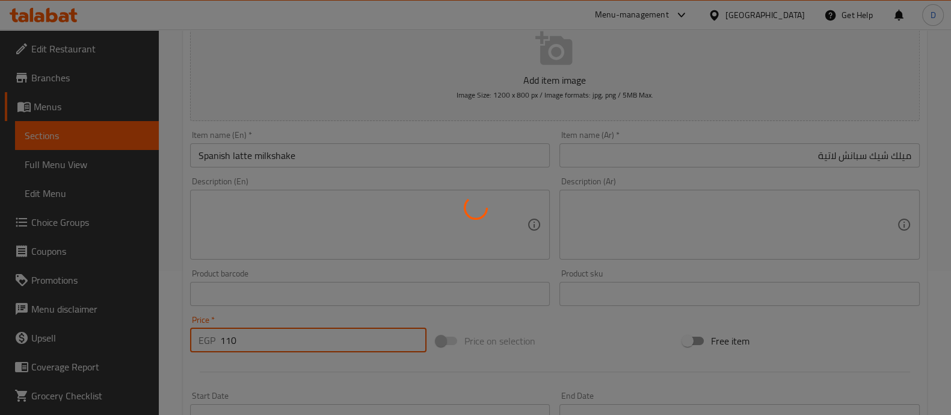
type input "0"
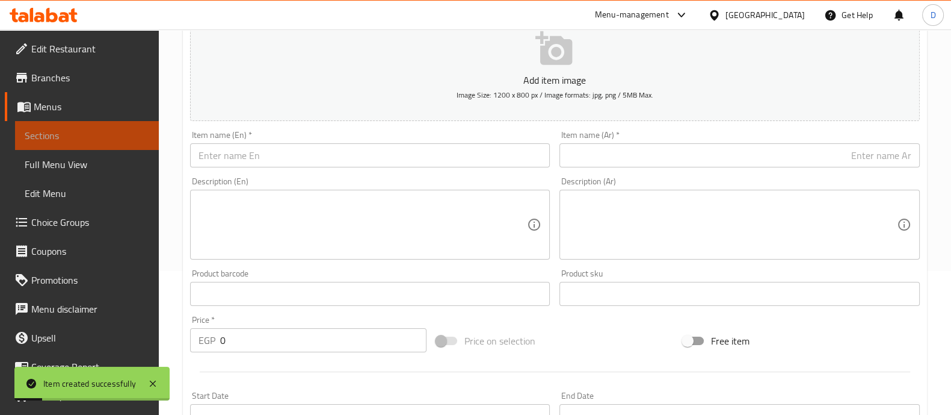
click at [90, 142] on span "Sections" at bounding box center [87, 135] width 125 height 14
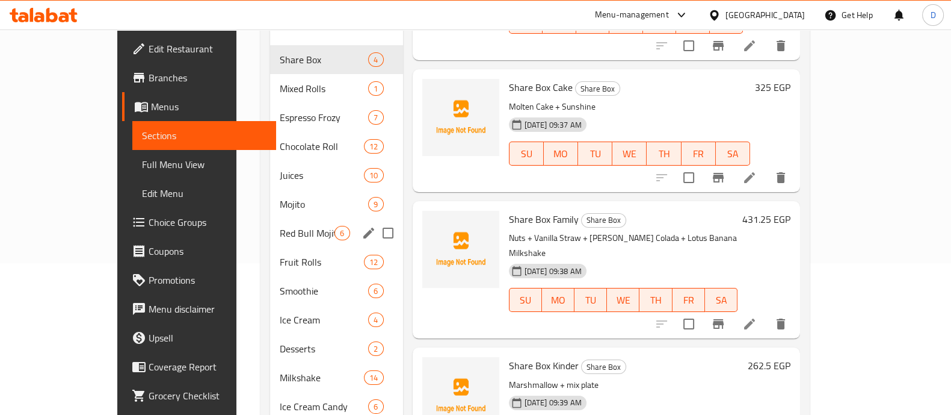
scroll to position [152, 0]
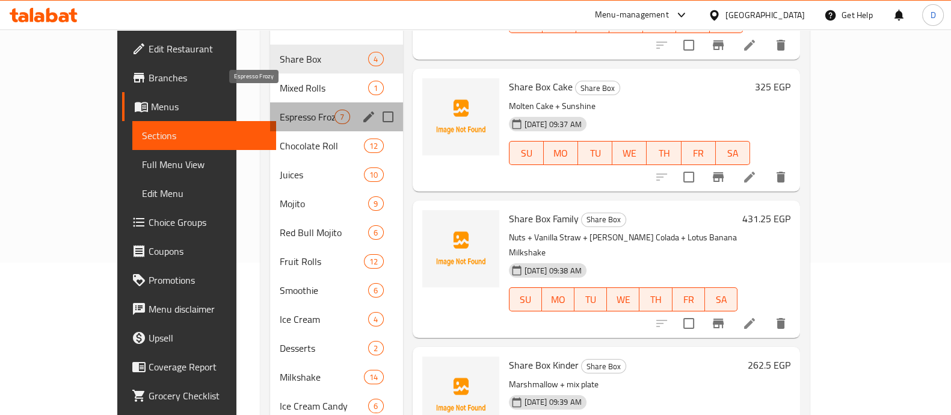
click at [280, 110] on span "Espresso Frozy" at bounding box center [307, 117] width 55 height 14
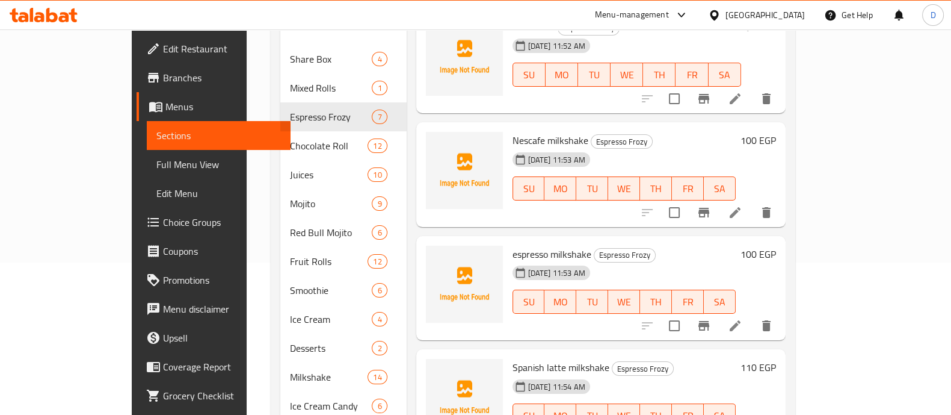
scroll to position [206, 0]
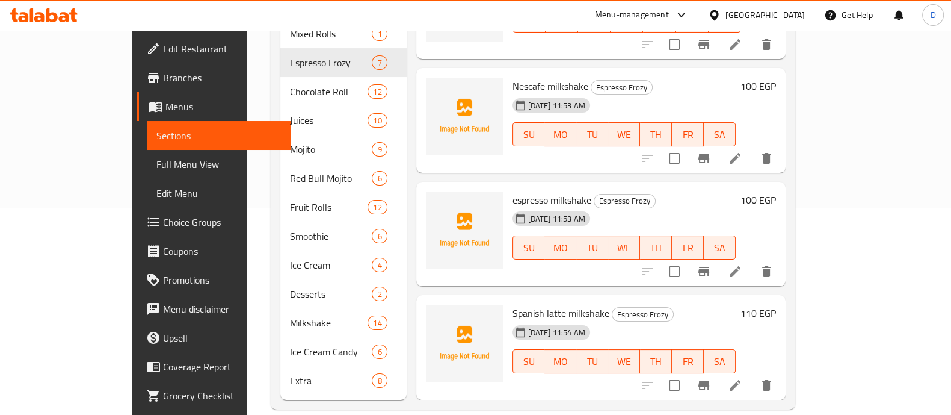
click at [45, 11] on icon at bounding box center [44, 15] width 68 height 14
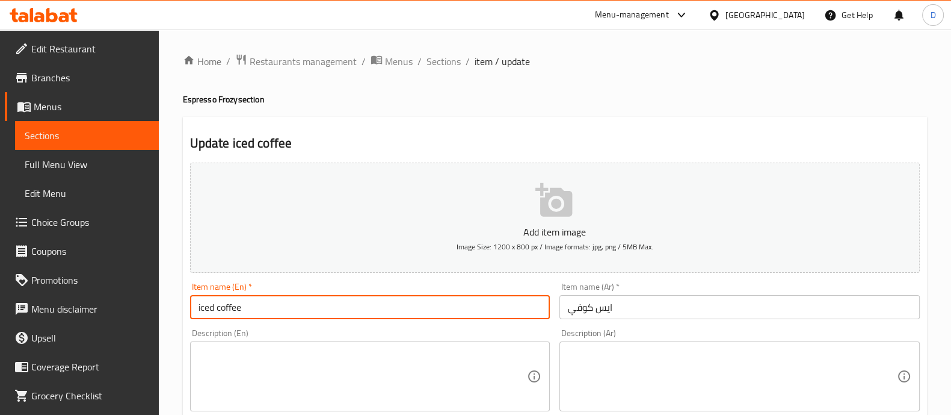
drag, startPoint x: 202, startPoint y: 306, endPoint x: 194, endPoint y: 307, distance: 8.4
click at [194, 307] on input "iced coffee" at bounding box center [370, 307] width 360 height 24
type input "Iced coffee"
drag, startPoint x: 202, startPoint y: 307, endPoint x: 194, endPoint y: 306, distance: 7.9
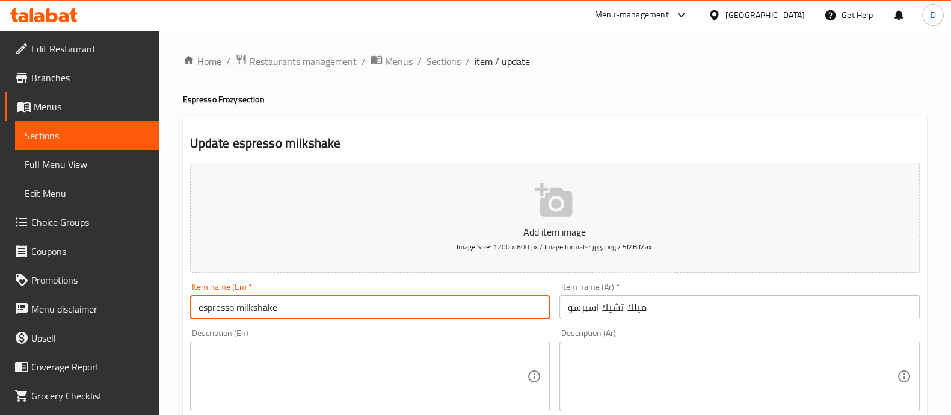
click at [194, 306] on input "espresso milkshake" at bounding box center [370, 307] width 360 height 24
type input "Espresso milkshake"
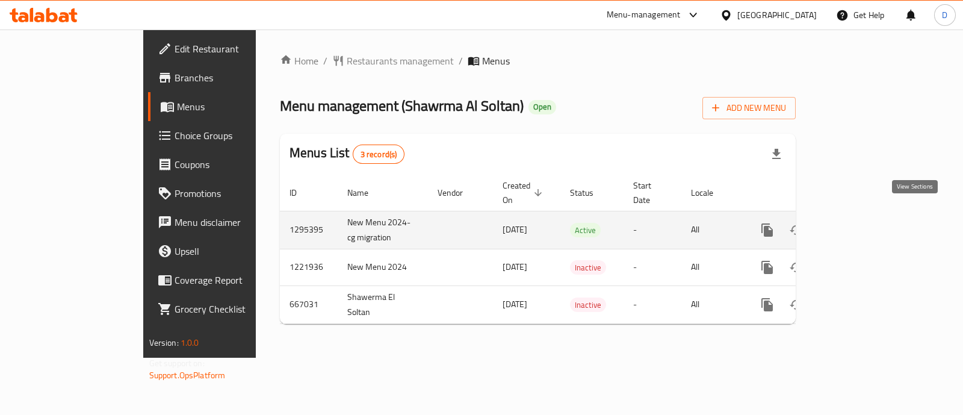
click at [868, 223] on link "enhanced table" at bounding box center [853, 229] width 29 height 29
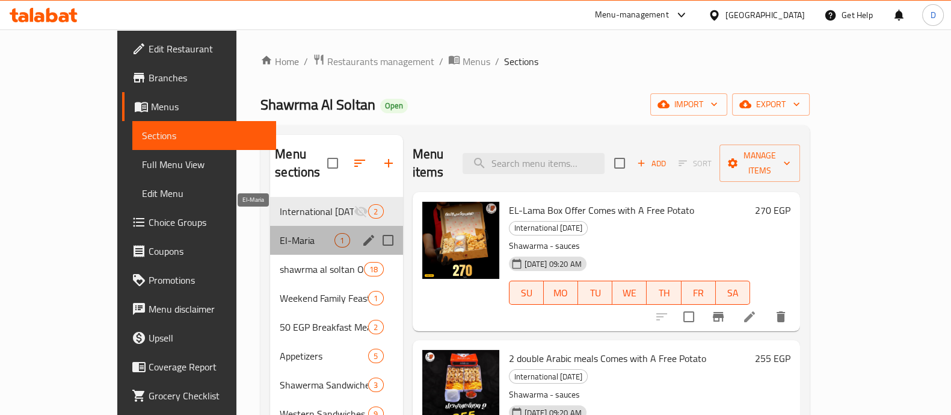
click at [280, 233] on span "El-Maria" at bounding box center [307, 240] width 55 height 14
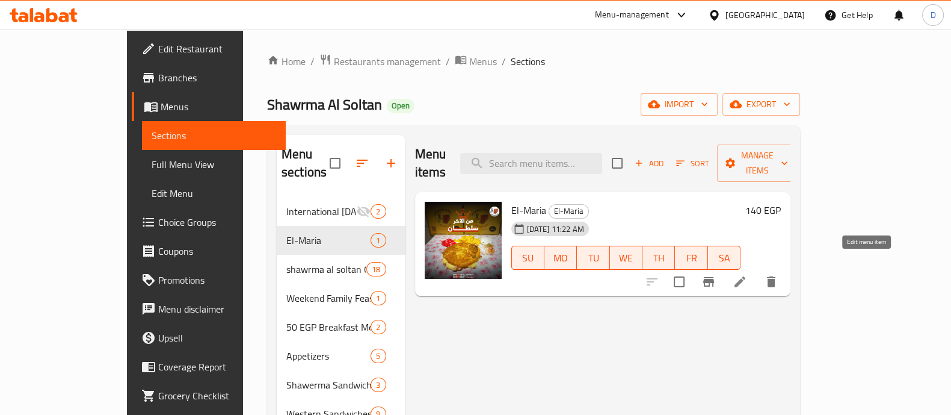
click at [747, 274] on icon at bounding box center [740, 281] width 14 height 14
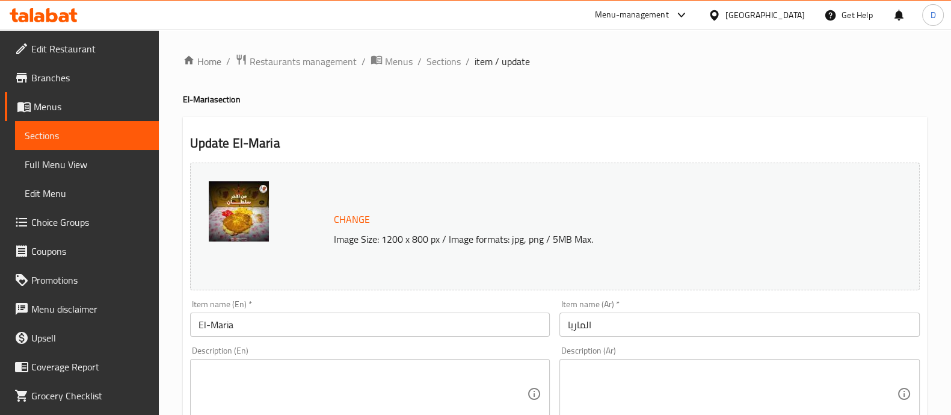
scroll to position [125, 0]
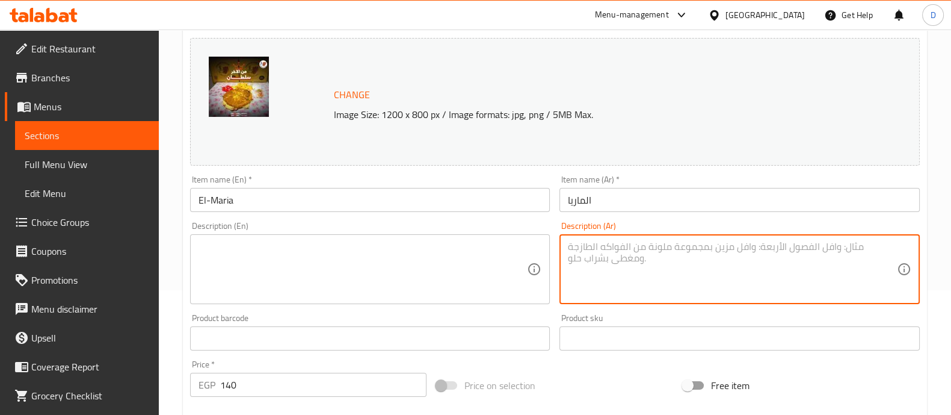
click at [720, 272] on textarea at bounding box center [732, 269] width 329 height 57
paste textarea "بطاطس تومية مخلل"
click at [829, 249] on textarea "يقدم مع بطاطس تومية مخلل" at bounding box center [732, 269] width 329 height 57
click at [829, 249] on textarea "يقدم مع بطاطس و تومية مخلل" at bounding box center [732, 269] width 329 height 57
click at [794, 244] on textarea "يقدم مع بطاطس و تومية مخلل" at bounding box center [732, 269] width 329 height 57
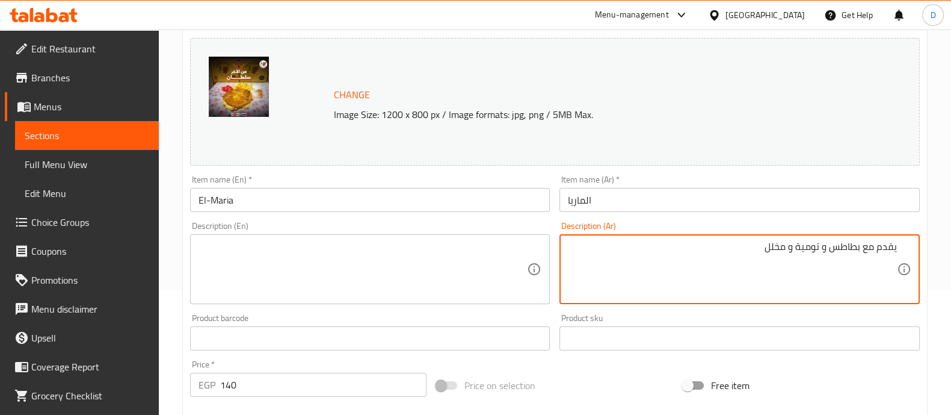
click at [835, 241] on textarea "يقدم مع بطاطس و تومية و مخلل" at bounding box center [732, 269] width 329 height 57
type textarea "يقدم مع بطاطس و تومية و مخلل"
paste textarea "يقدم مع بطاطس وتومية ومخلل"
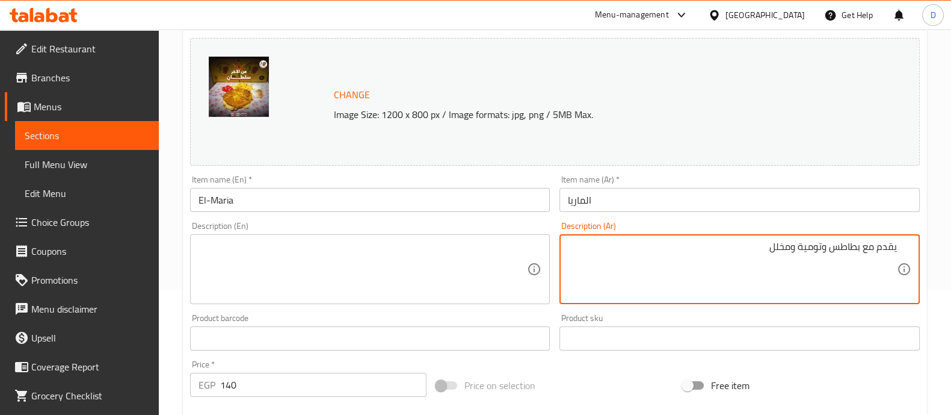
type textarea "يقدم مع بطاطس وتومية ومخلل"
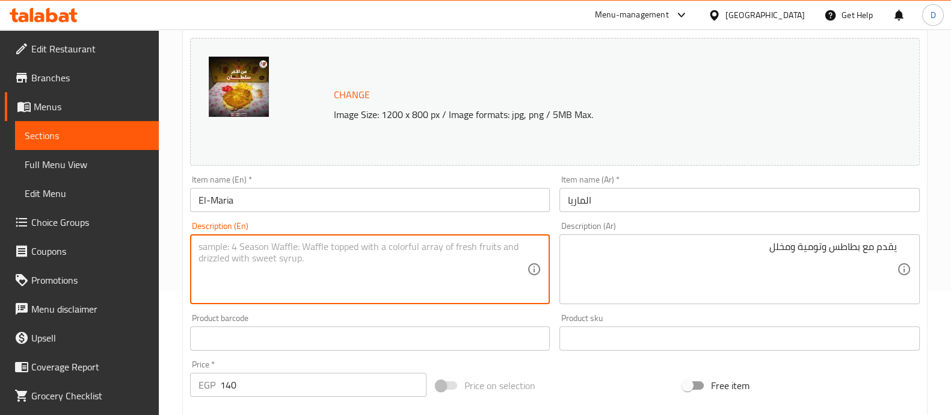
click at [407, 276] on textarea at bounding box center [363, 269] width 329 height 57
paste textarea "Served with potatoes, garlic sauce and pickles"
type textarea "Served with potatoes, garlic sauce and pickles"
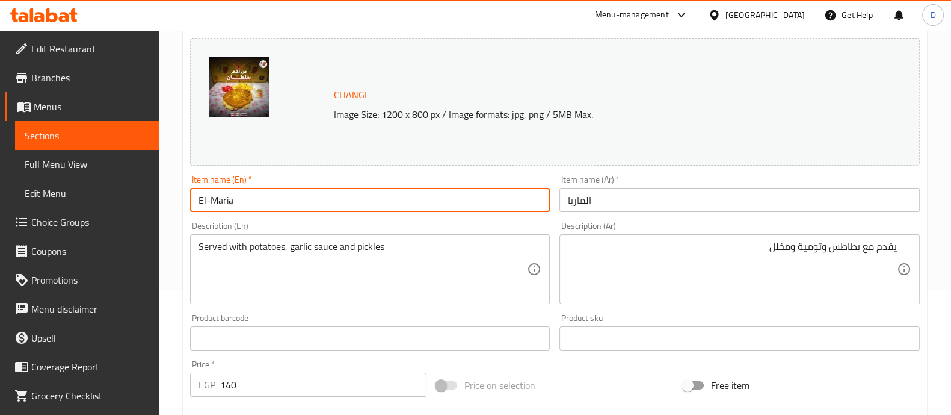
click at [384, 211] on input "El-Maria" at bounding box center [370, 200] width 360 height 24
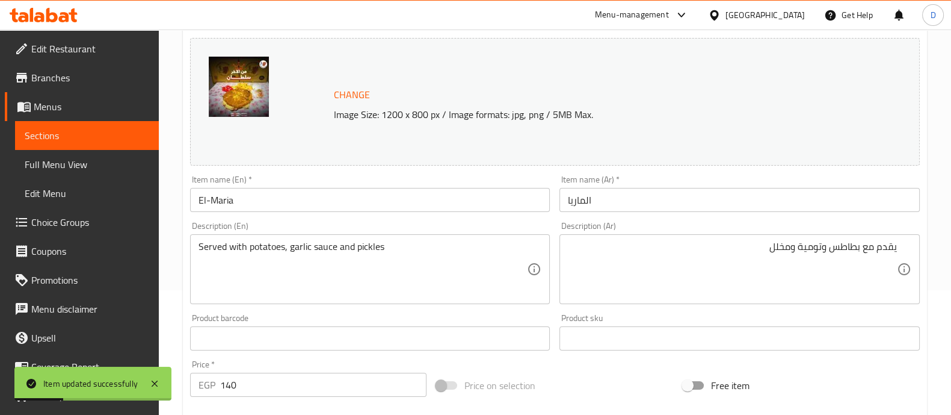
click at [57, 8] on icon at bounding box center [44, 15] width 68 height 14
